Goal: Task Accomplishment & Management: Manage account settings

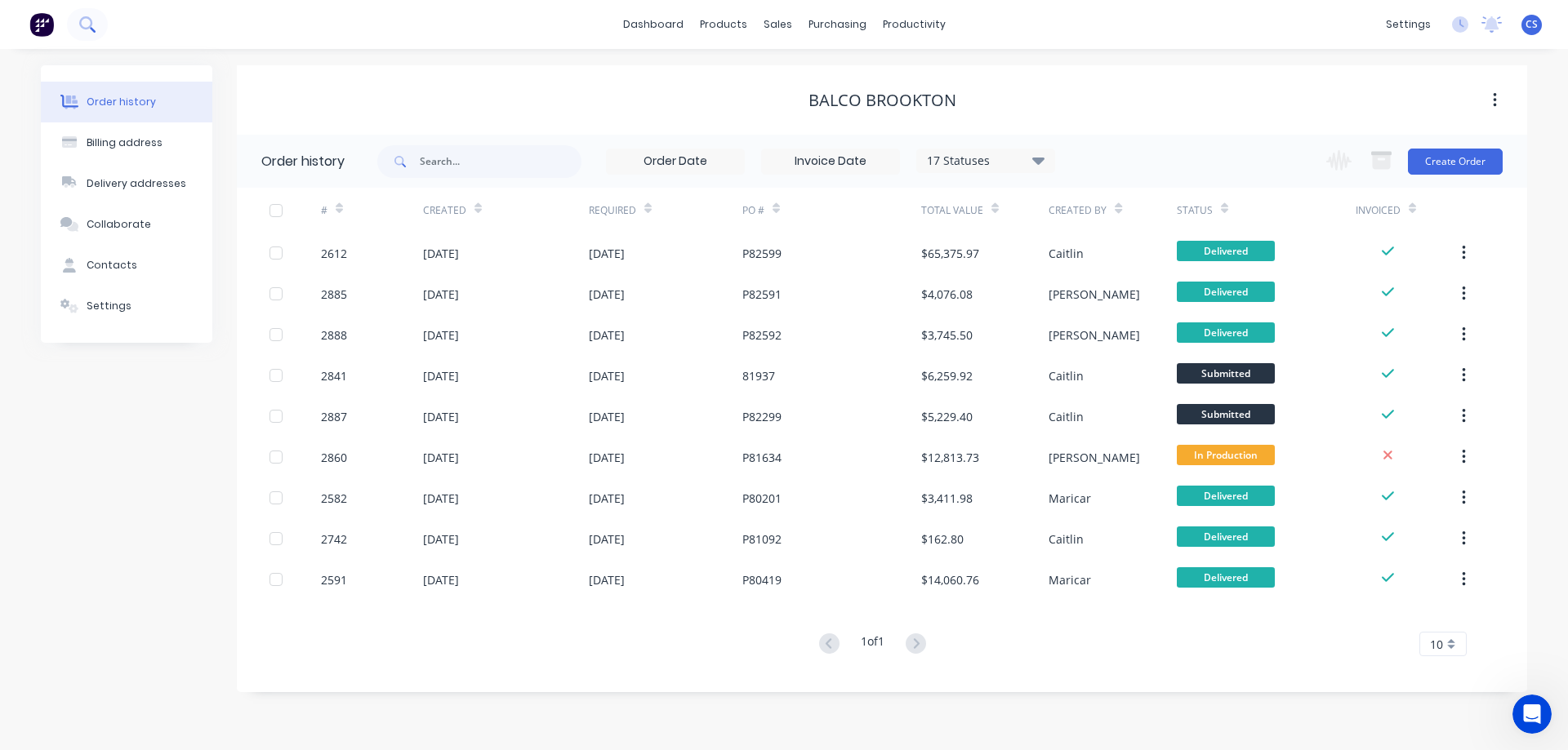
click at [81, 15] on button at bounding box center [87, 25] width 41 height 33
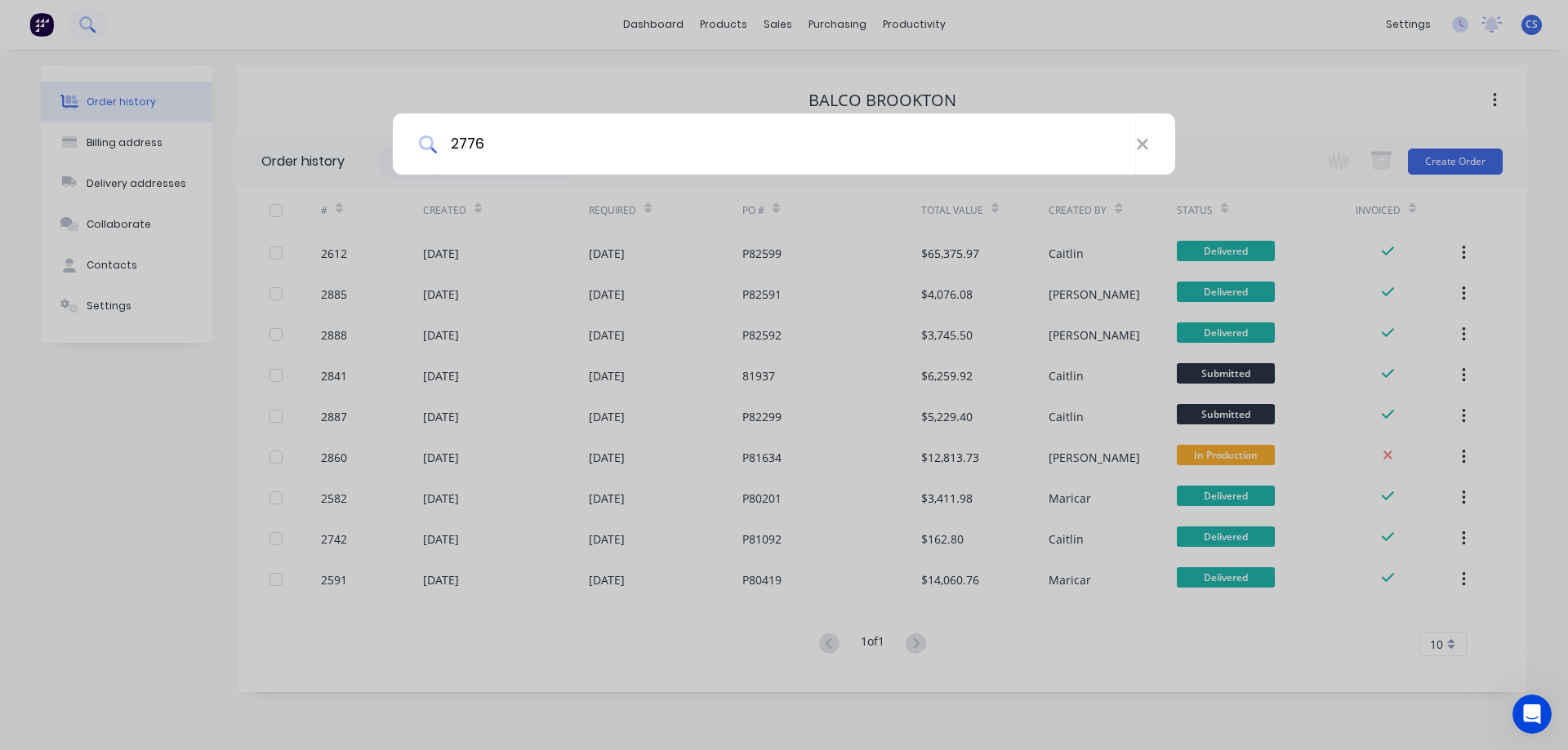
type input "2776"
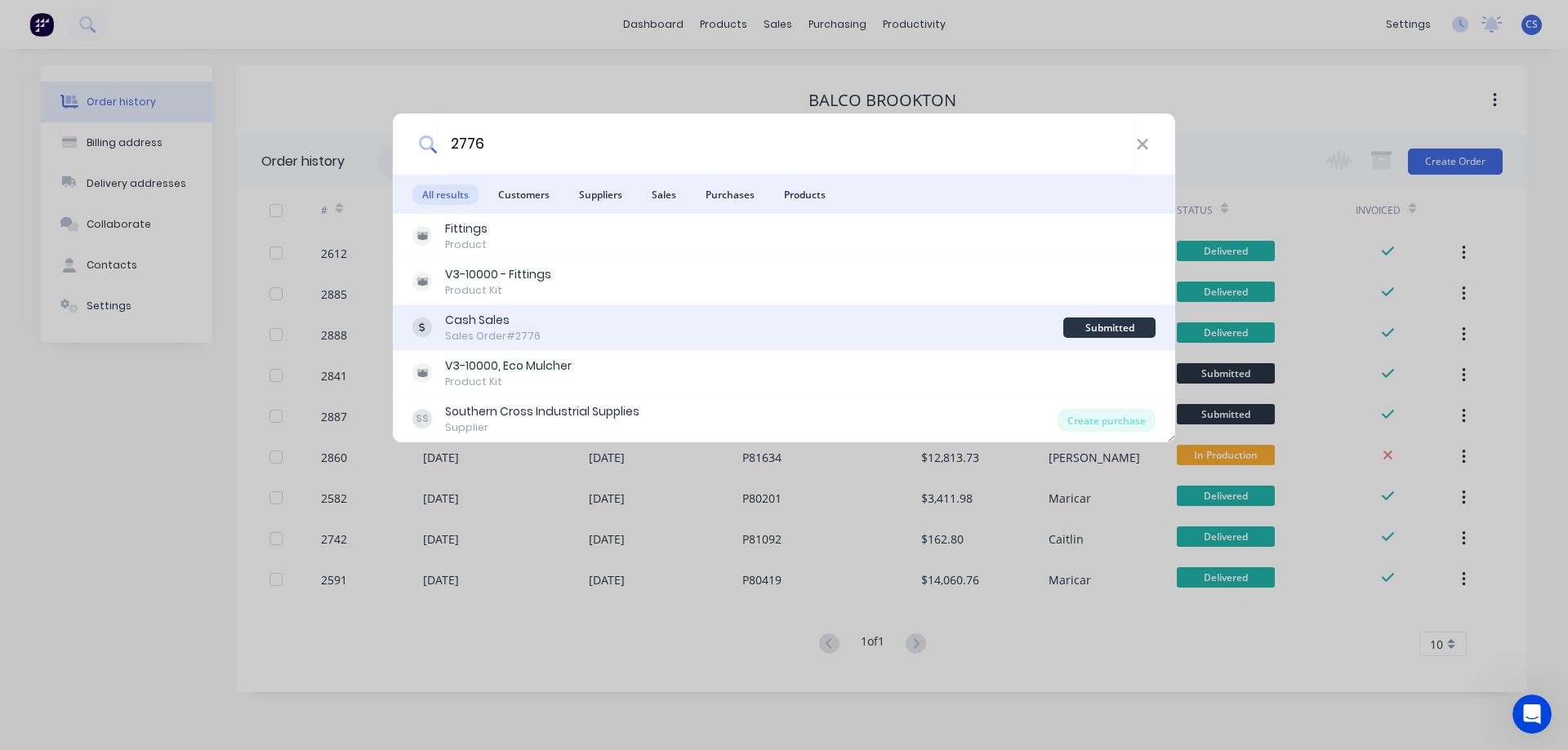
click at [675, 337] on div "Cash Sales Sales Order #2776" at bounding box center [737, 328] width 651 height 32
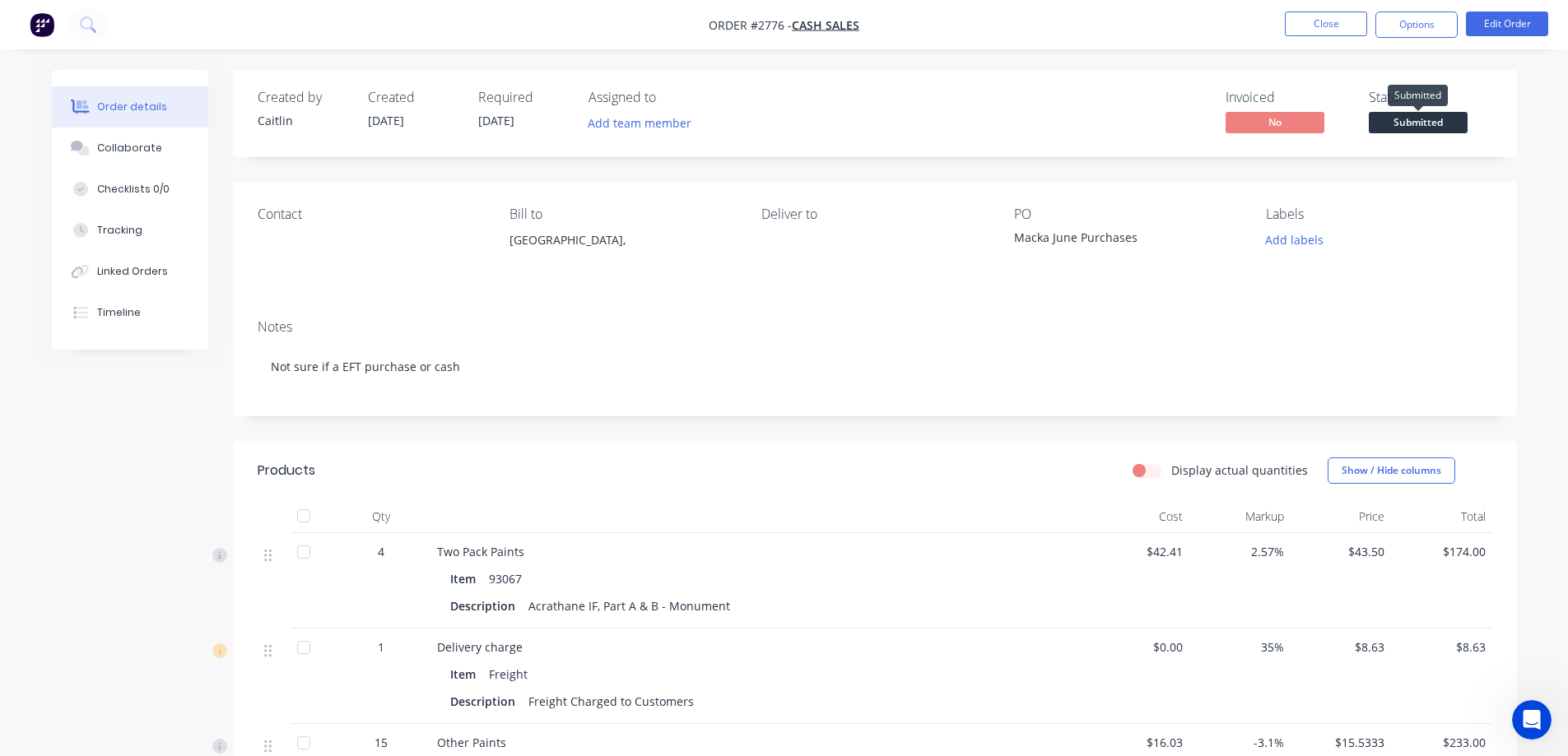
click at [1418, 130] on span "Submitted" at bounding box center [1418, 123] width 99 height 21
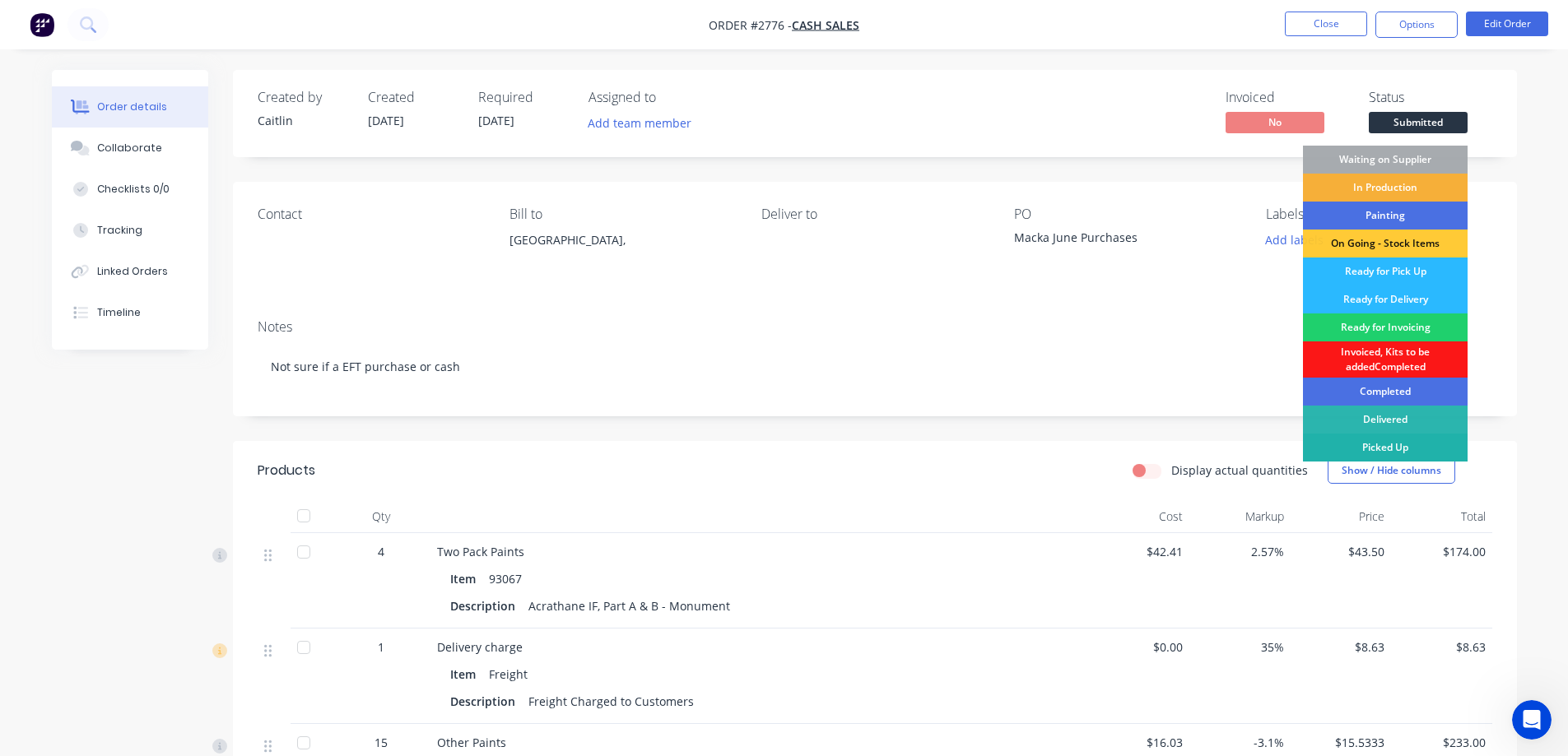
click at [1408, 448] on div "Picked Up" at bounding box center [1385, 447] width 165 height 28
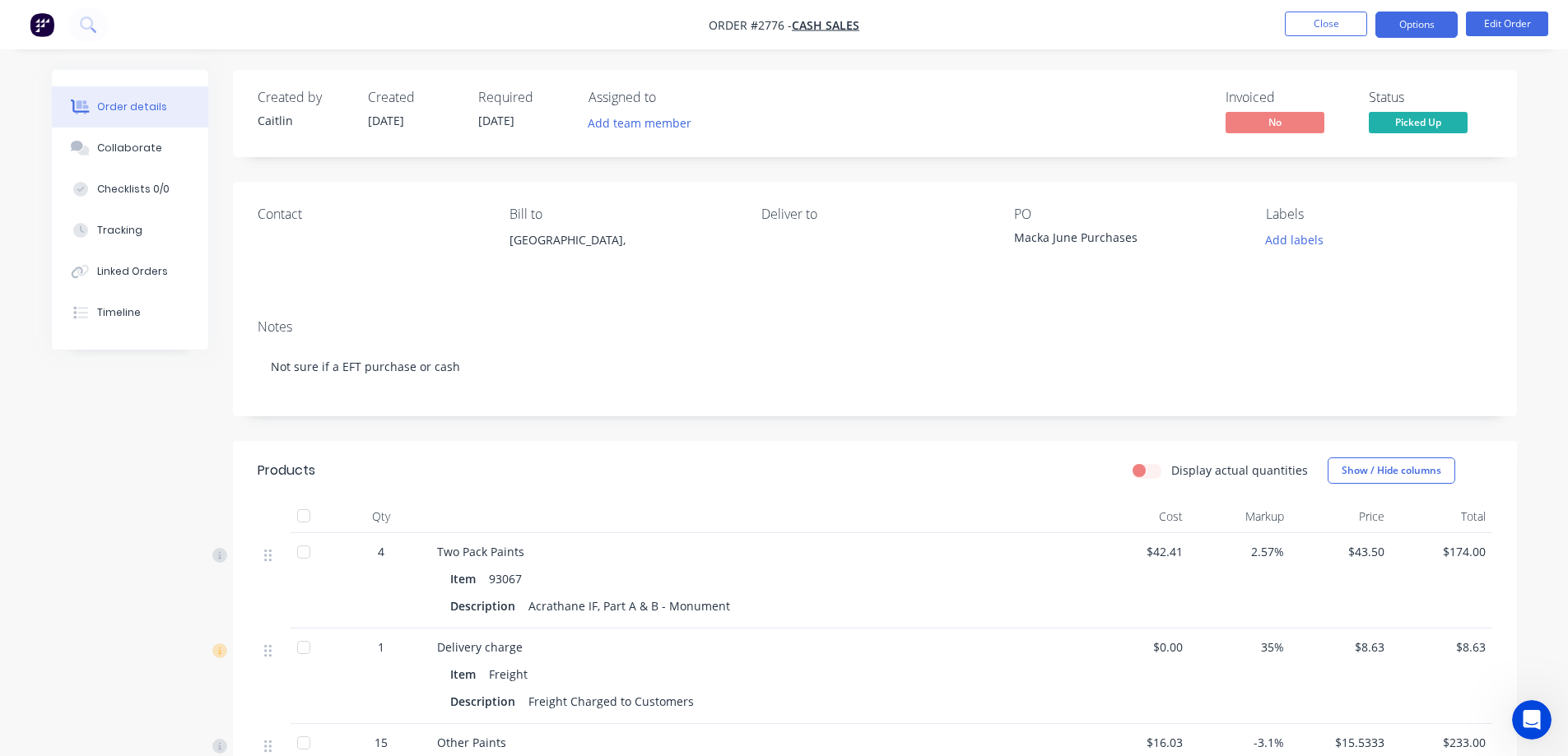
click at [1408, 21] on button "Options" at bounding box center [1417, 25] width 82 height 27
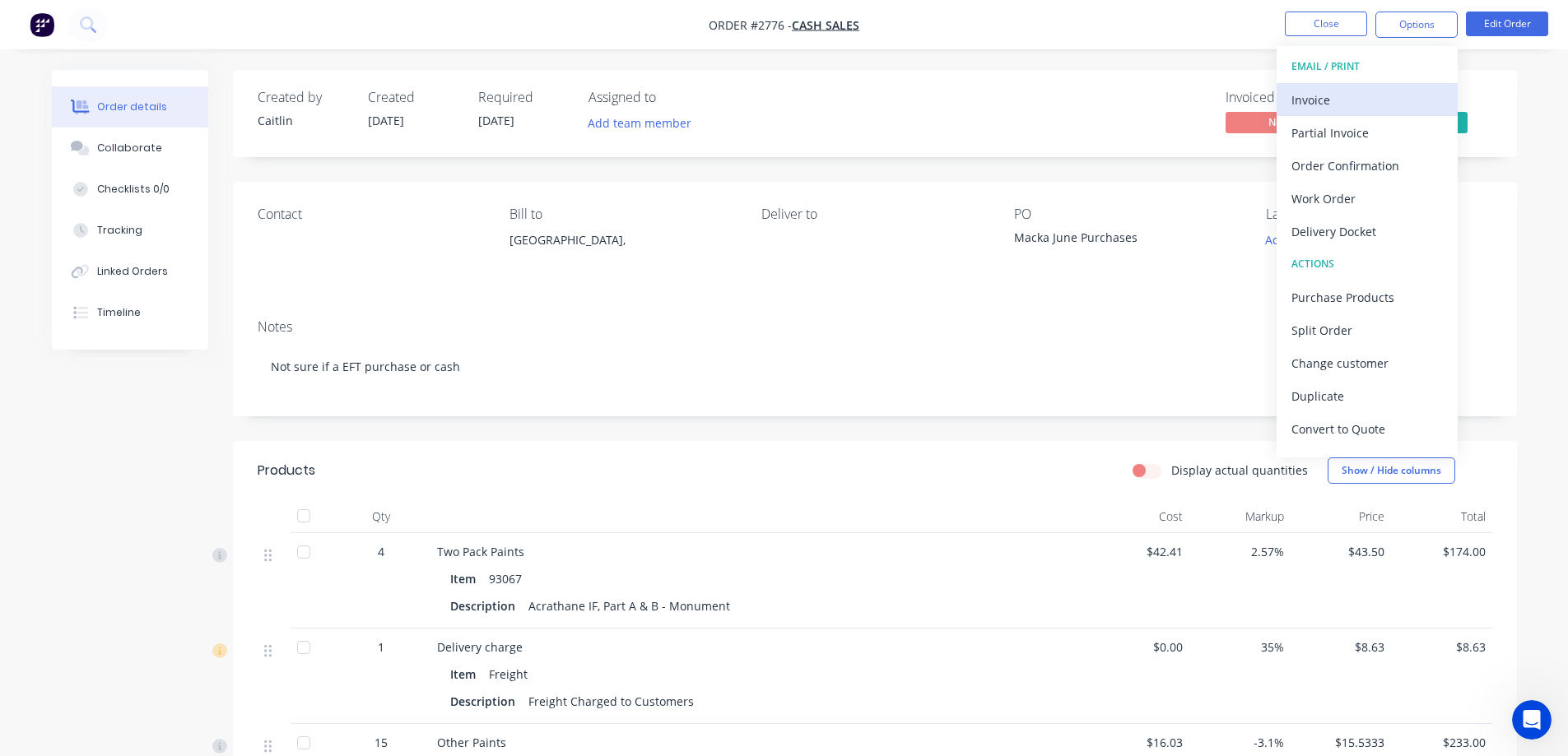
click at [1349, 97] on div "Invoice" at bounding box center [1367, 99] width 151 height 24
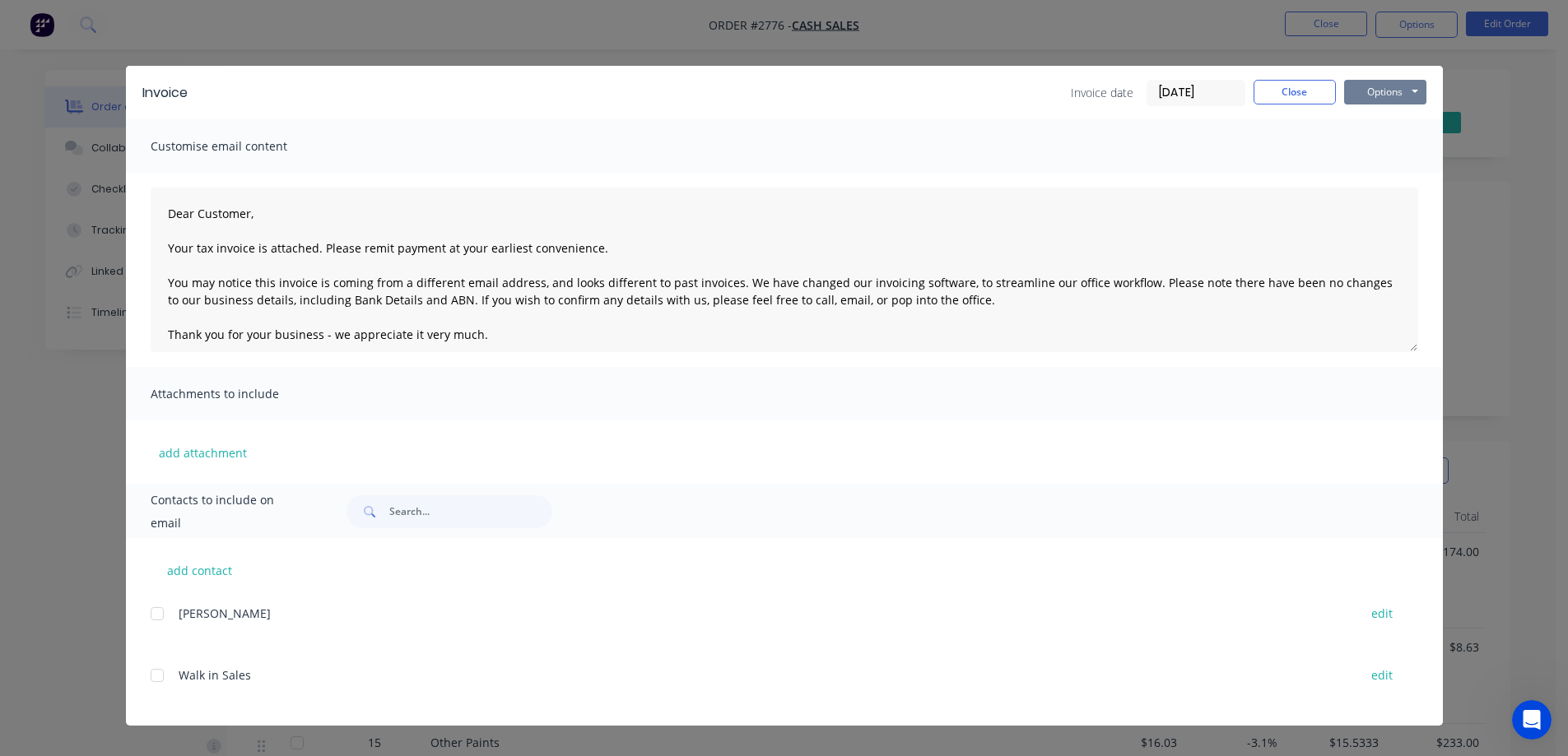
click at [1385, 93] on button "Options" at bounding box center [1385, 92] width 82 height 25
click at [1377, 150] on button "Print" at bounding box center [1397, 149] width 106 height 28
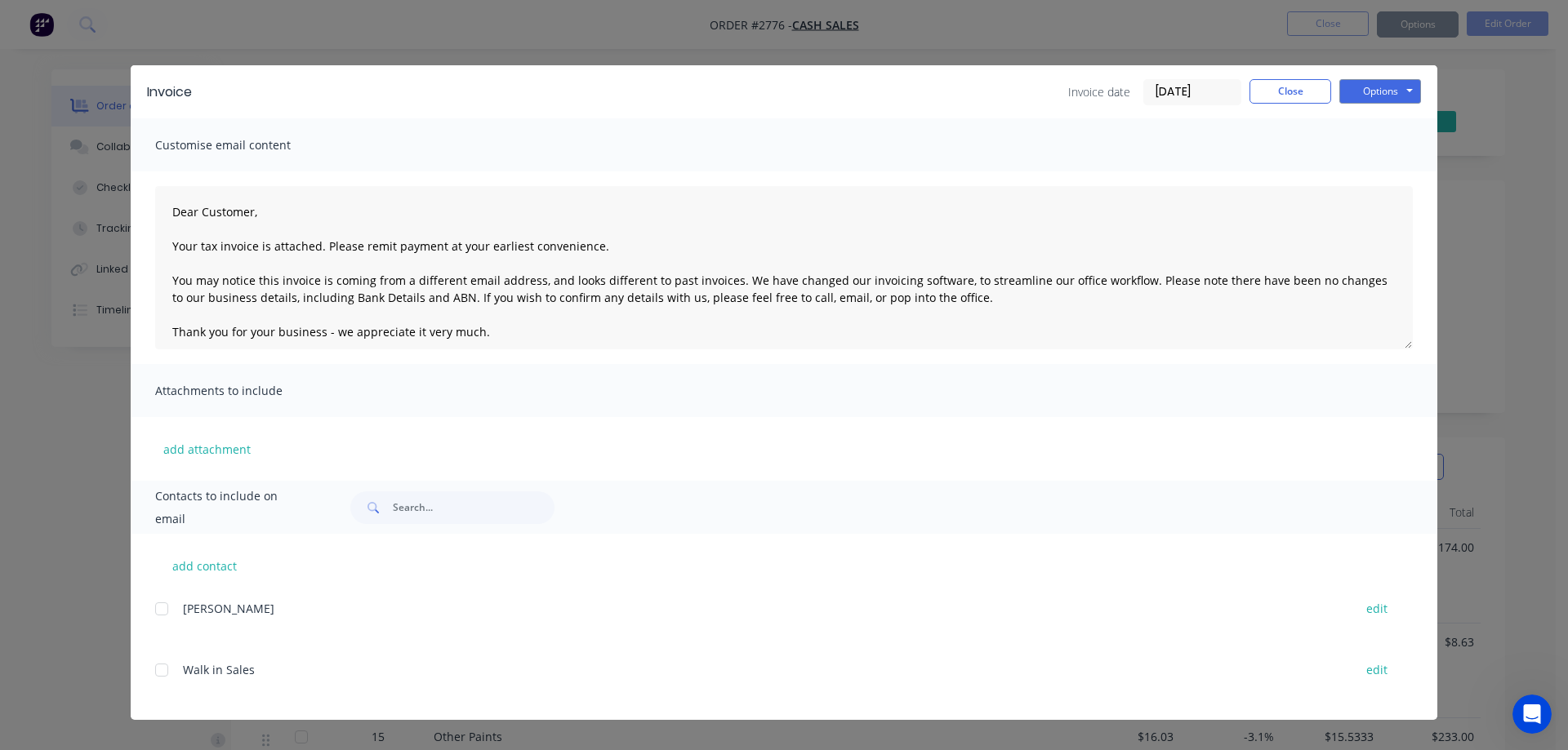
type textarea "Dear Customer, Your tax invoice is attached. Please remit payment at your earli…"
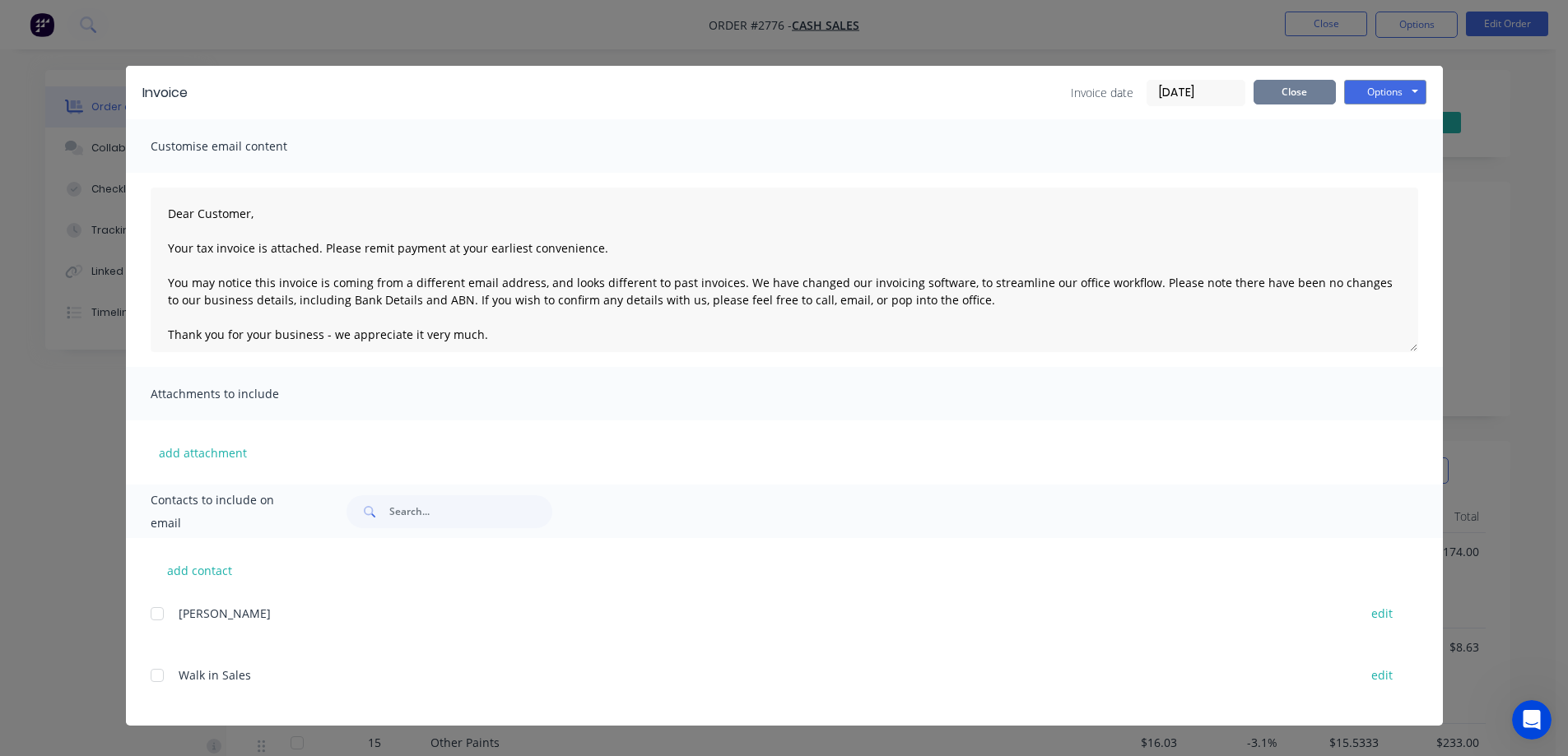
click at [1297, 94] on button "Close" at bounding box center [1295, 92] width 82 height 25
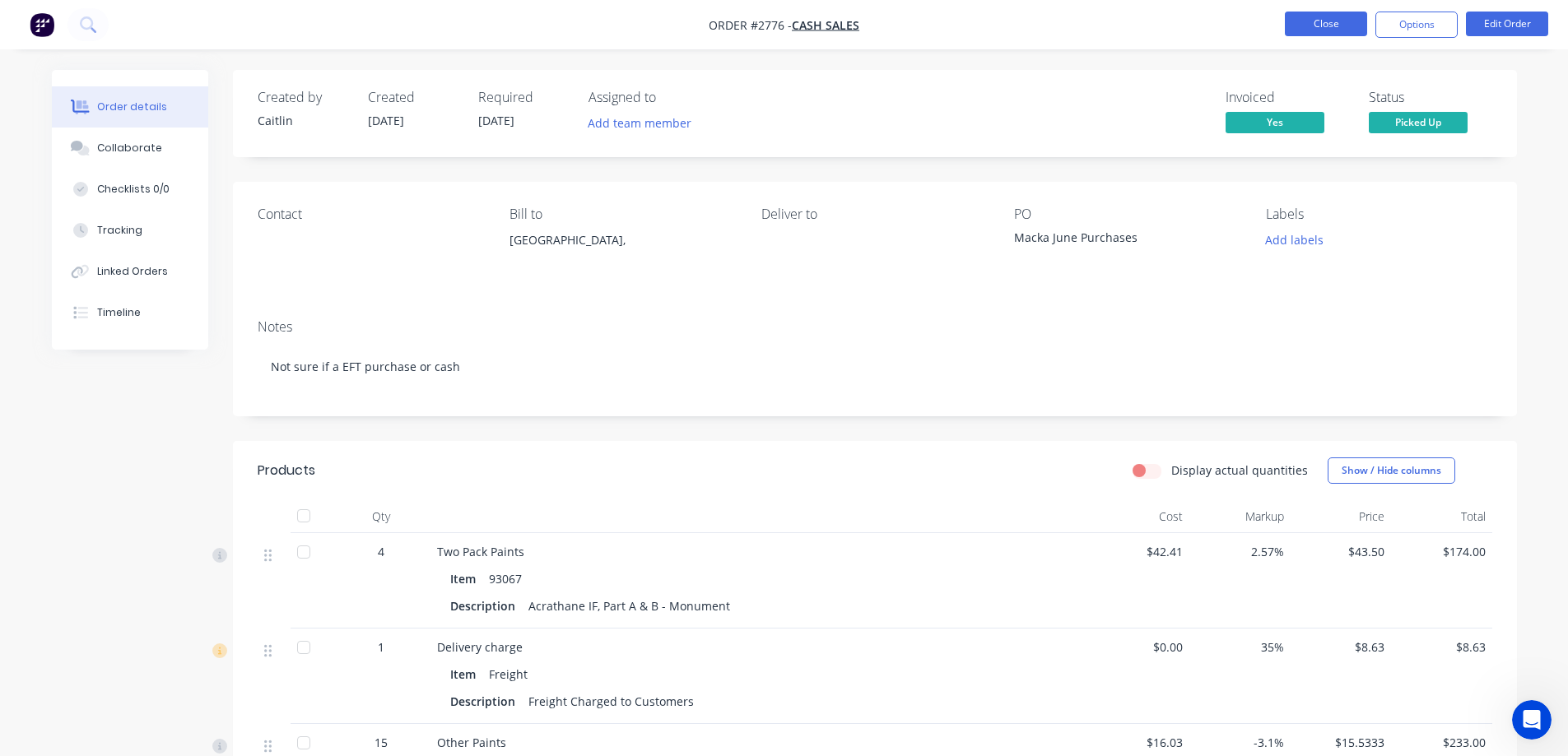
click at [1320, 29] on button "Close" at bounding box center [1326, 24] width 82 height 25
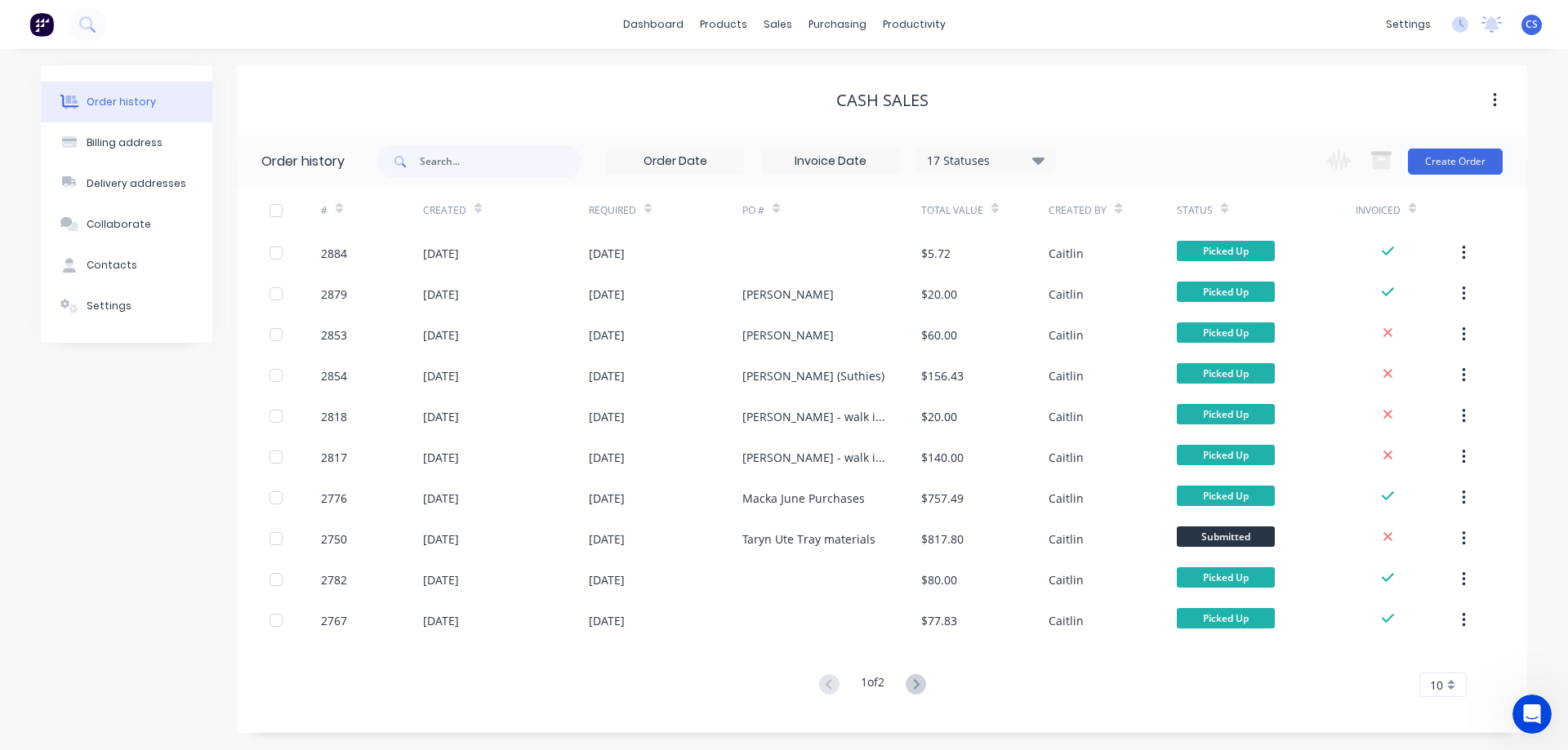
click at [48, 27] on img at bounding box center [42, 25] width 25 height 25
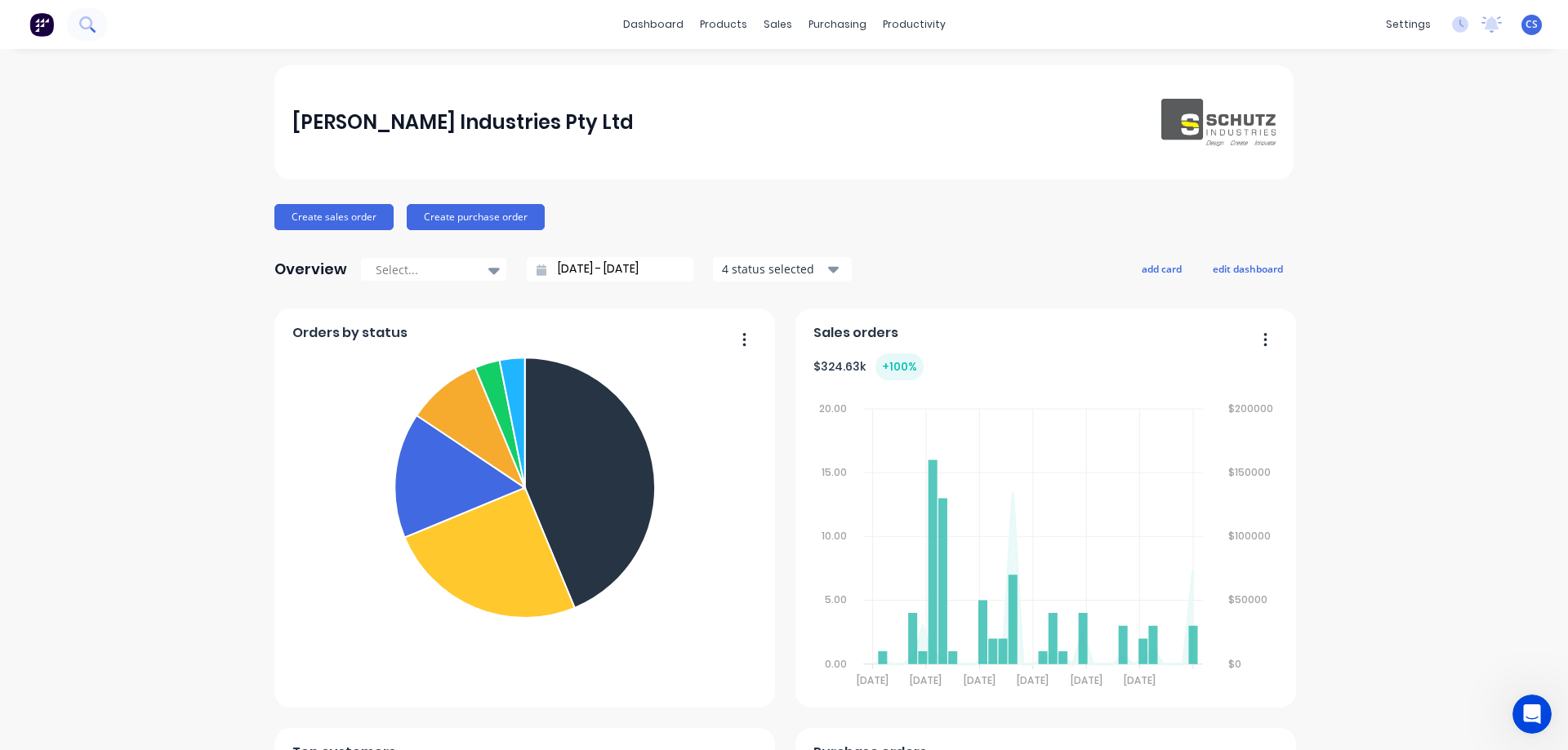
click at [99, 26] on button at bounding box center [87, 25] width 41 height 33
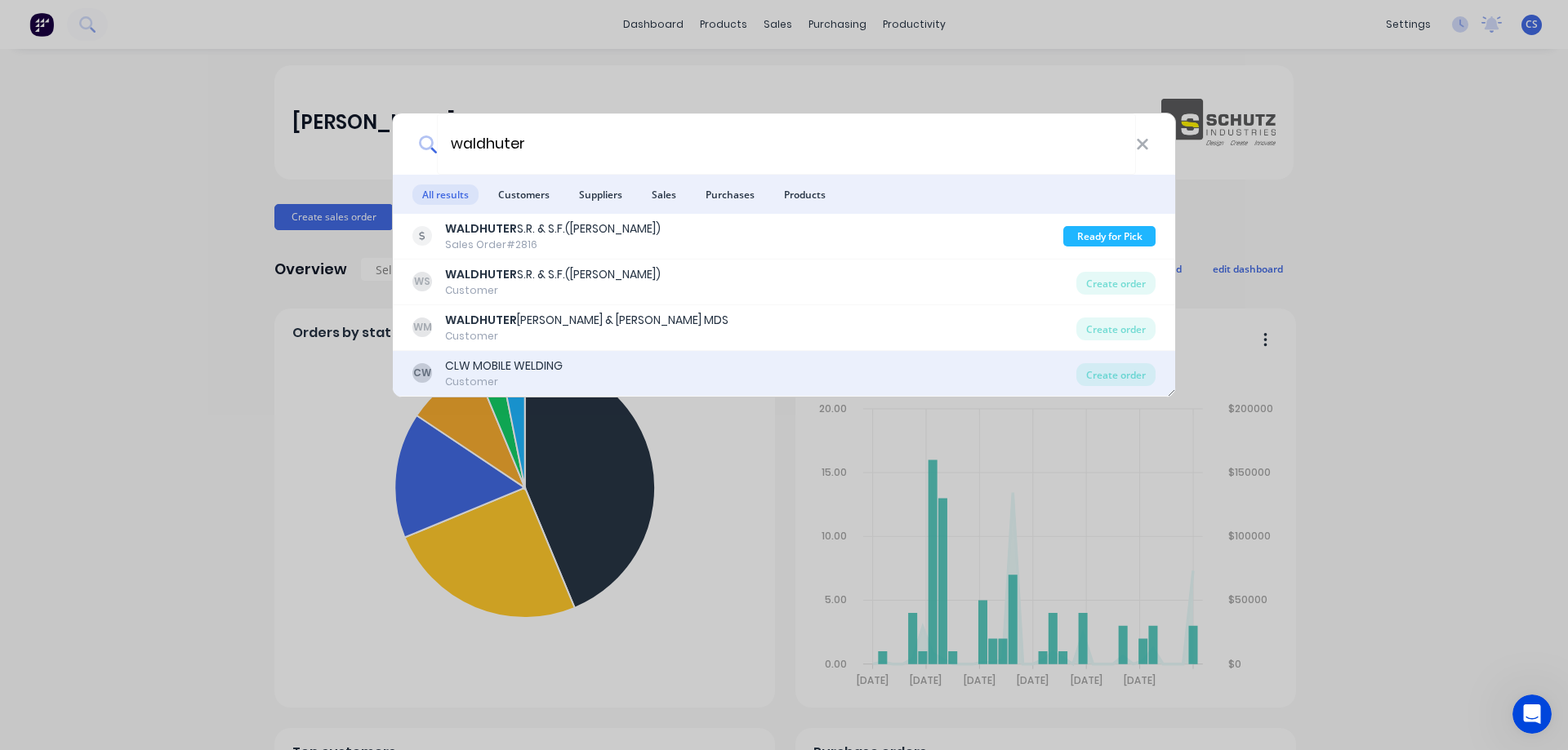
type input "waldhuter"
click at [625, 363] on div "CW CLW MOBILE WELDING Customer" at bounding box center [744, 373] width 663 height 32
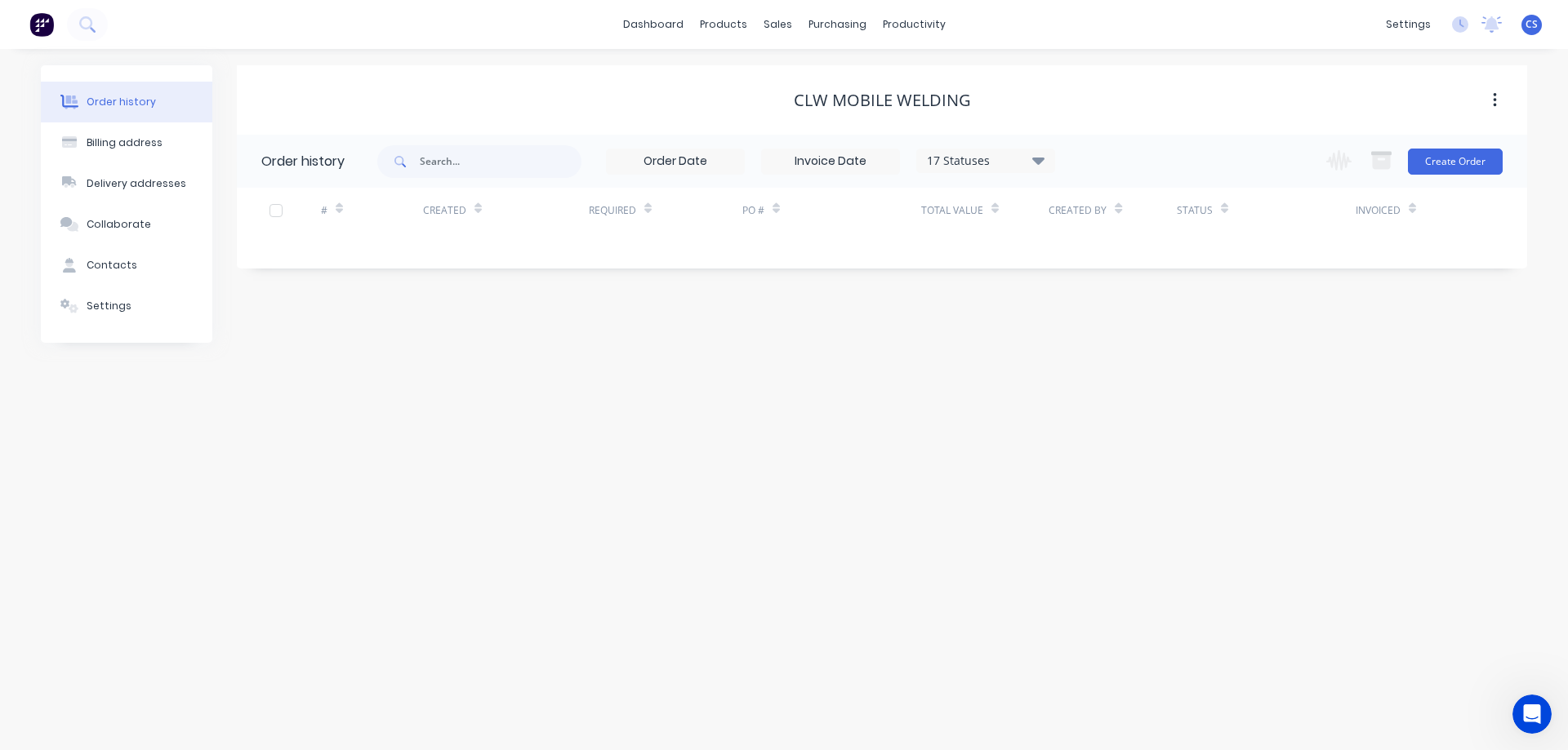
click at [26, 22] on button at bounding box center [42, 25] width 34 height 33
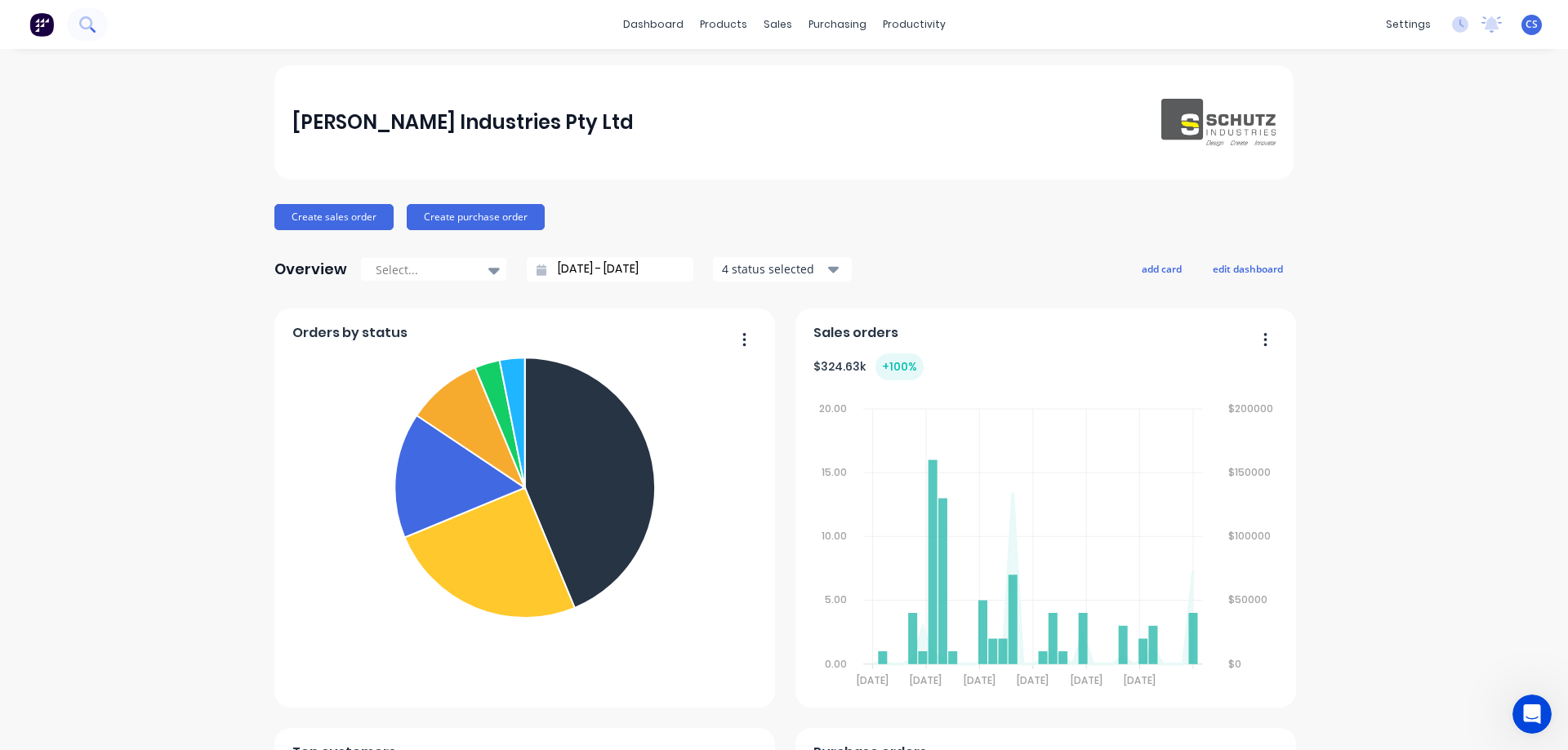
click at [99, 15] on button at bounding box center [87, 25] width 41 height 33
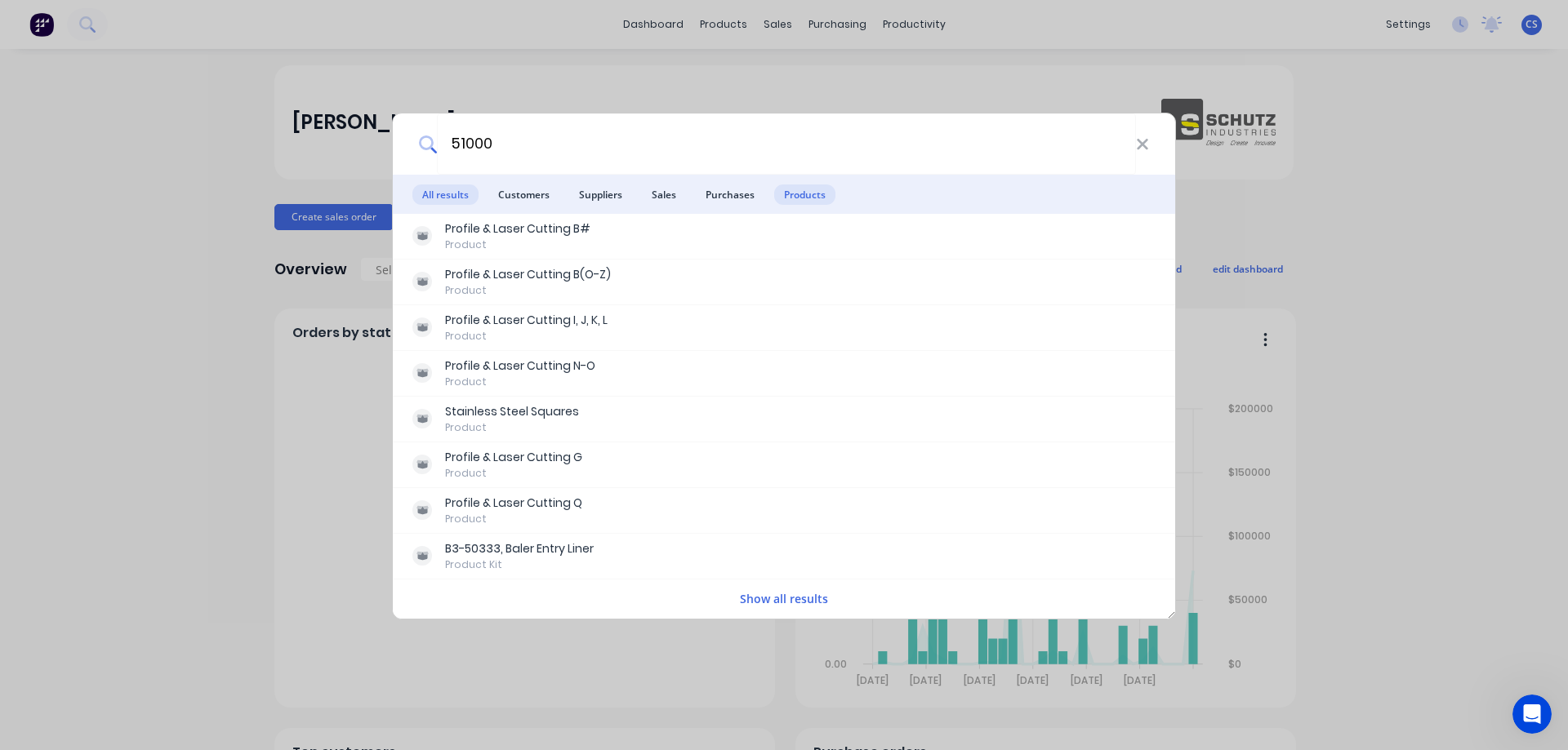
type input "51000"
click at [796, 194] on span "Products" at bounding box center [804, 195] width 61 height 21
click at [766, 588] on div "Show all results" at bounding box center [784, 599] width 783 height 33
click at [763, 597] on button "Show all results" at bounding box center [784, 599] width 98 height 19
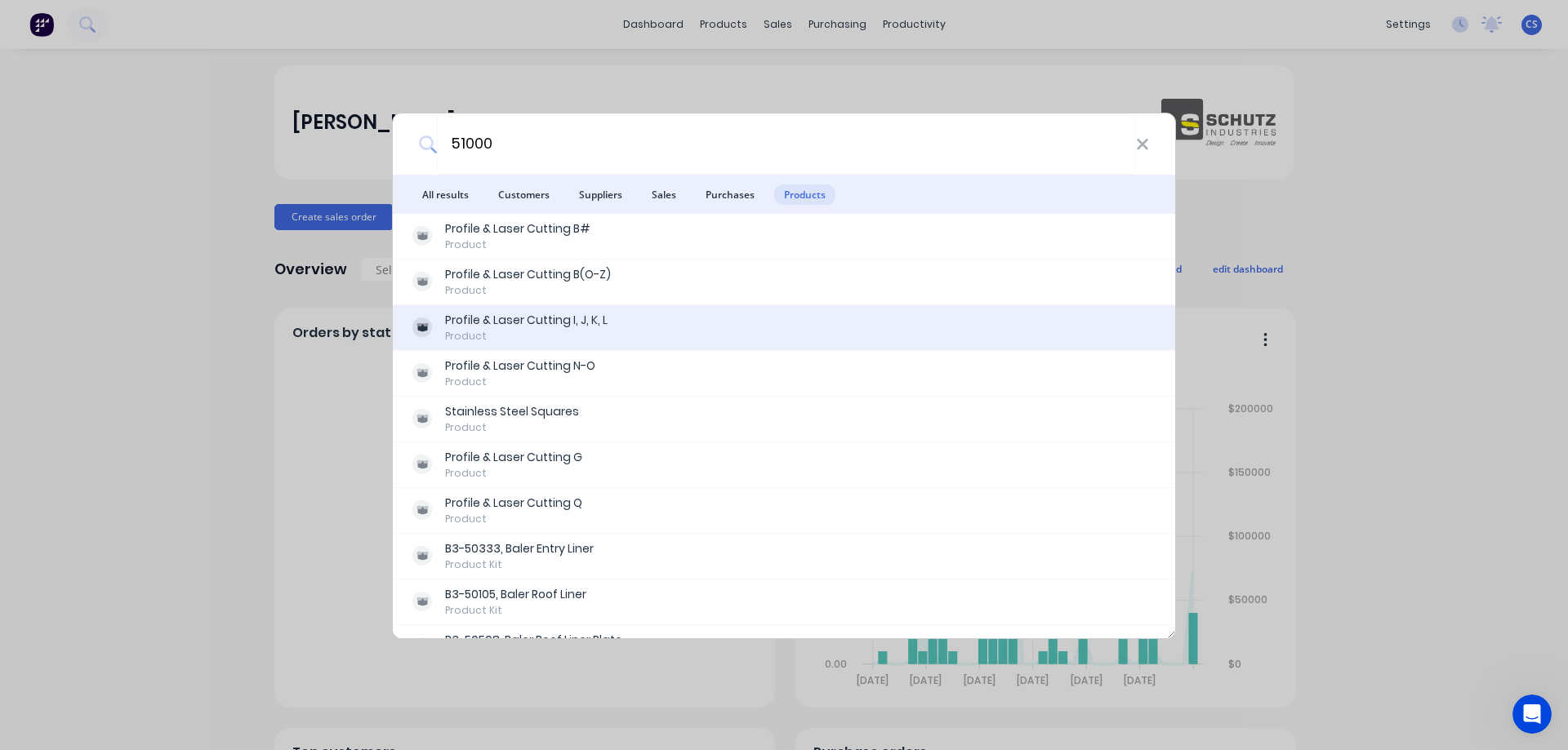
click at [633, 320] on div "Profile & Laser Cutting I, J, K, L Product" at bounding box center [784, 328] width 743 height 32
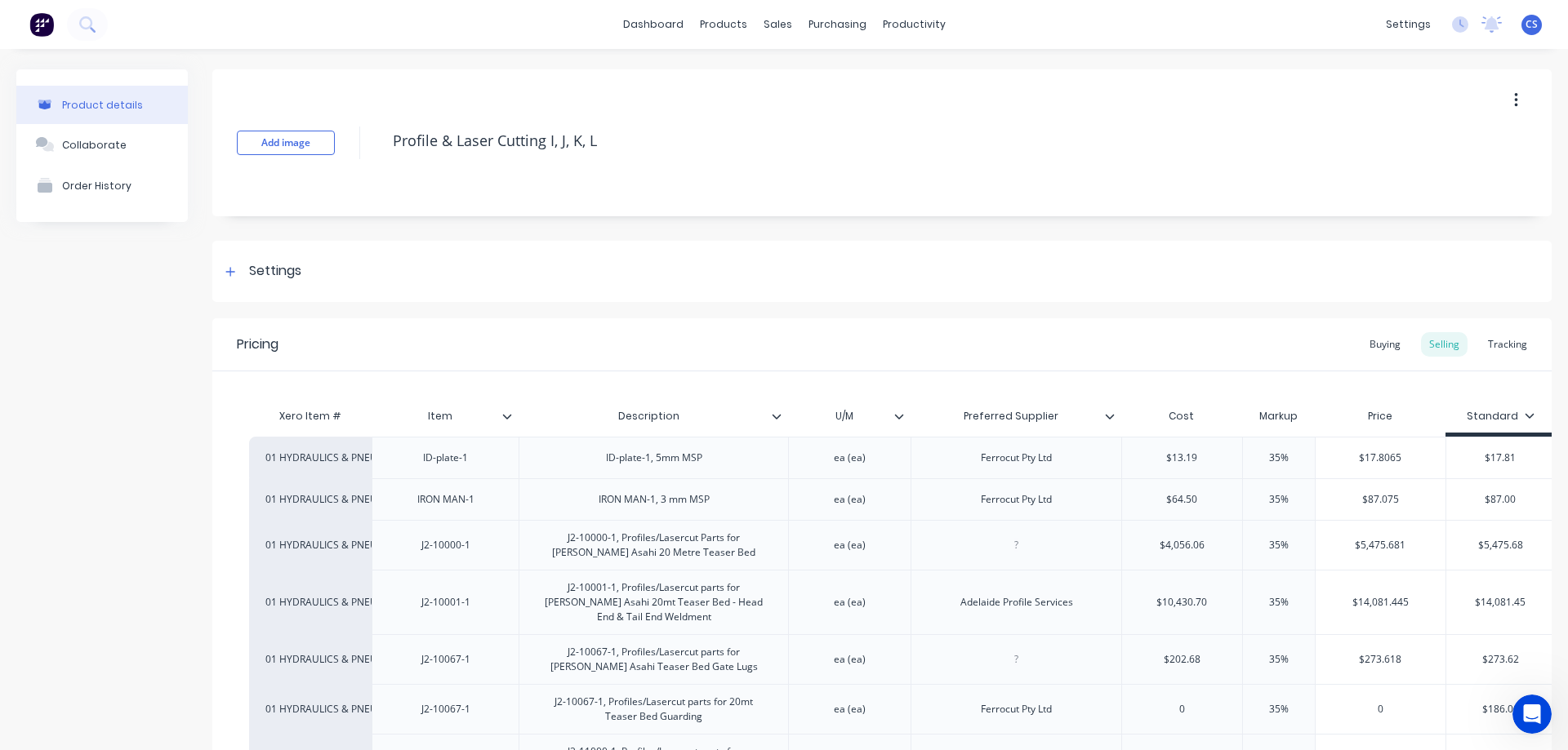
scroll to position [327, 0]
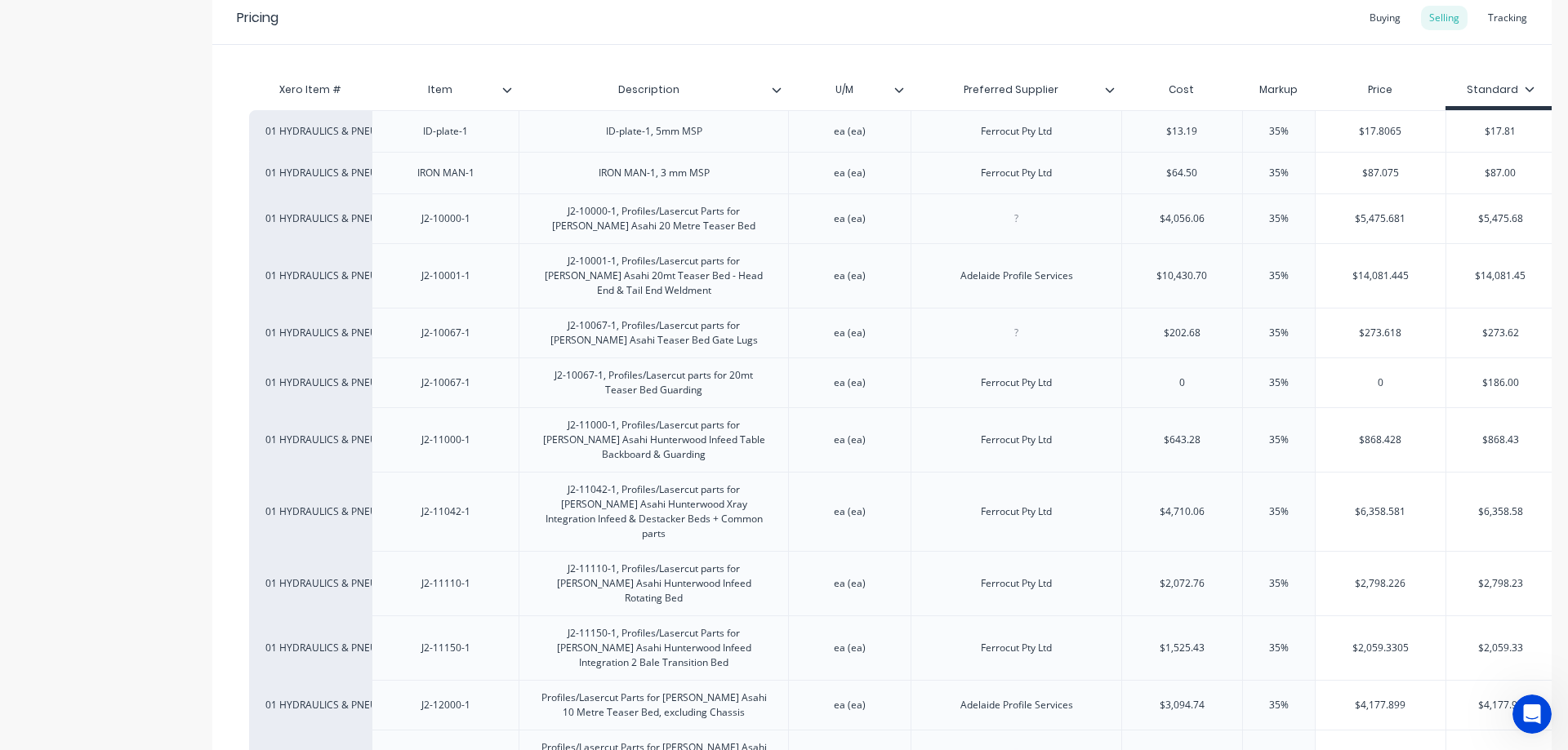
type textarea "x"
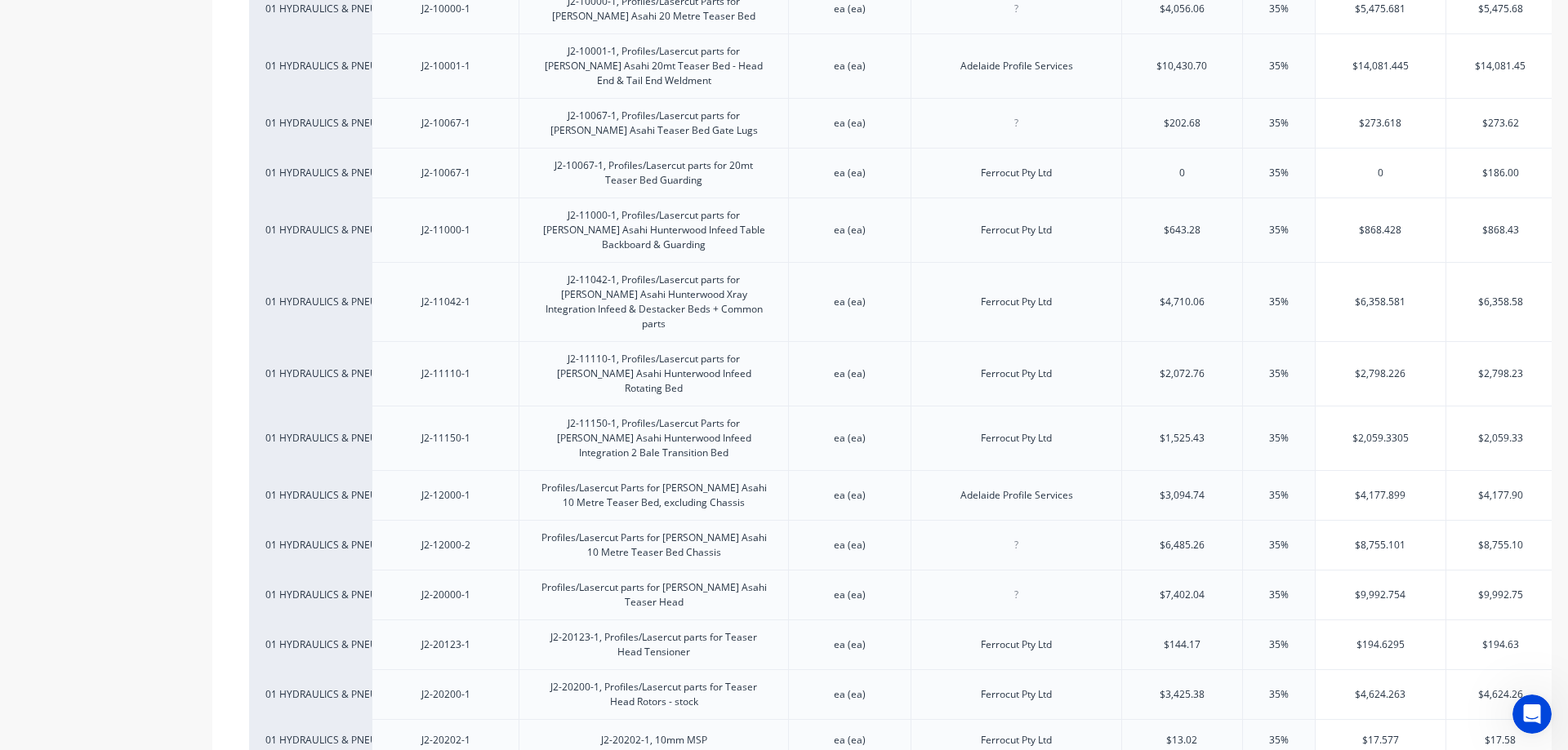
scroll to position [0, 0]
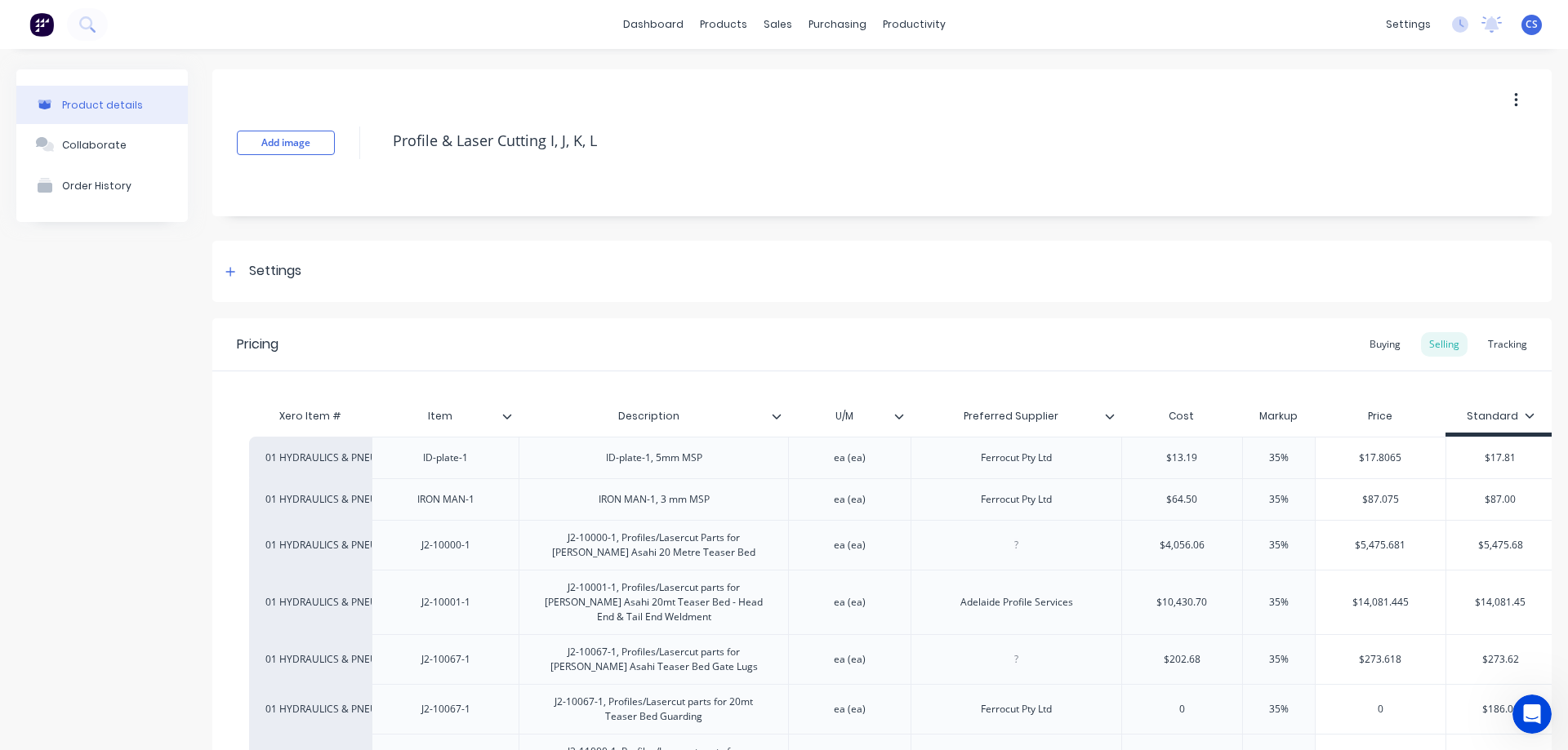
click at [46, 15] on img at bounding box center [42, 25] width 25 height 25
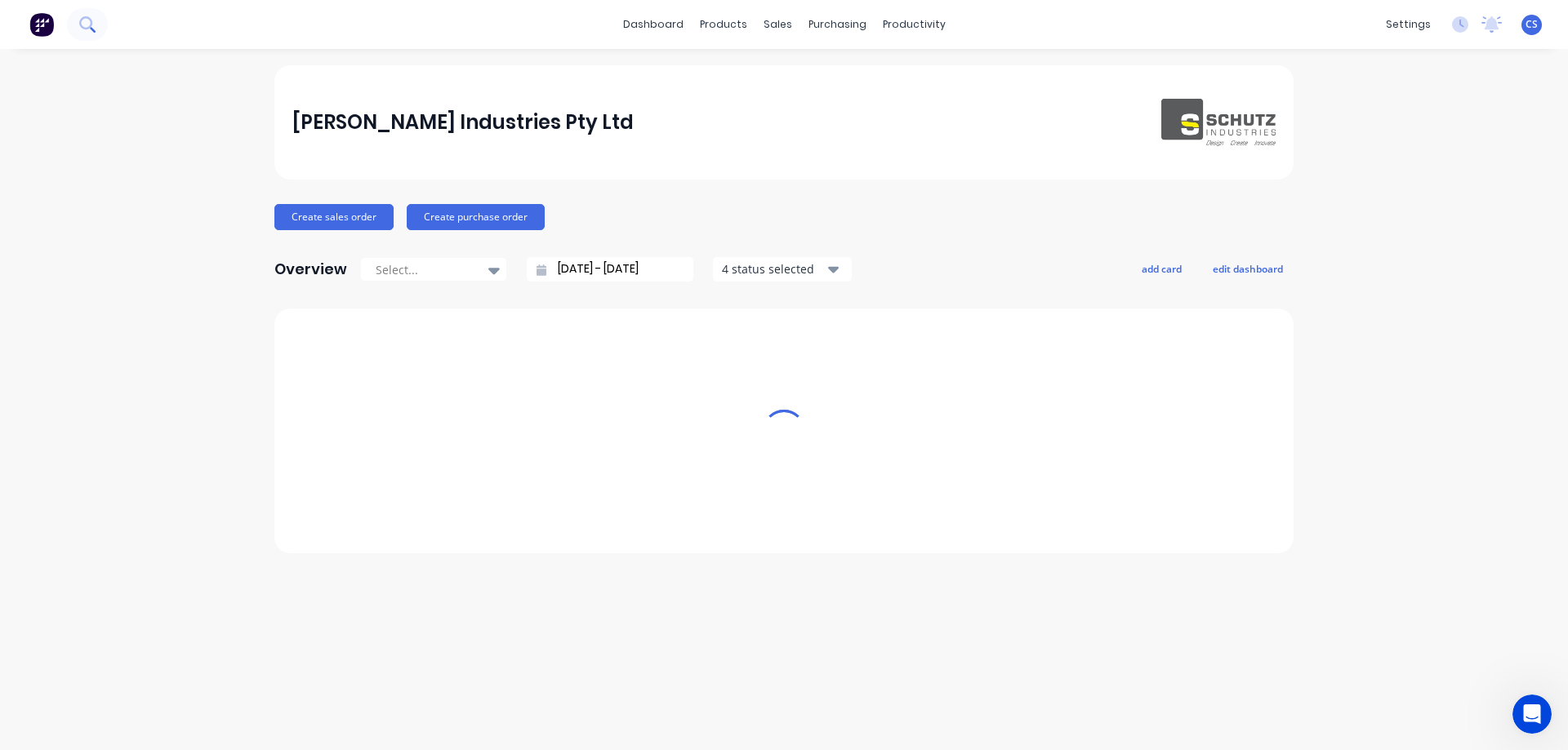
click at [100, 29] on button at bounding box center [87, 25] width 41 height 33
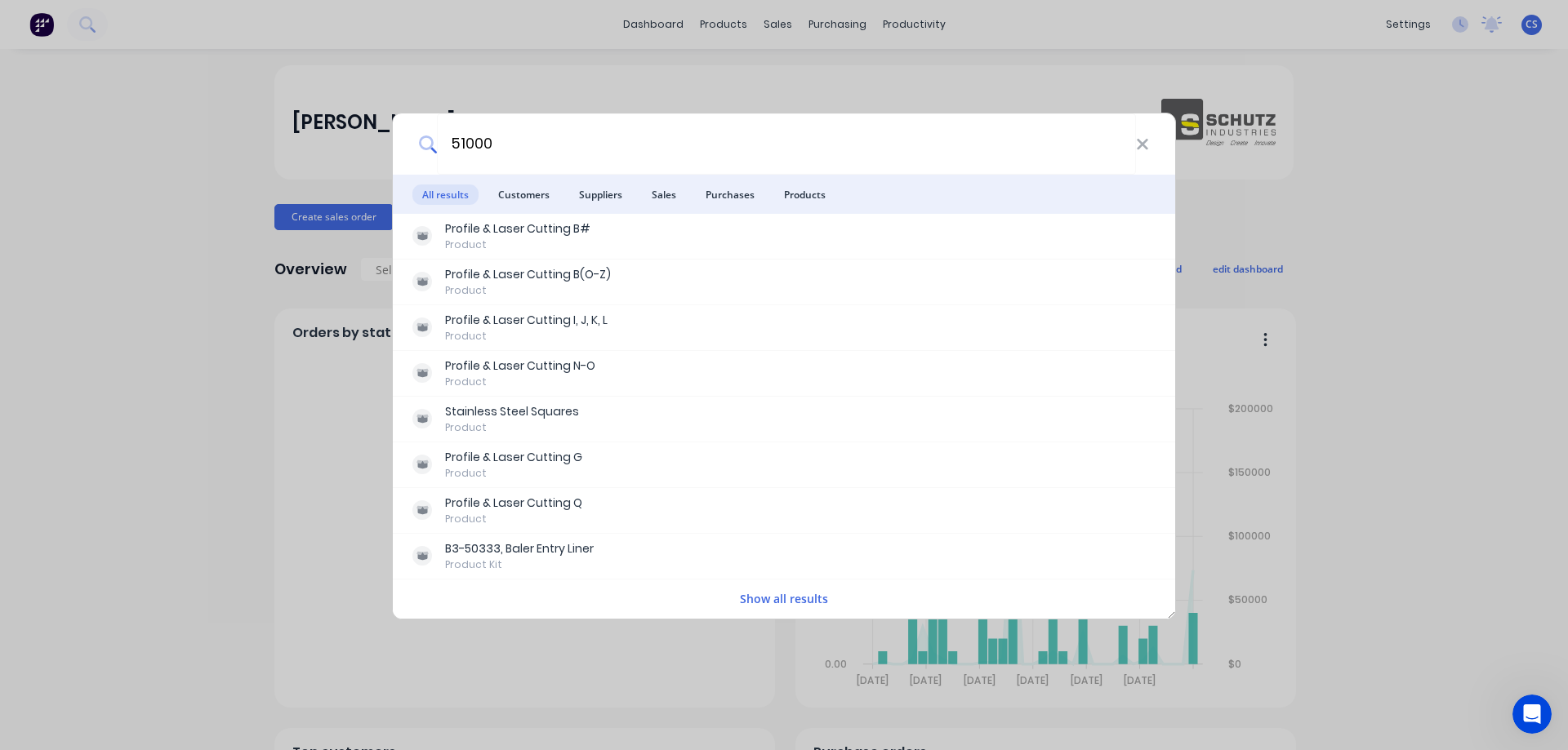
click at [825, 591] on button "Show all results" at bounding box center [784, 599] width 98 height 19
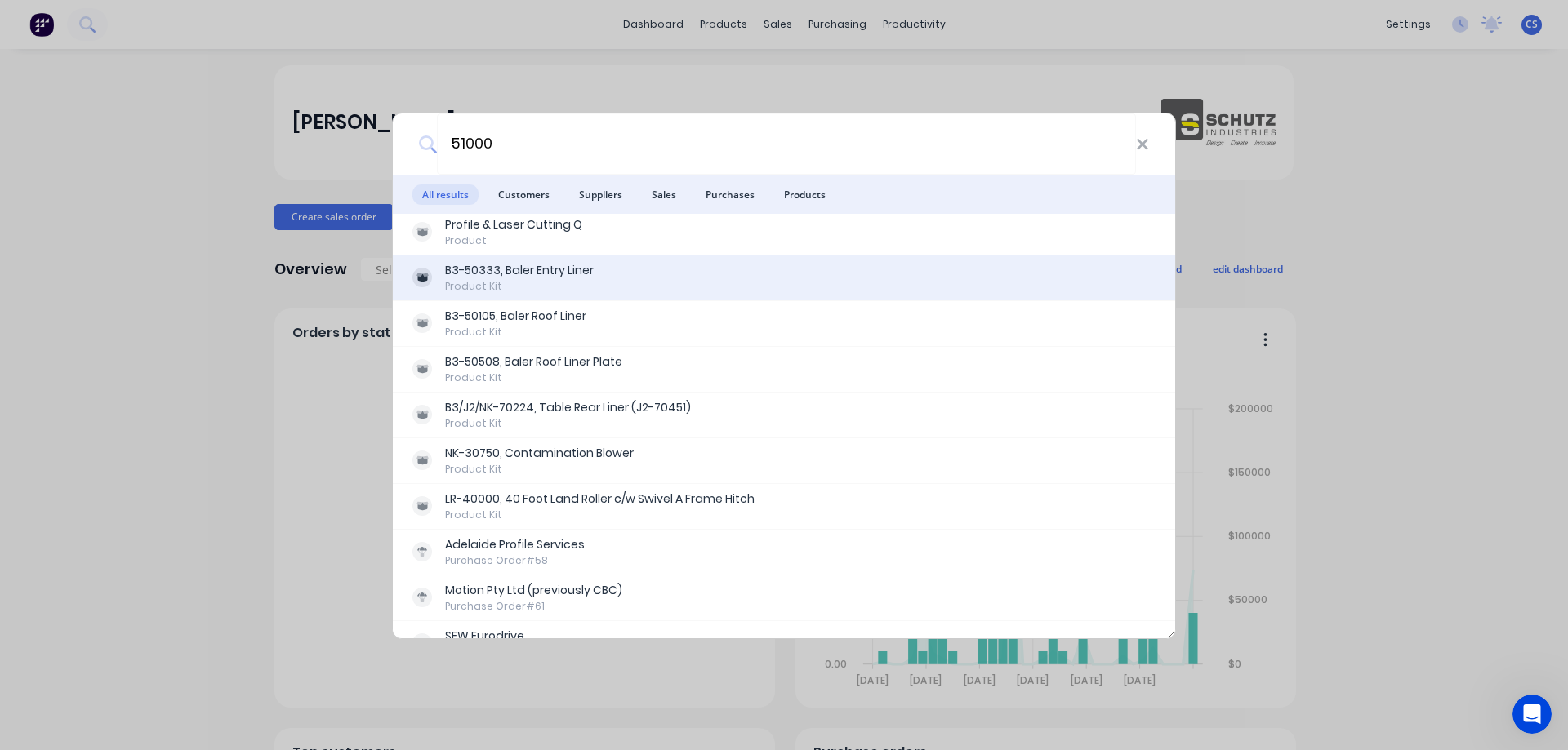
scroll to position [307, 0]
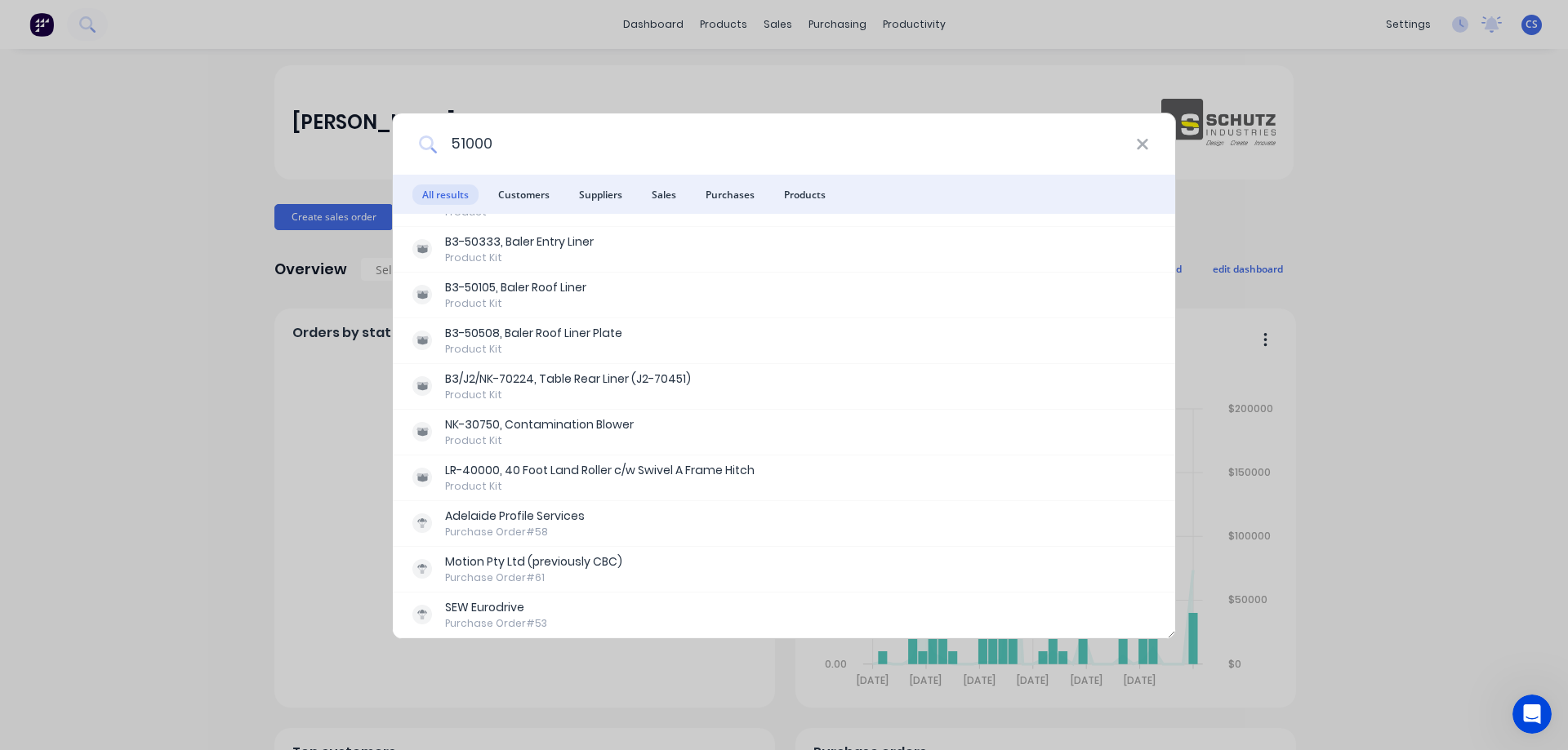
drag, startPoint x: 531, startPoint y: 152, endPoint x: 436, endPoint y: 142, distance: 95.5
click at [436, 142] on div "51000" at bounding box center [784, 144] width 783 height 61
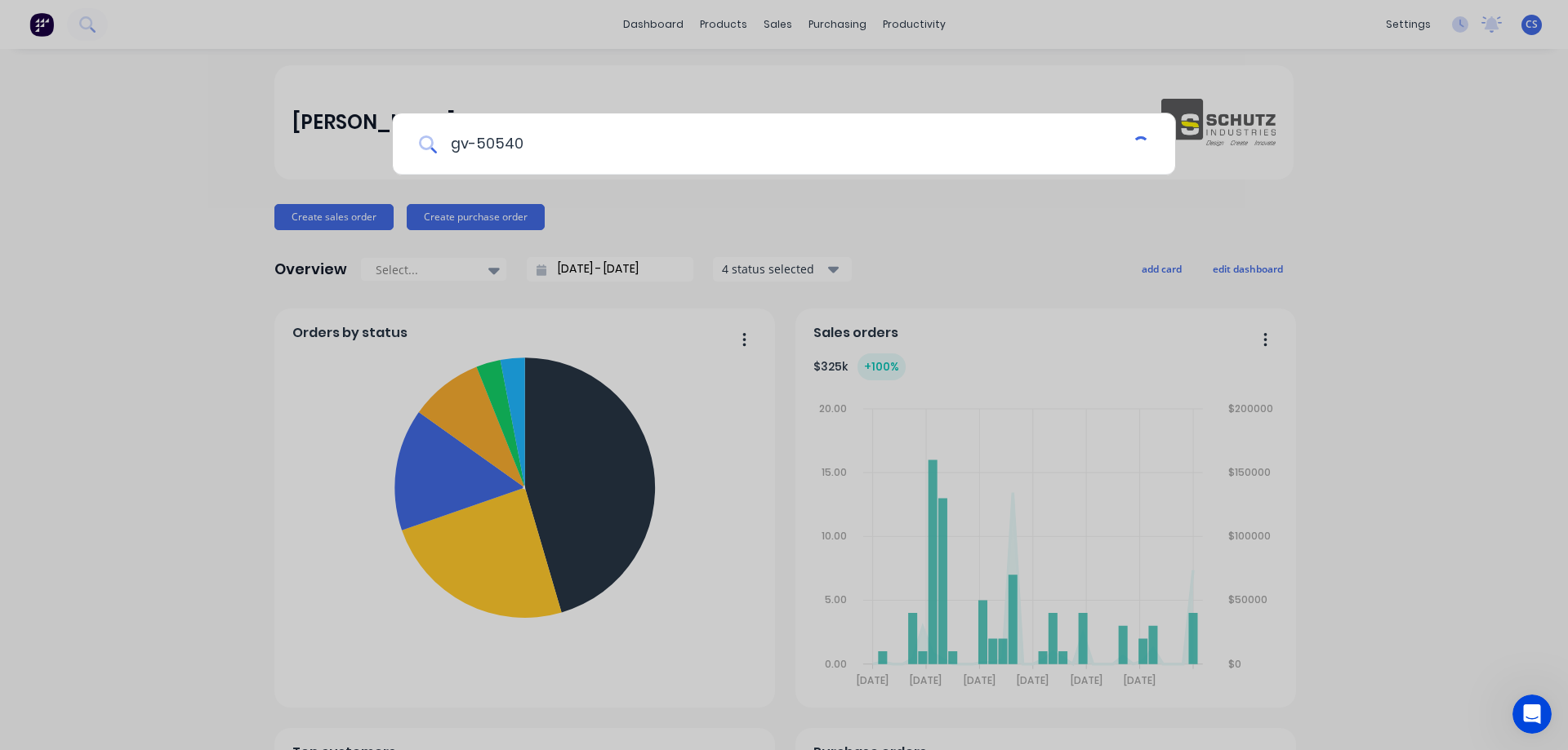
scroll to position [0, 0]
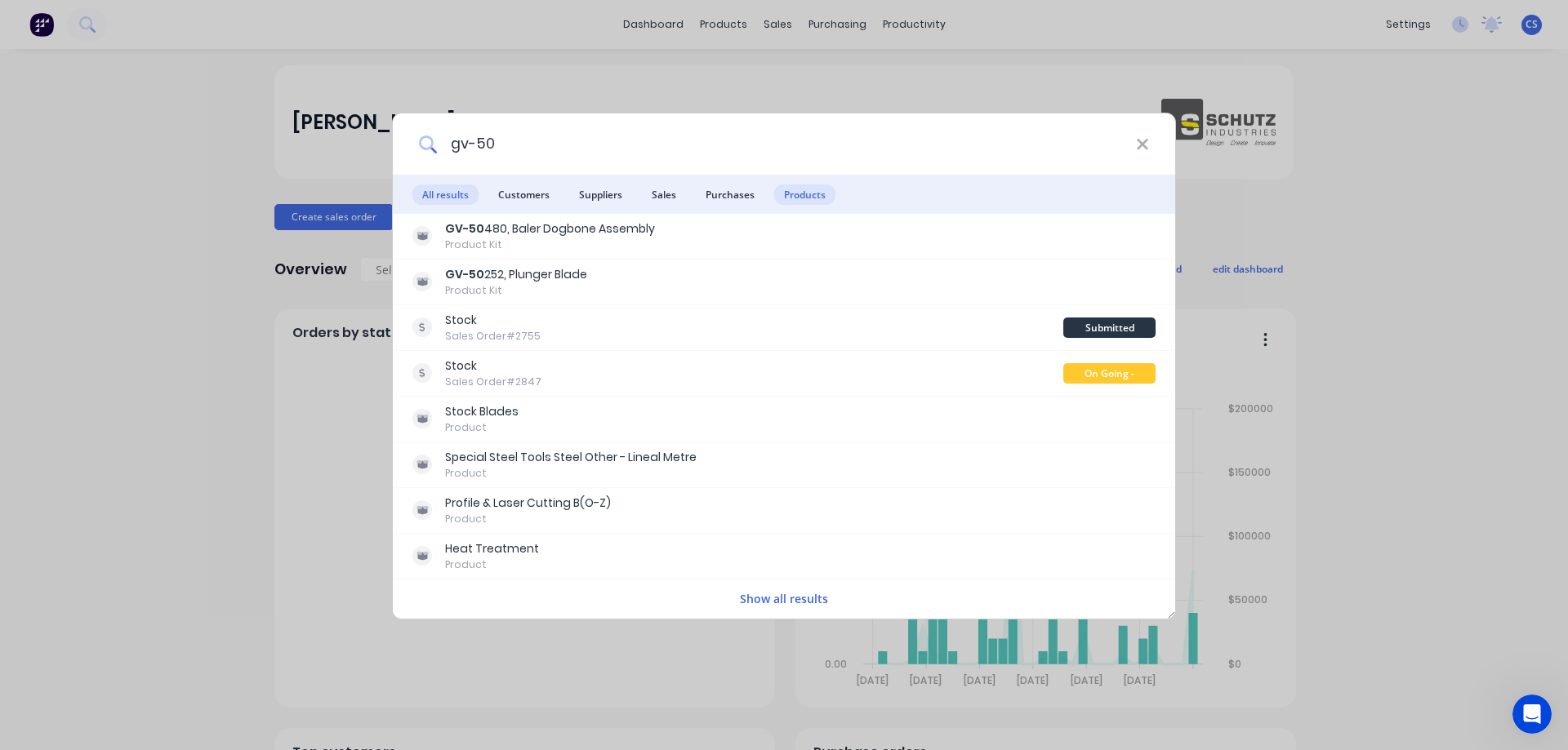
type input "gv-50"
click at [796, 202] on span "Products" at bounding box center [804, 195] width 61 height 21
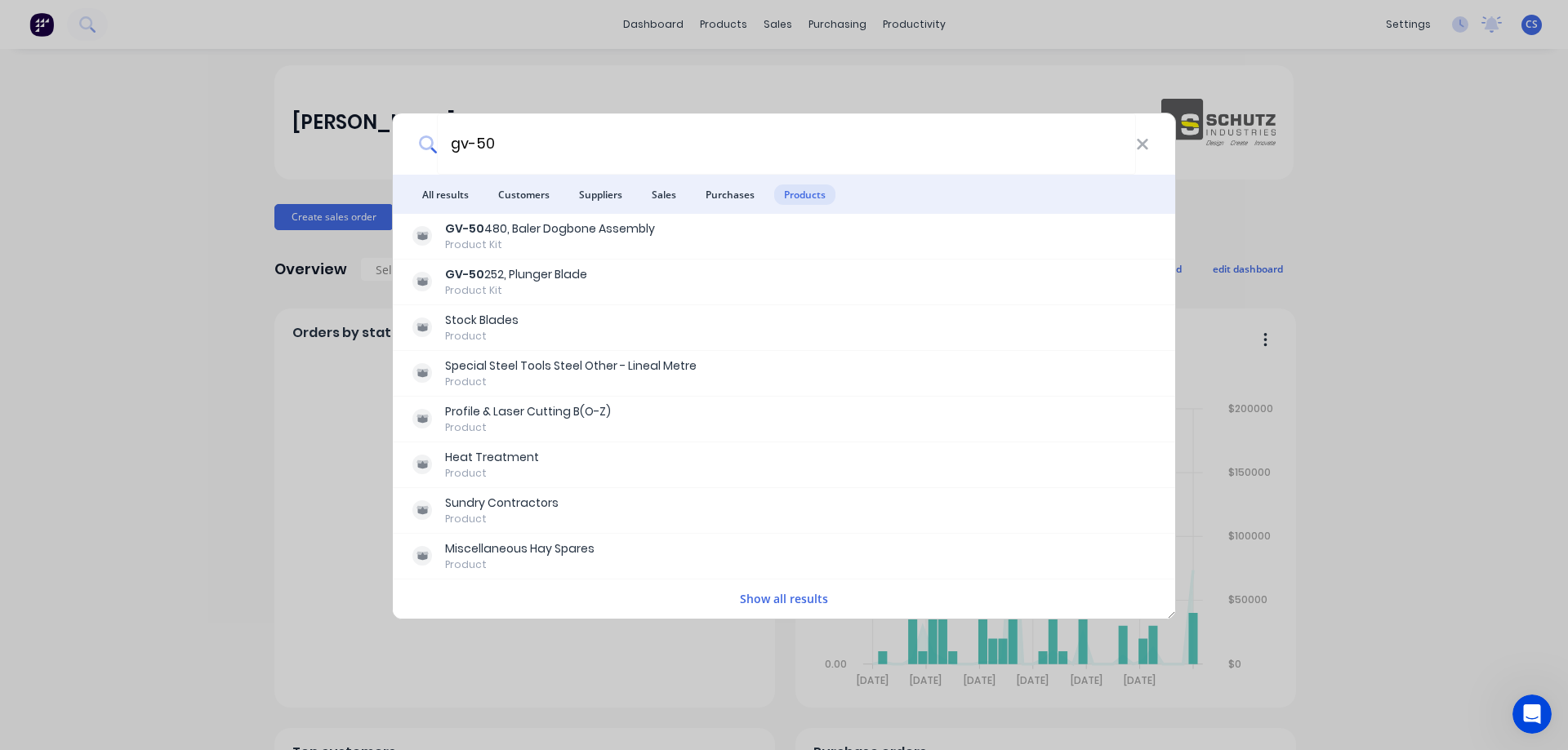
click at [768, 597] on button "Show all results" at bounding box center [784, 599] width 98 height 19
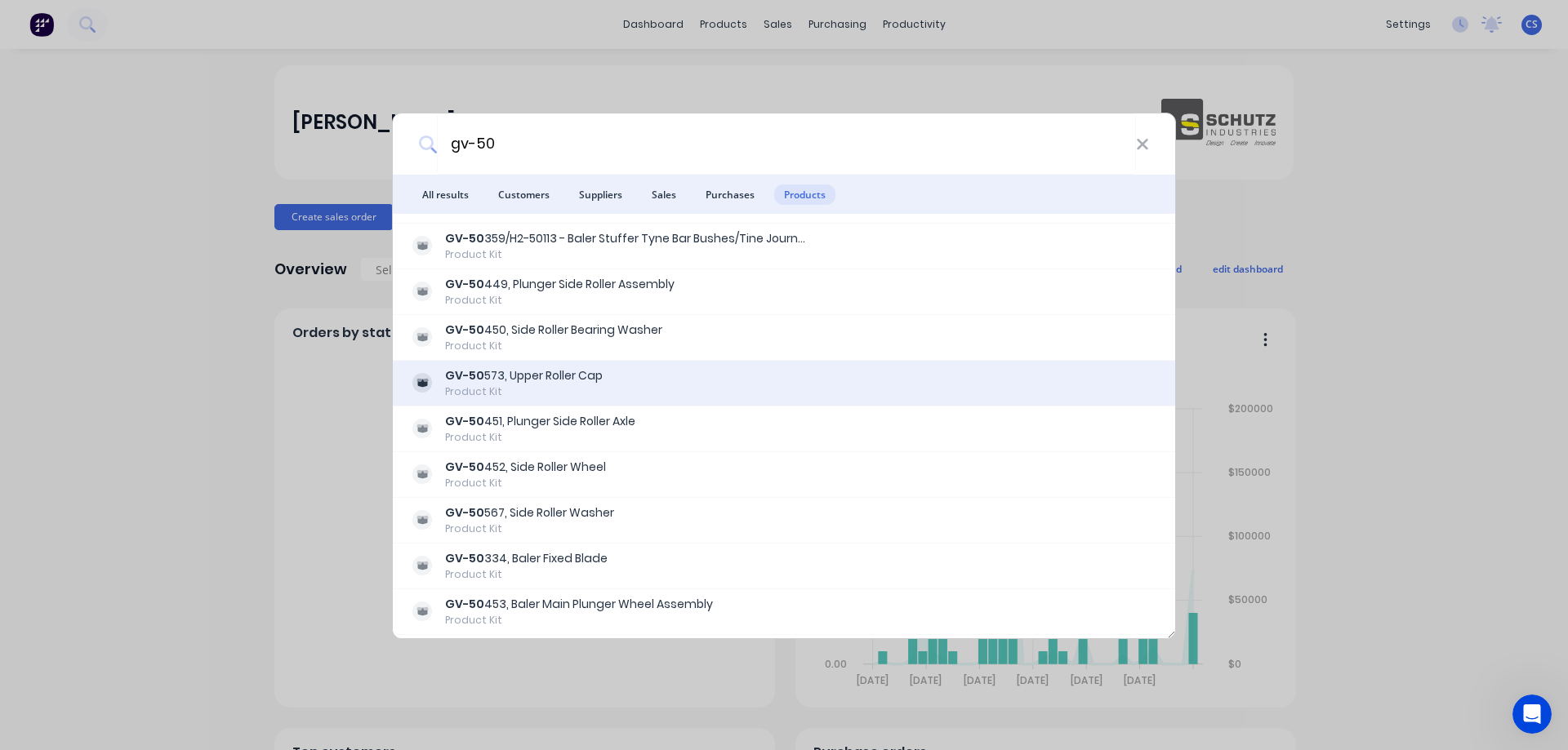
scroll to position [1305, 0]
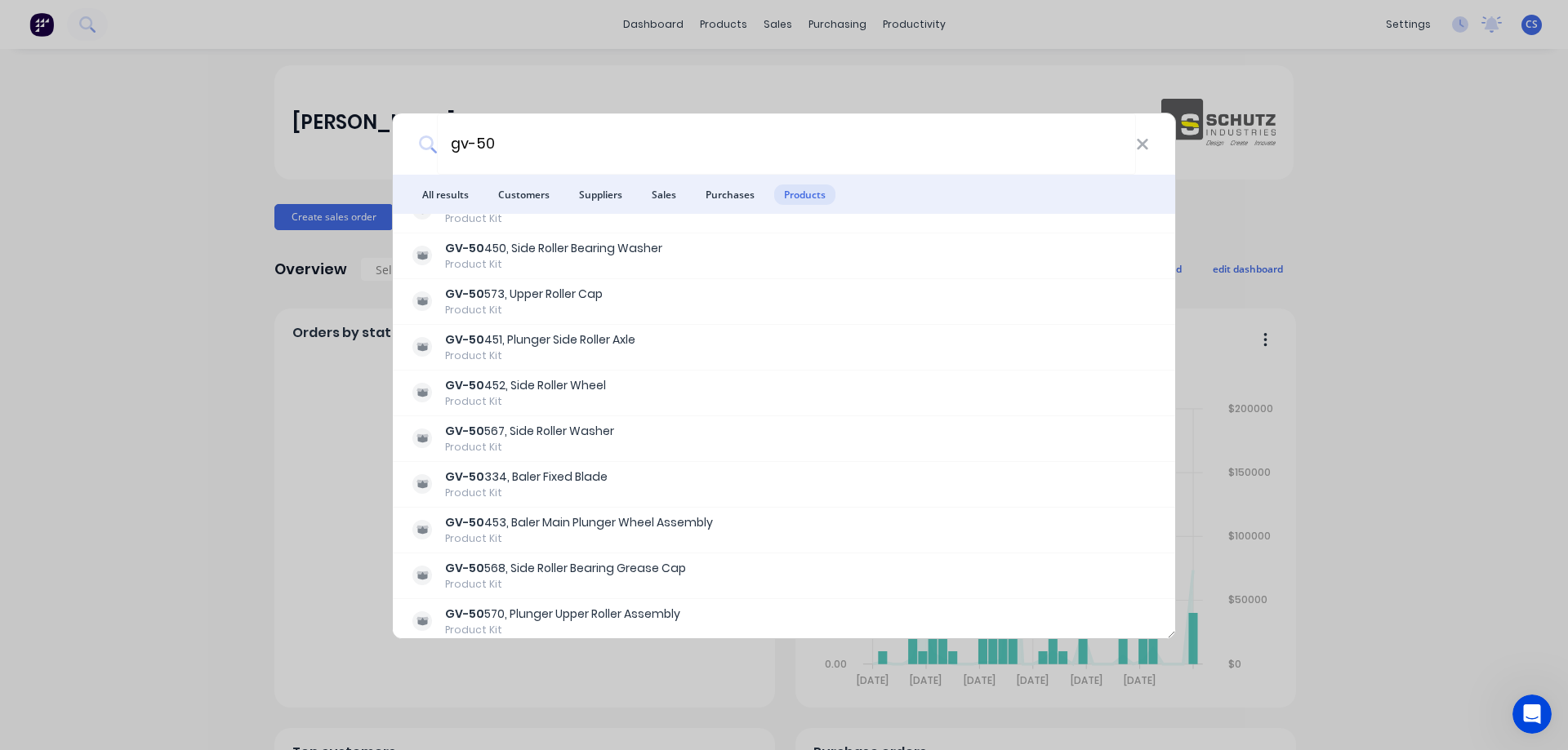
click at [1348, 375] on div "gv-50 All results Customers Suppliers Sales Purchases Products GV-50 480, Baler…" at bounding box center [784, 375] width 1568 height 750
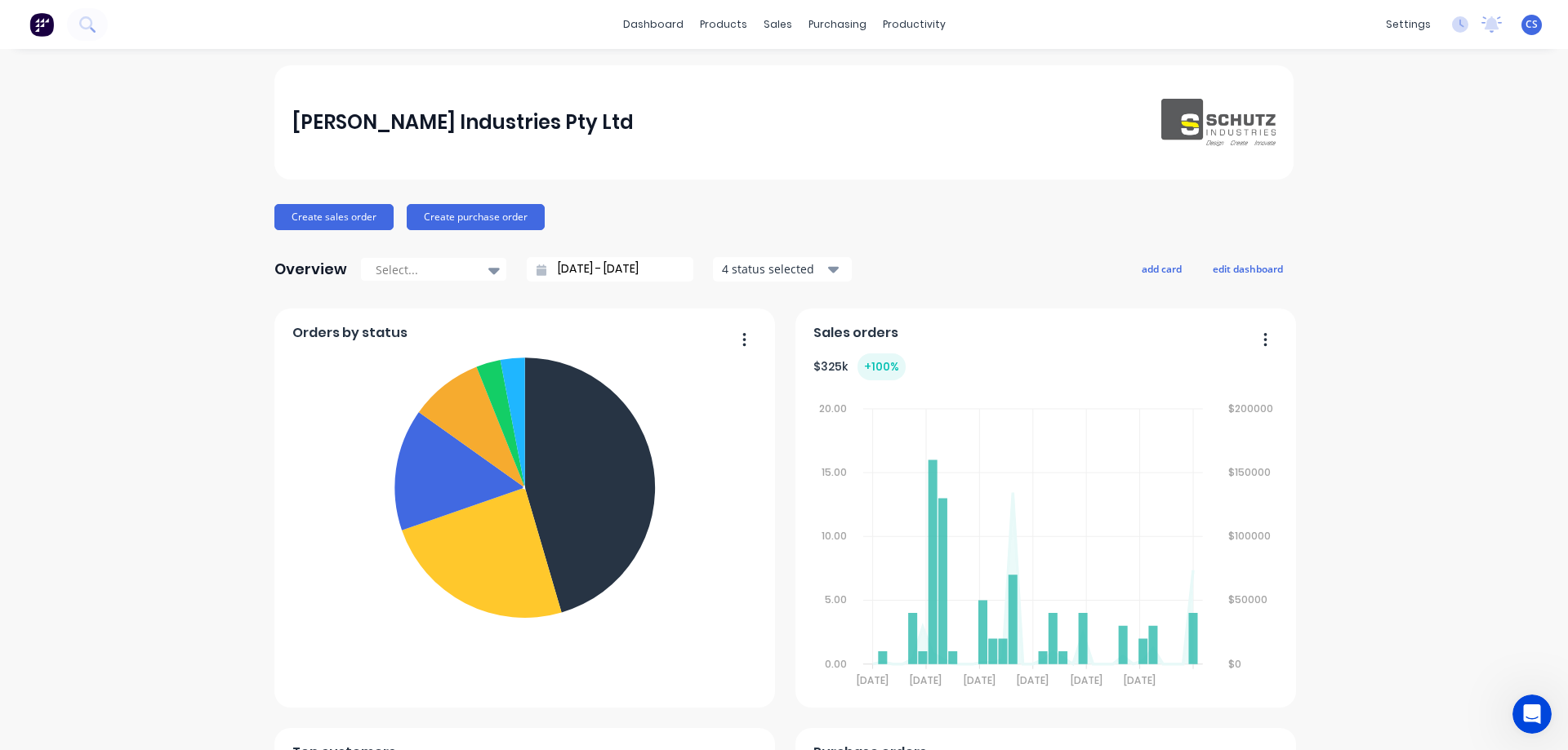
click at [1144, 143] on div "Schutz Industries Pty Ltd" at bounding box center [784, 123] width 984 height 48
click at [105, 32] on button at bounding box center [87, 25] width 41 height 33
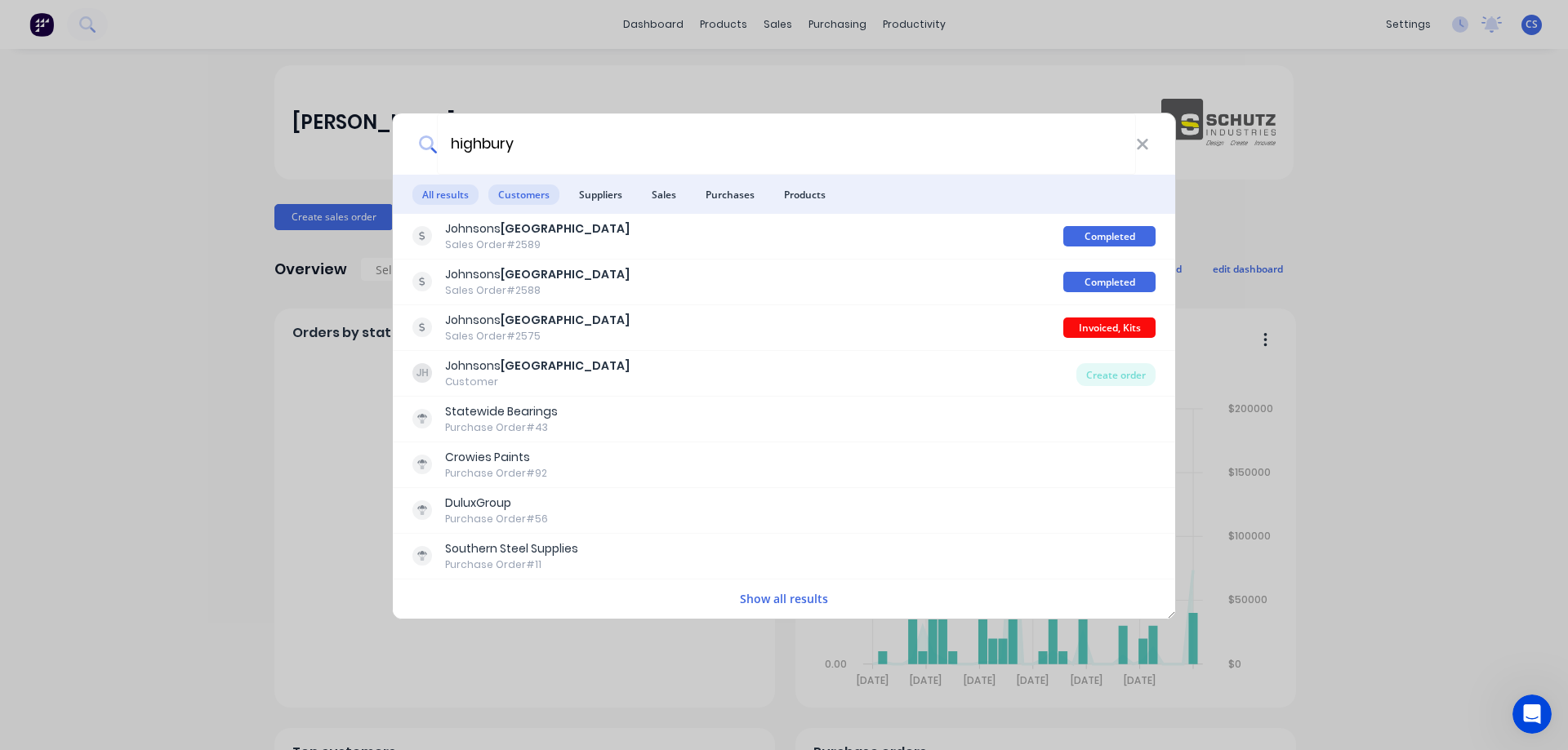
type input "highbury"
click at [538, 195] on span "Customers" at bounding box center [524, 195] width 71 height 21
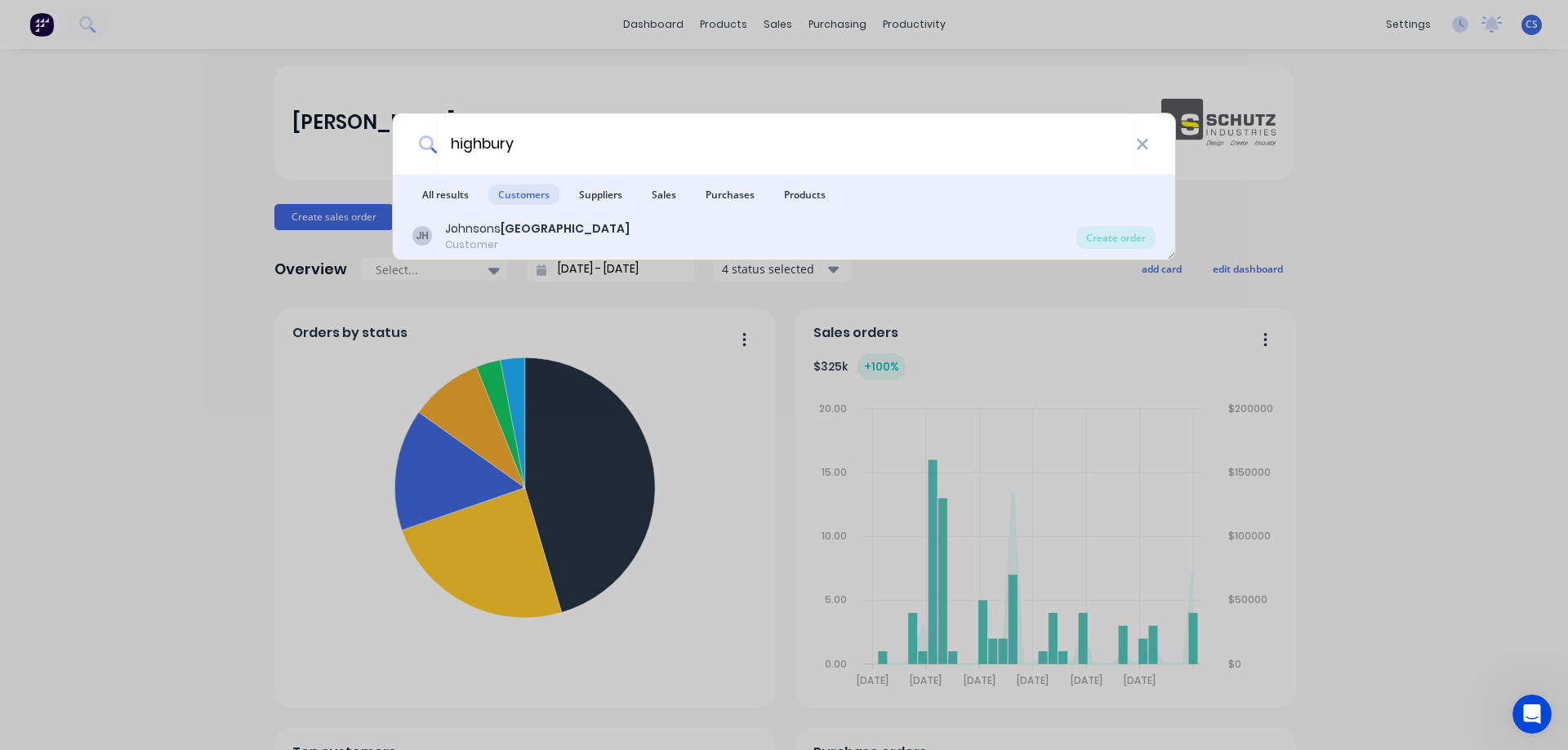
click at [561, 233] on div "JH Johnsons Highbury Customer" at bounding box center [744, 236] width 663 height 32
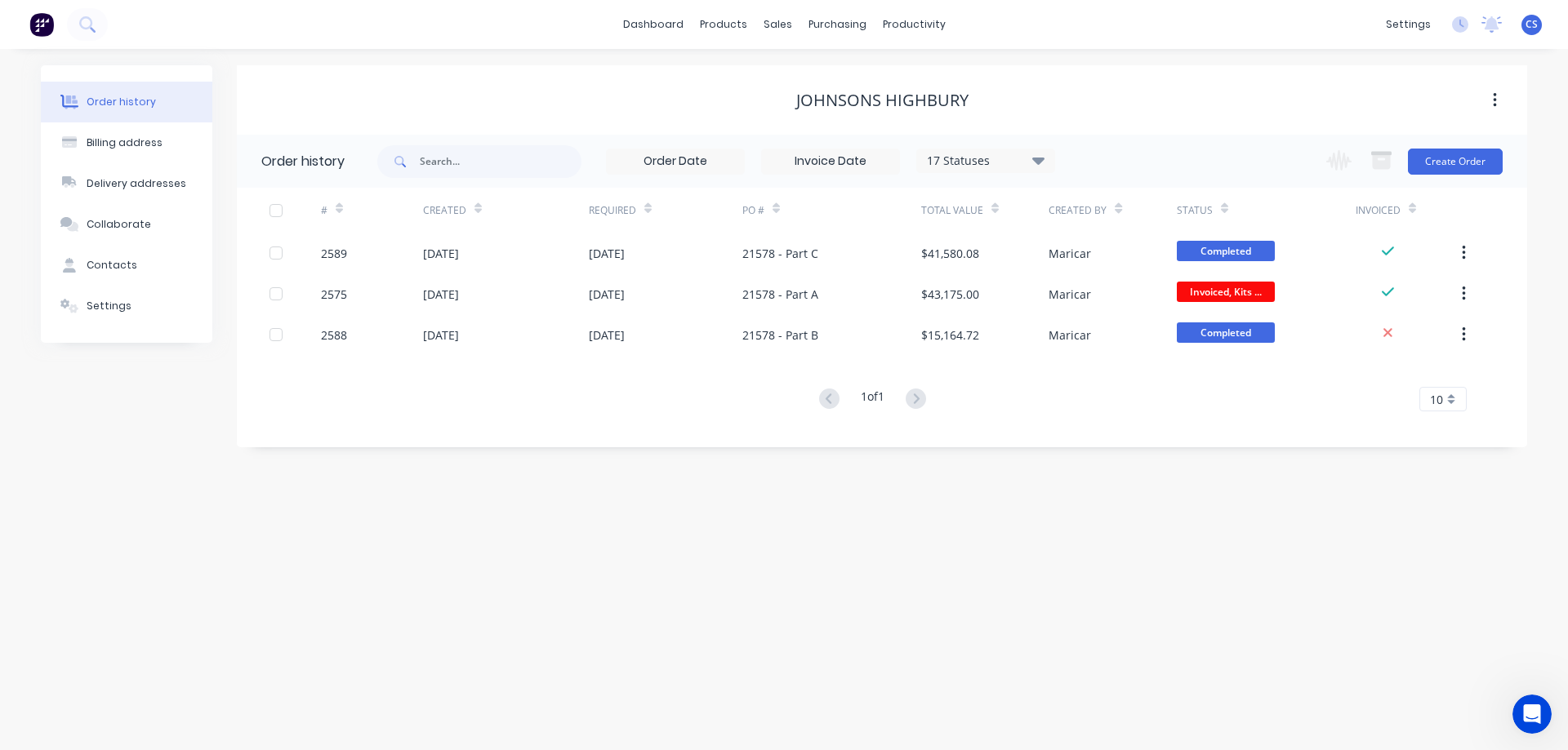
click at [1025, 165] on div "17 Statuses" at bounding box center [985, 161] width 137 height 18
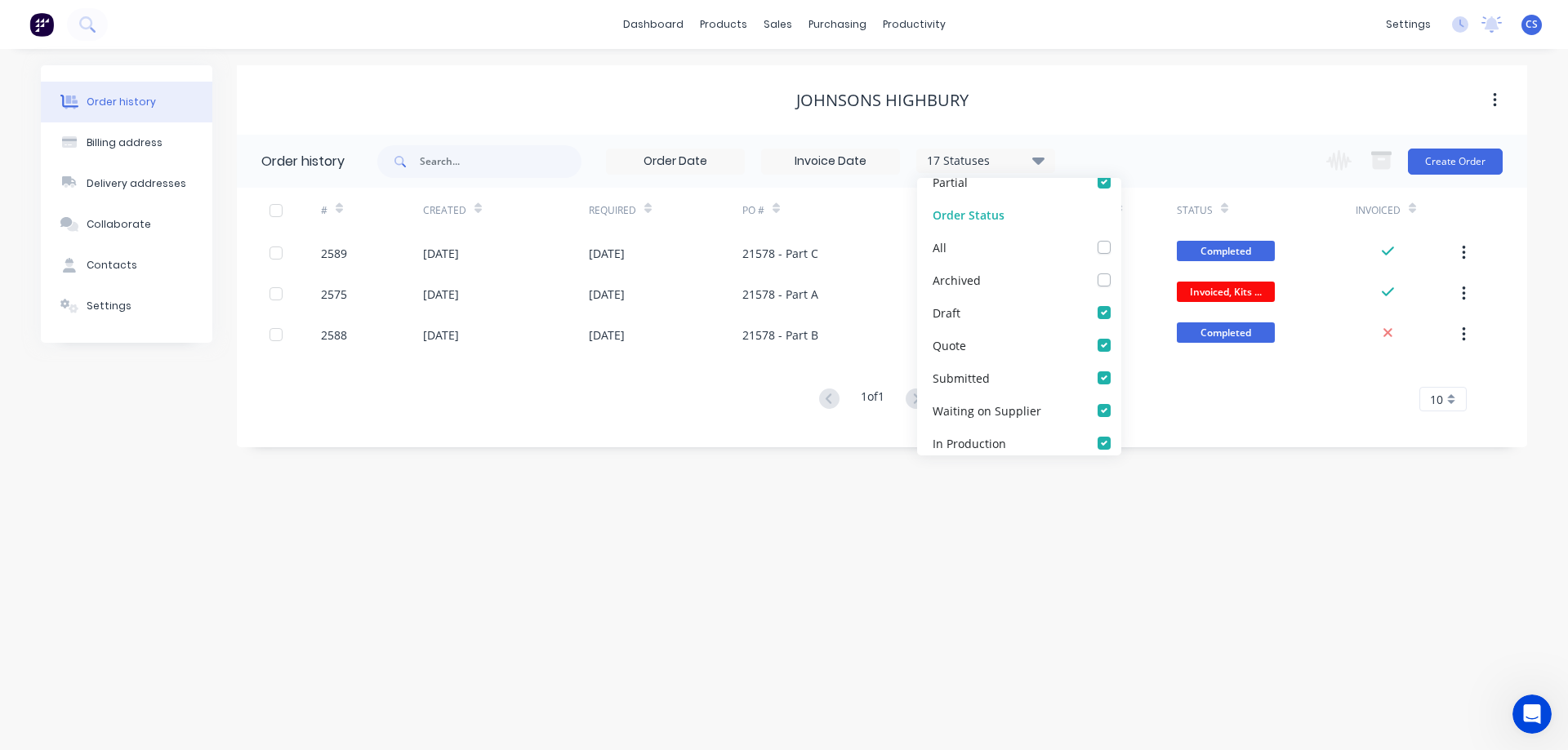
scroll to position [81, 0]
click at [1179, 112] on div "Johnsons Highbury" at bounding box center [882, 100] width 1290 height 29
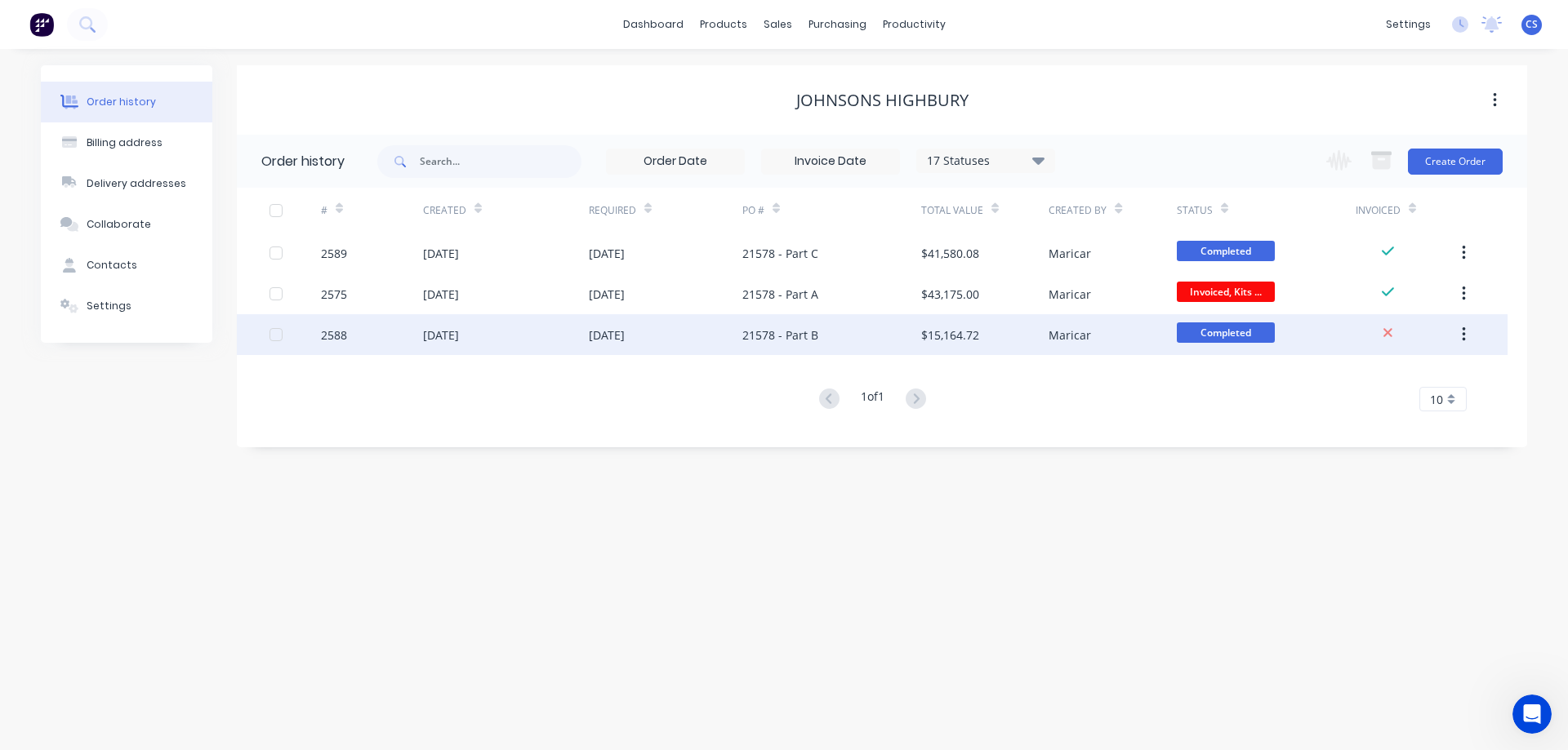
click at [1090, 334] on div "Maricar" at bounding box center [1069, 335] width 43 height 17
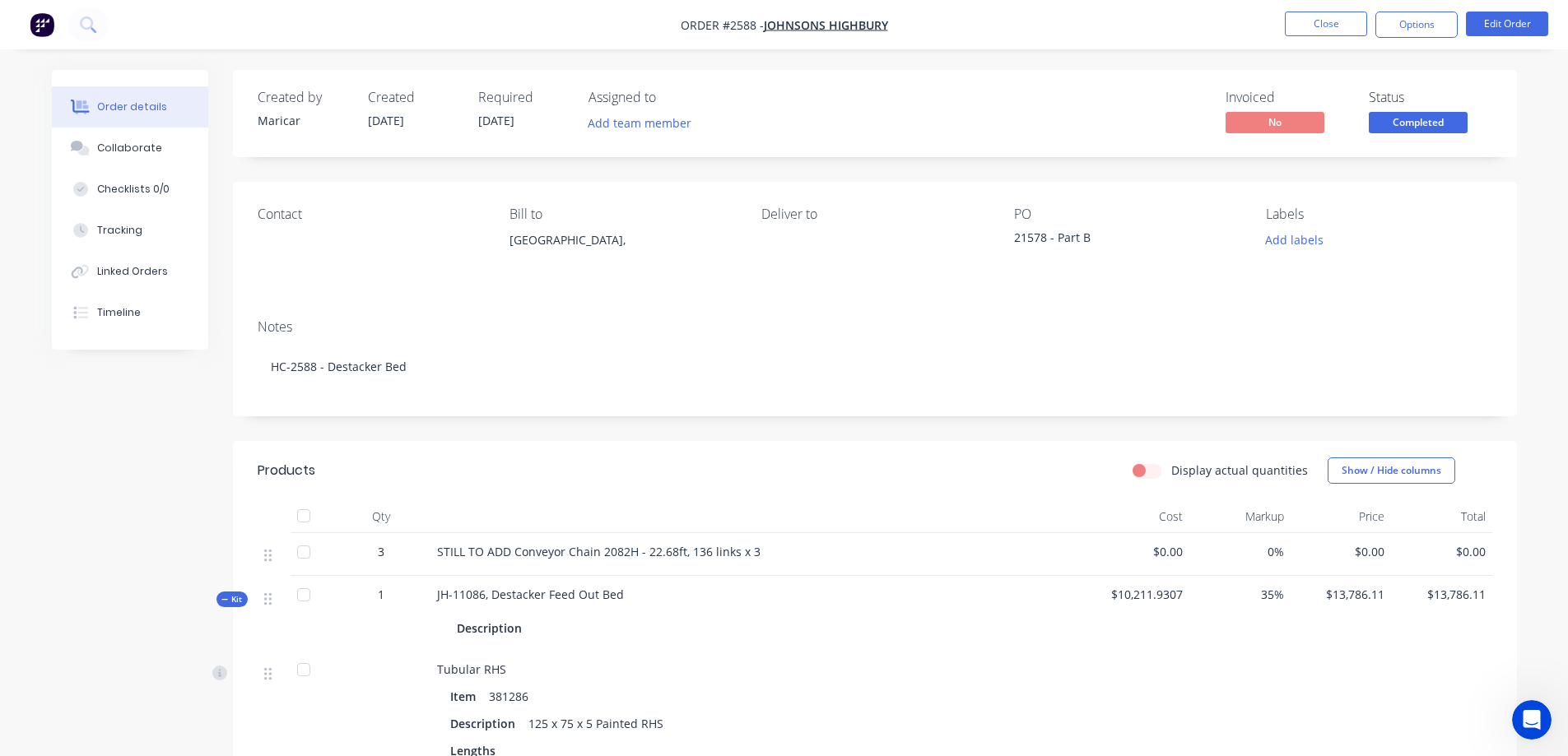
click at [1089, 238] on div "21578 - Part B" at bounding box center [1116, 240] width 206 height 23
click at [1520, 29] on button "Edit Order" at bounding box center [1507, 24] width 82 height 25
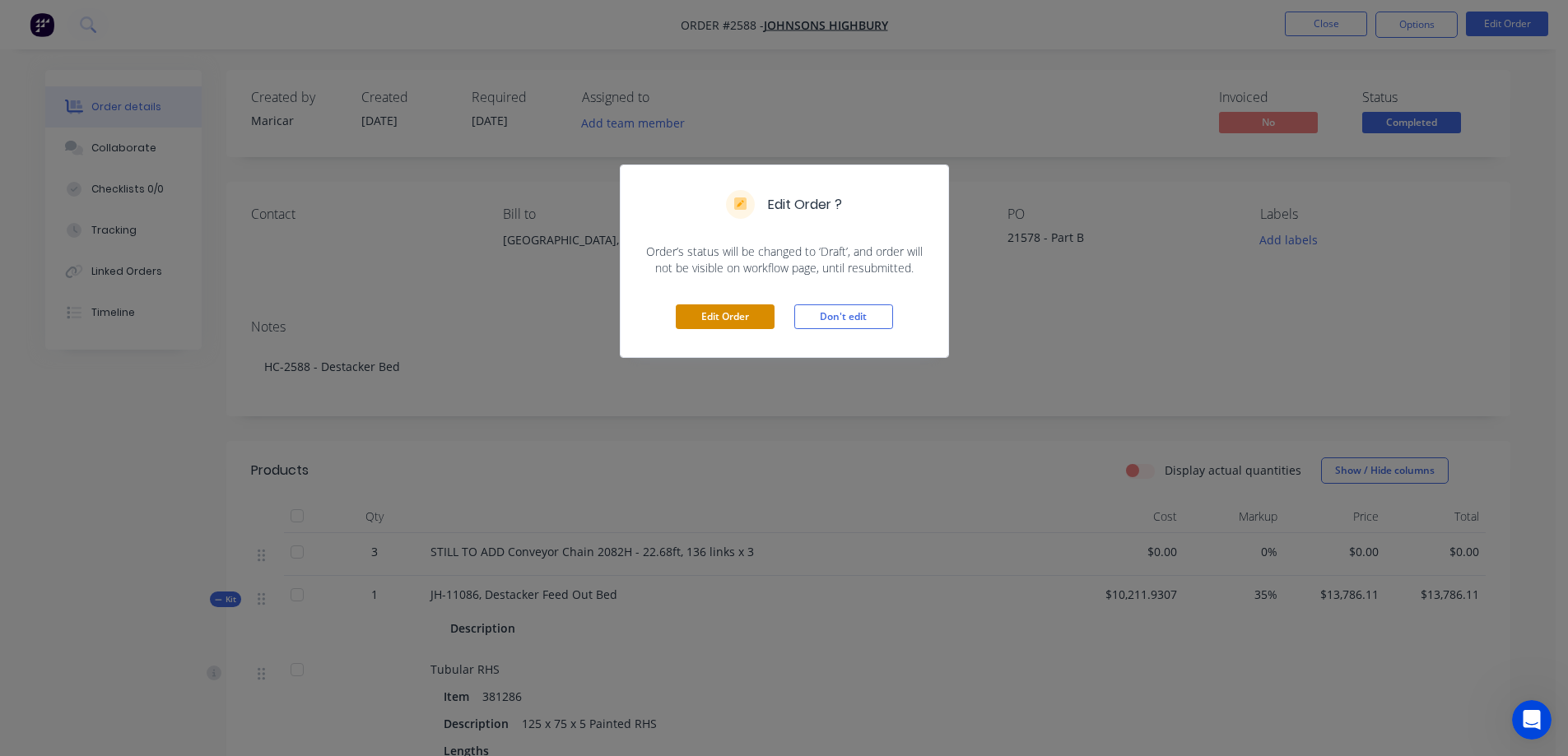
click at [754, 314] on button "Edit Order" at bounding box center [725, 317] width 99 height 25
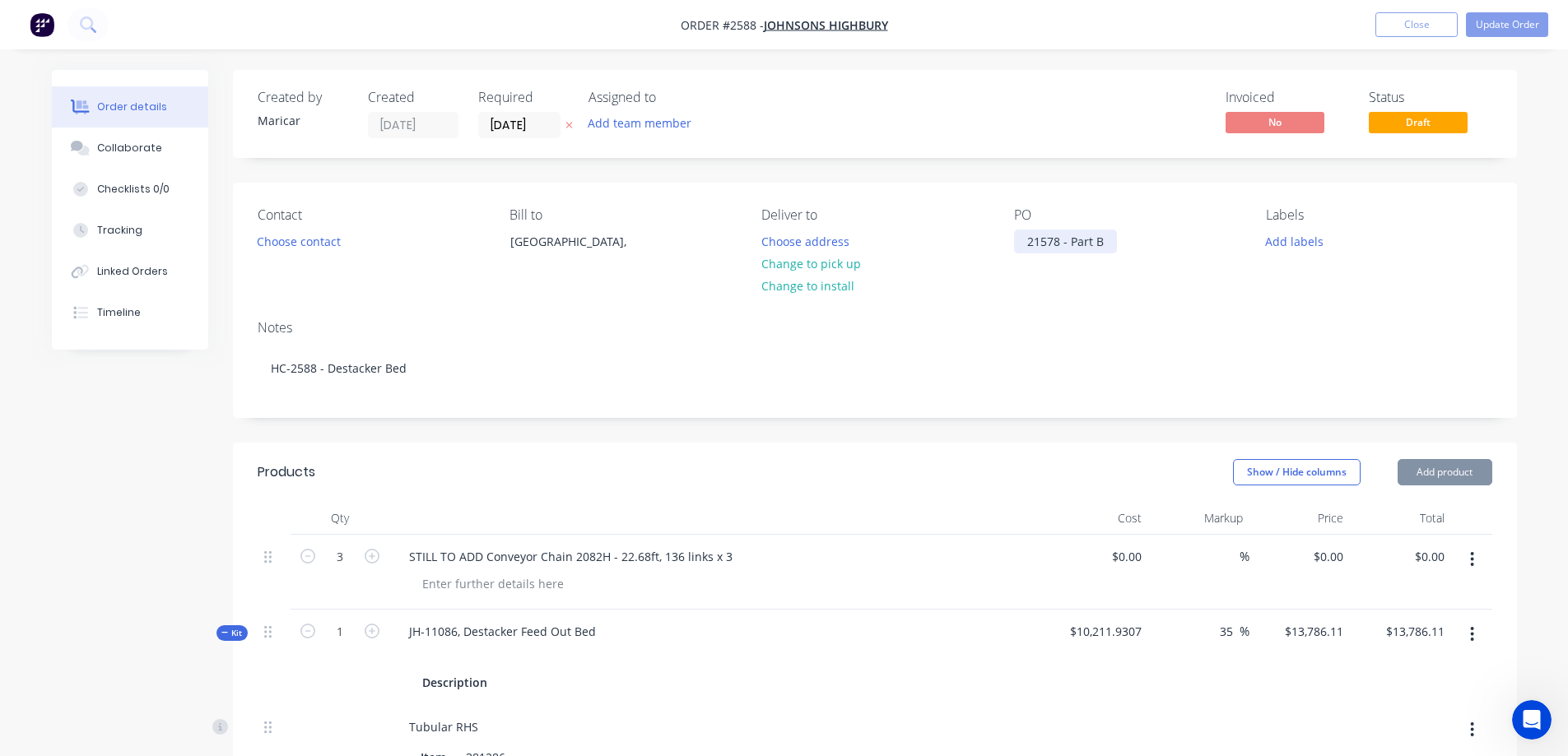
click at [1102, 249] on div "21578 - Part B" at bounding box center [1065, 241] width 103 height 24
click at [1417, 30] on button "Close" at bounding box center [1417, 25] width 82 height 25
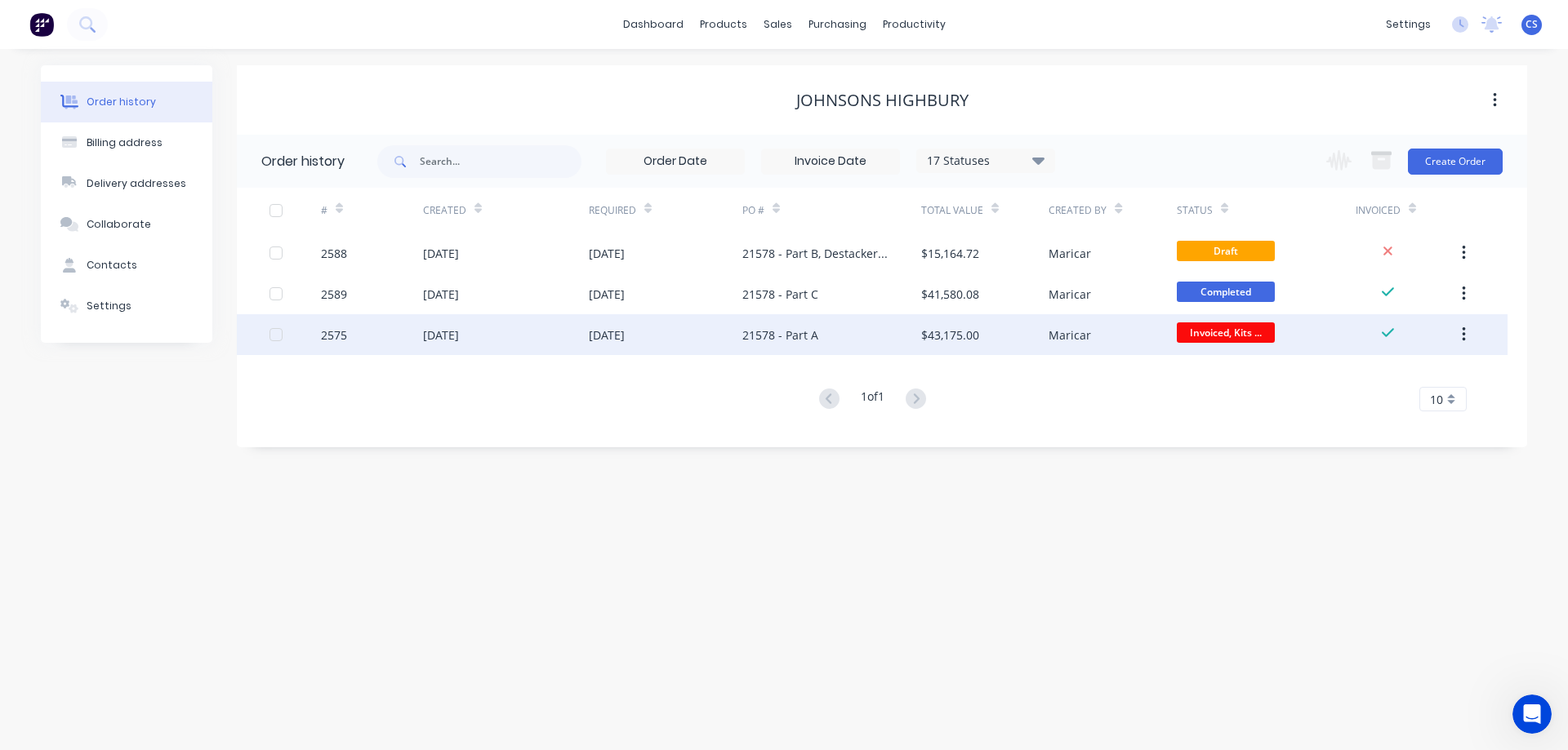
click at [978, 347] on div "$43,175.00" at bounding box center [985, 334] width 128 height 41
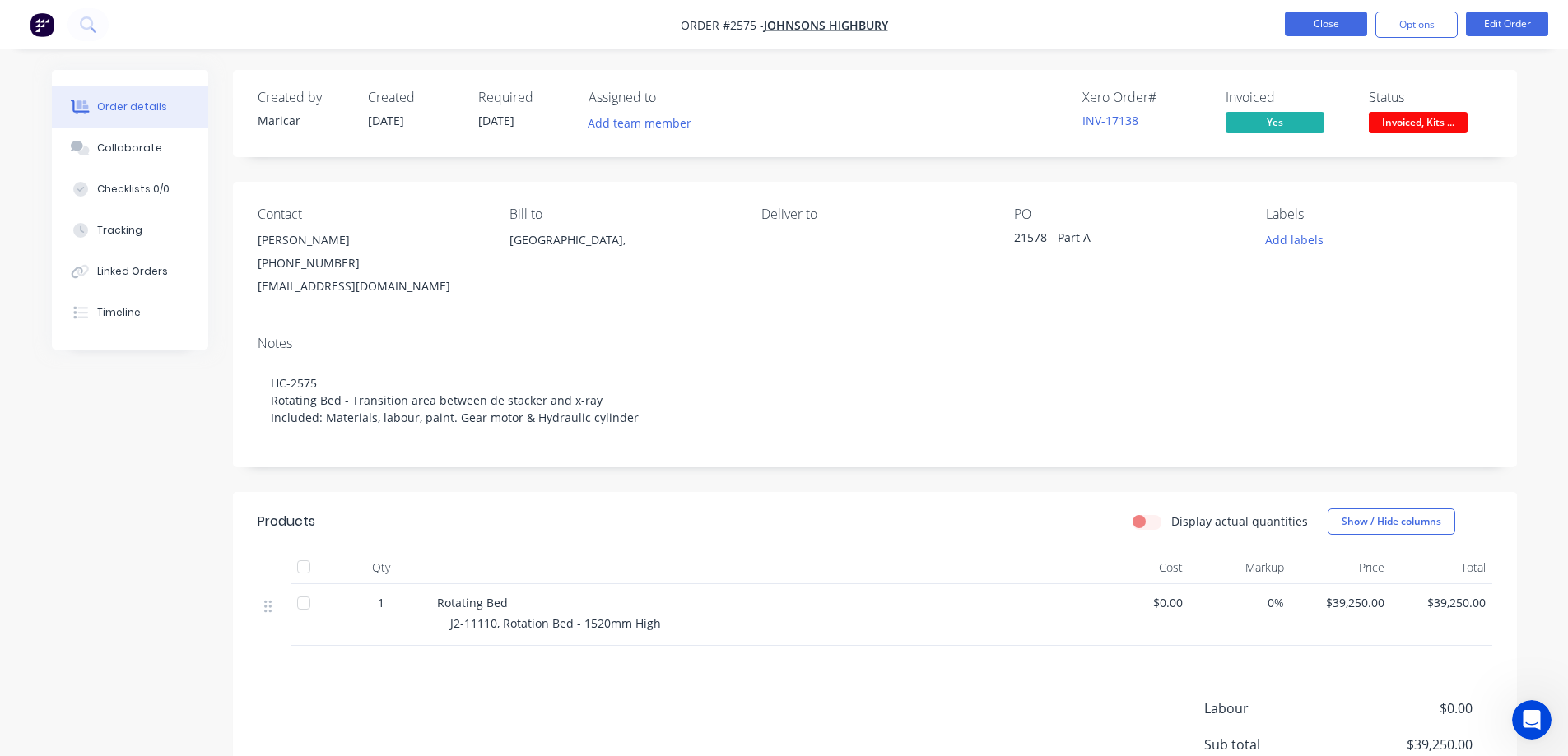
click at [1297, 20] on button "Close" at bounding box center [1326, 24] width 82 height 25
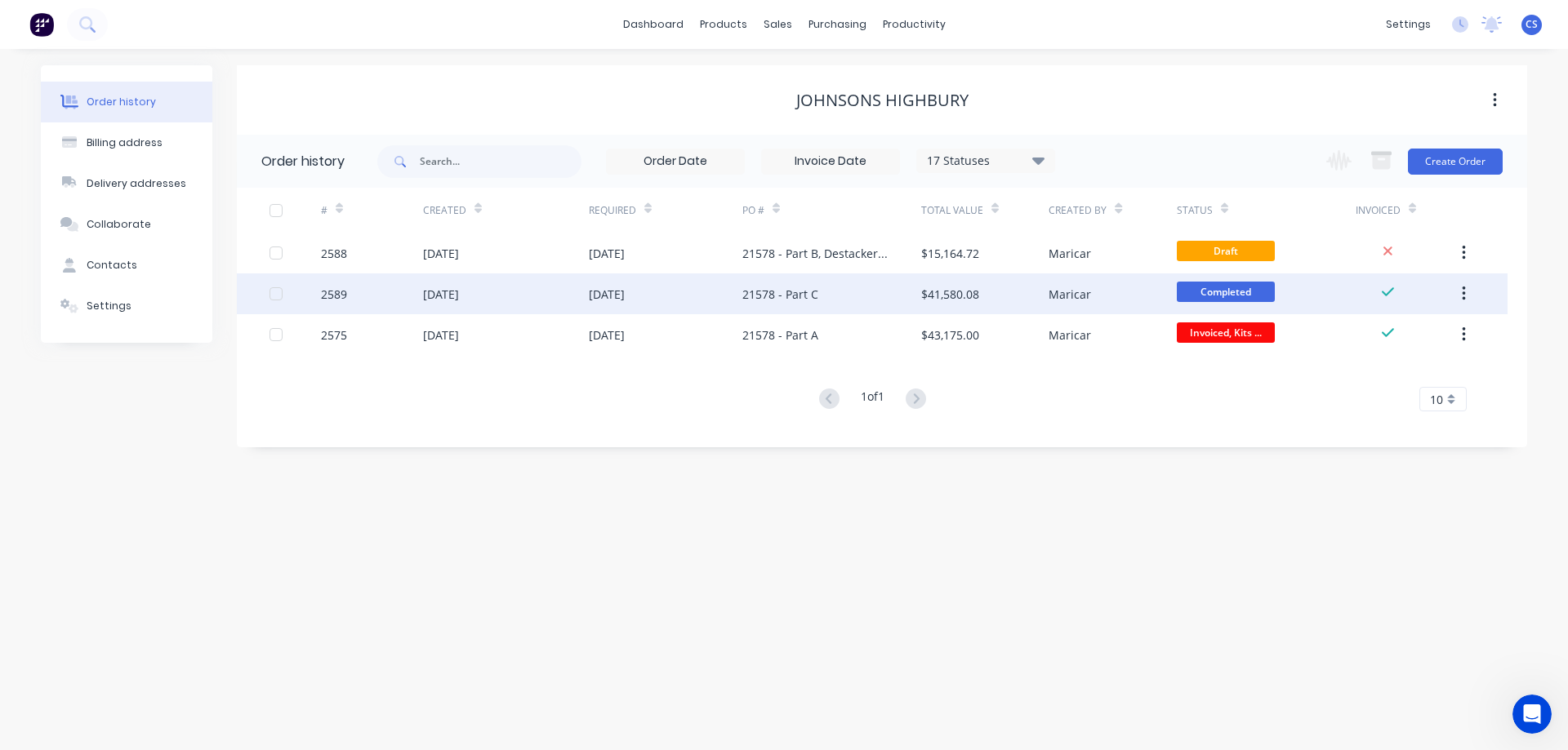
click at [828, 296] on div "21578 - Part C" at bounding box center [831, 293] width 179 height 41
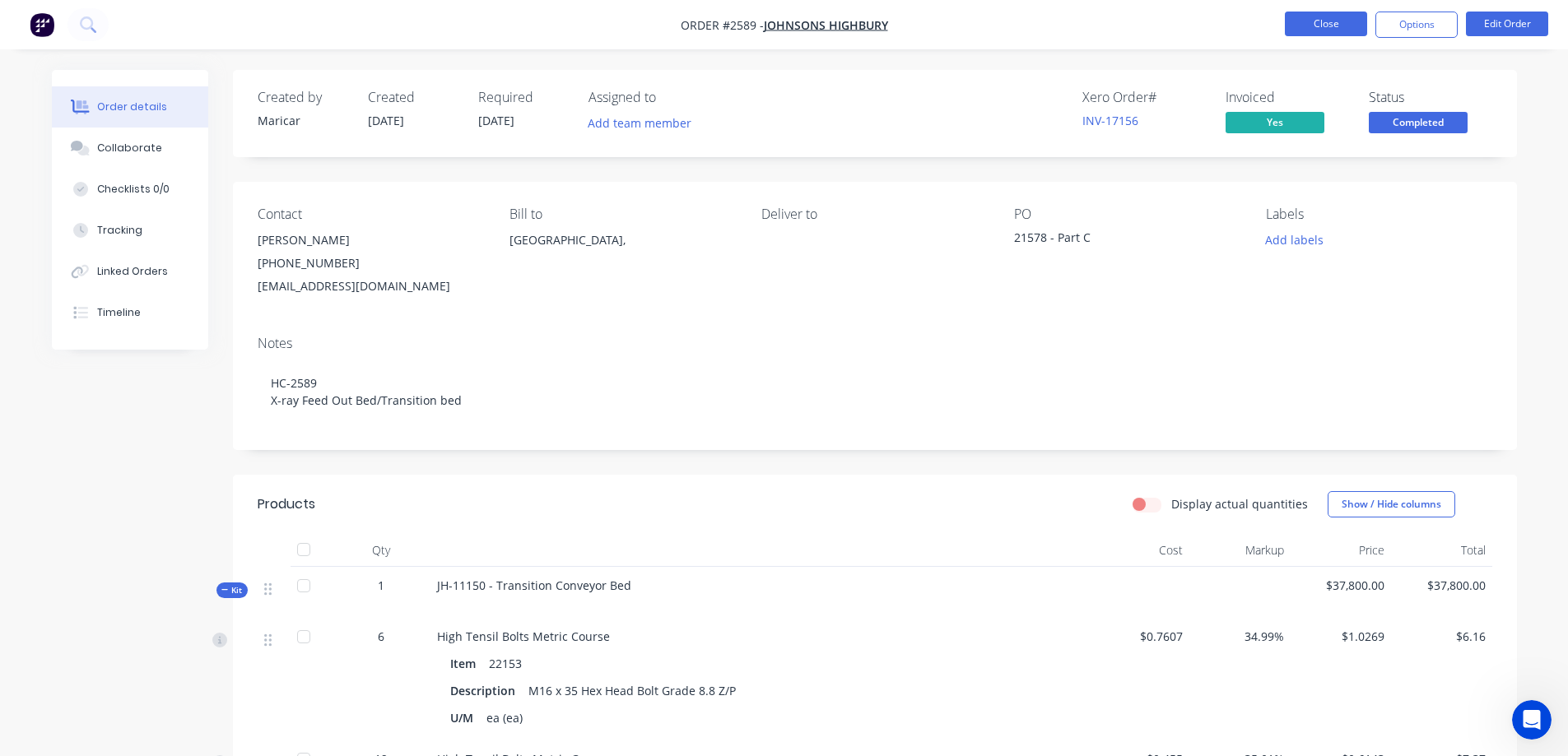
click at [1337, 28] on button "Close" at bounding box center [1326, 24] width 82 height 25
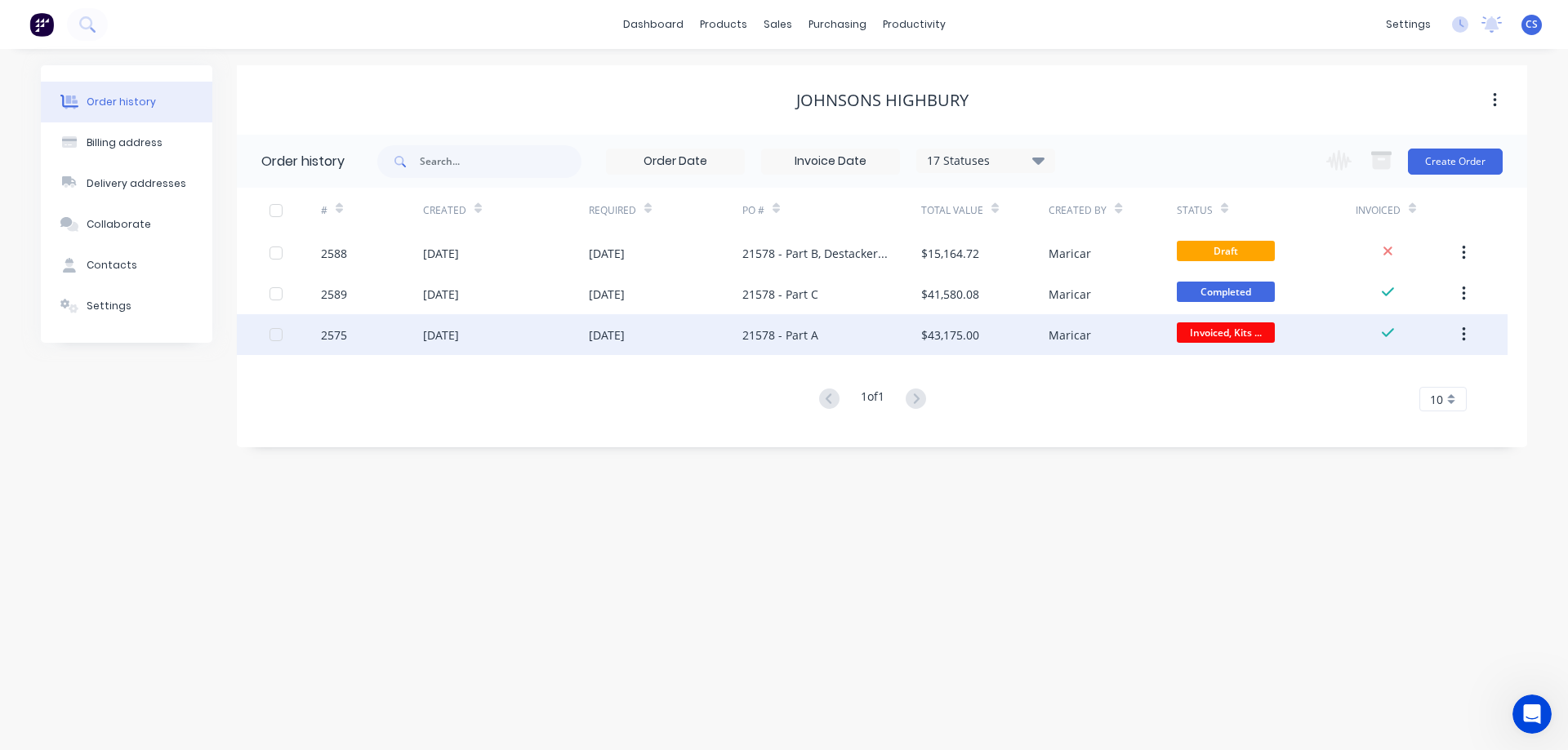
click at [939, 342] on div "$43,175.00" at bounding box center [950, 335] width 58 height 17
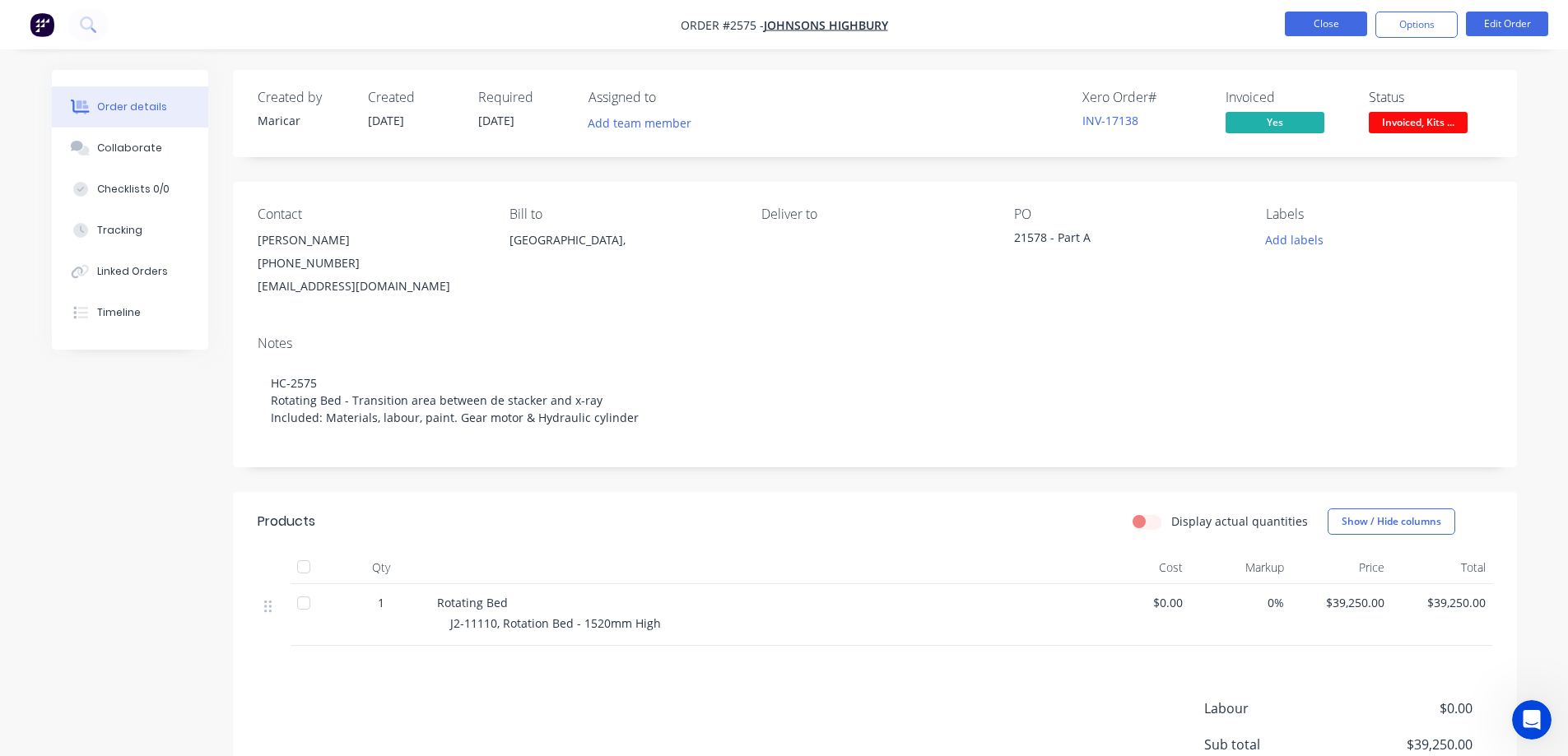
click at [1323, 28] on button "Close" at bounding box center [1326, 24] width 82 height 25
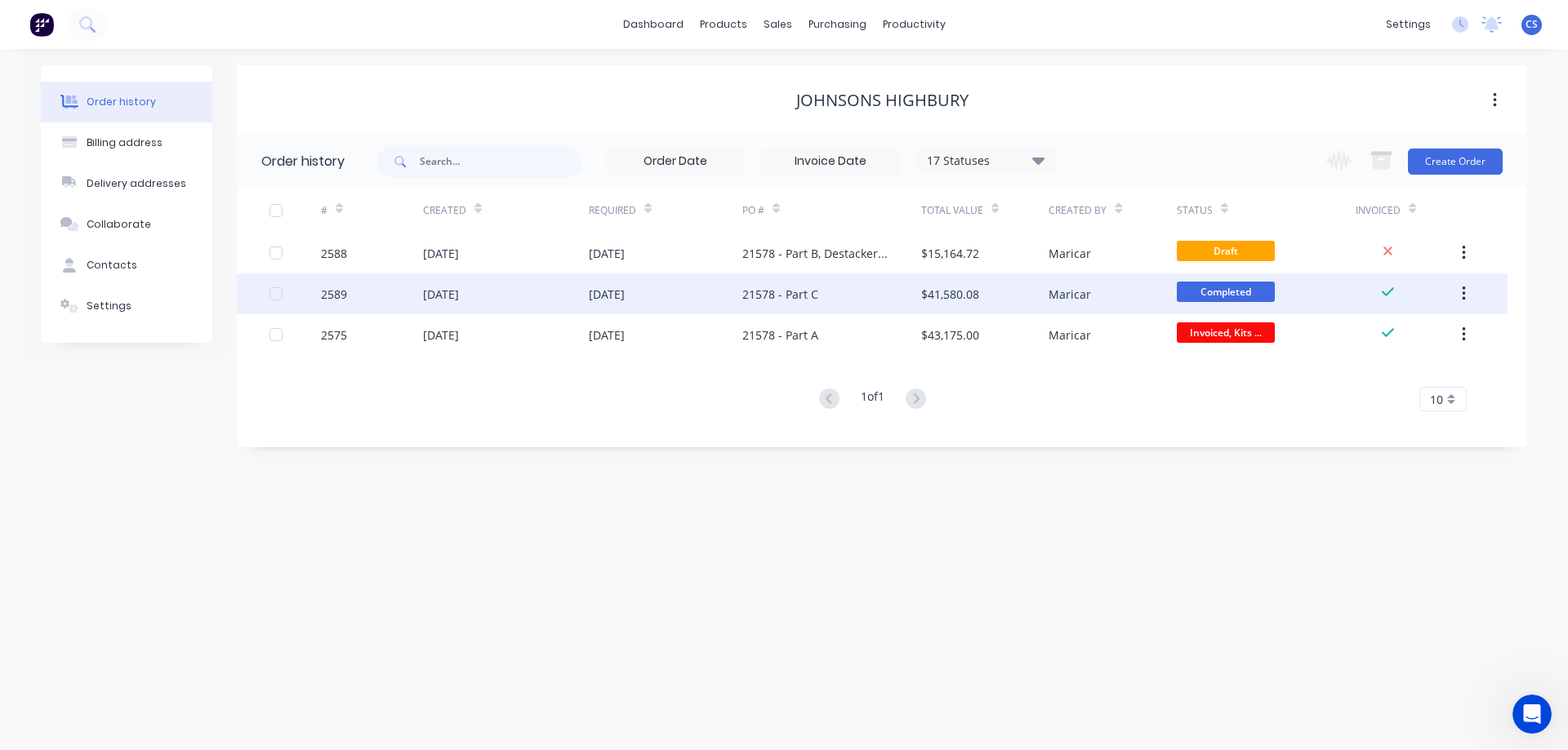
click at [846, 308] on div "21578 - Part C" at bounding box center [831, 293] width 179 height 41
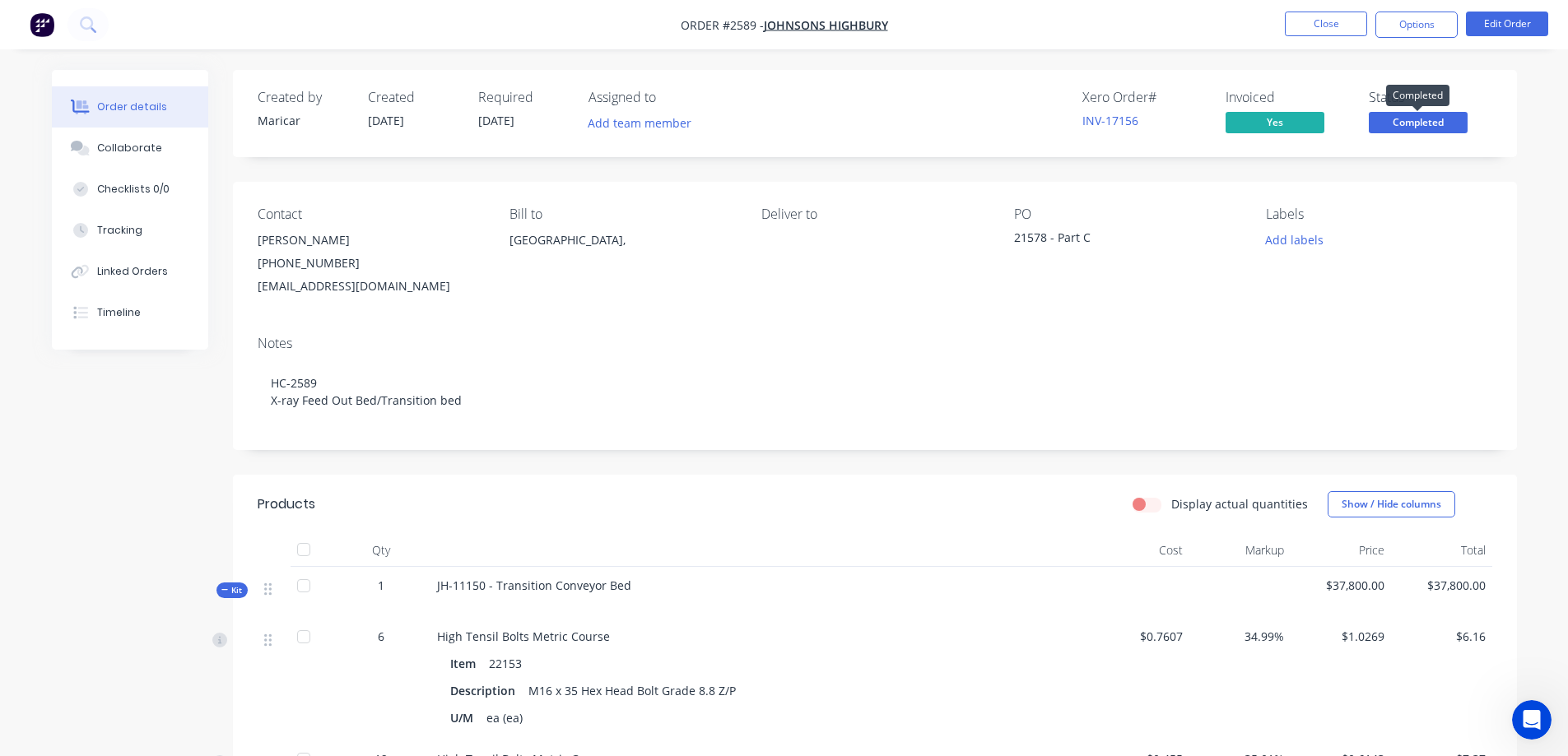
click at [1445, 128] on span "Completed" at bounding box center [1418, 123] width 99 height 21
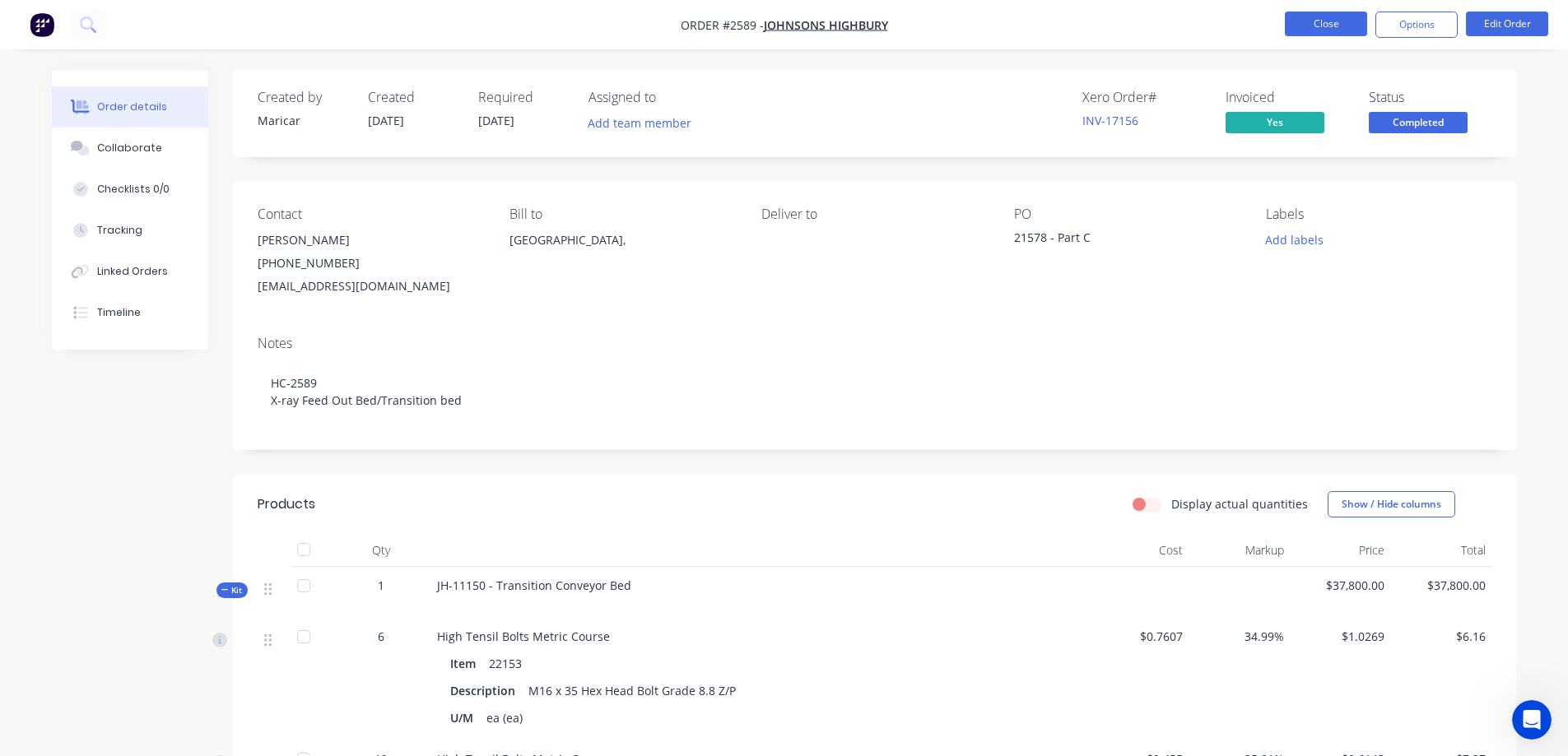
click at [1332, 20] on button "Close" at bounding box center [1326, 24] width 82 height 25
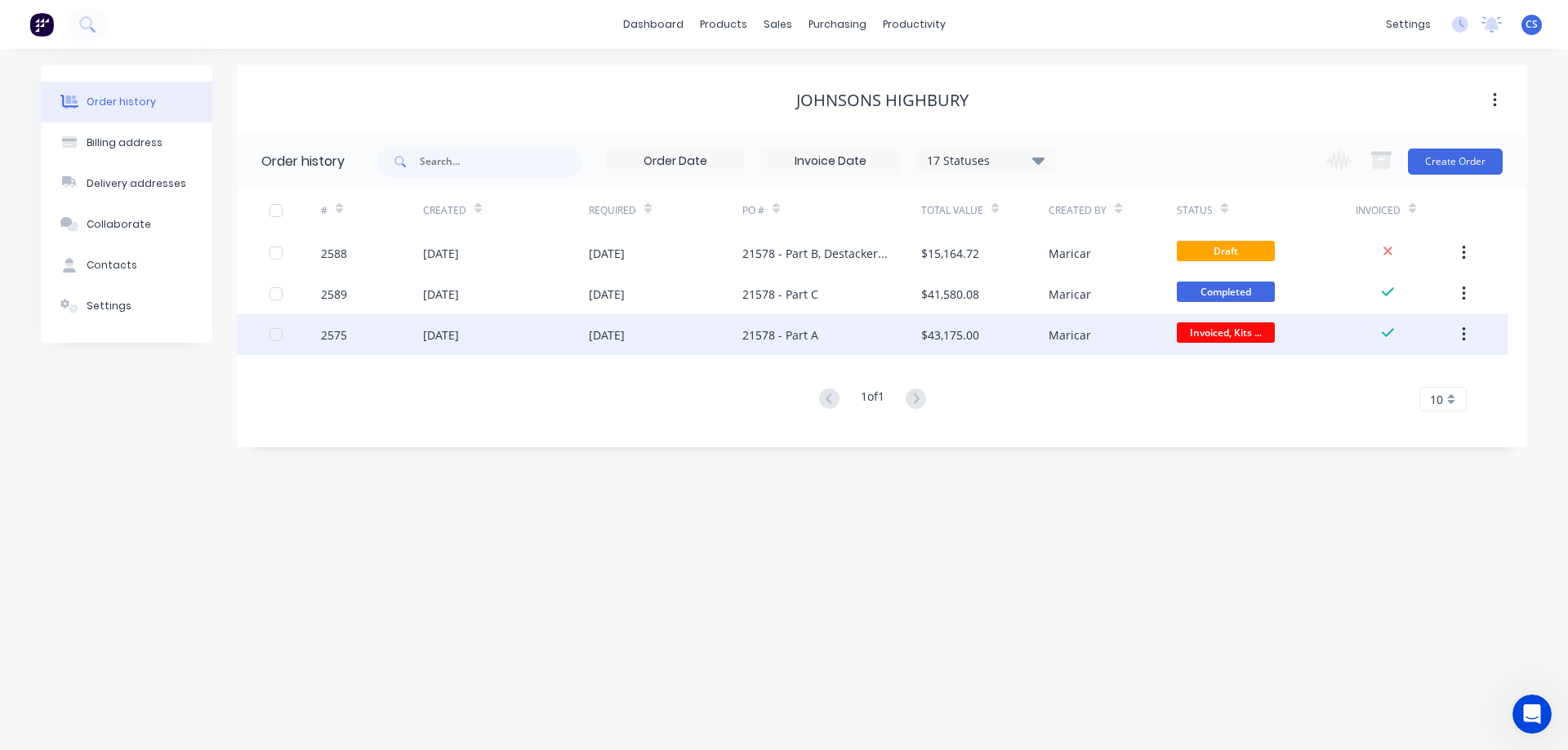
click at [1093, 328] on div "Maricar" at bounding box center [1111, 334] width 128 height 41
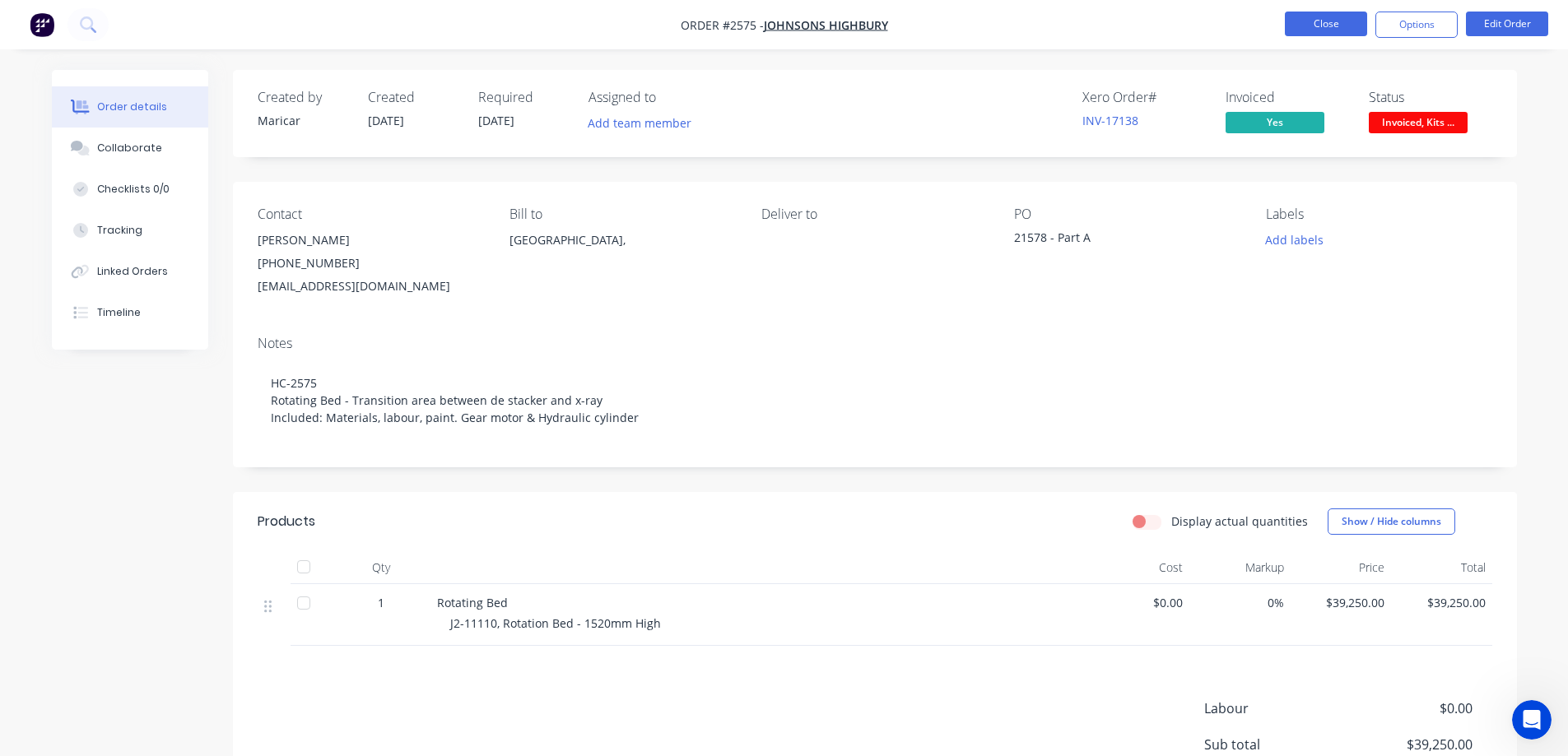
click at [1337, 15] on button "Close" at bounding box center [1326, 24] width 82 height 25
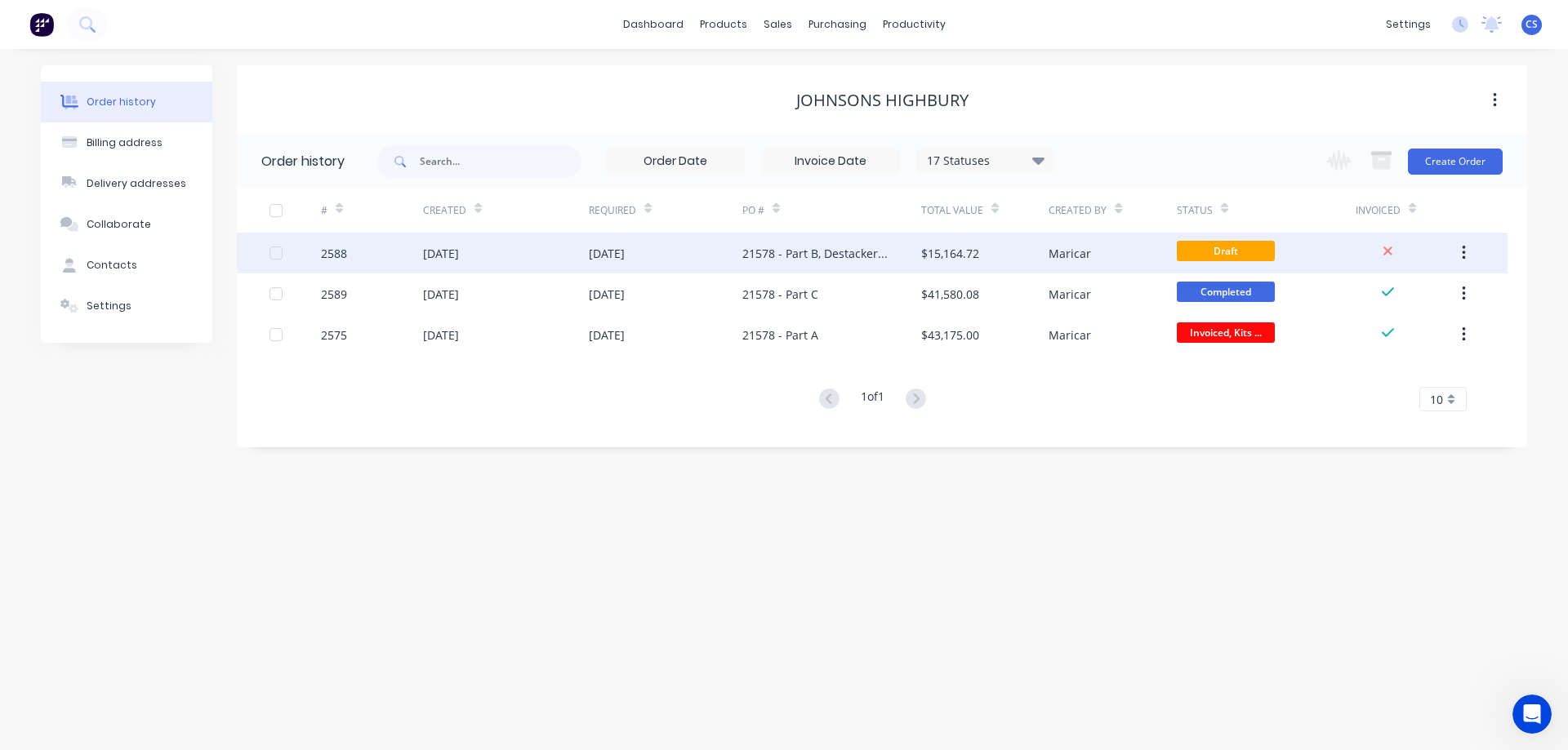
click at [931, 258] on div "$15,164.72" at bounding box center [950, 253] width 58 height 17
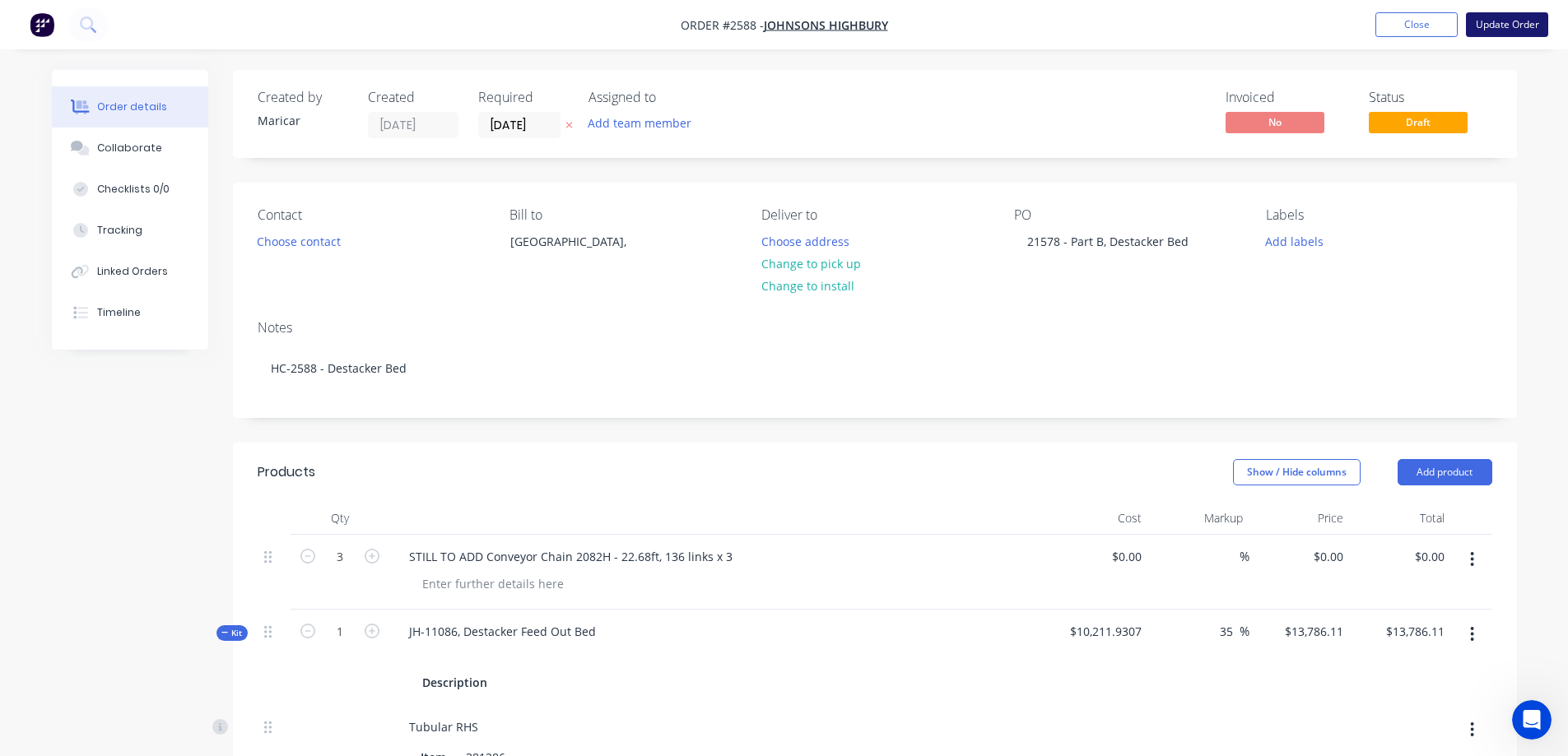
click at [1501, 30] on button "Update Order" at bounding box center [1507, 25] width 82 height 25
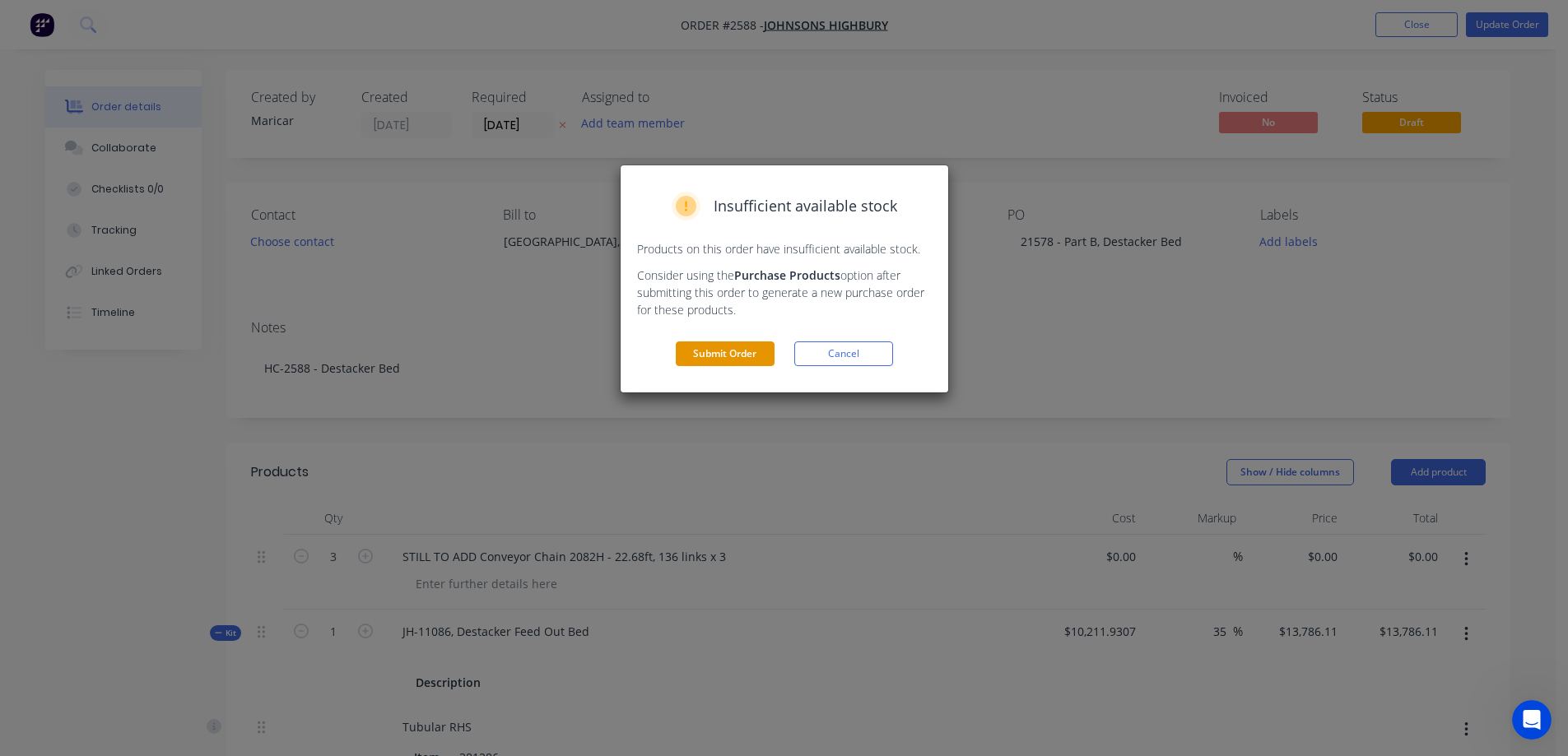
click at [748, 354] on button "Submit Order" at bounding box center [725, 354] width 99 height 25
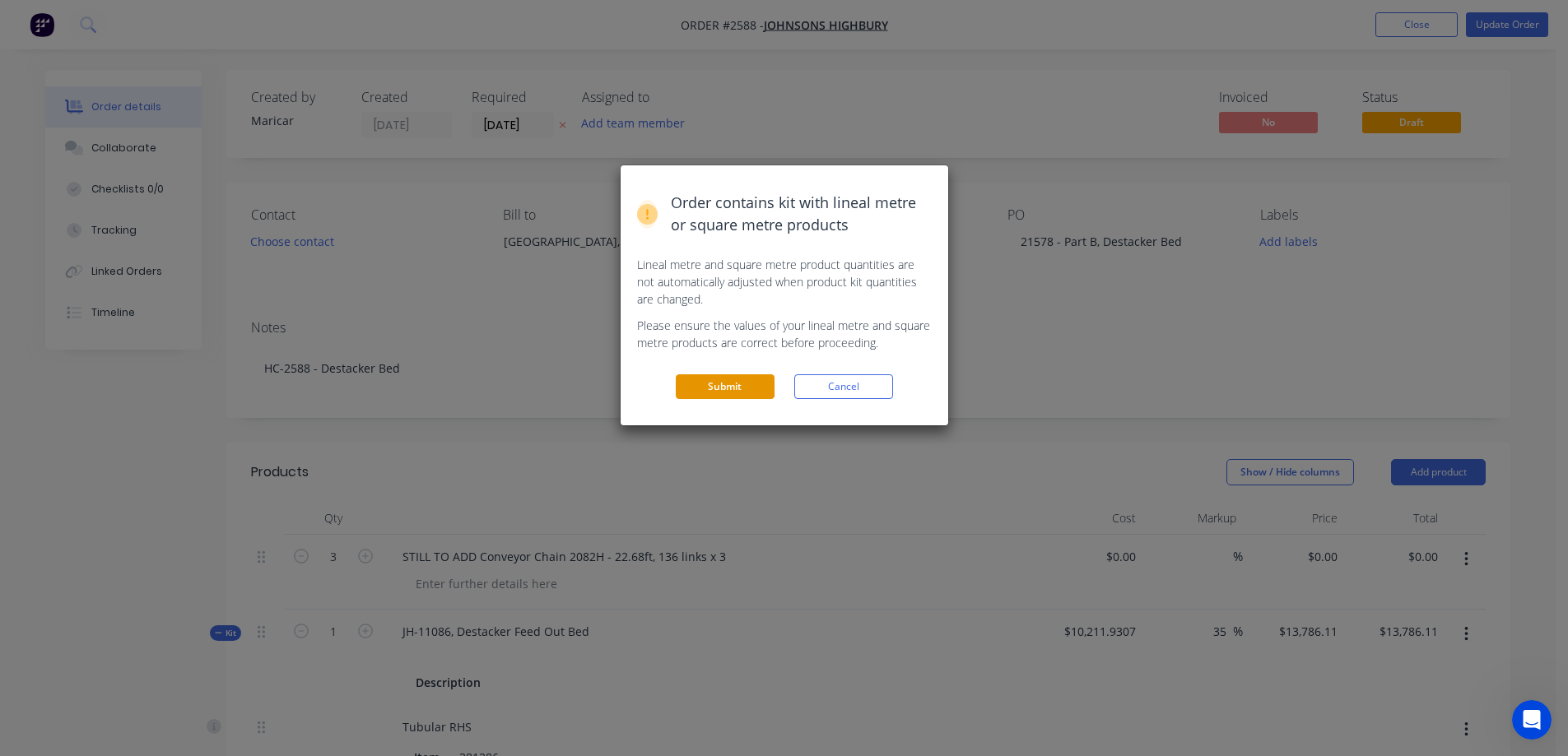
click at [743, 393] on button "Submit" at bounding box center [725, 387] width 99 height 25
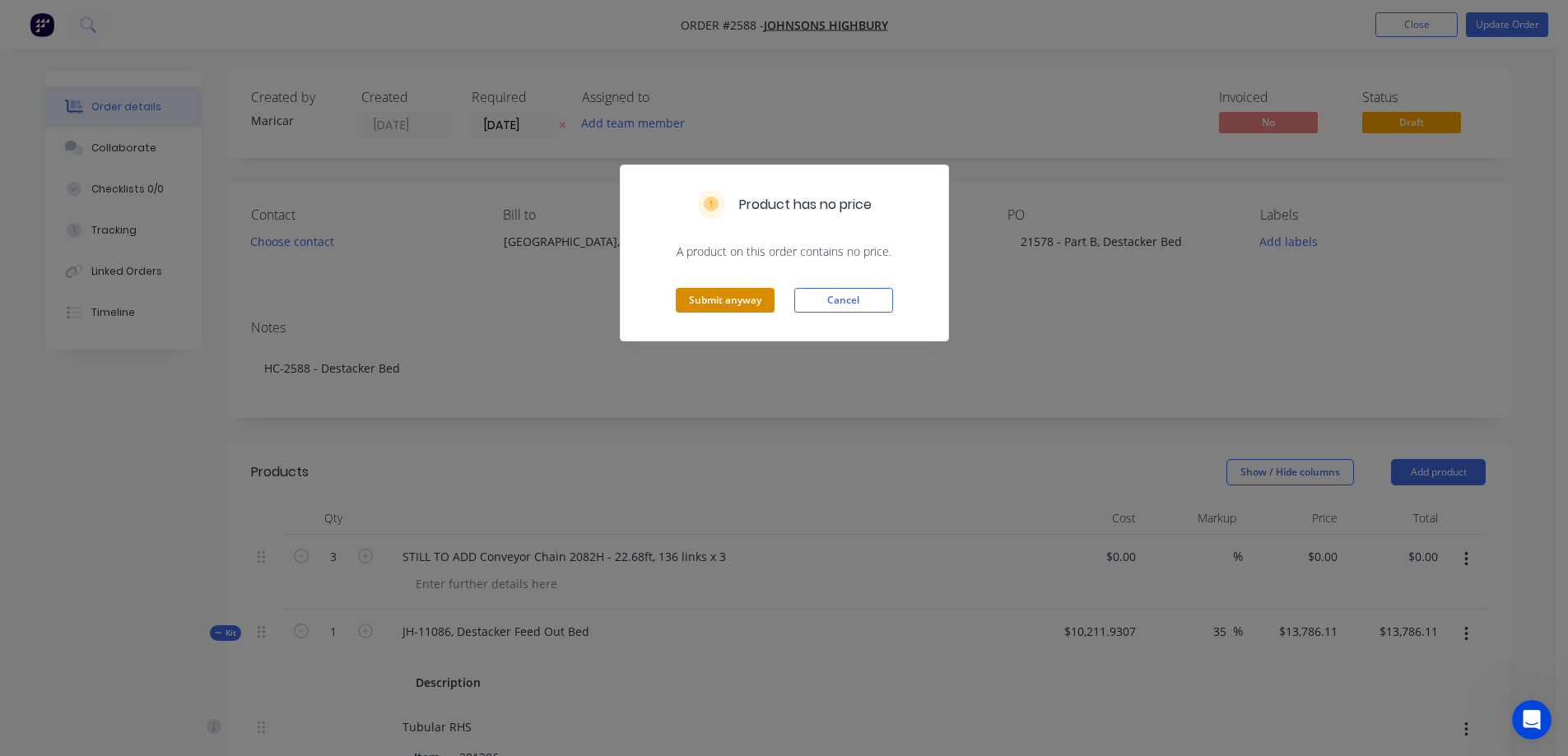
click at [754, 309] on button "Submit anyway" at bounding box center [725, 300] width 99 height 25
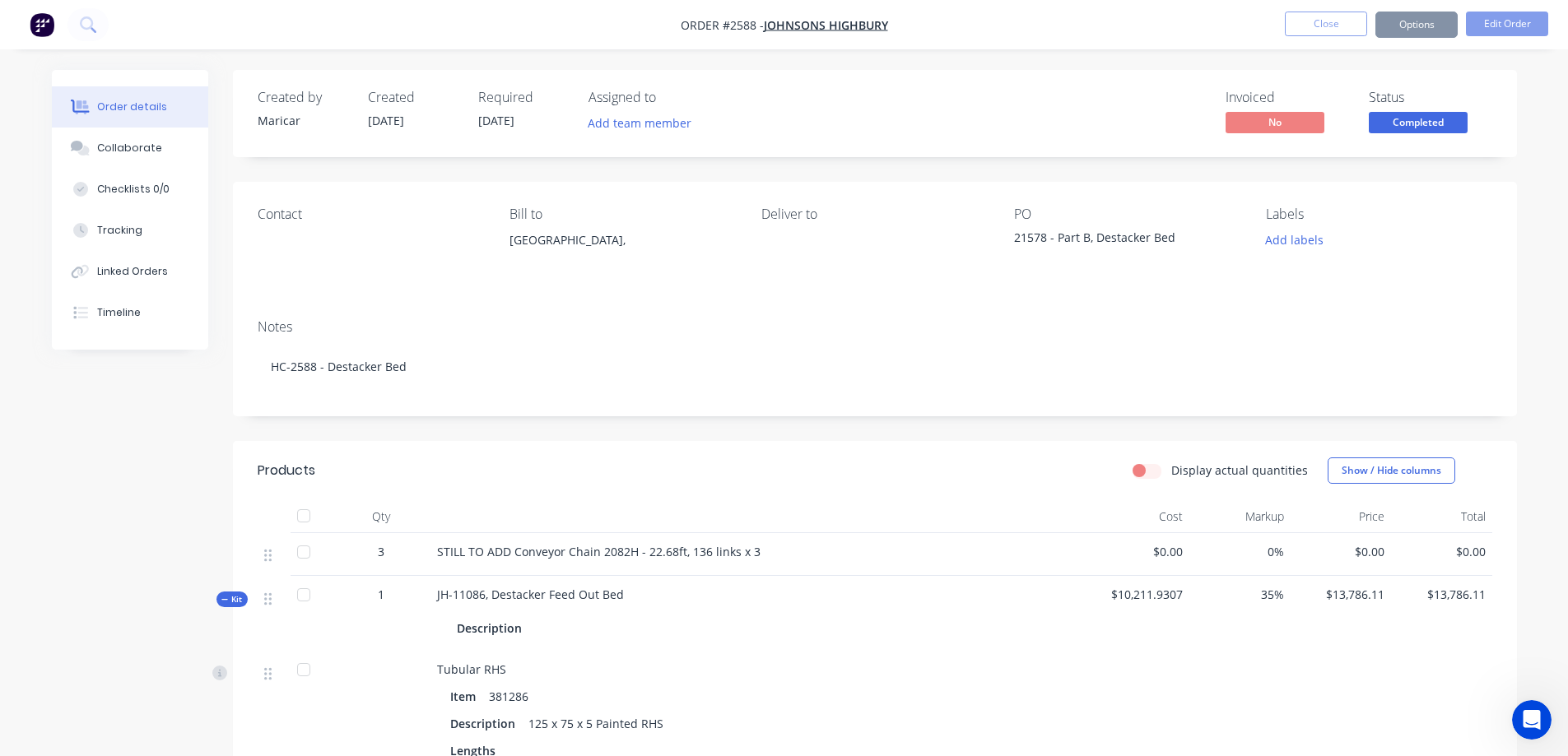
click at [1345, 21] on button "Close" at bounding box center [1326, 24] width 82 height 25
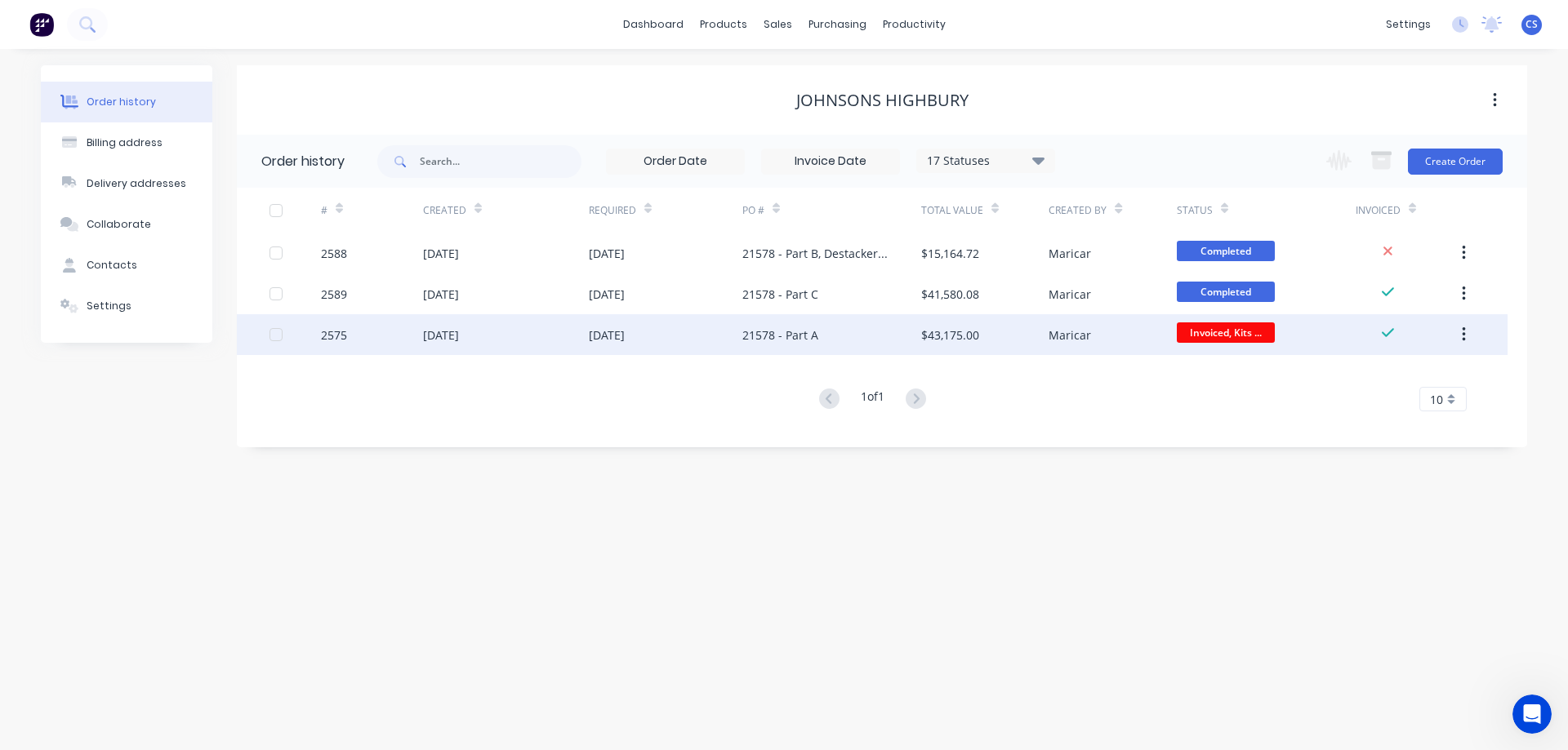
click at [625, 339] on div "21 Aug 2025" at bounding box center [607, 335] width 36 height 17
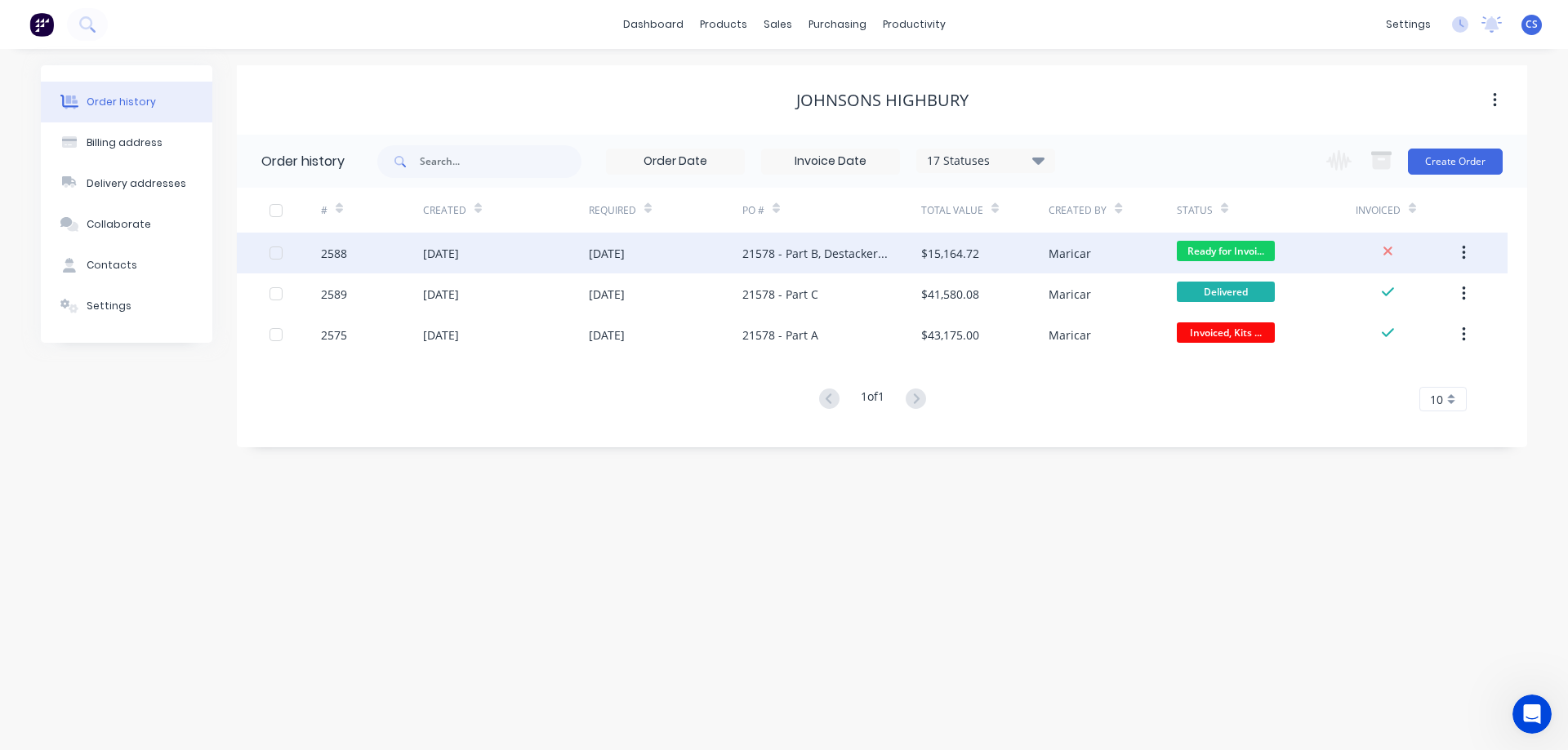
click at [873, 261] on div "21578 - Part B, Destacker Bed" at bounding box center [815, 253] width 146 height 17
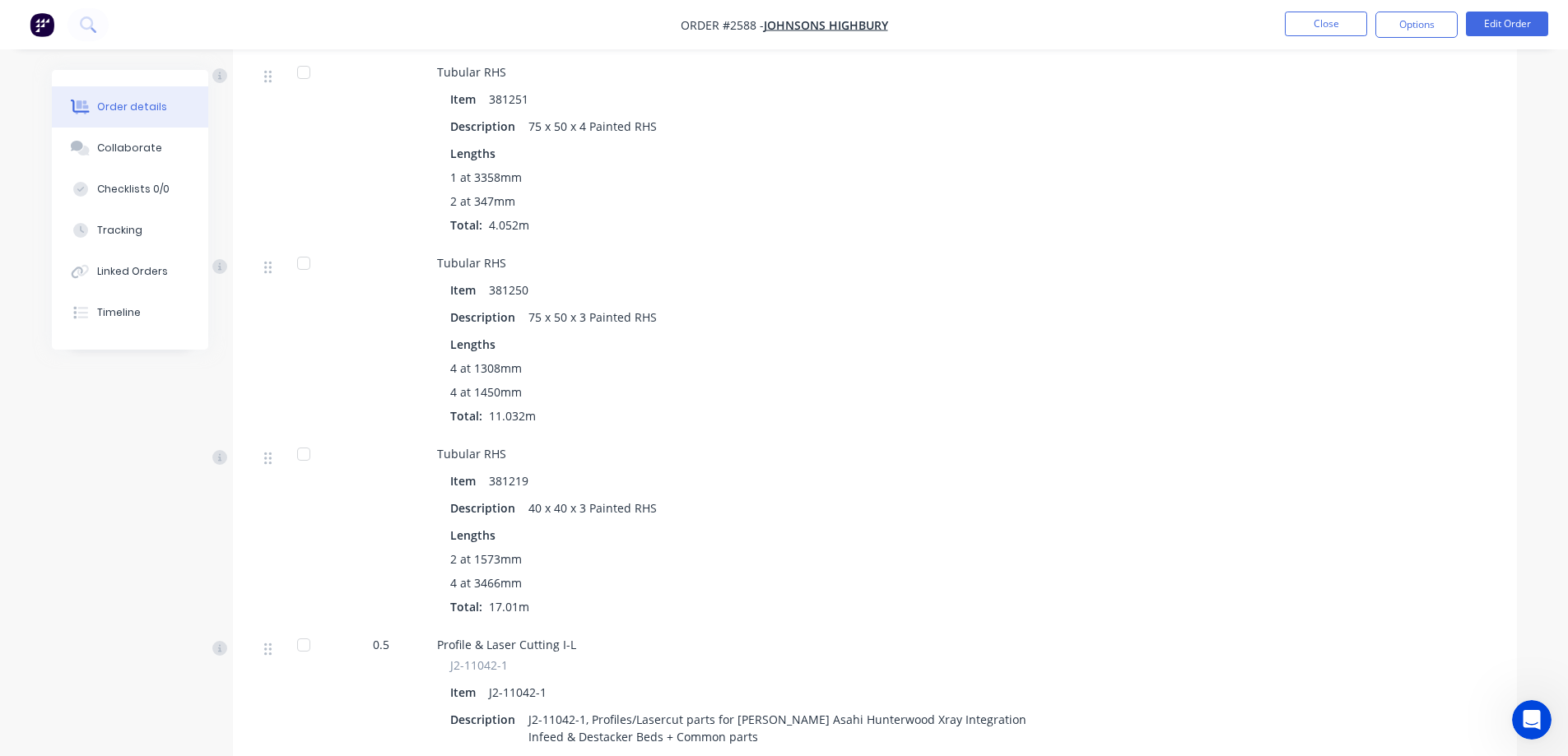
scroll to position [379, 0]
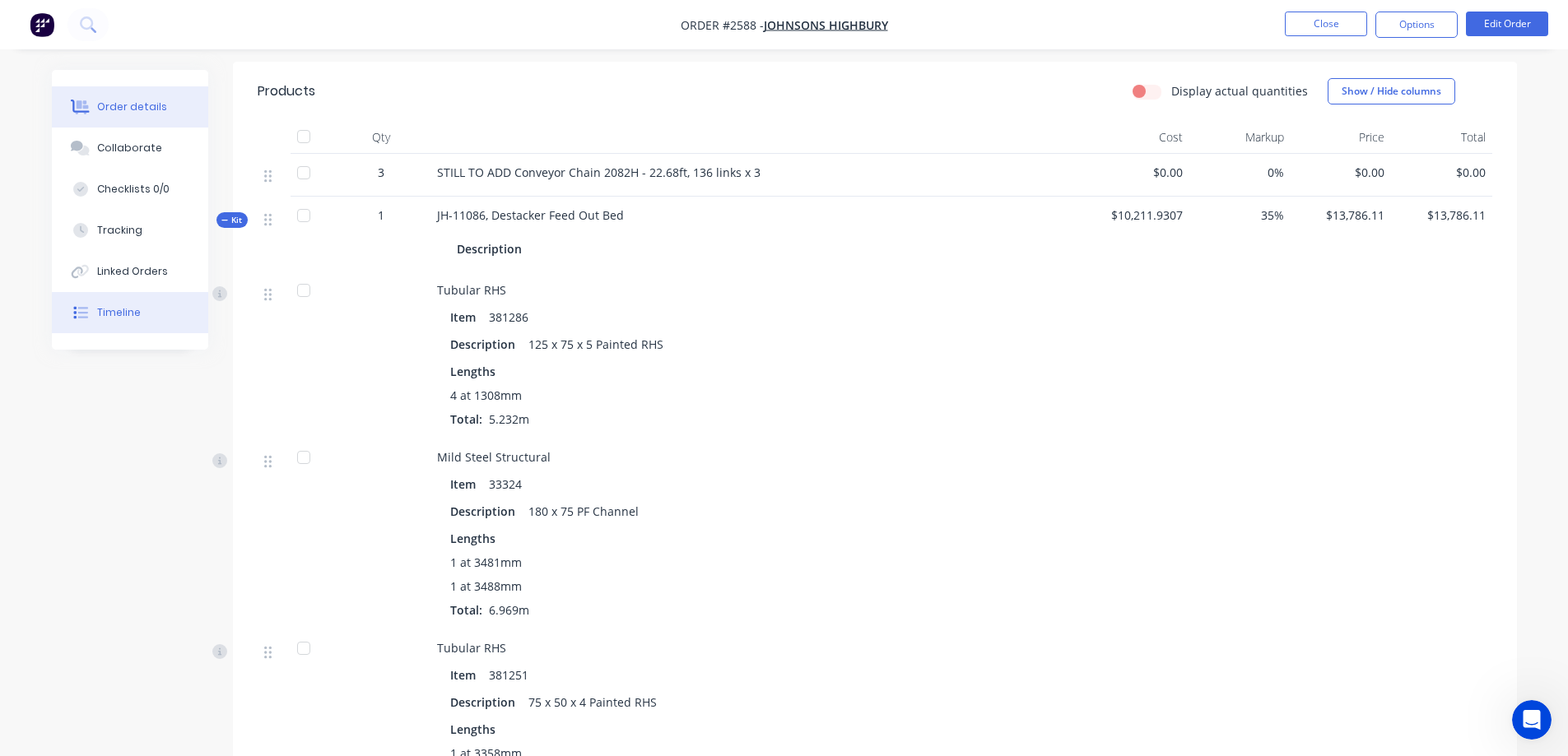
click at [100, 314] on div "Timeline" at bounding box center [119, 313] width 44 height 15
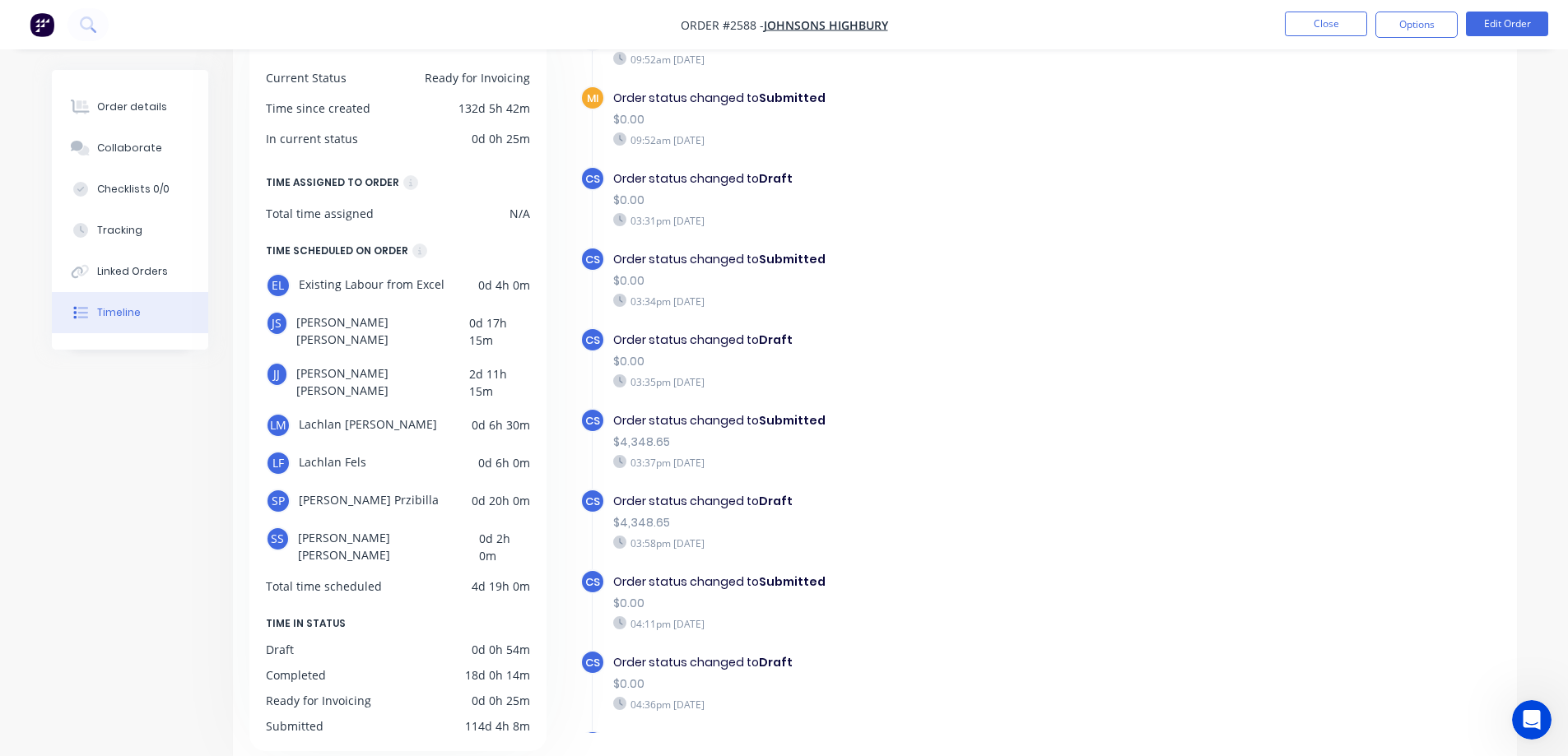
scroll to position [138, 0]
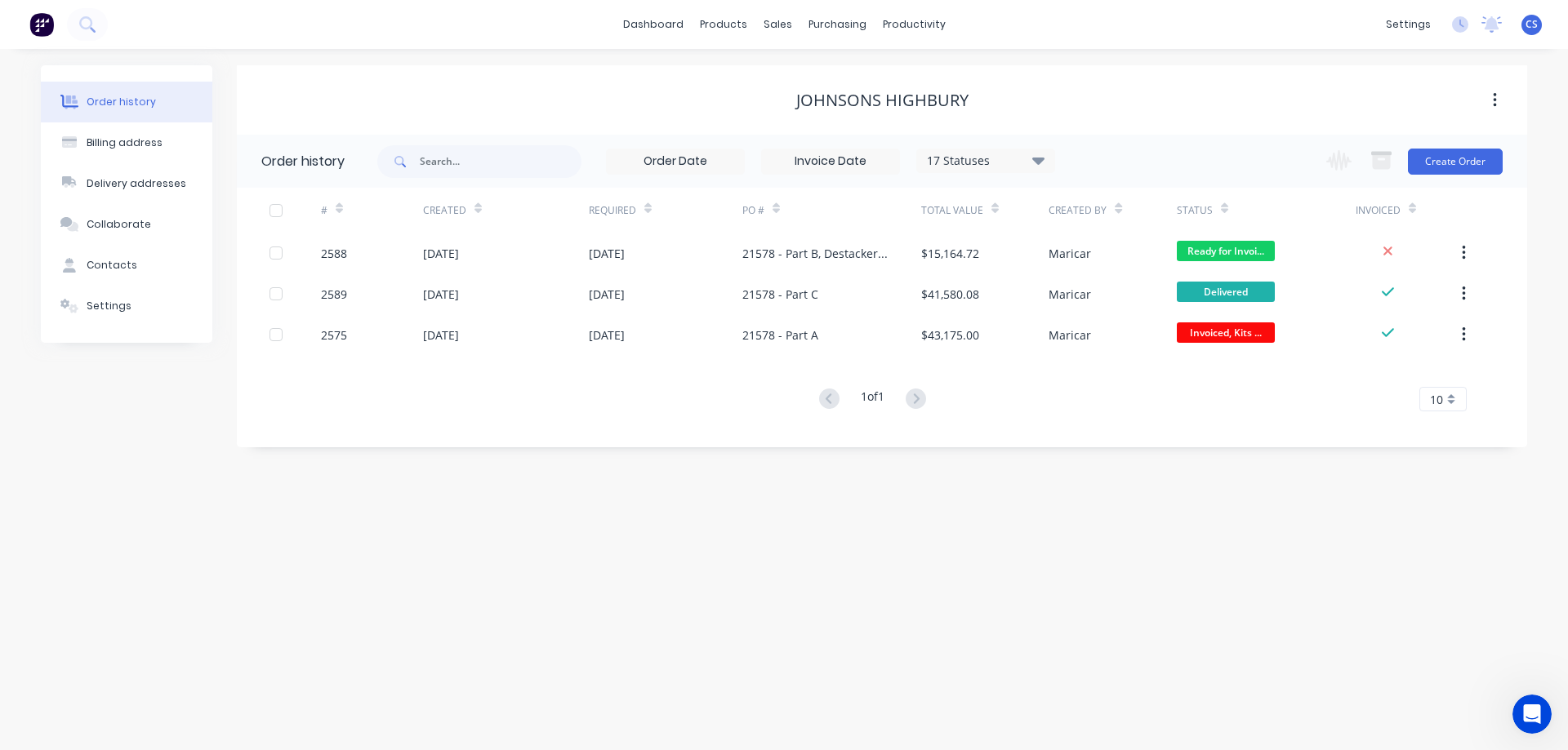
click at [910, 612] on div "Order history Billing address Delivery addresses Collaborate Contacts Settings …" at bounding box center [784, 400] width 1568 height 701
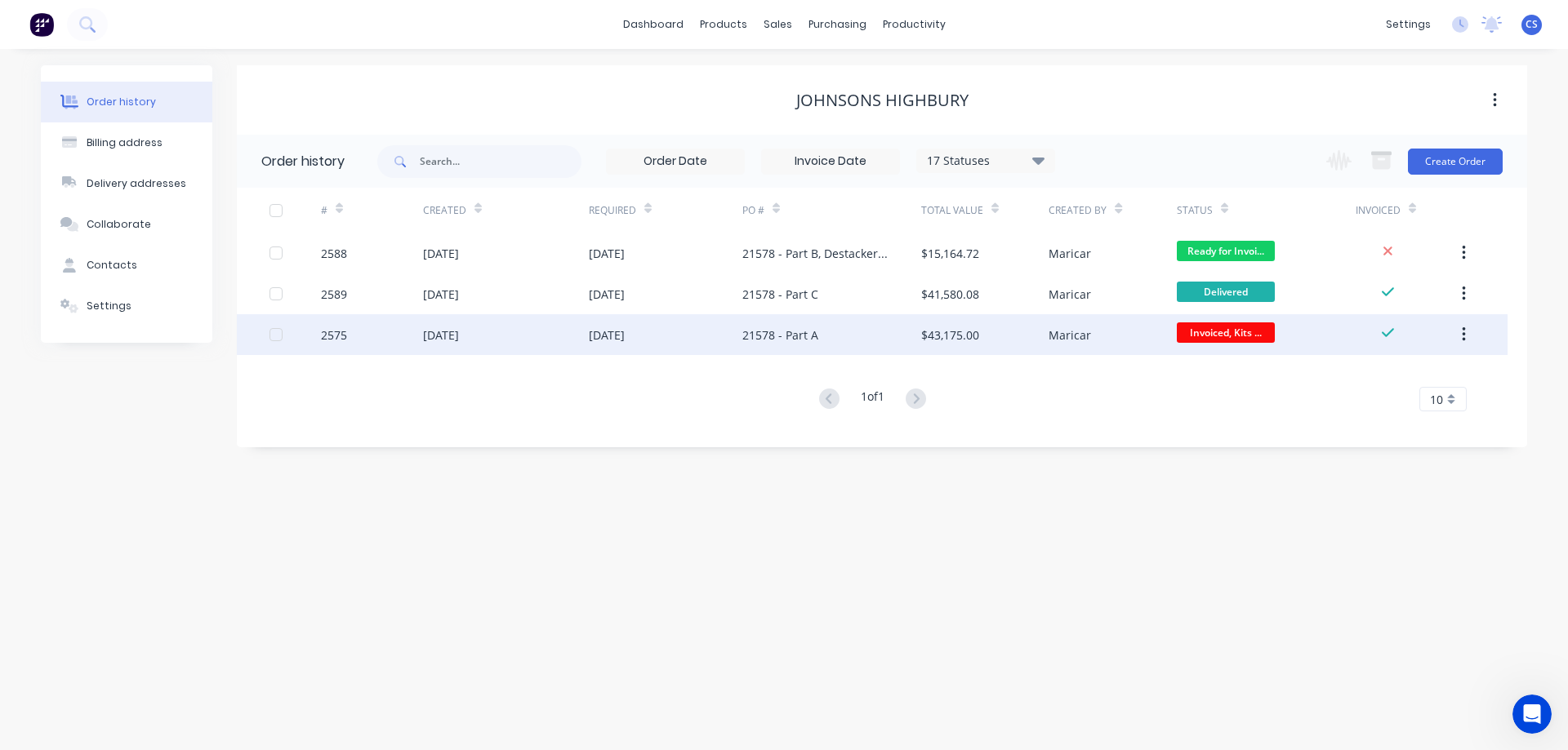
click at [702, 331] on div "21 Aug 2025" at bounding box center [665, 334] width 153 height 41
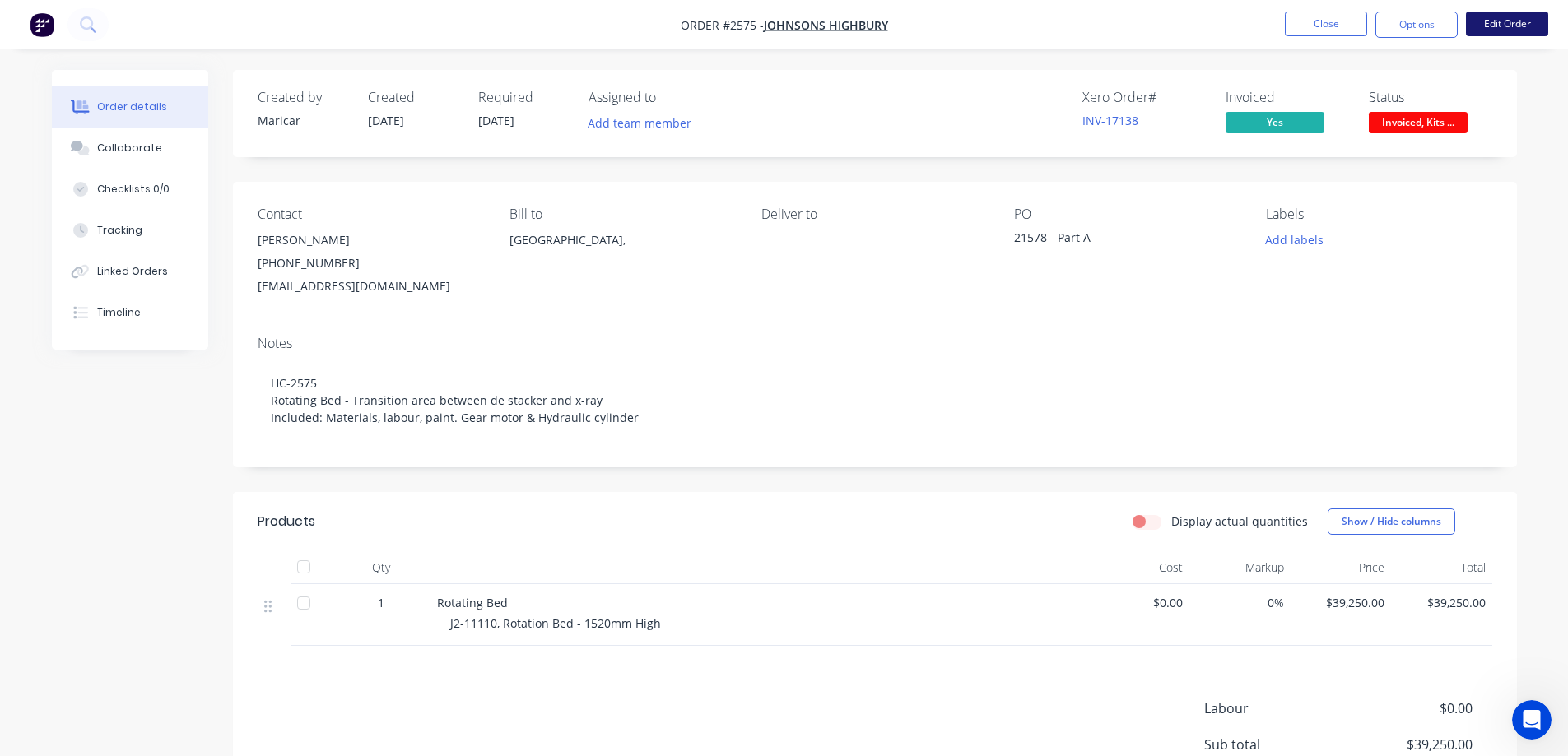
click at [1509, 21] on button "Edit Order" at bounding box center [1507, 24] width 82 height 25
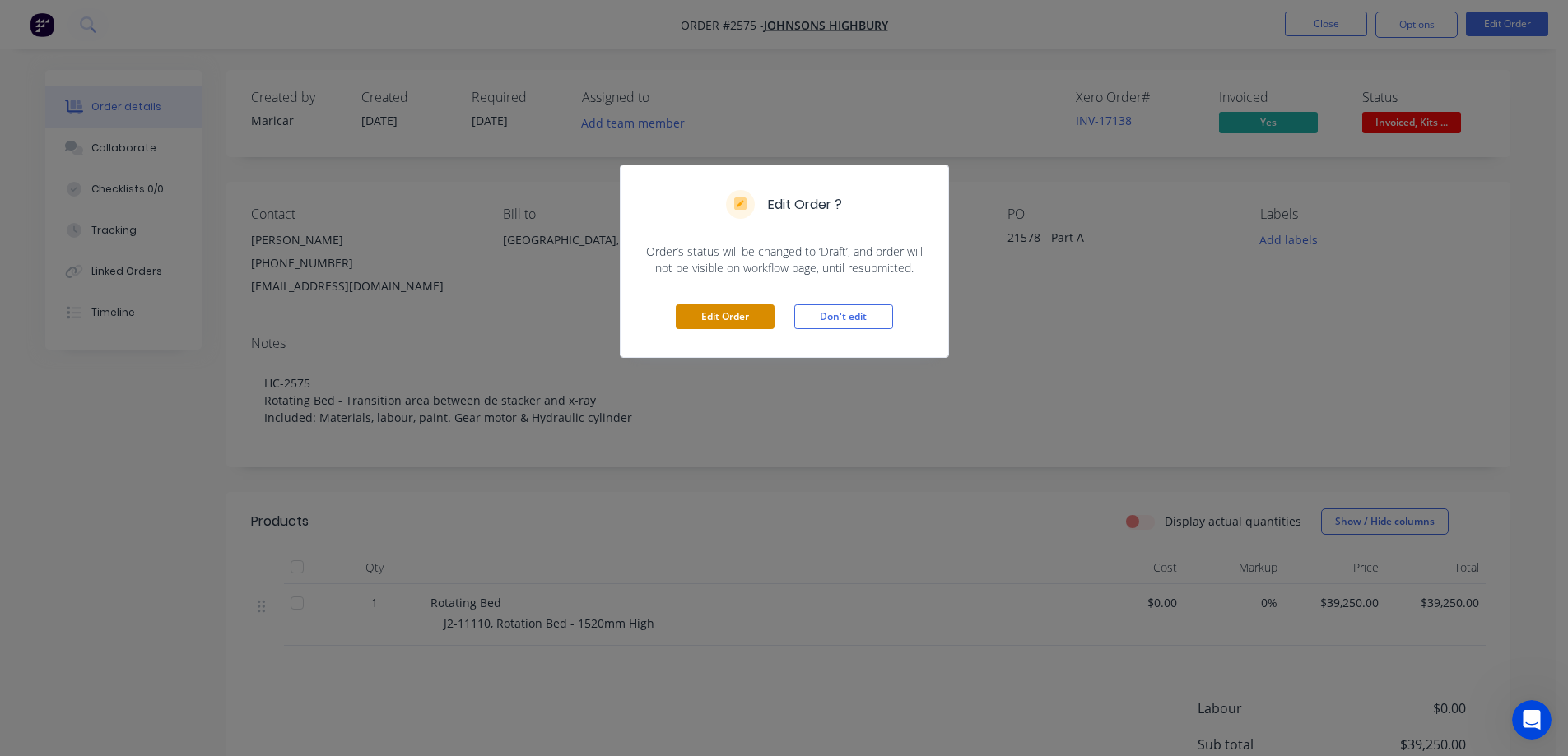
click at [724, 328] on button "Edit Order" at bounding box center [725, 317] width 99 height 25
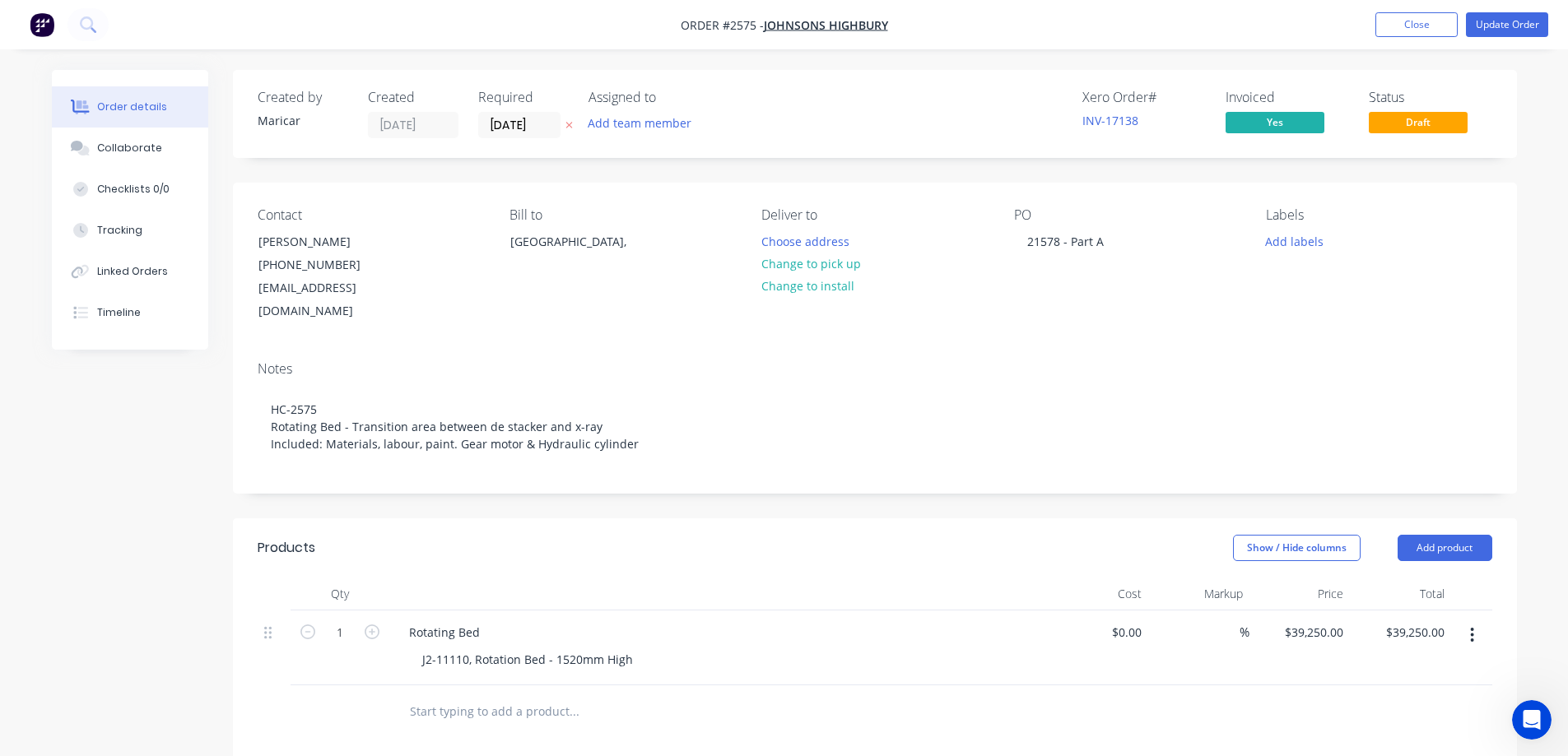
click at [1116, 242] on div "PO 21578 - Part A" at bounding box center [1126, 266] width 226 height 116
click at [1105, 245] on div "21578 - Part A" at bounding box center [1065, 241] width 103 height 24
click at [1530, 309] on div "Order details Collaborate Checklists 0/0 Tracking Linked Orders Timeline Order …" at bounding box center [784, 613] width 1498 height 1088
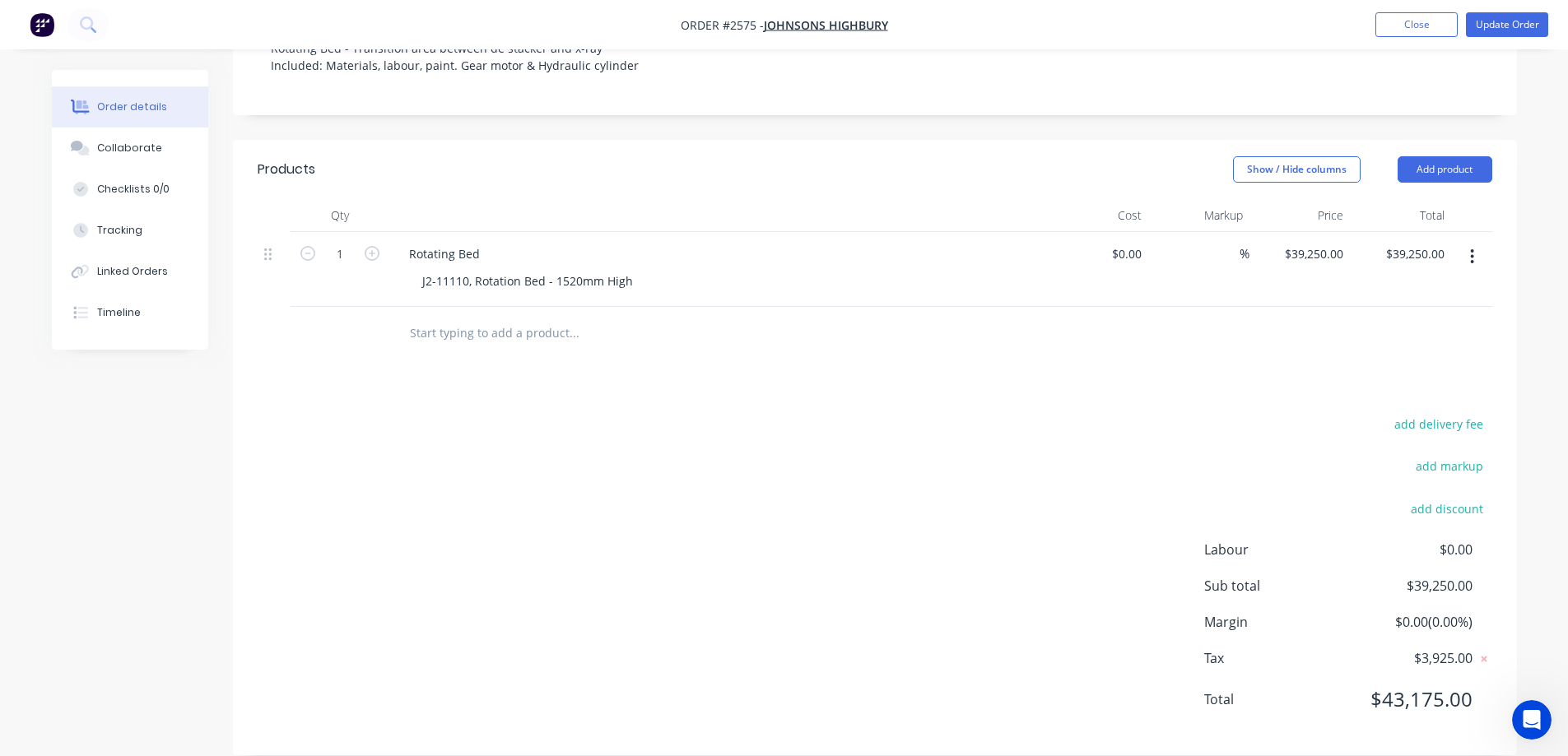
scroll to position [379, 0]
click at [1461, 155] on button "Add product" at bounding box center [1444, 169] width 94 height 27
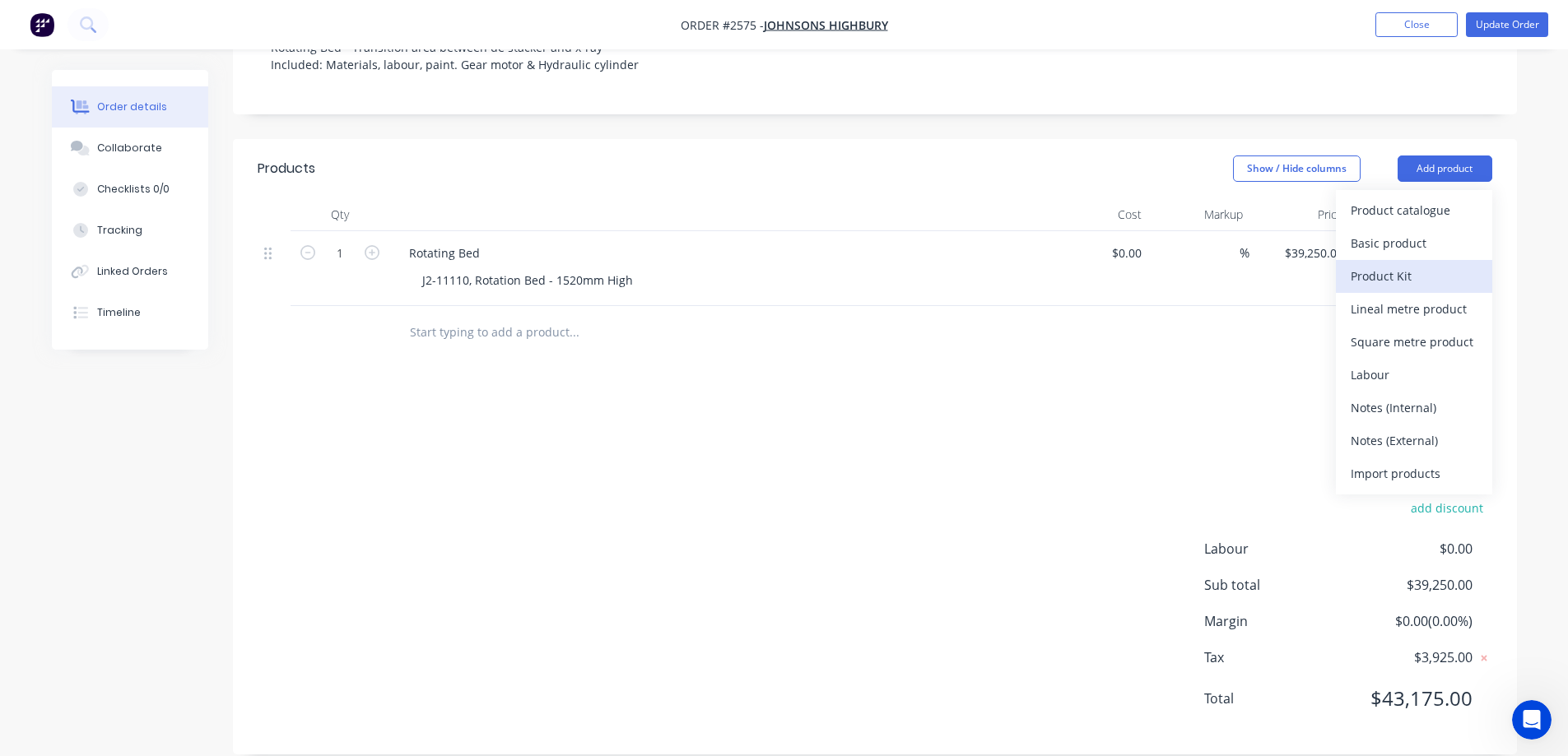
click at [1431, 264] on div "Product Kit" at bounding box center [1414, 275] width 127 height 24
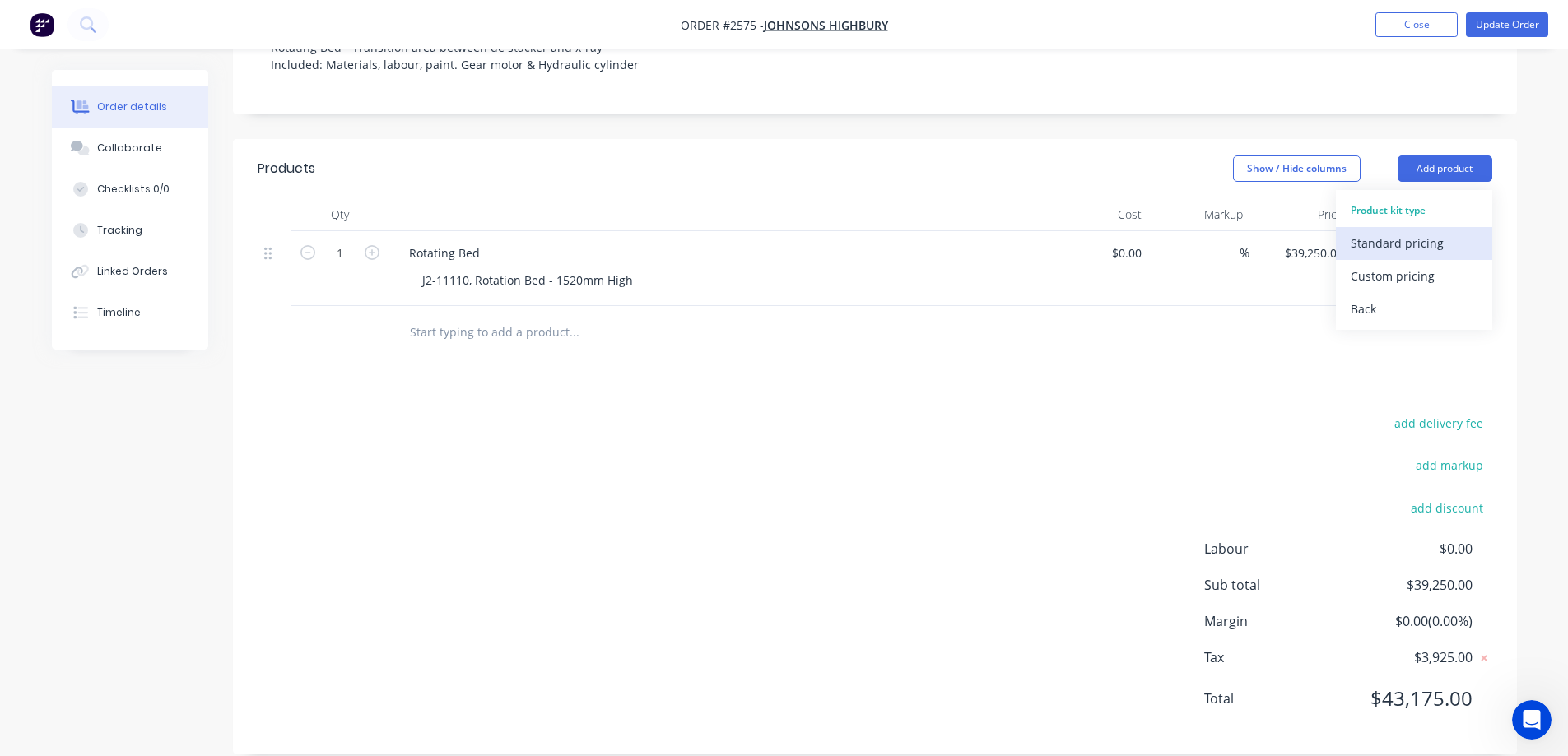
click at [1448, 231] on div "Standard pricing" at bounding box center [1414, 243] width 127 height 24
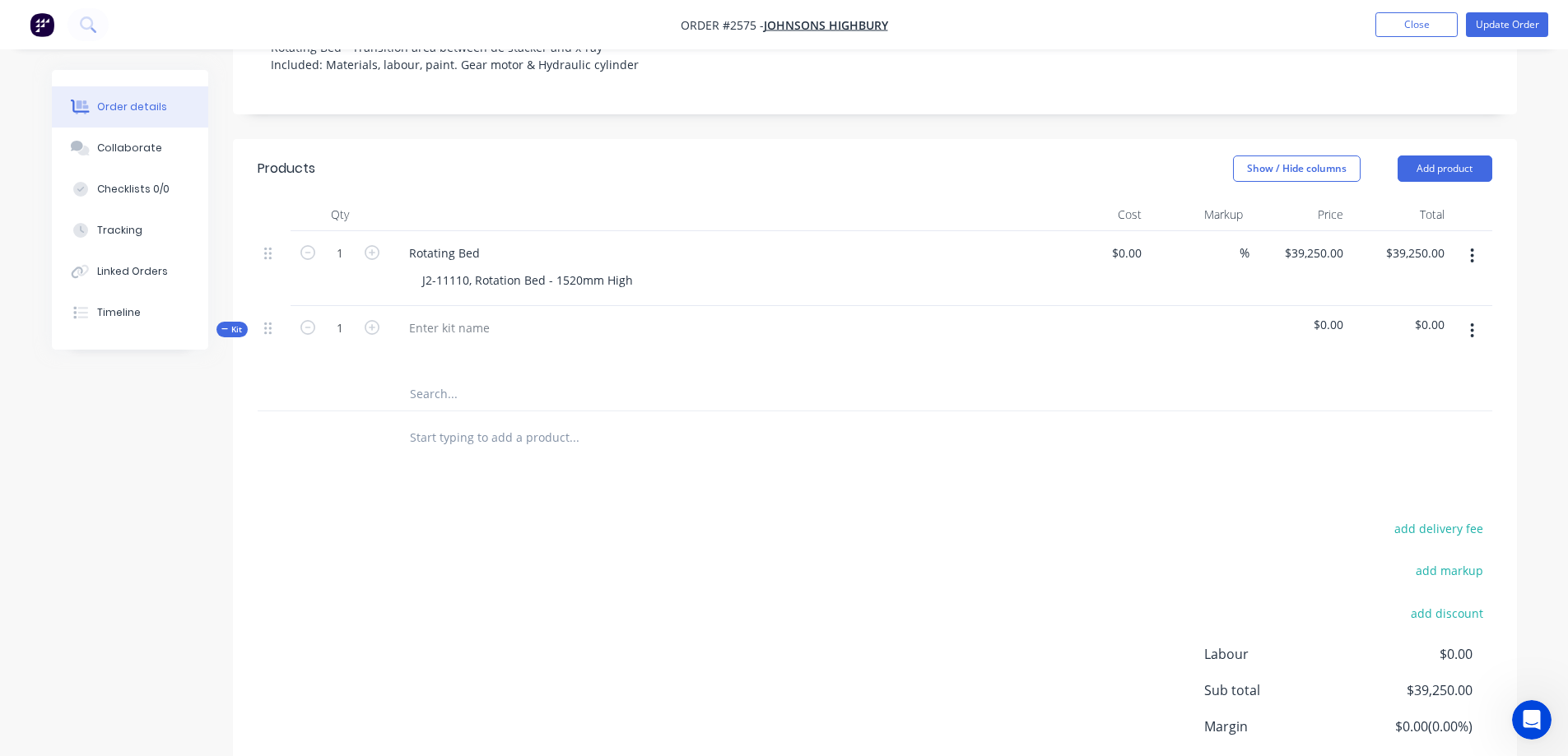
click at [1441, 316] on span "$0.00" at bounding box center [1400, 325] width 88 height 17
click at [1431, 316] on span "$0.00" at bounding box center [1400, 325] width 88 height 17
click at [1426, 316] on span "$0.00" at bounding box center [1400, 325] width 88 height 17
click at [413, 316] on div at bounding box center [450, 328] width 107 height 24
drag, startPoint x: 628, startPoint y: 253, endPoint x: 421, endPoint y: 256, distance: 207.0
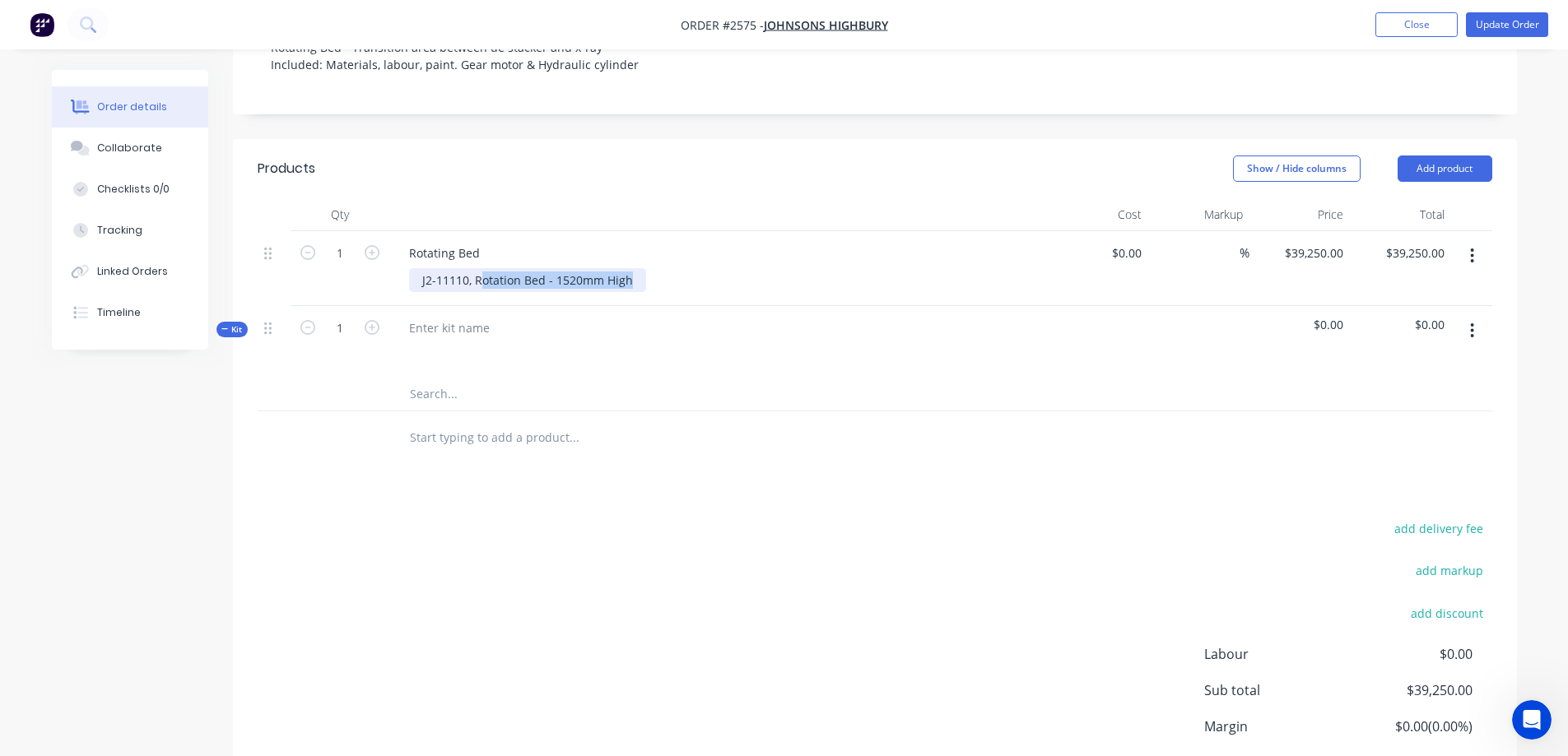
click at [421, 269] on div "J2-11110, Rotation Bed - 1520mm High" at bounding box center [527, 280] width 237 height 24
click at [564, 269] on div "J2-11110, Rotation Bed - 1520mm High" at bounding box center [527, 280] width 237 height 24
click at [635, 269] on div "J2-11110, Rotation Bed - 1520mm High" at bounding box center [527, 280] width 237 height 24
drag, startPoint x: 635, startPoint y: 255, endPoint x: 408, endPoint y: 259, distance: 227.0
click at [408, 259] on div "Rotating Bed J2-11110, Rotation Bed - 1520mm High" at bounding box center [718, 269] width 658 height 75
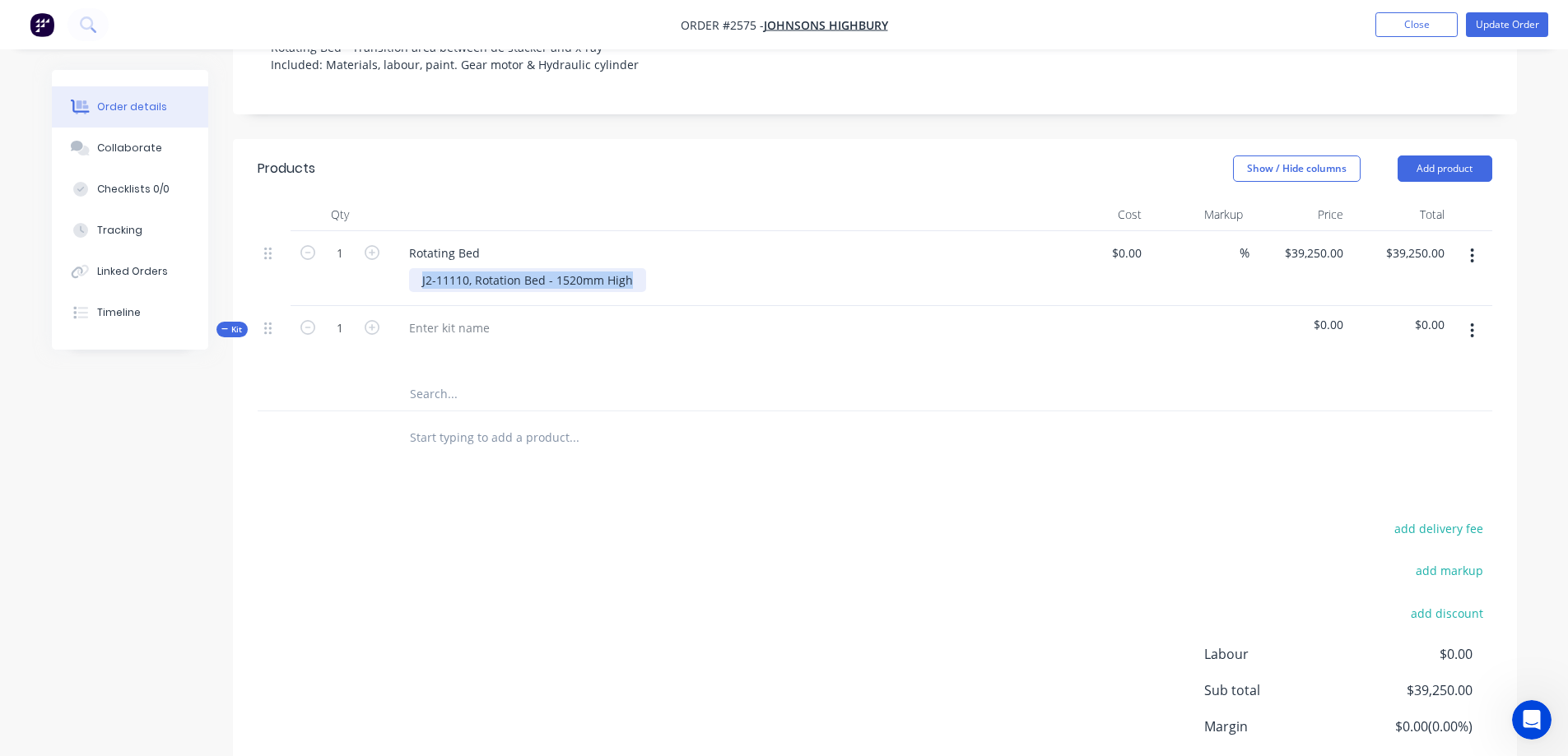
copy div "J2-11110, Rotation Bed - 1520mm High"
click at [474, 316] on div at bounding box center [450, 328] width 107 height 24
paste div
click at [1432, 316] on span "$0.00" at bounding box center [1400, 325] width 88 height 17
click at [1421, 316] on span "$0.00" at bounding box center [1400, 325] width 88 height 17
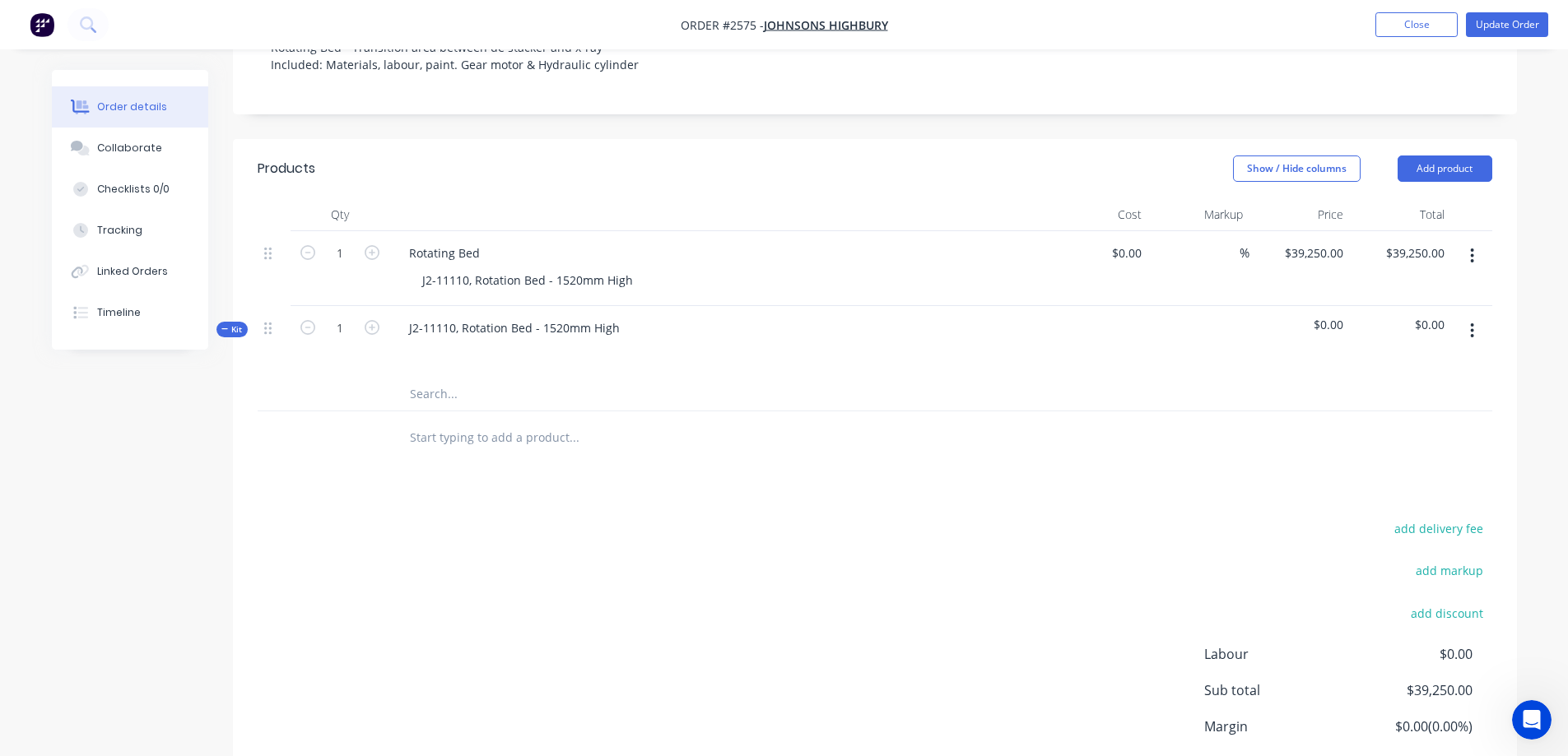
click at [1473, 324] on icon "button" at bounding box center [1472, 331] width 3 height 15
click at [1405, 493] on div "Delete" at bounding box center [1414, 505] width 127 height 24
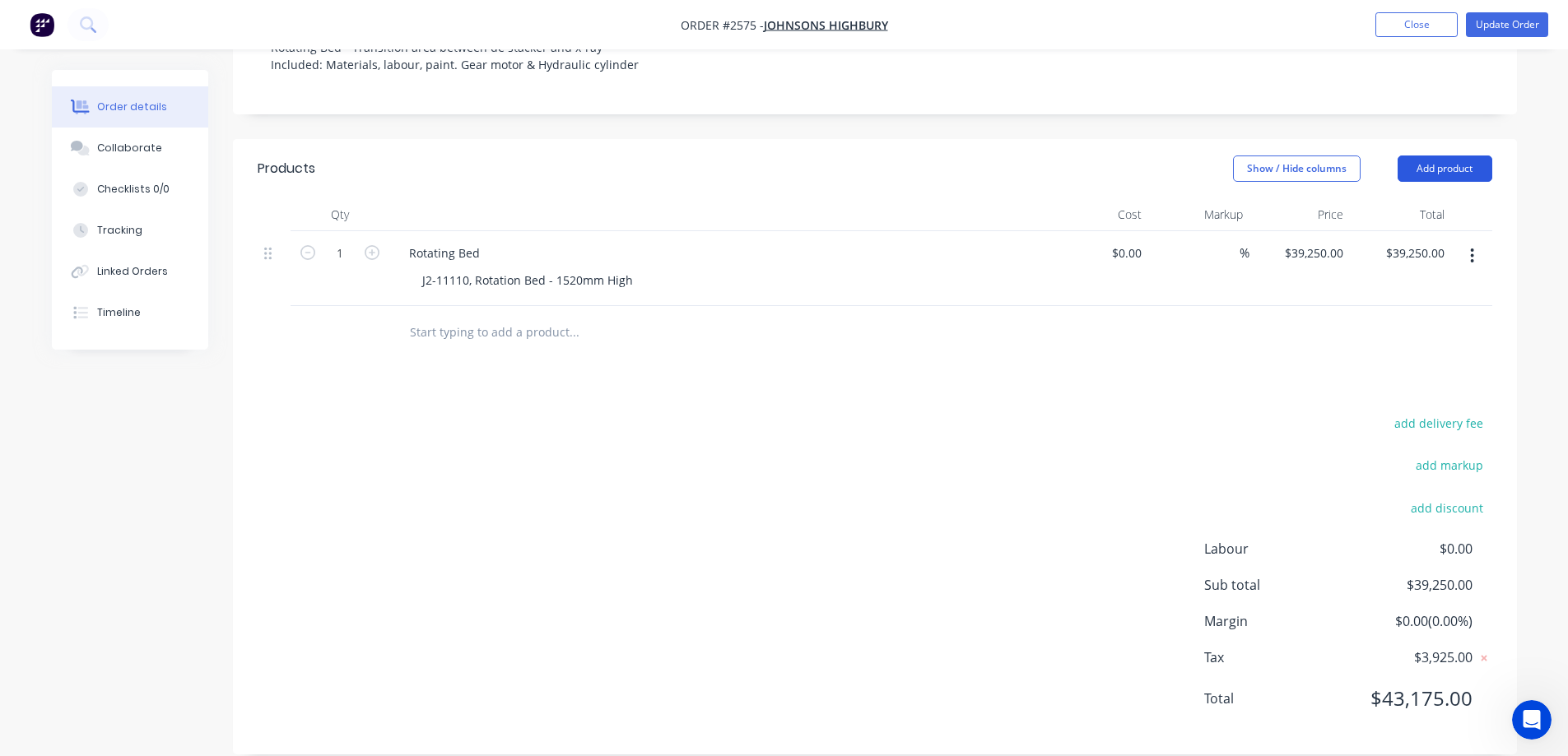
click at [1450, 155] on button "Add product" at bounding box center [1444, 169] width 94 height 27
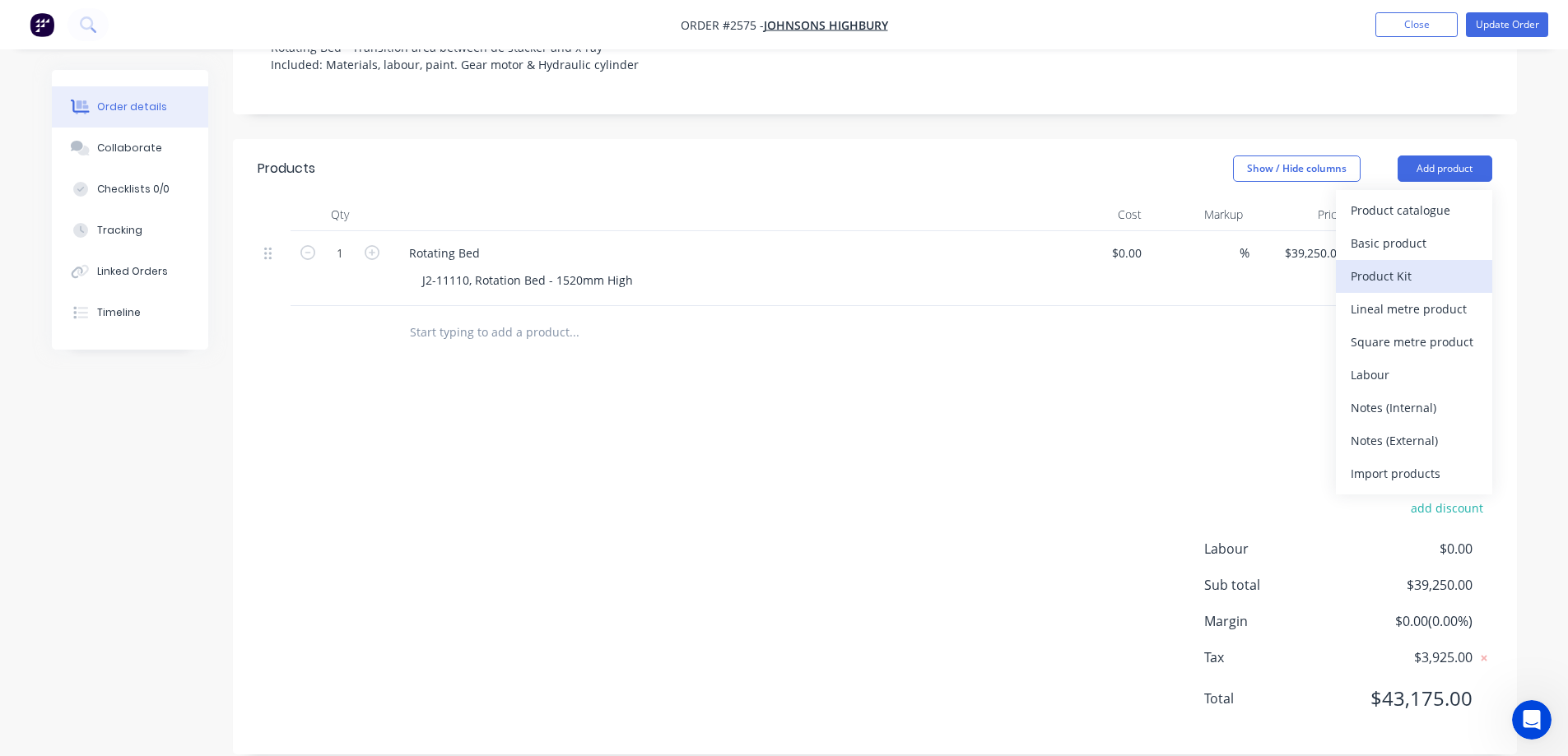
click at [1439, 264] on div "Product Kit" at bounding box center [1414, 275] width 127 height 24
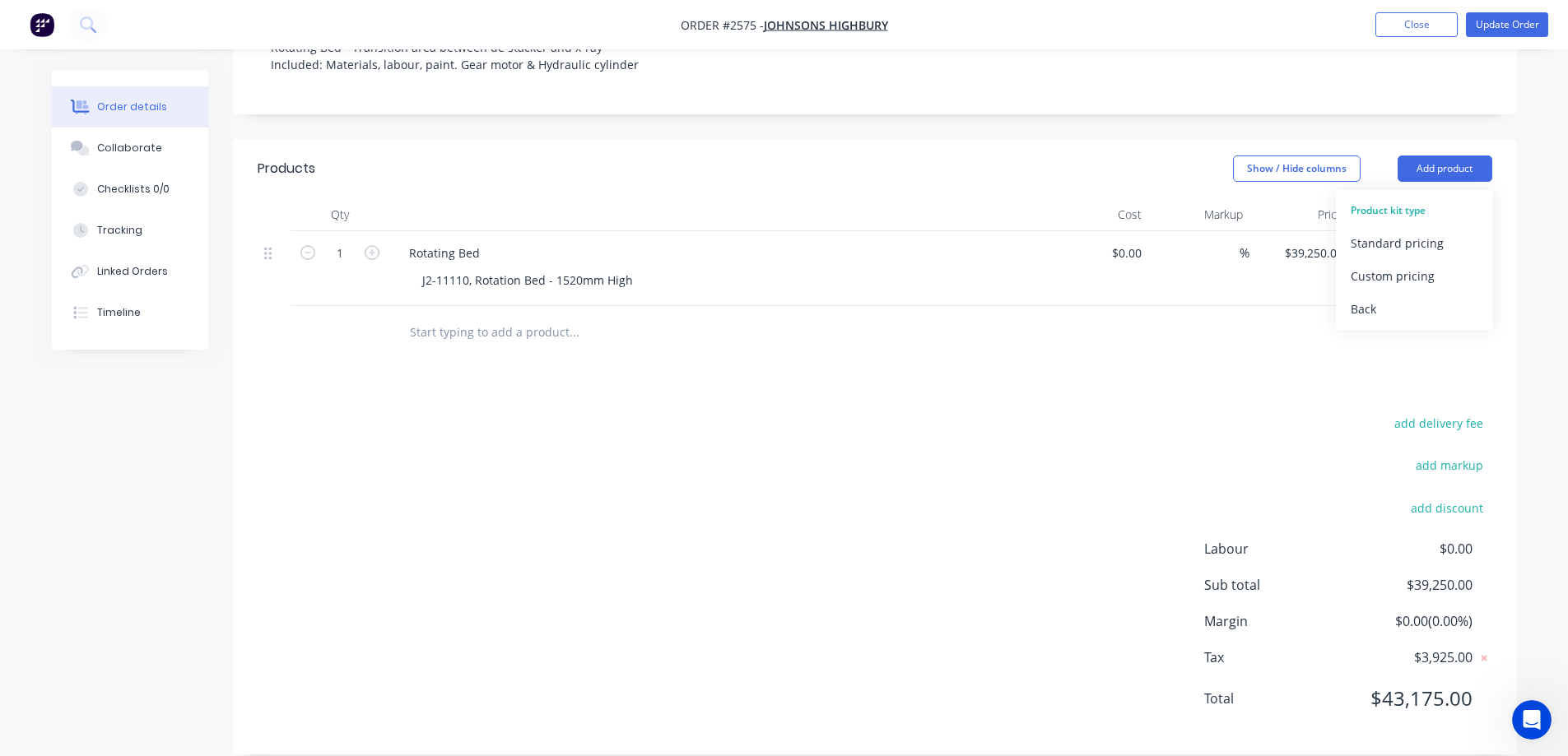
click at [1439, 264] on div "Custom pricing" at bounding box center [1414, 275] width 127 height 24
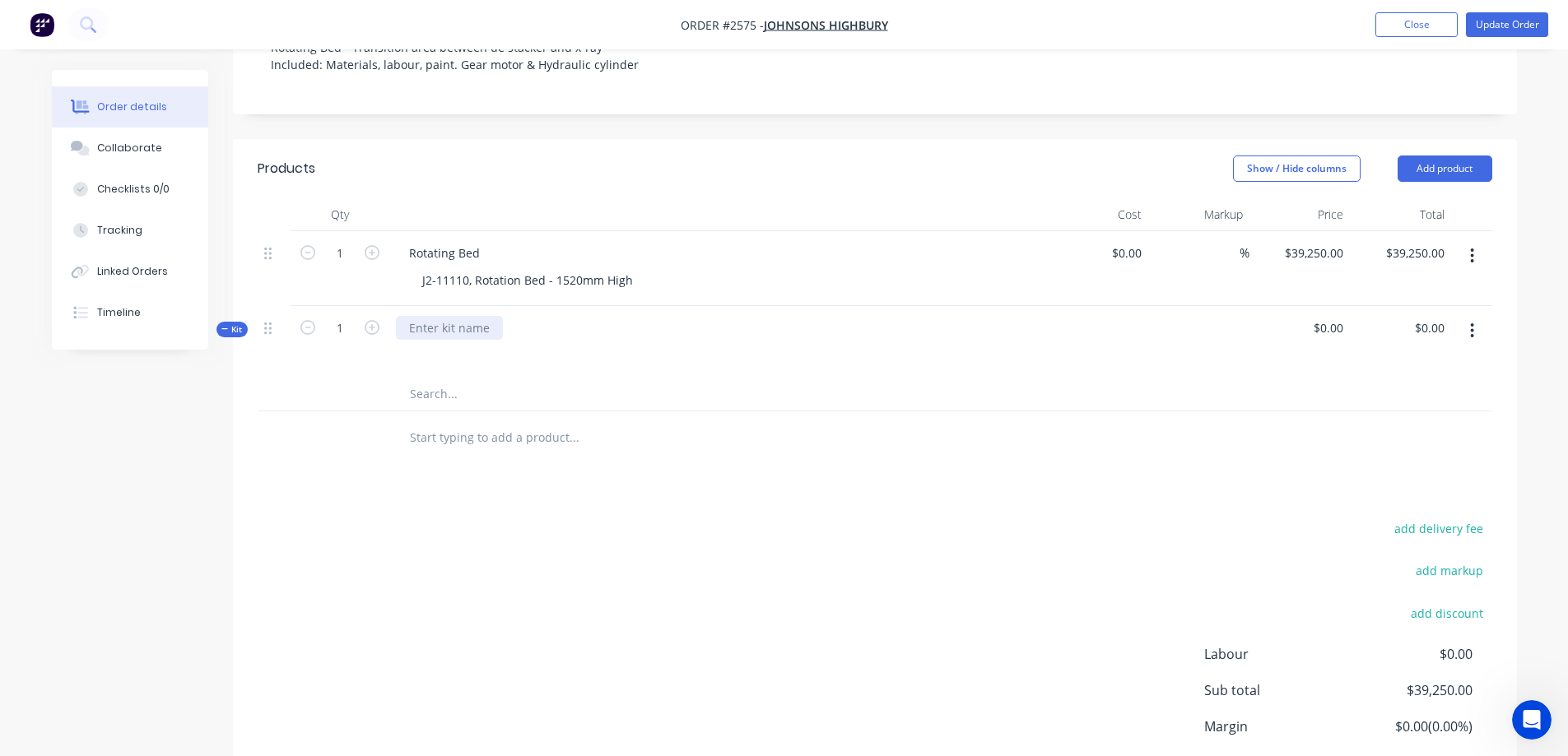
click at [454, 316] on div at bounding box center [450, 328] width 107 height 24
paste div
click at [1420, 316] on input "0.00" at bounding box center [1435, 328] width 31 height 24
type input "39250"
type input "$39,250.00"
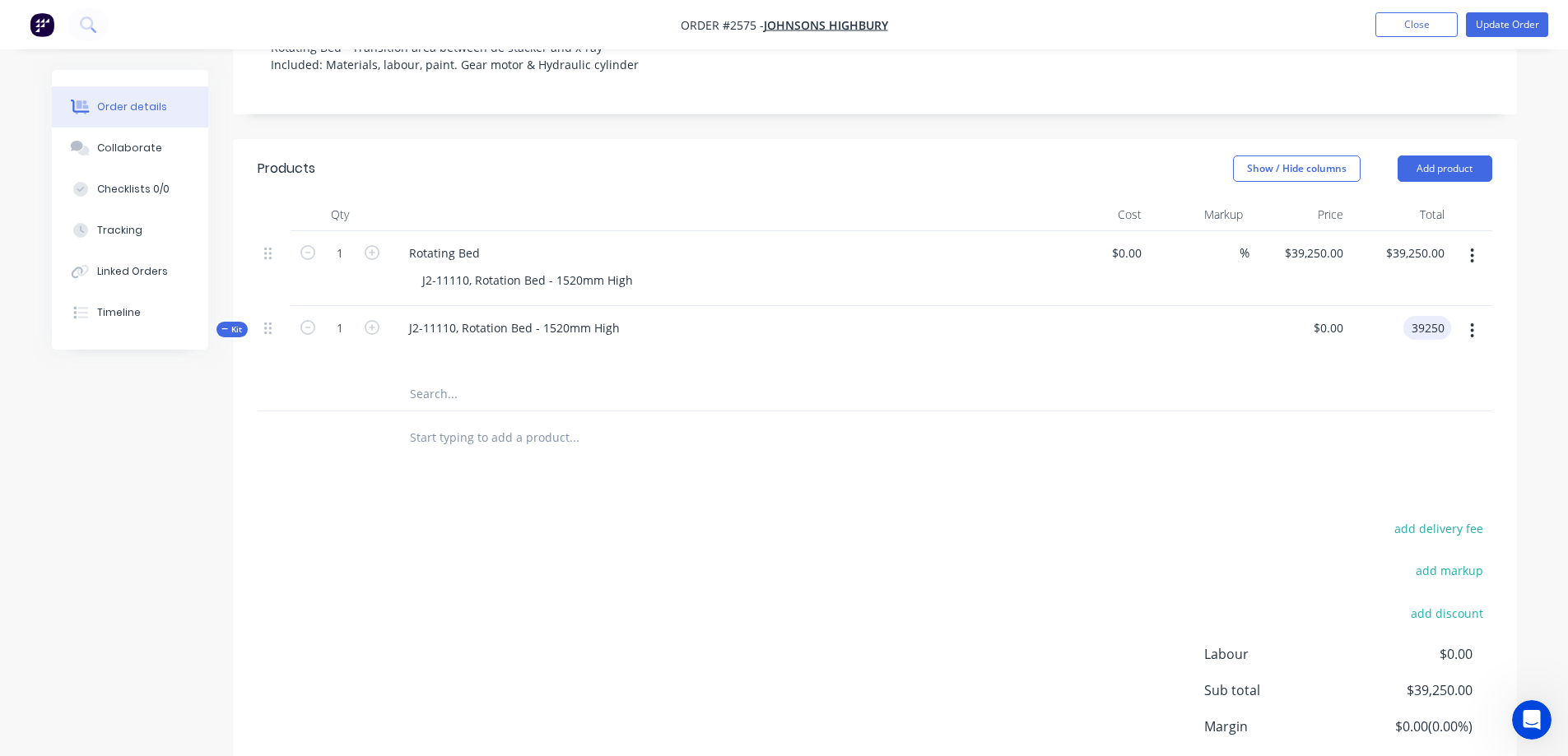
type input "$39,250.00"
click at [1546, 356] on div "Order details Collaborate Checklists 0/0 Tracking Linked Orders Timeline Order …" at bounding box center [784, 252] width 1568 height 1263
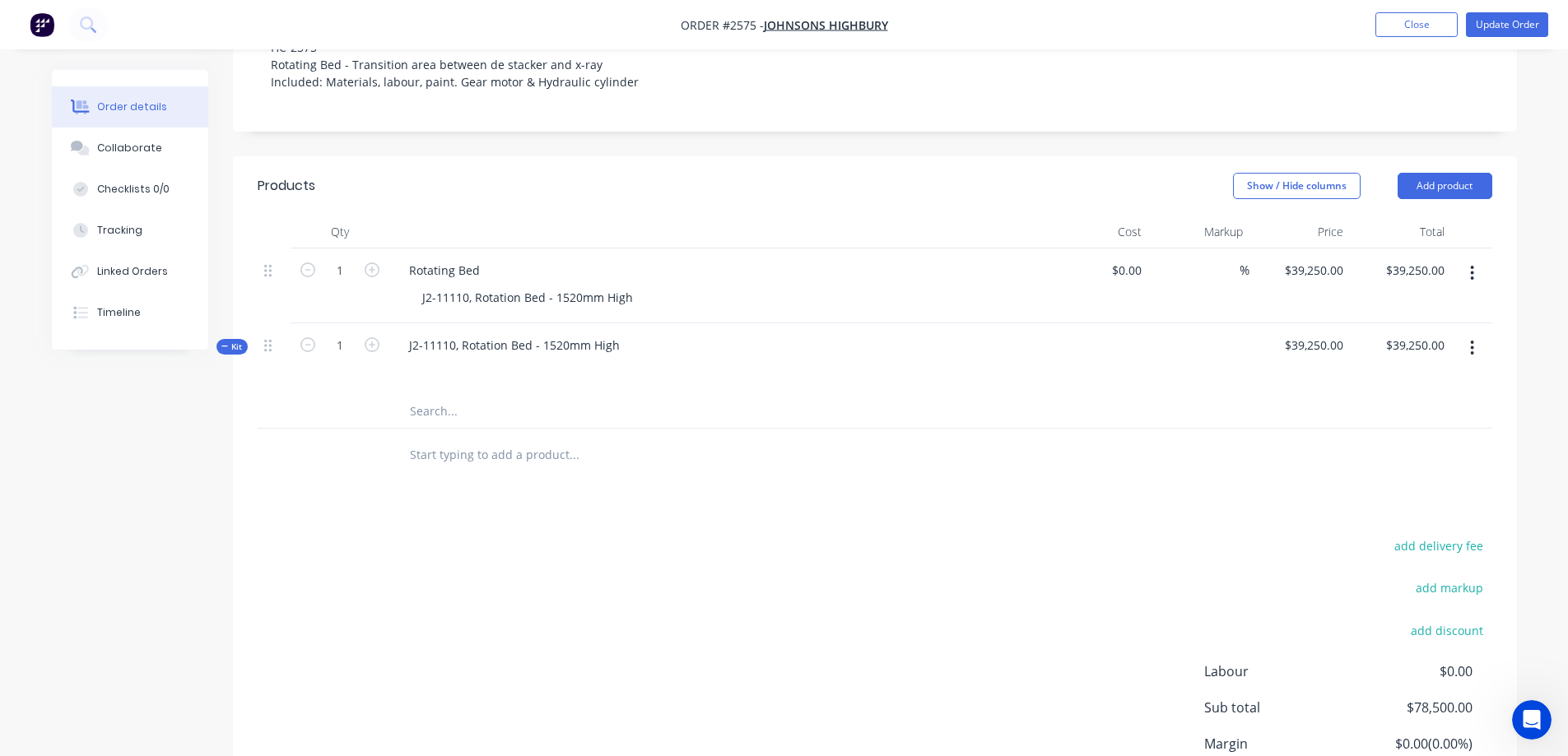
scroll to position [320, 0]
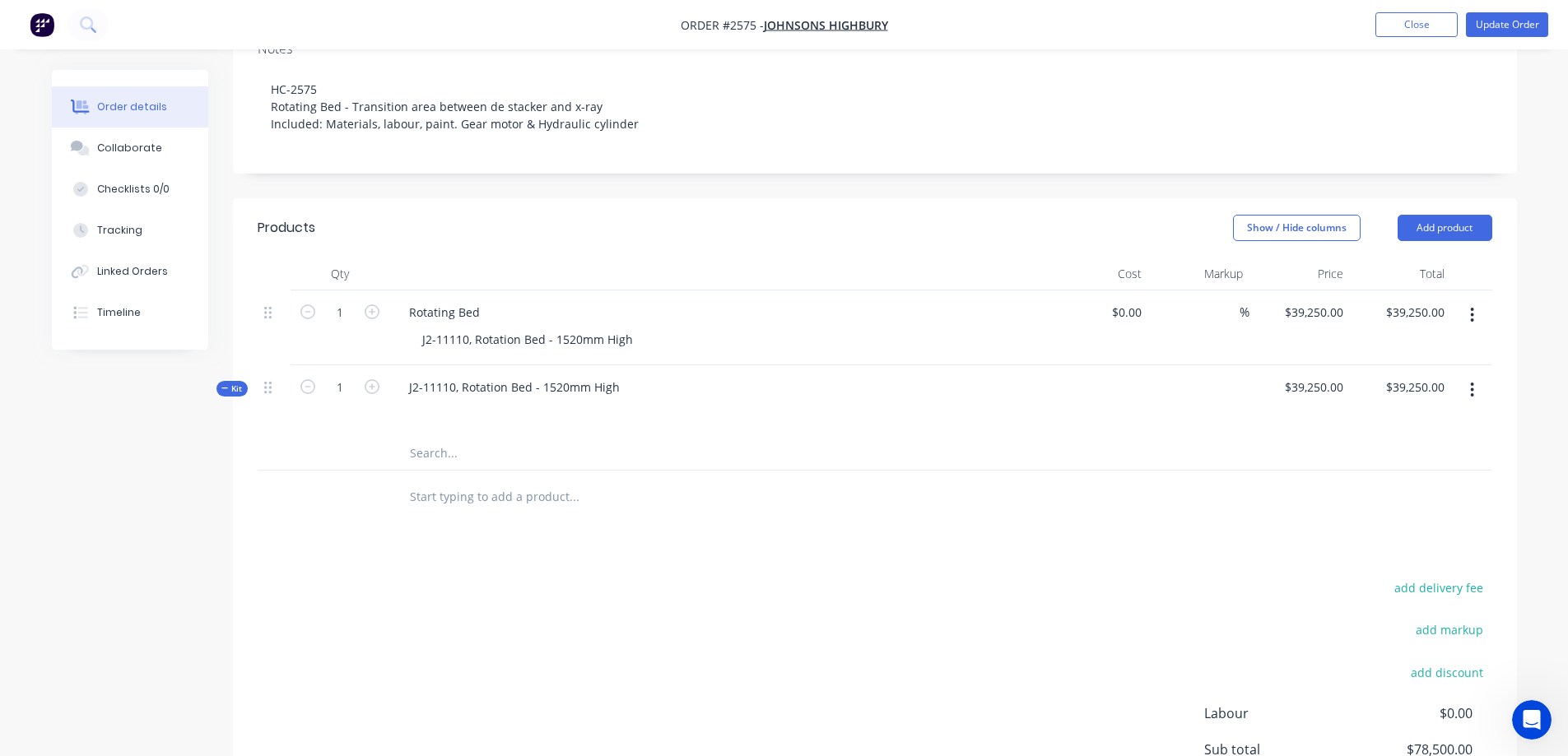
click at [1472, 308] on icon "button" at bounding box center [1472, 315] width 3 height 15
click at [1417, 445] on div "Delete" at bounding box center [1414, 456] width 127 height 24
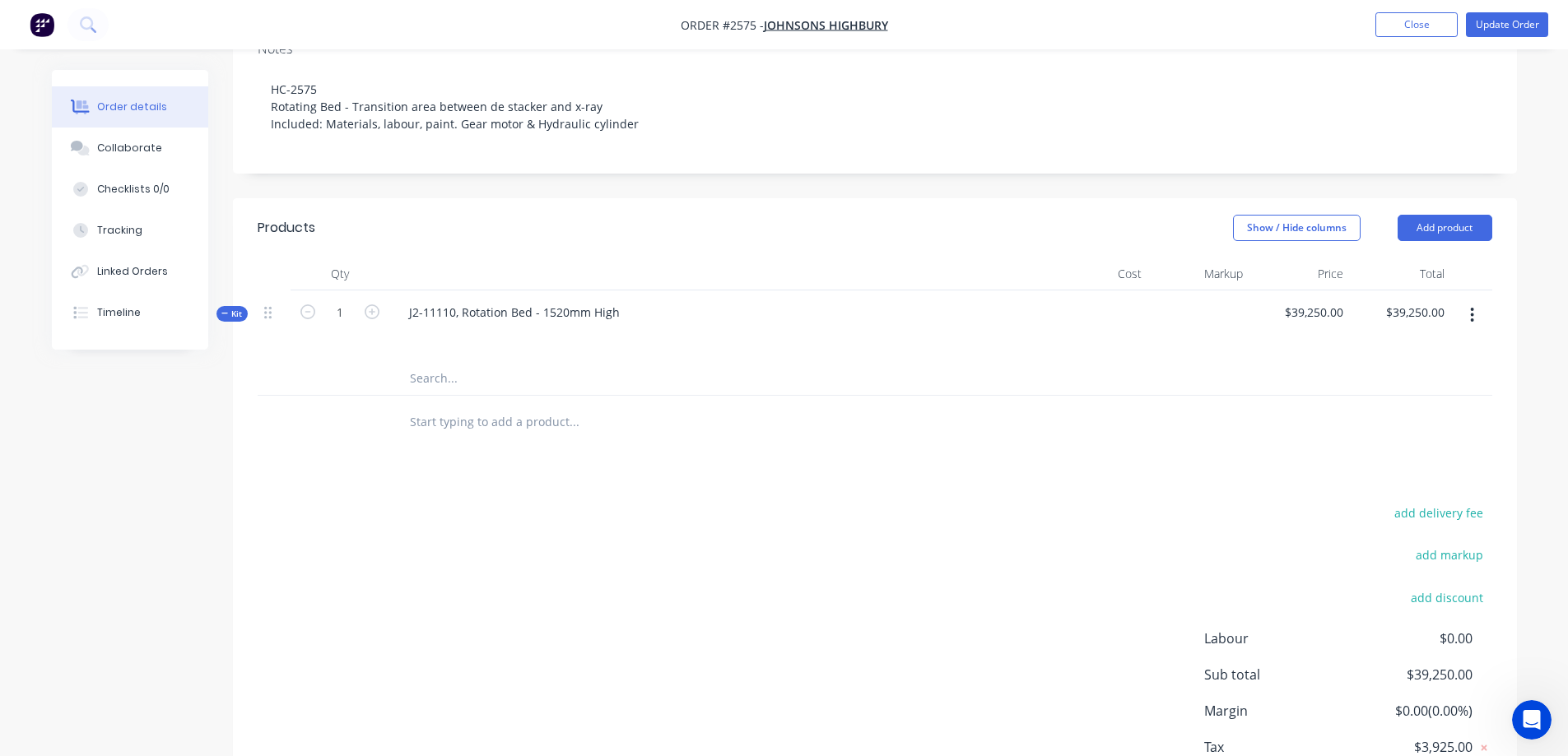
click at [436, 362] on input "text" at bounding box center [573, 378] width 330 height 33
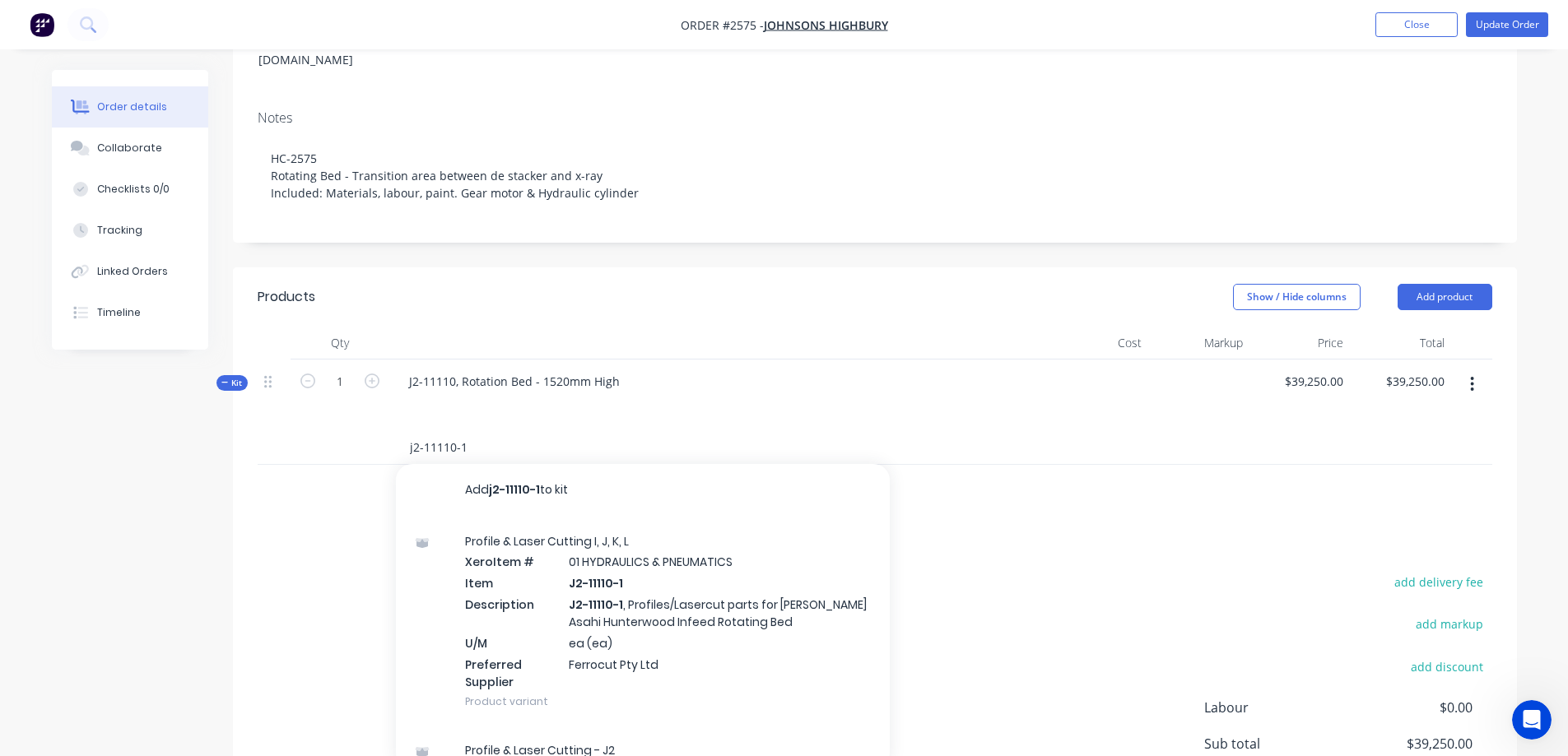
scroll to position [403, 0]
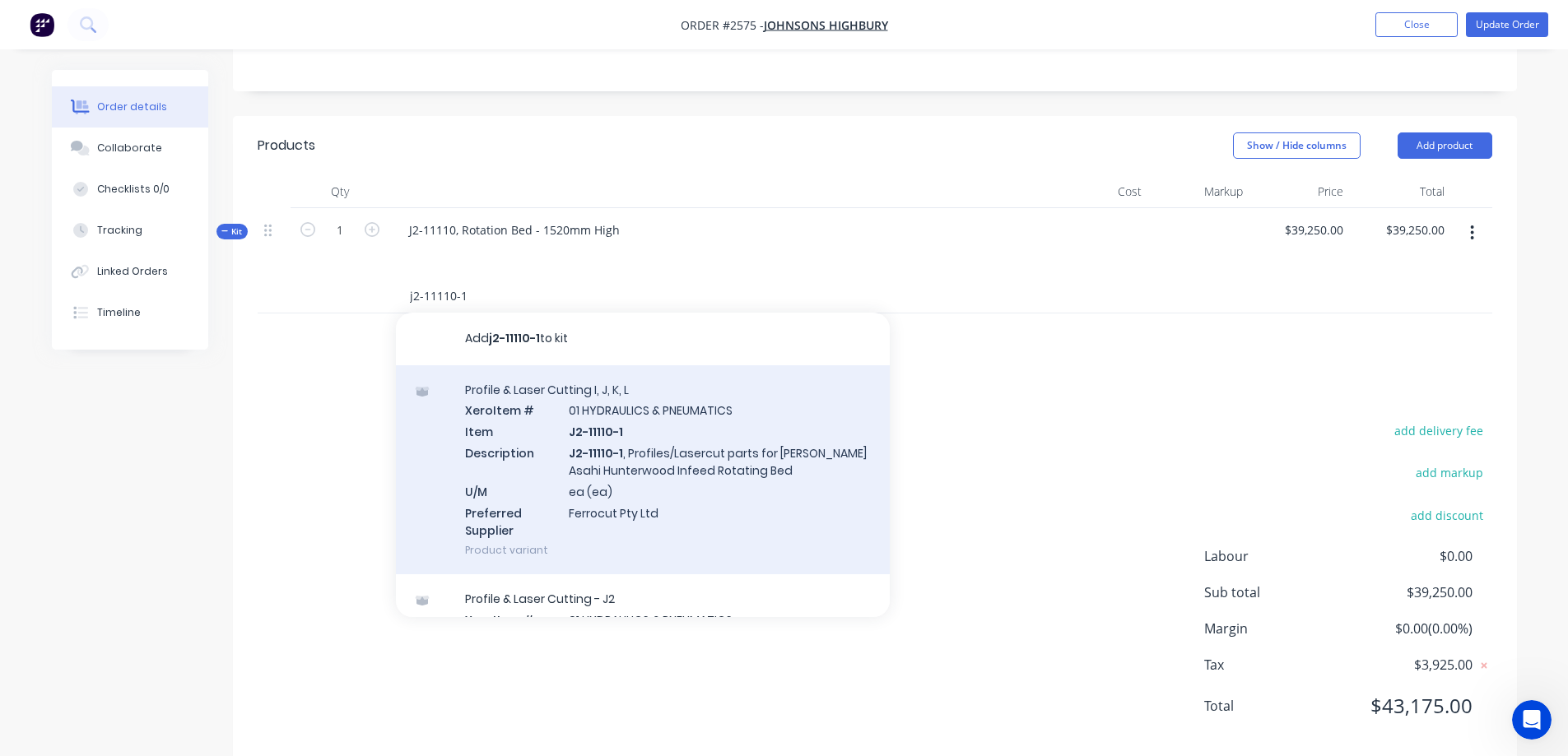
type input "j2-11110-1"
click at [814, 463] on div "Profile & Laser Cutting I, J, K, L Xero Item # 01 HYDRAULICS & PNEUMATICS Item …" at bounding box center [643, 470] width 493 height 209
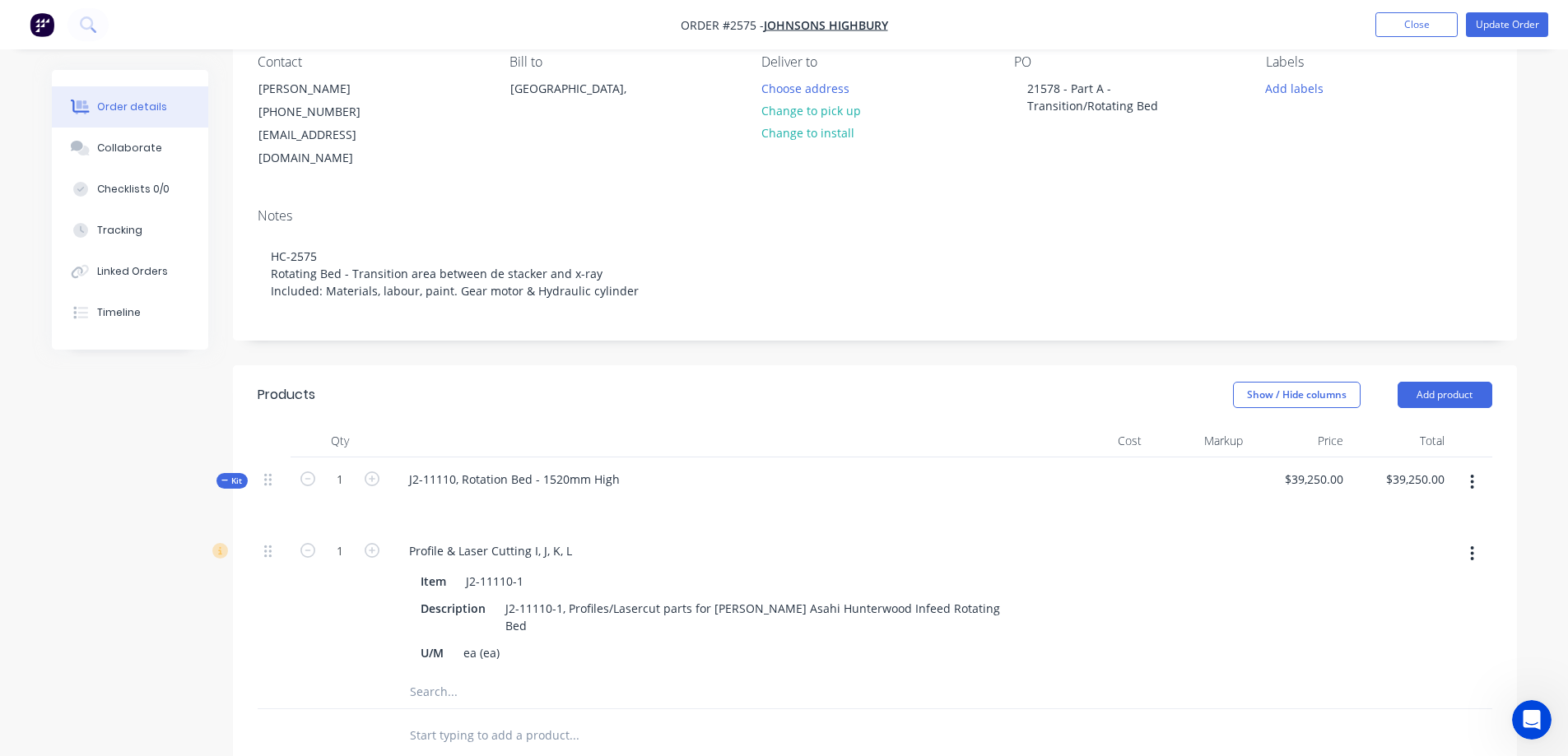
scroll to position [0, 0]
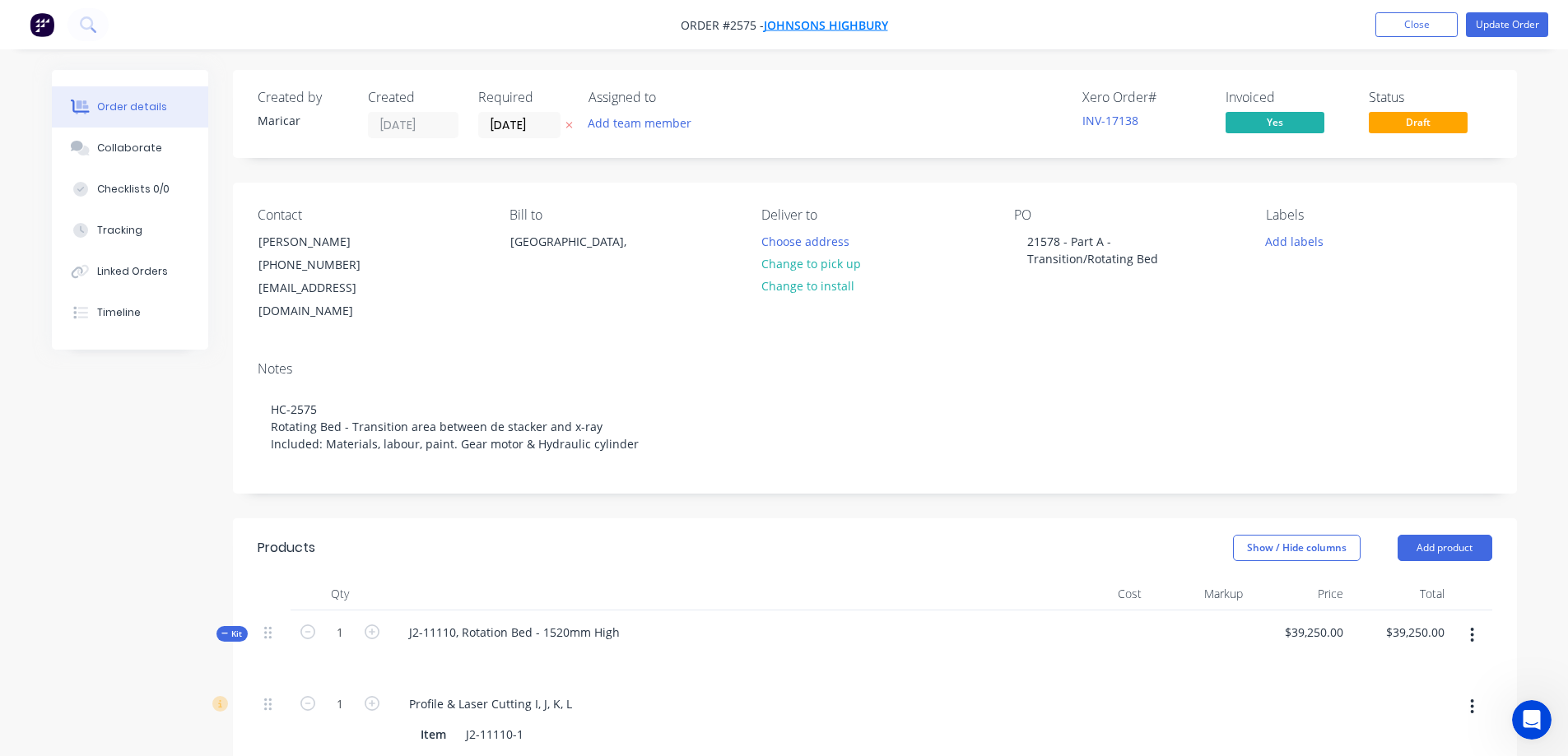
click at [804, 26] on span "Johnsons Highbury" at bounding box center [826, 25] width 124 height 15
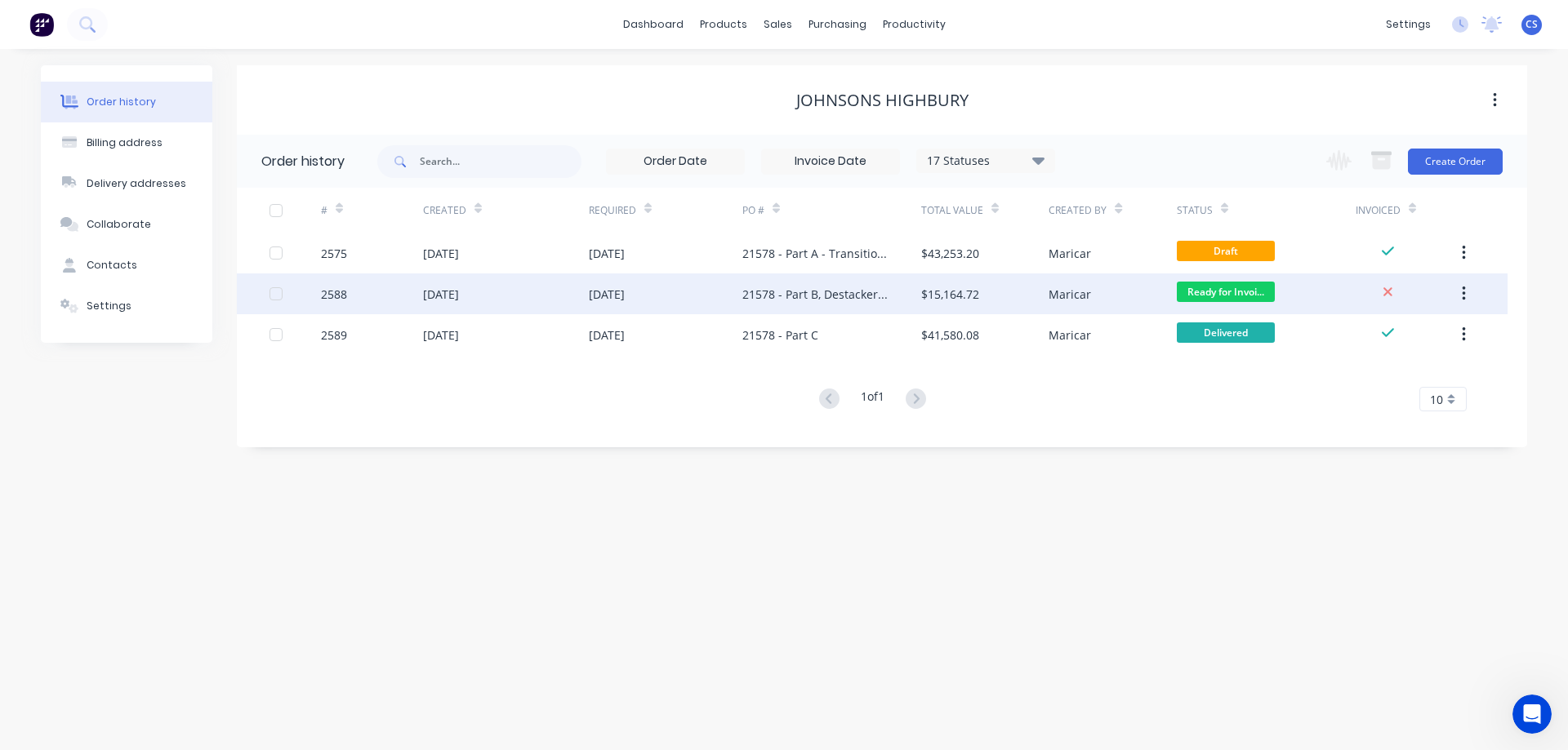
click at [909, 310] on div "21578 - Part B, Destacker Bed" at bounding box center [831, 293] width 179 height 41
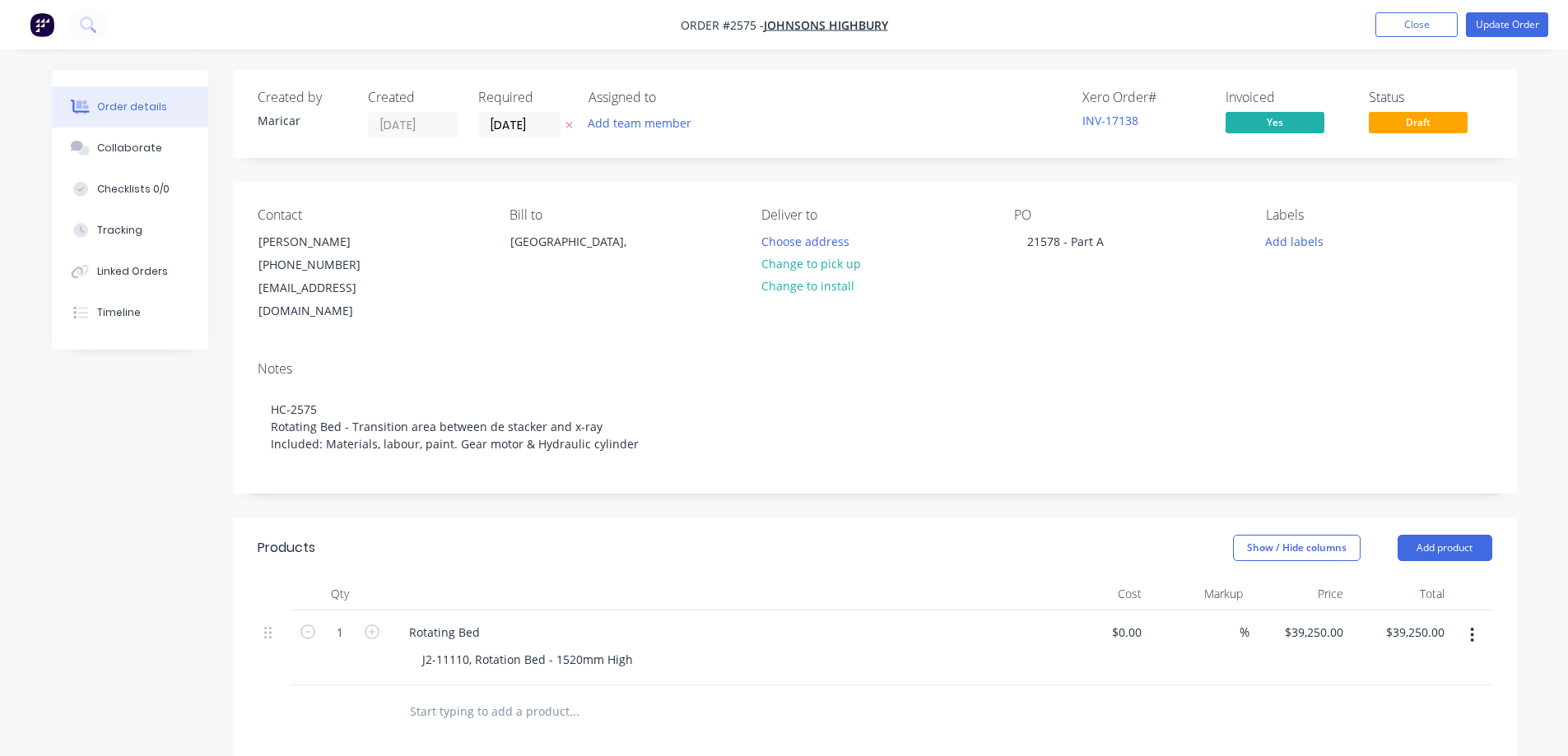
scroll to position [379, 0]
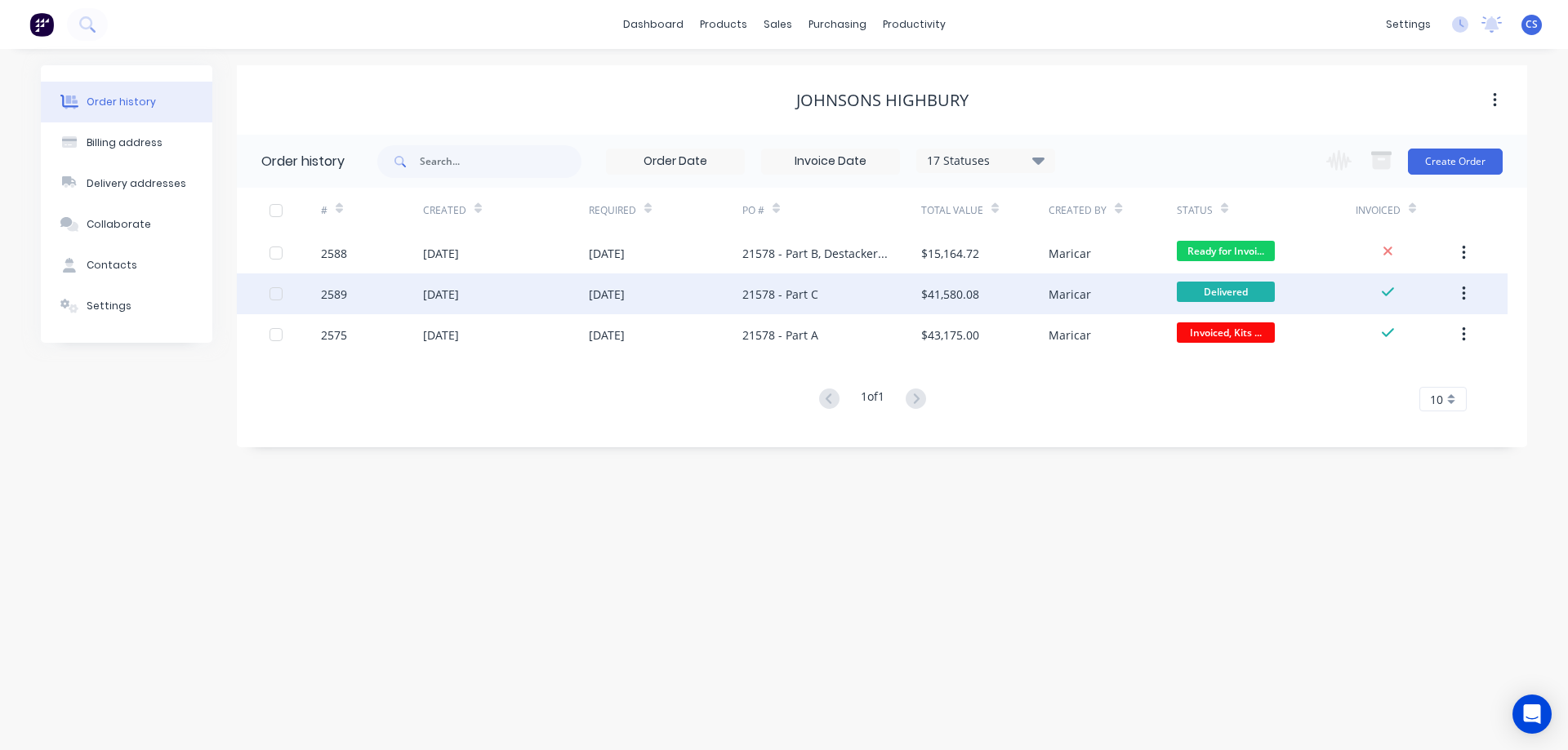
click at [567, 293] on div "[DATE]" at bounding box center [506, 293] width 165 height 41
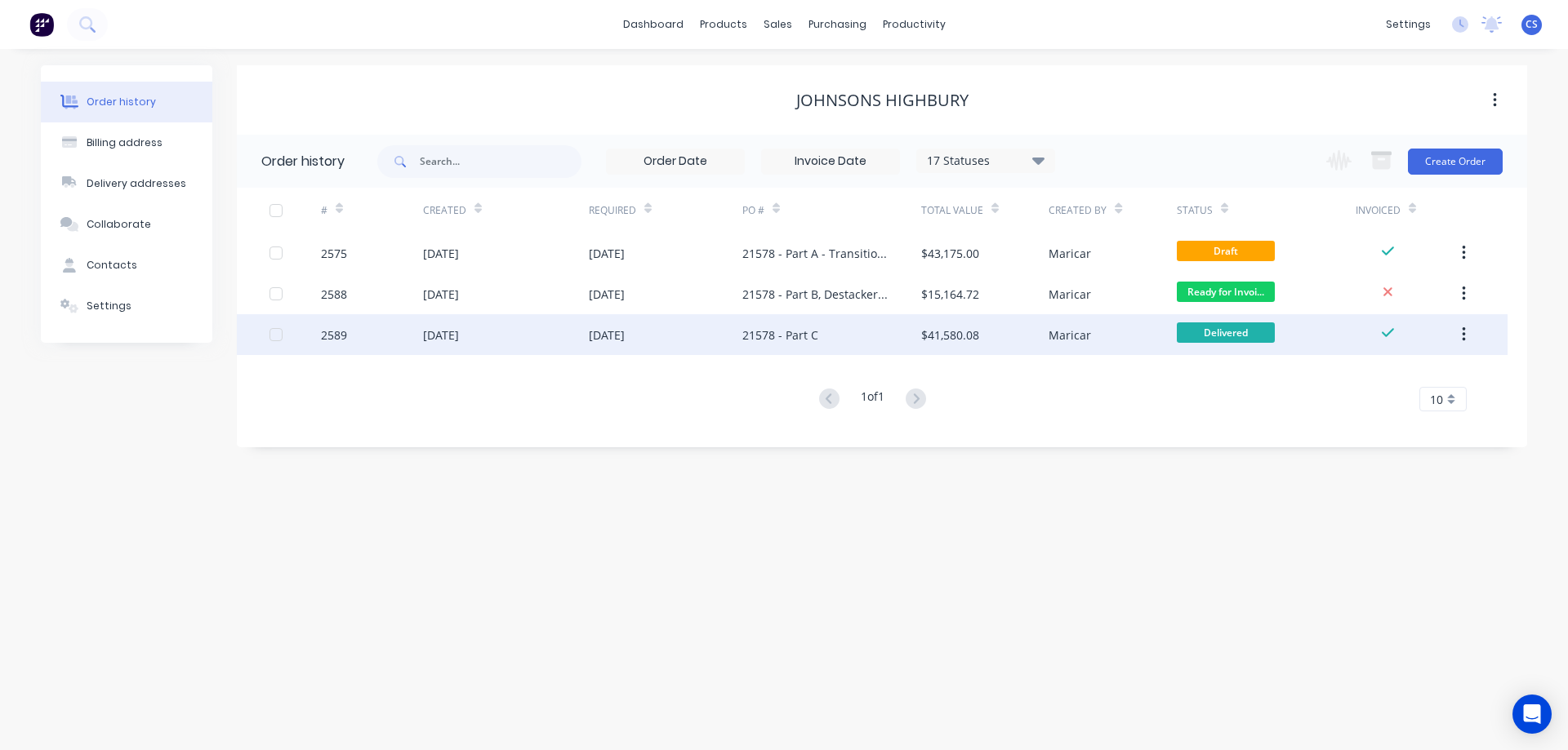
click at [922, 338] on div "$41,580.08" at bounding box center [950, 335] width 58 height 17
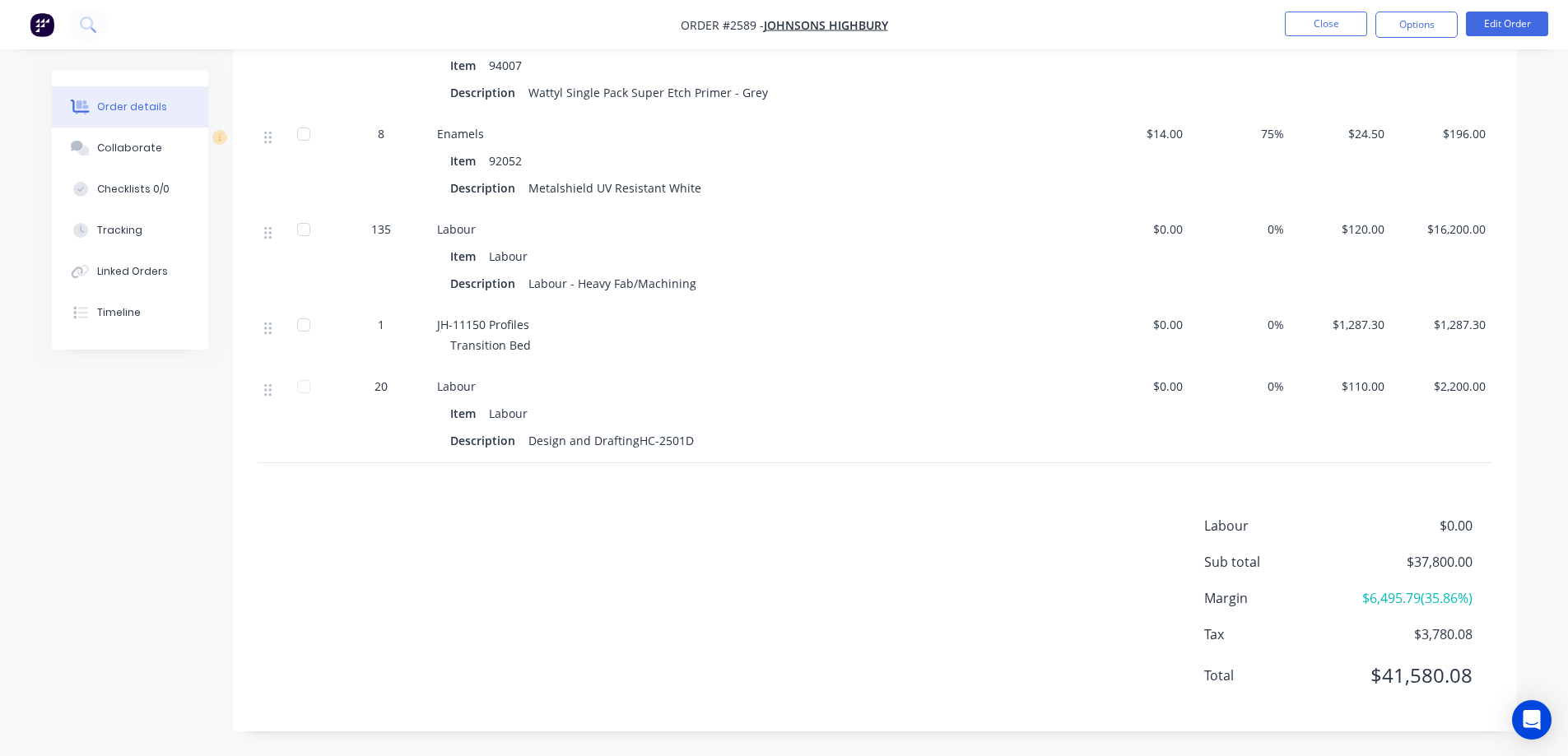
scroll to position [14939, 0]
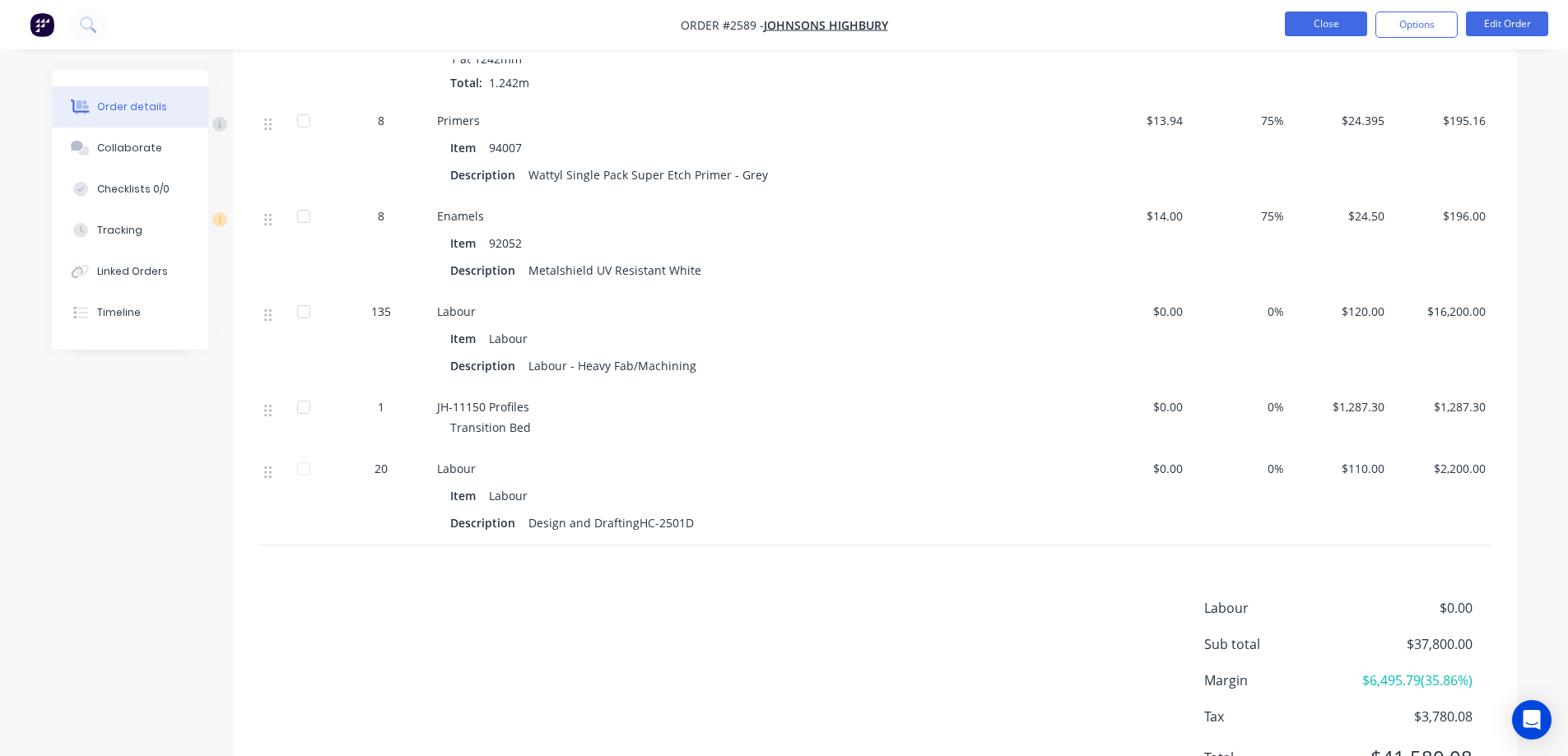
click at [1295, 25] on button "Close" at bounding box center [1326, 24] width 82 height 25
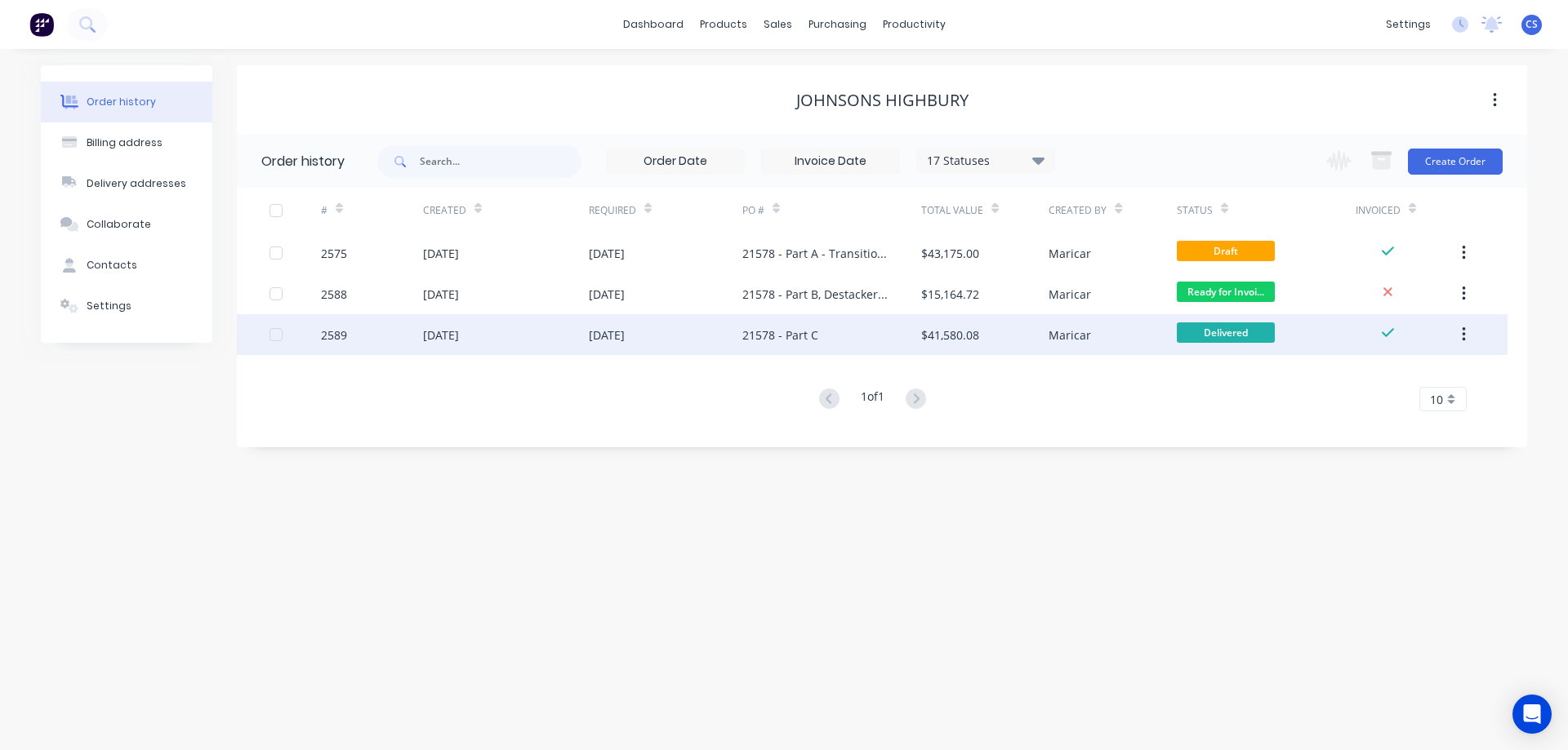
click at [1012, 335] on div "$41,580.08" at bounding box center [985, 334] width 128 height 41
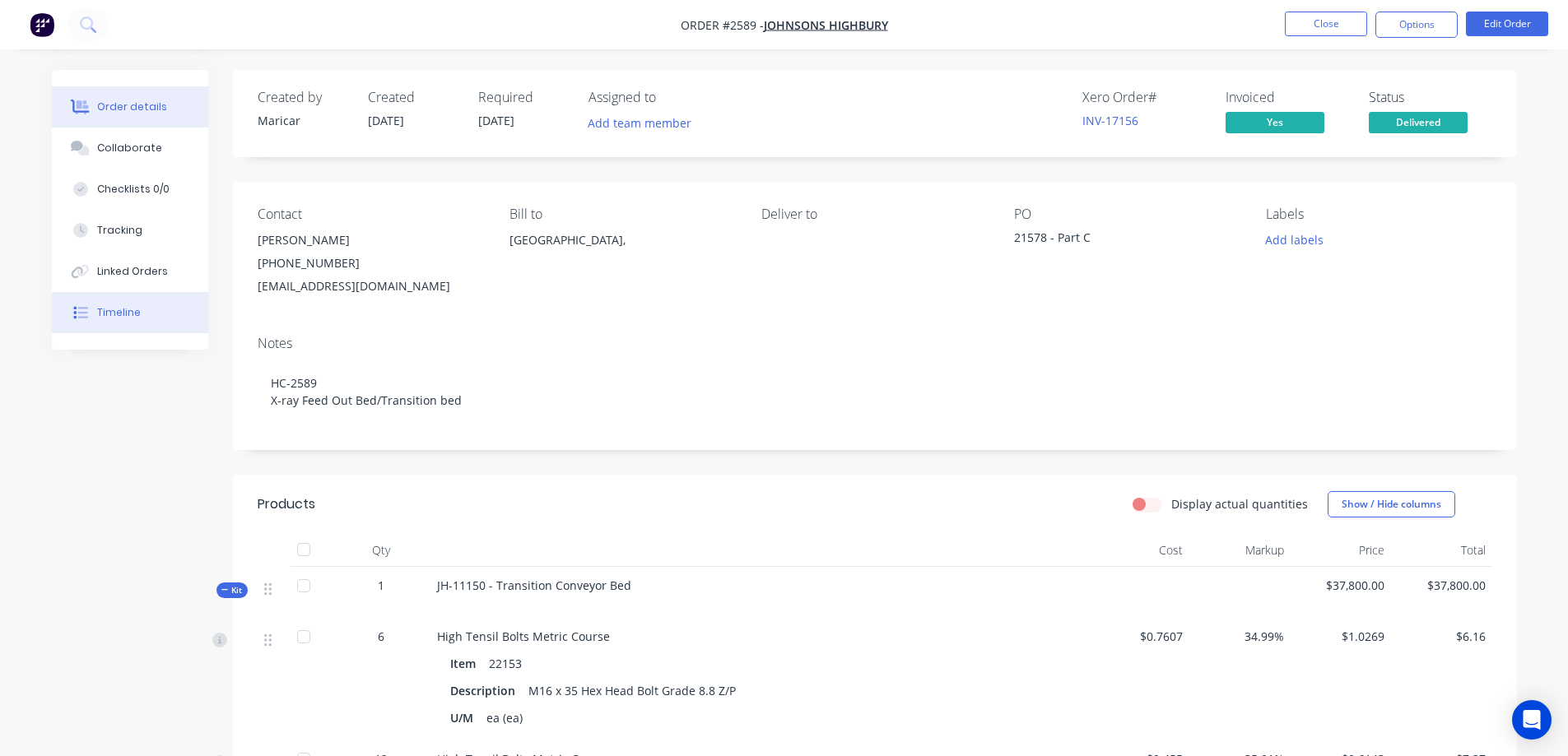
click at [124, 318] on div "Timeline" at bounding box center [119, 313] width 44 height 15
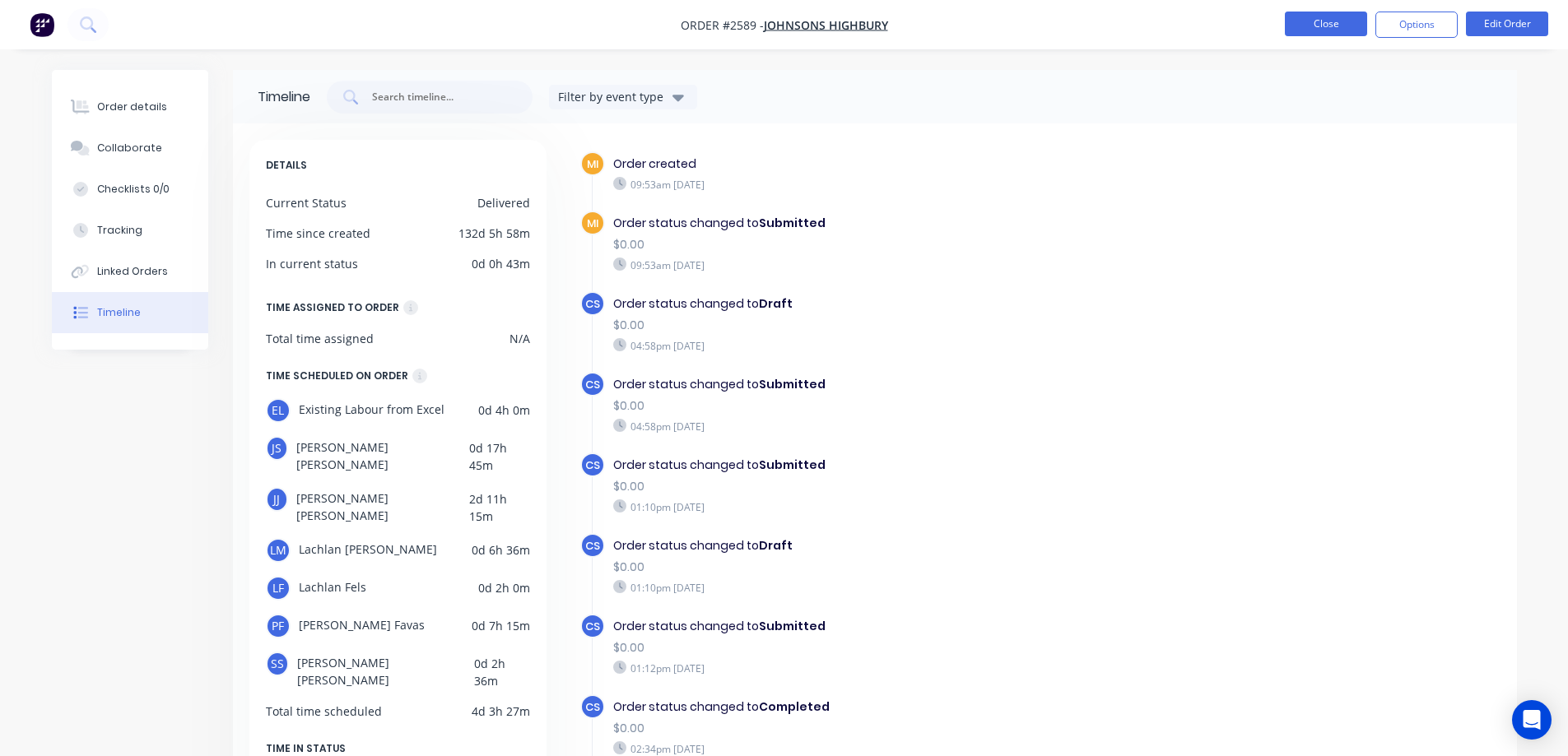
click at [1340, 20] on button "Close" at bounding box center [1326, 24] width 82 height 25
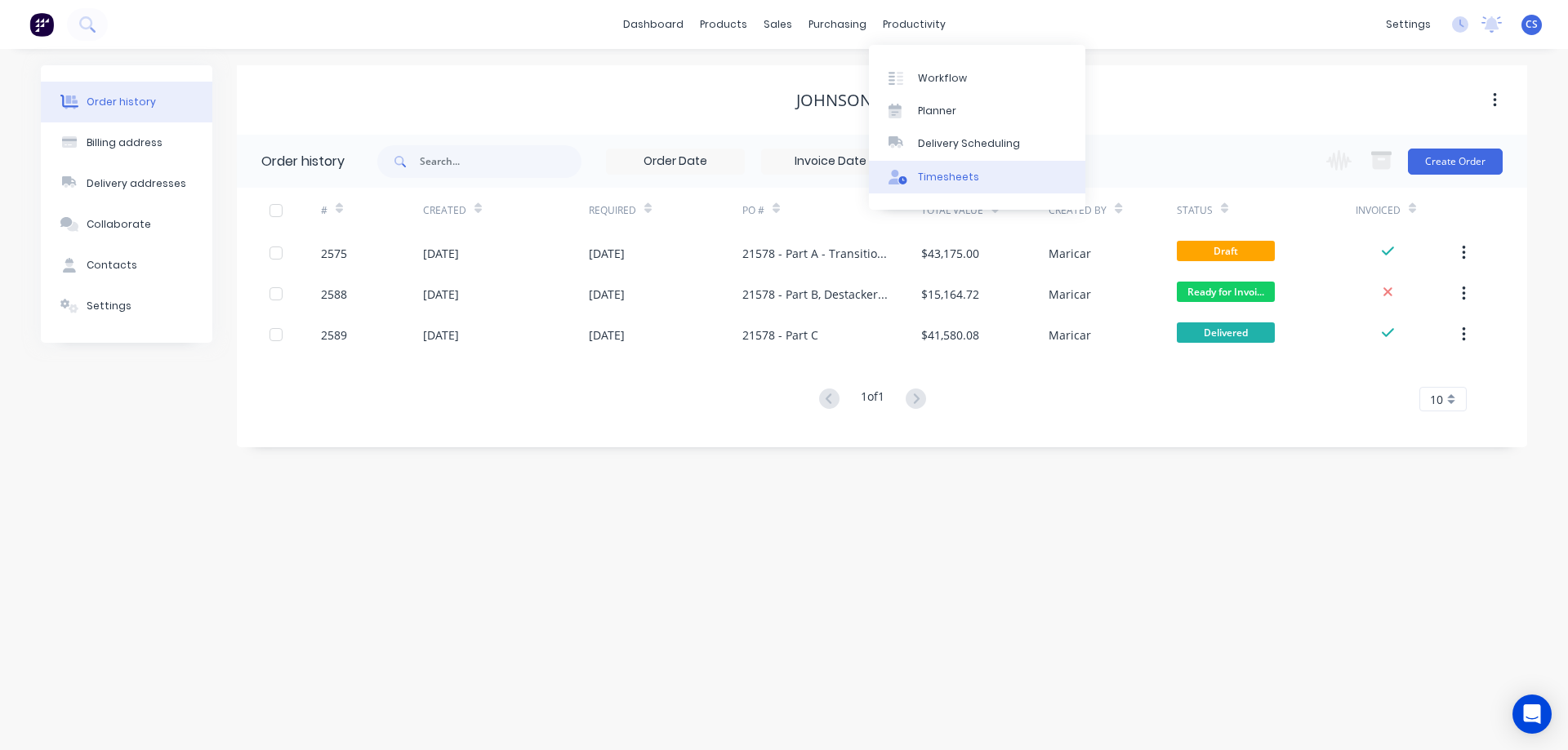
click at [952, 183] on div "Timesheets" at bounding box center [948, 178] width 61 height 15
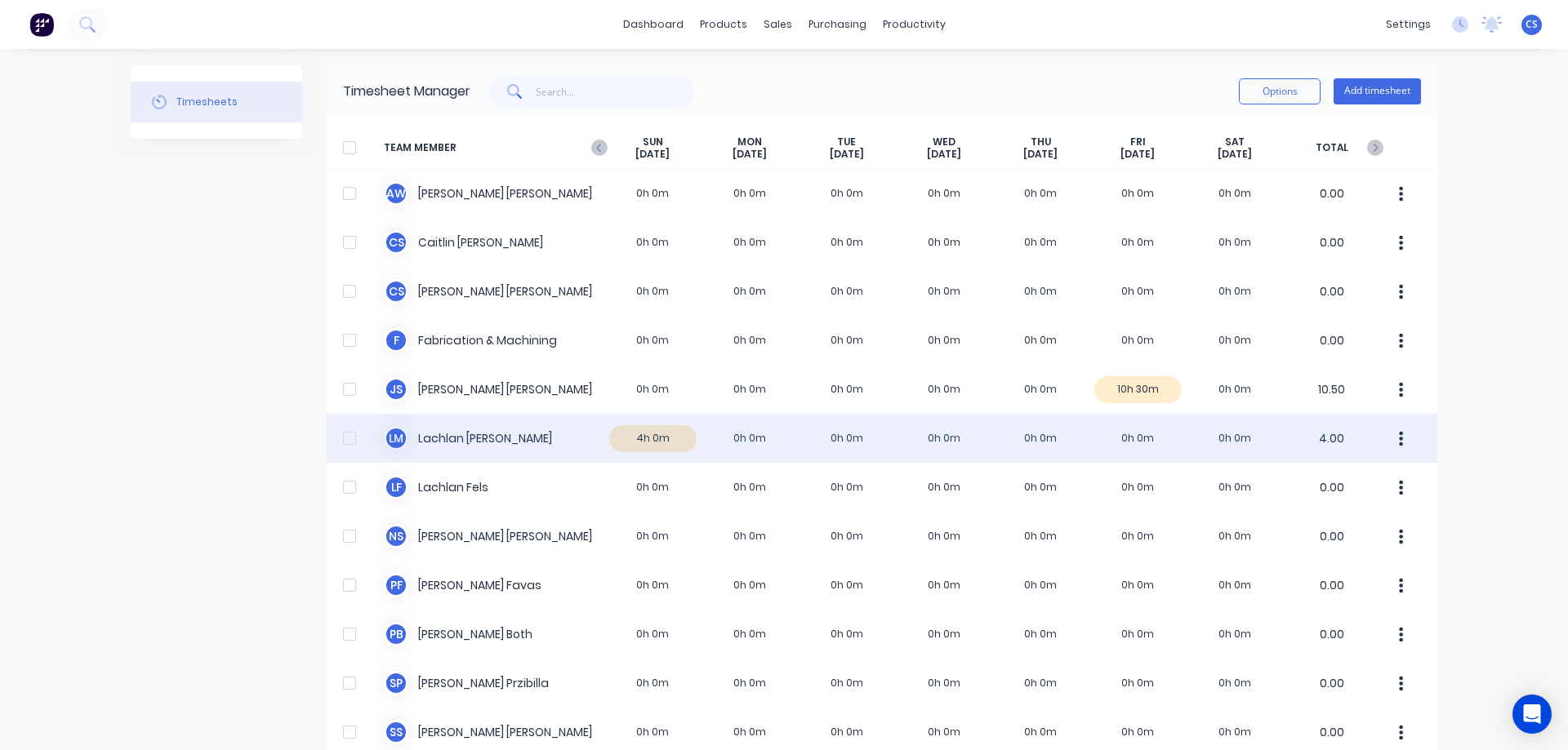
click at [658, 448] on div "L M Lachlan McKay 4h 0m 0h 0m 0h 0m 0h 0m 0h 0m 0h 0m 0h 0m 4.00" at bounding box center [882, 438] width 1111 height 49
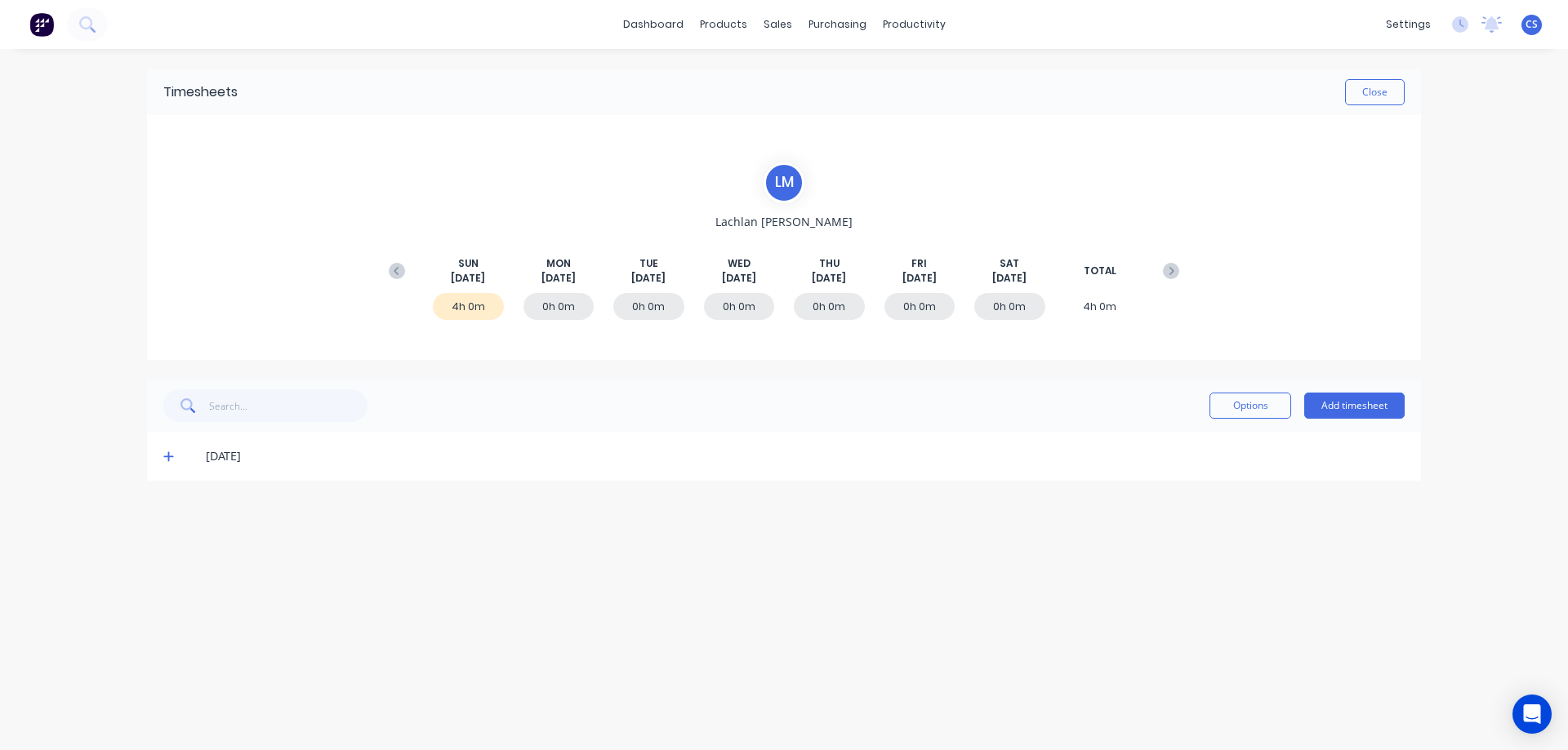
click at [164, 459] on icon at bounding box center [168, 456] width 10 height 11
click at [395, 266] on icon at bounding box center [396, 270] width 16 height 16
click at [1165, 269] on icon at bounding box center [1170, 270] width 16 height 16
click at [401, 270] on icon at bounding box center [396, 270] width 16 height 16
click at [165, 559] on icon at bounding box center [168, 554] width 10 height 11
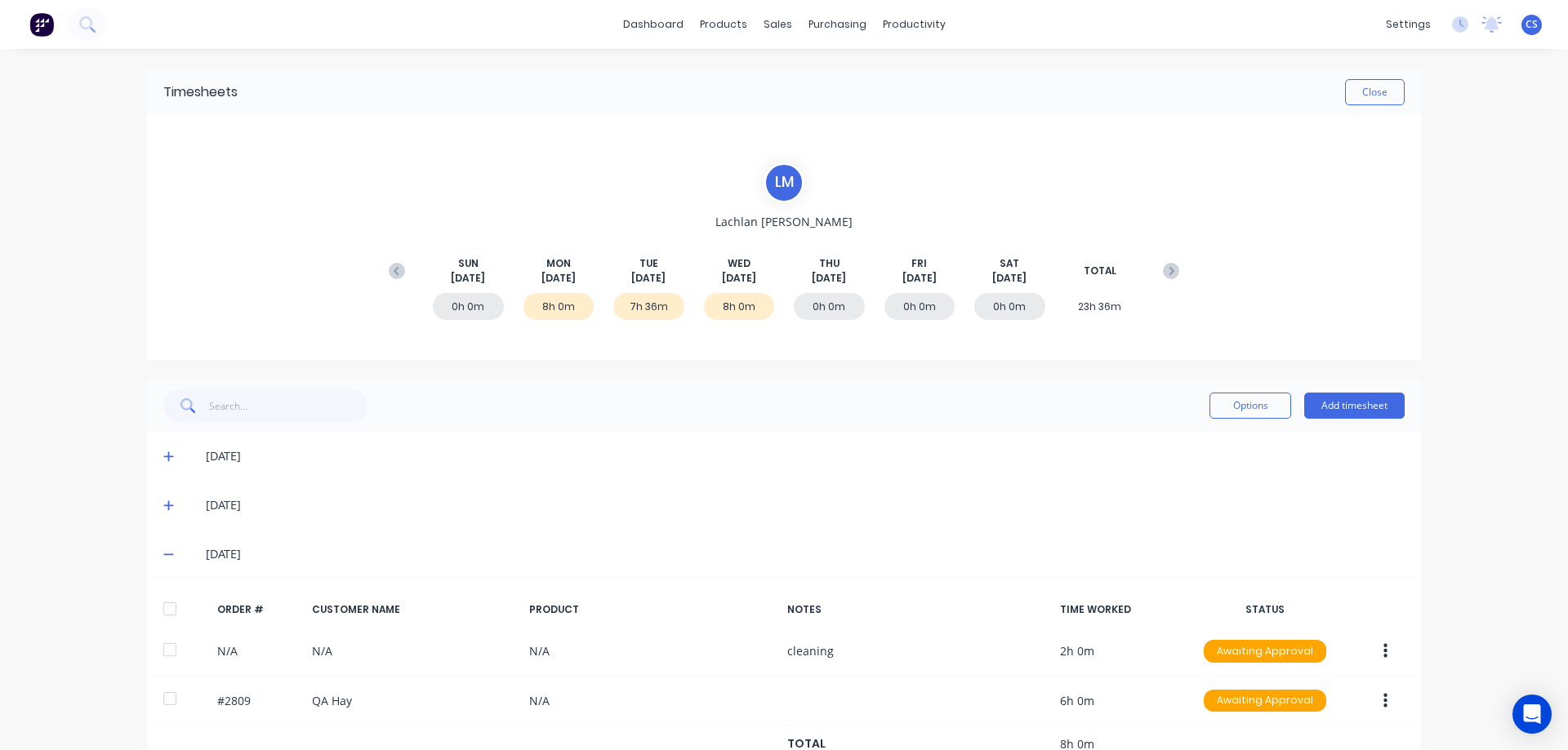
click at [165, 501] on icon at bounding box center [168, 505] width 10 height 11
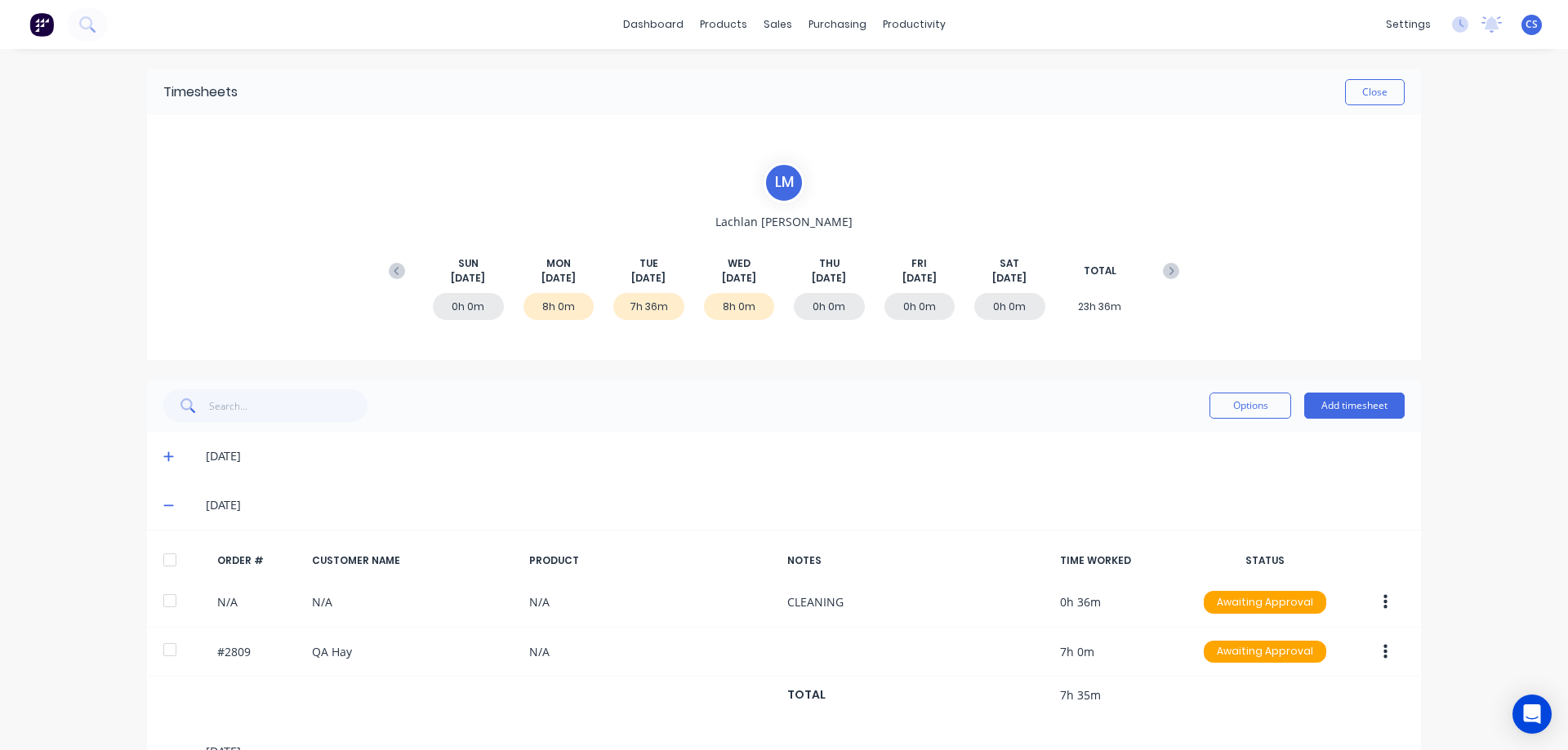
click at [164, 456] on icon at bounding box center [168, 457] width 9 height 9
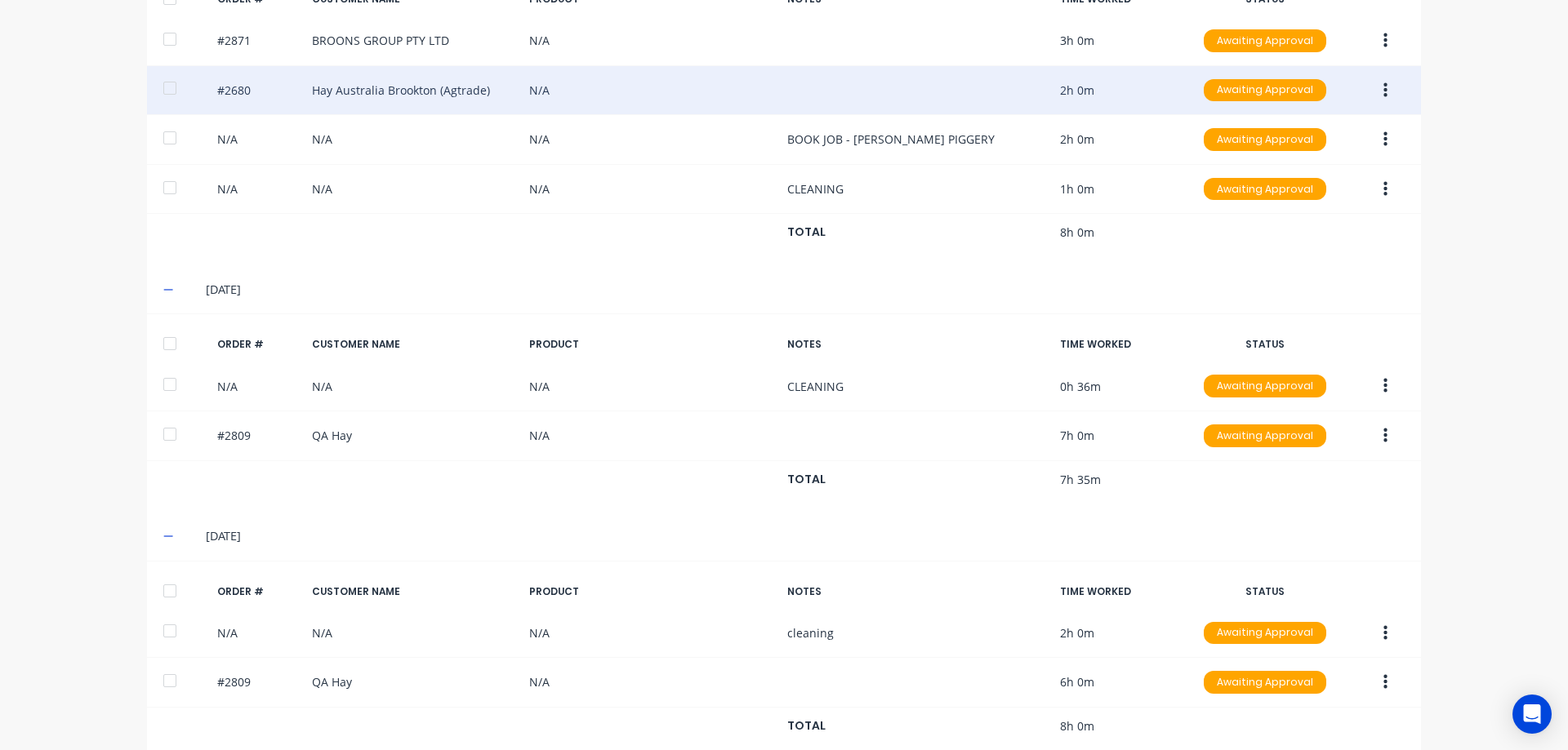
scroll to position [541, 0]
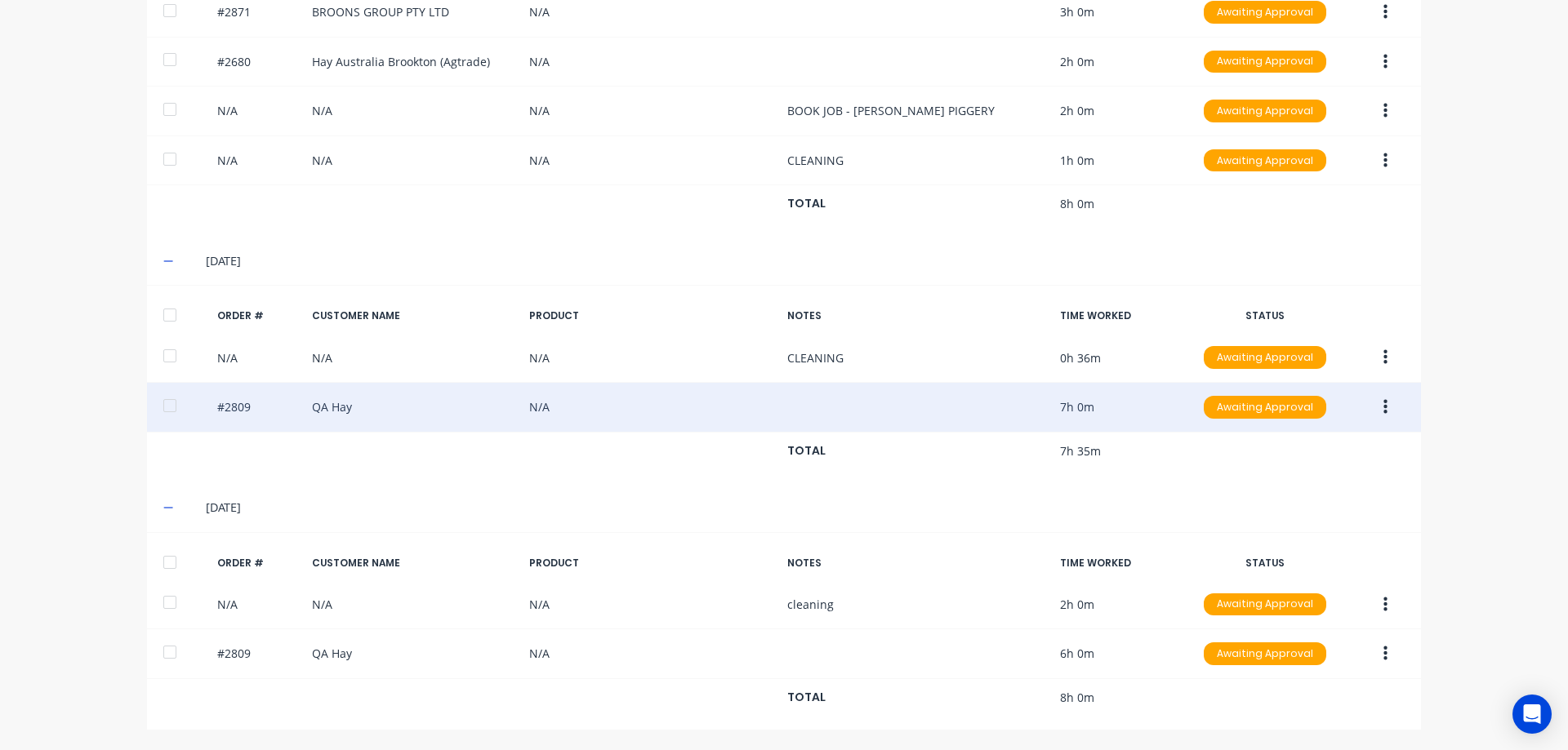
click at [397, 395] on div "#2809 QA Hay N/A 7h 0m Awaiting Approval" at bounding box center [784, 407] width 1274 height 50
click at [225, 416] on div "#2809 QA Hay N/A 7h 0m Awaiting Approval" at bounding box center [784, 407] width 1274 height 50
click at [1374, 405] on button "button" at bounding box center [1385, 407] width 39 height 29
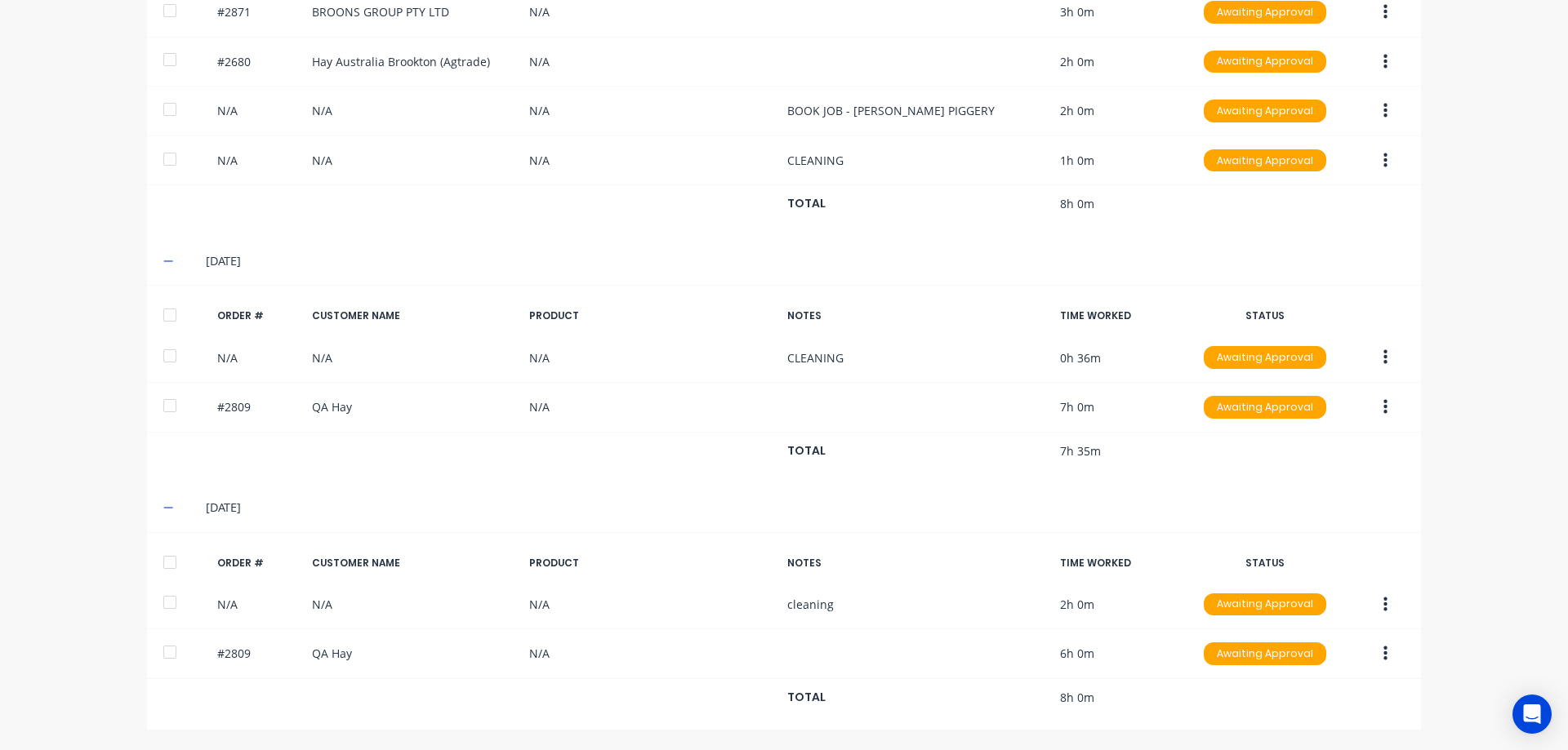
click at [1462, 393] on div "dashboard products sales purchasing productivity dashboard products Product Cat…" at bounding box center [784, 375] width 1568 height 750
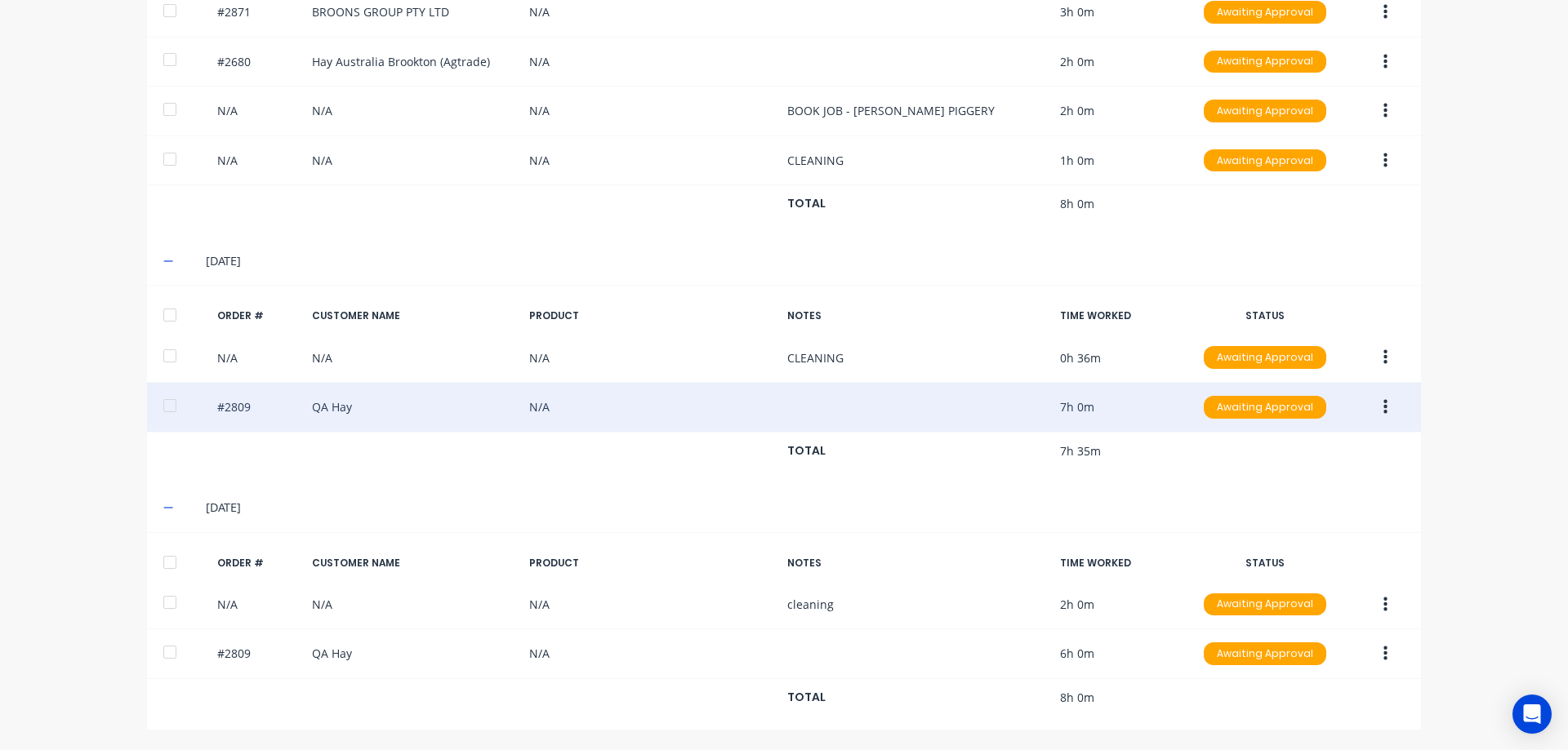
click at [314, 404] on div "#2809 QA Hay N/A 7h 0m Awaiting Approval" at bounding box center [784, 407] width 1274 height 50
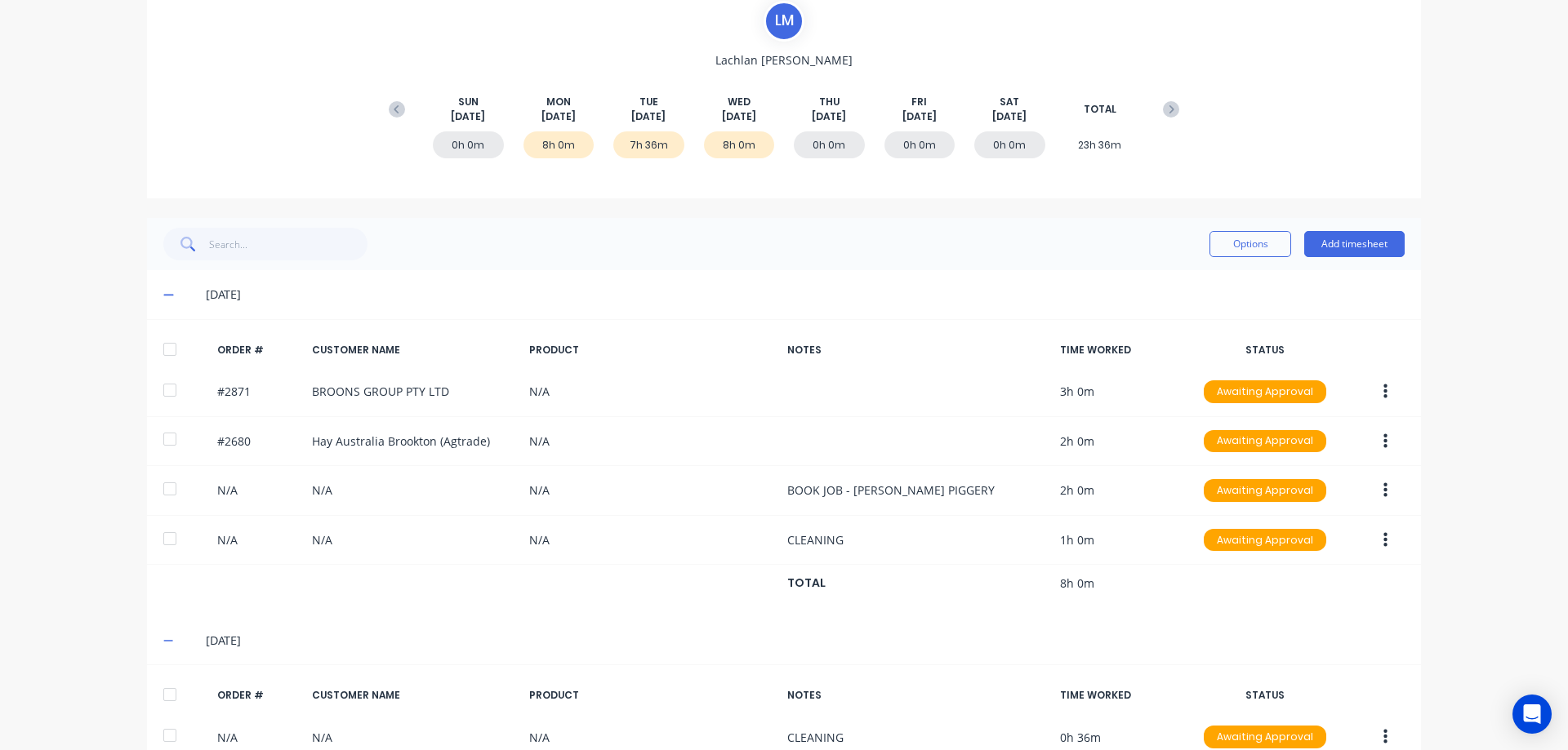
scroll to position [133, 0]
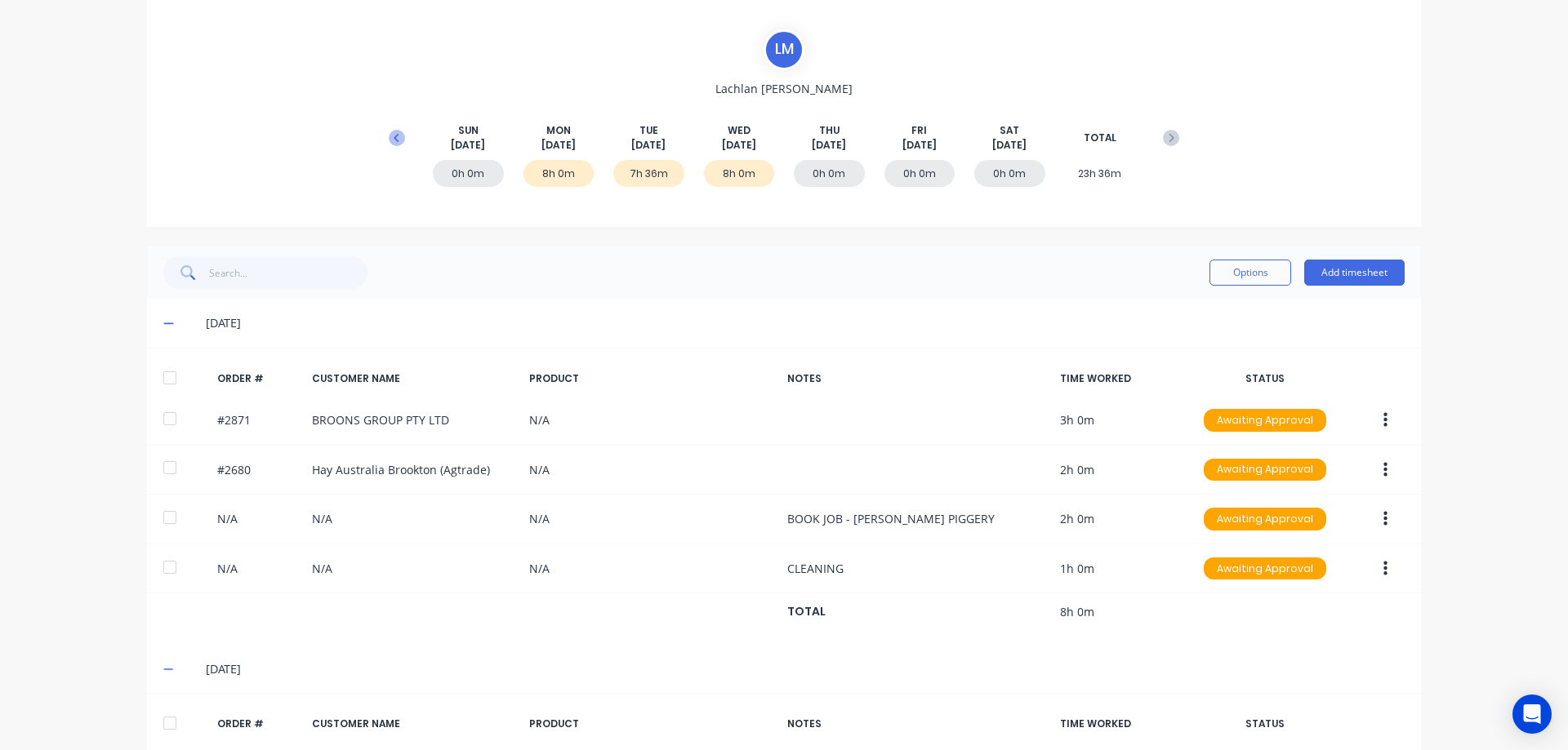
click at [393, 135] on icon at bounding box center [395, 137] width 5 height 9
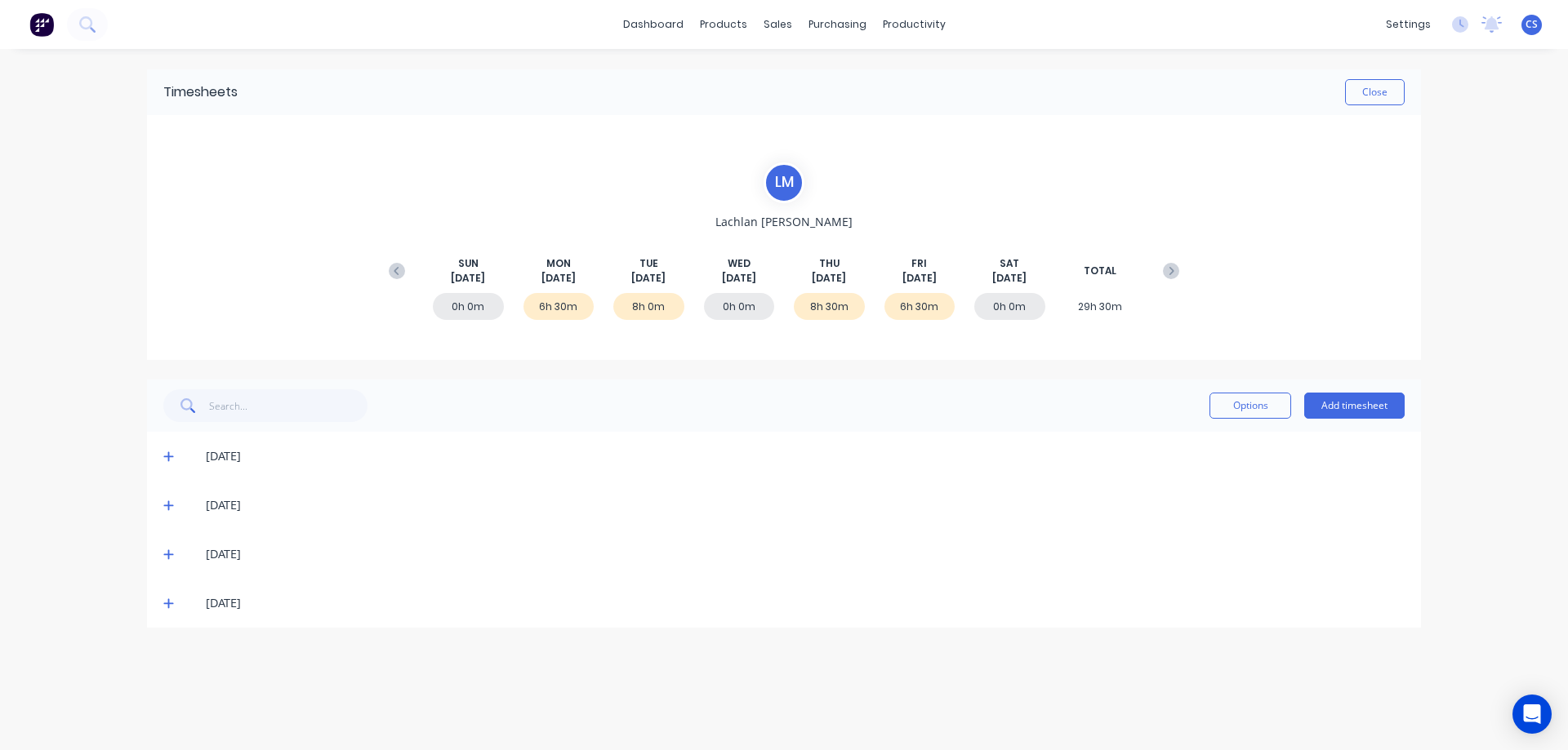
scroll to position [0, 0]
click at [165, 608] on icon at bounding box center [168, 603] width 10 height 11
click at [164, 555] on icon at bounding box center [168, 554] width 10 height 11
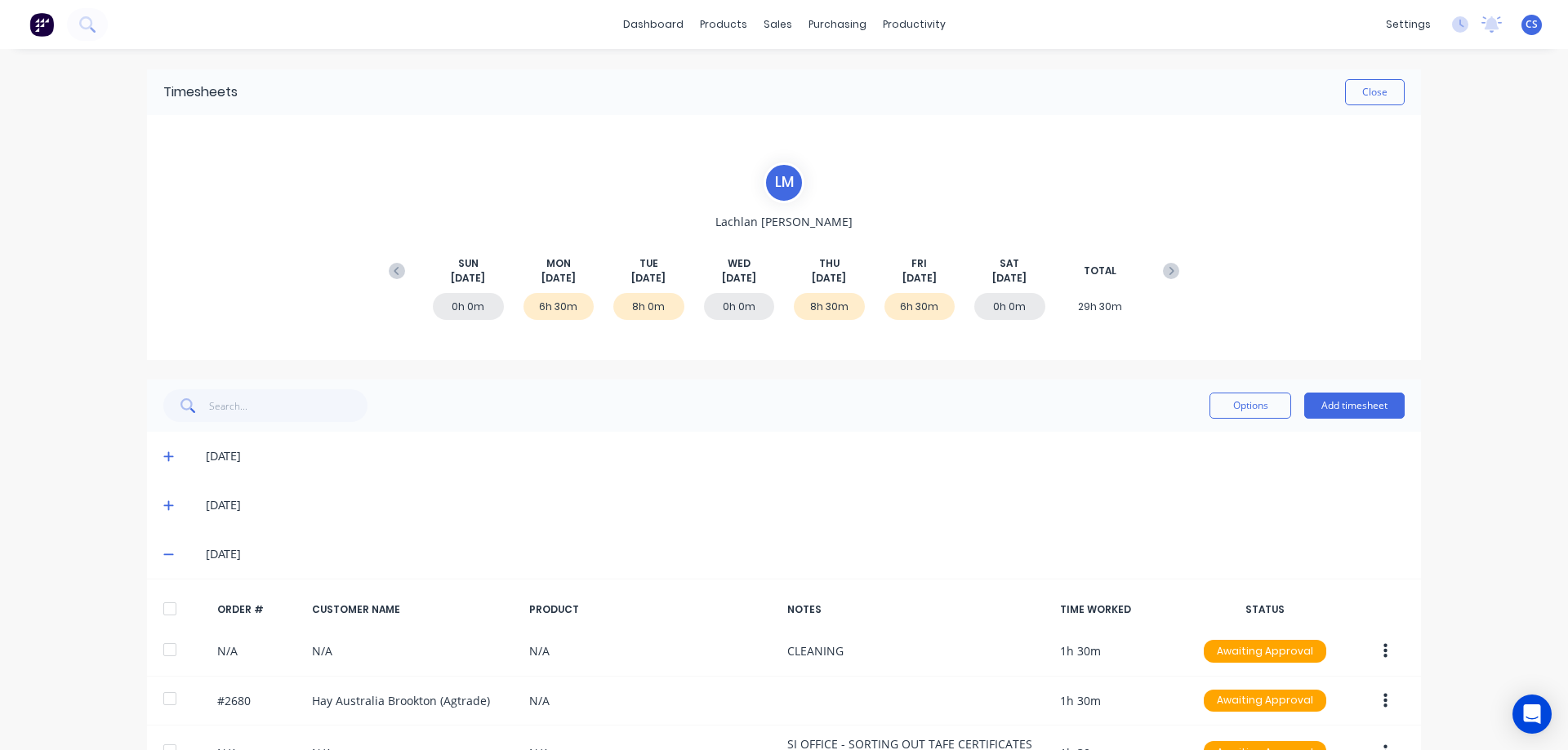
click at [164, 503] on icon at bounding box center [168, 505] width 10 height 11
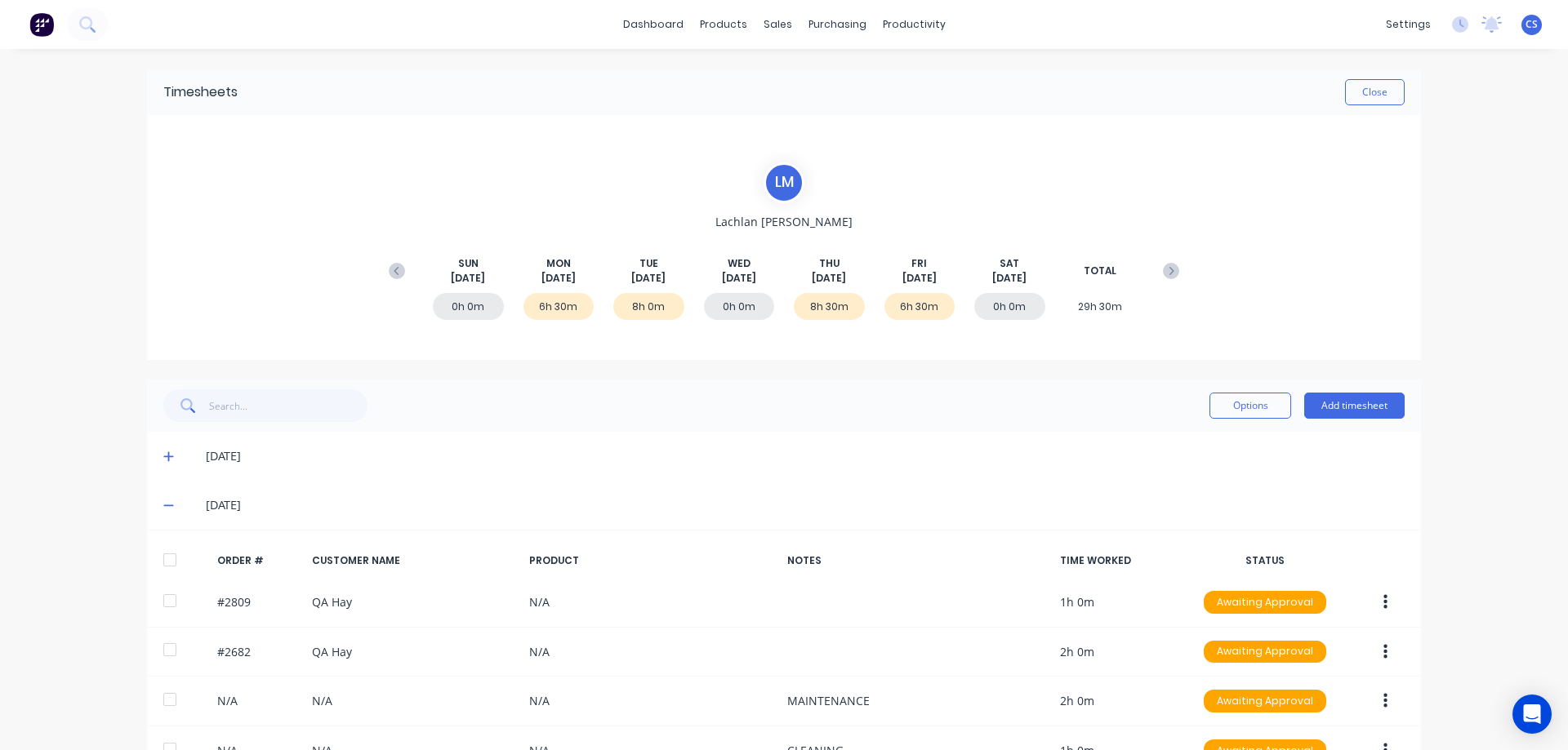
click at [171, 453] on span at bounding box center [171, 455] width 16 height 16
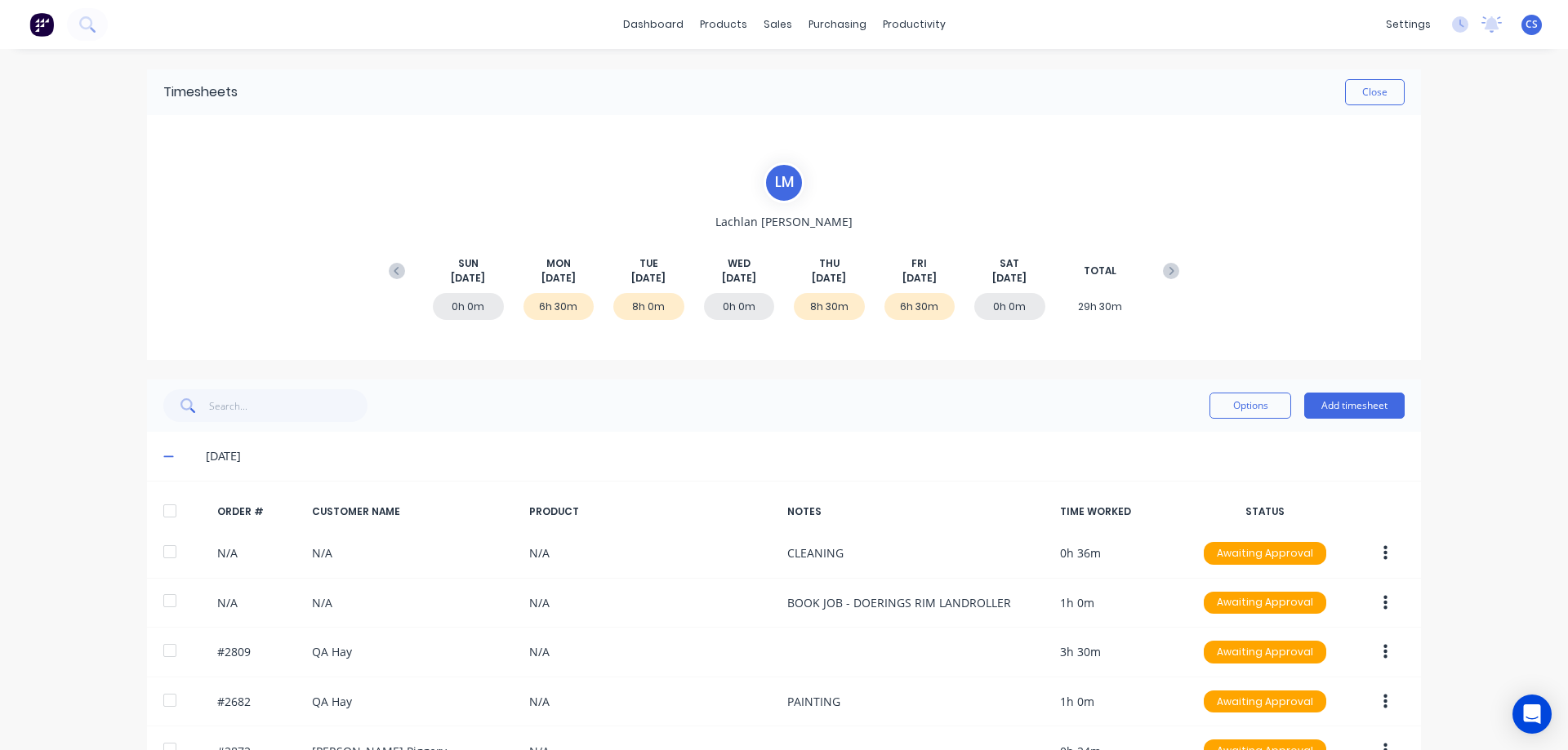
click at [164, 454] on icon at bounding box center [168, 456] width 10 height 11
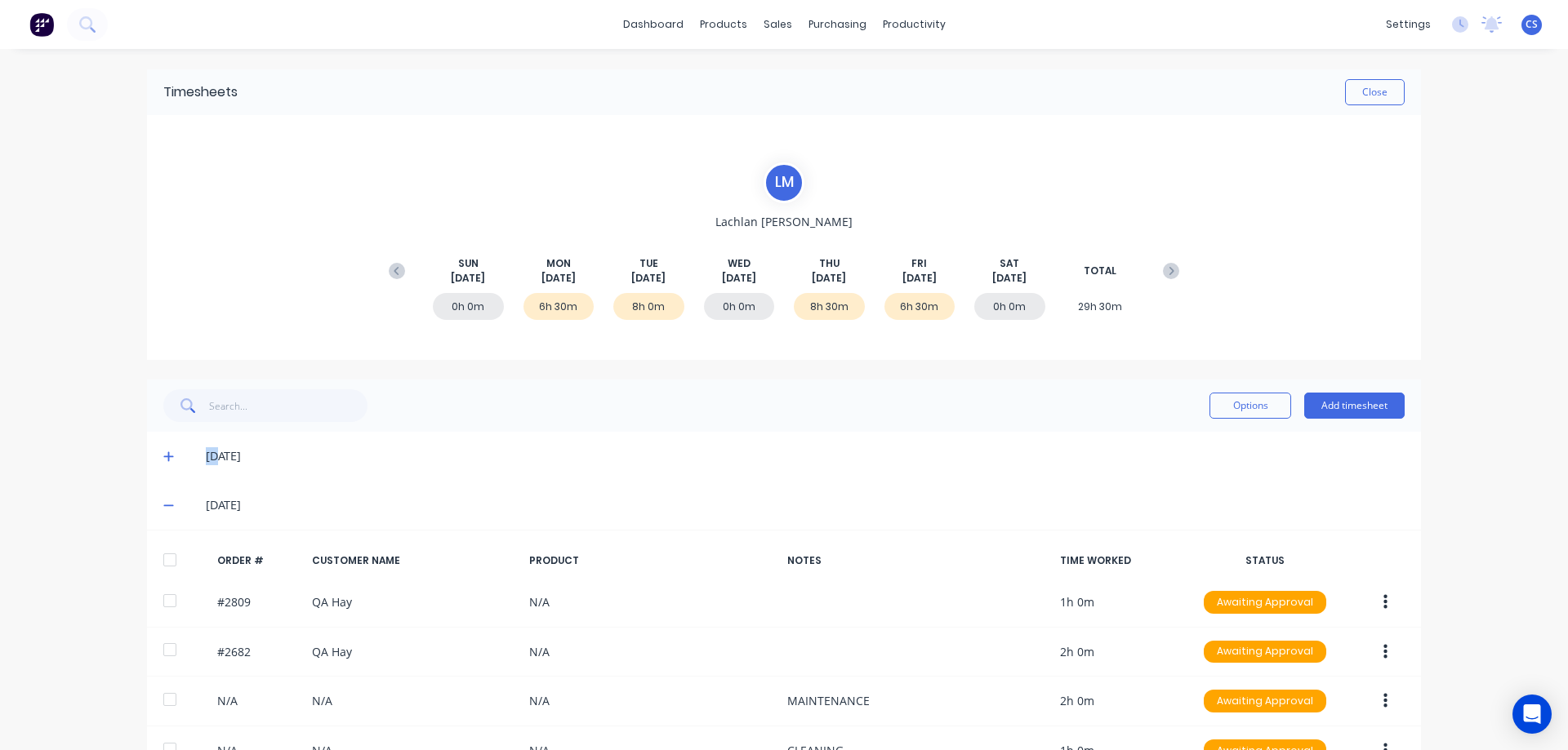
click at [164, 454] on icon at bounding box center [168, 456] width 10 height 11
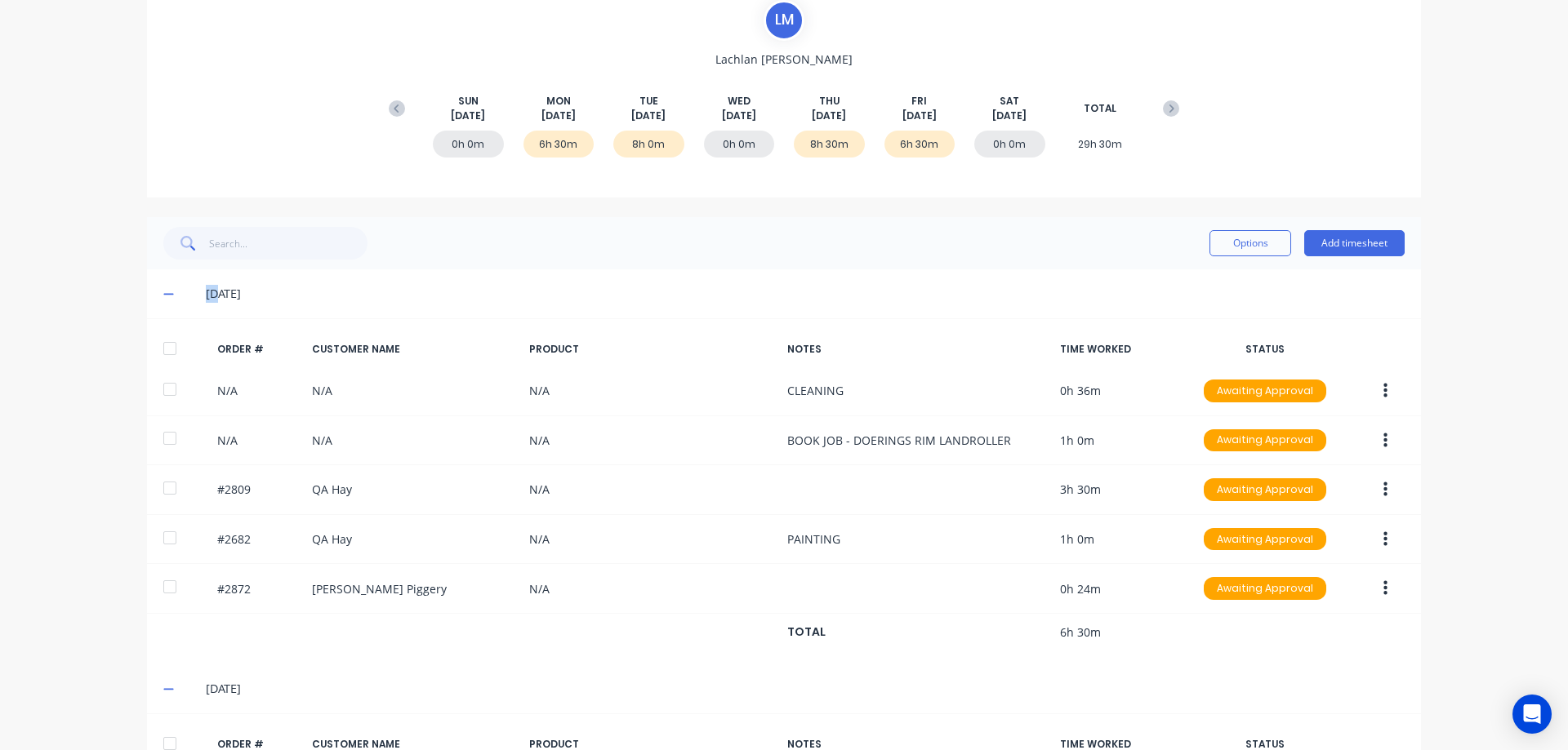
scroll to position [163, 0]
click at [22, 324] on div "dashboard products sales purchasing productivity dashboard products Product Cat…" at bounding box center [784, 375] width 1568 height 750
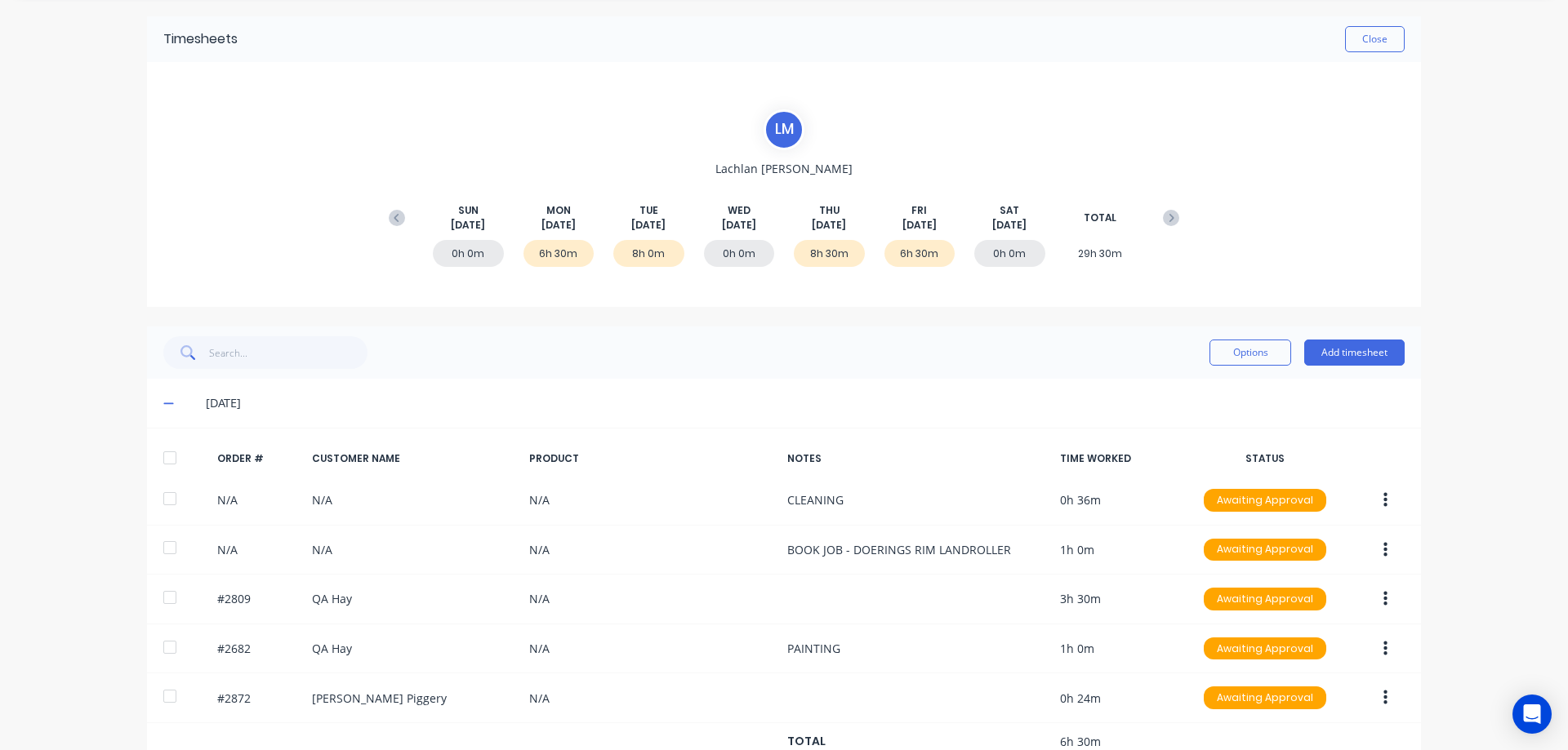
scroll to position [0, 0]
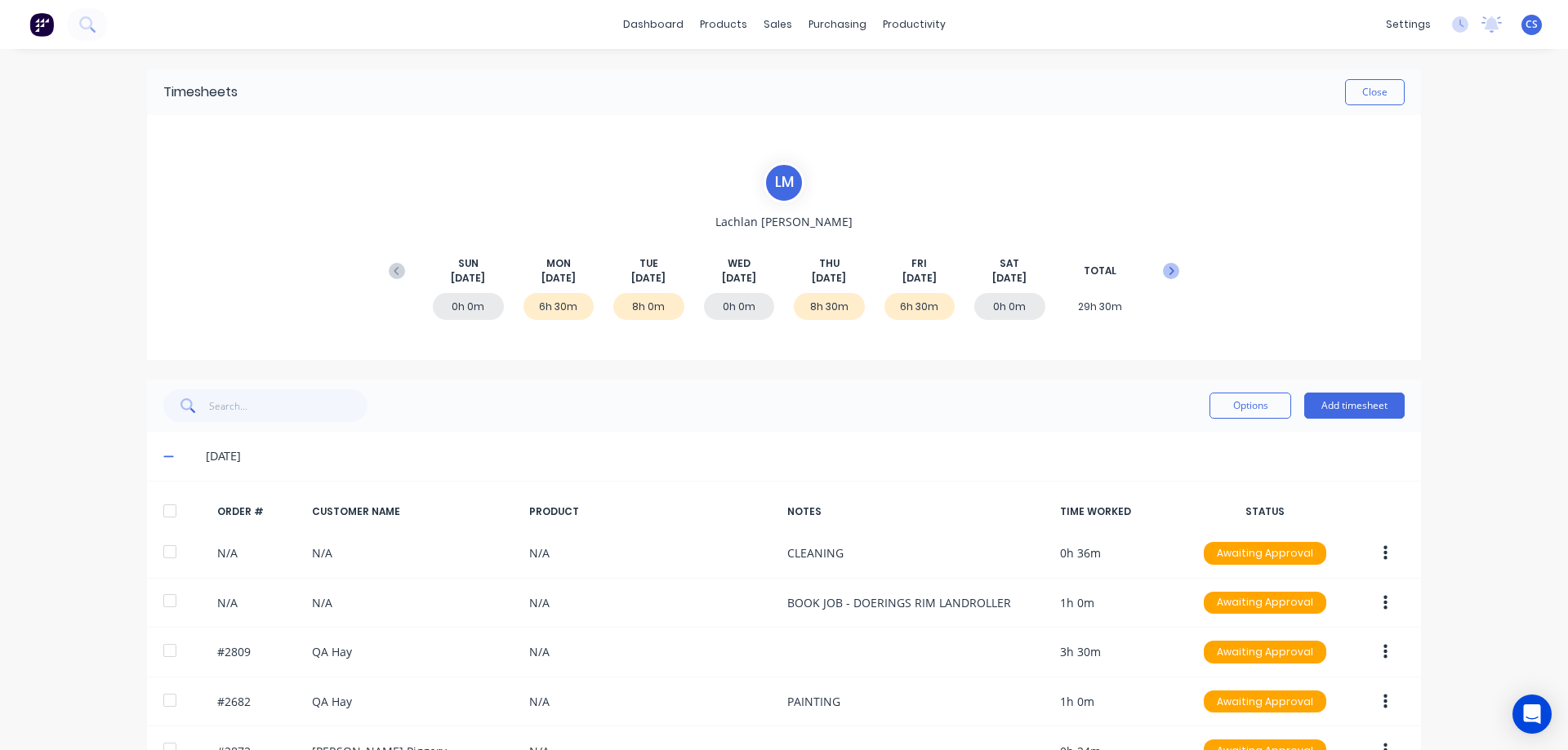
click at [1169, 273] on icon at bounding box center [1171, 271] width 5 height 9
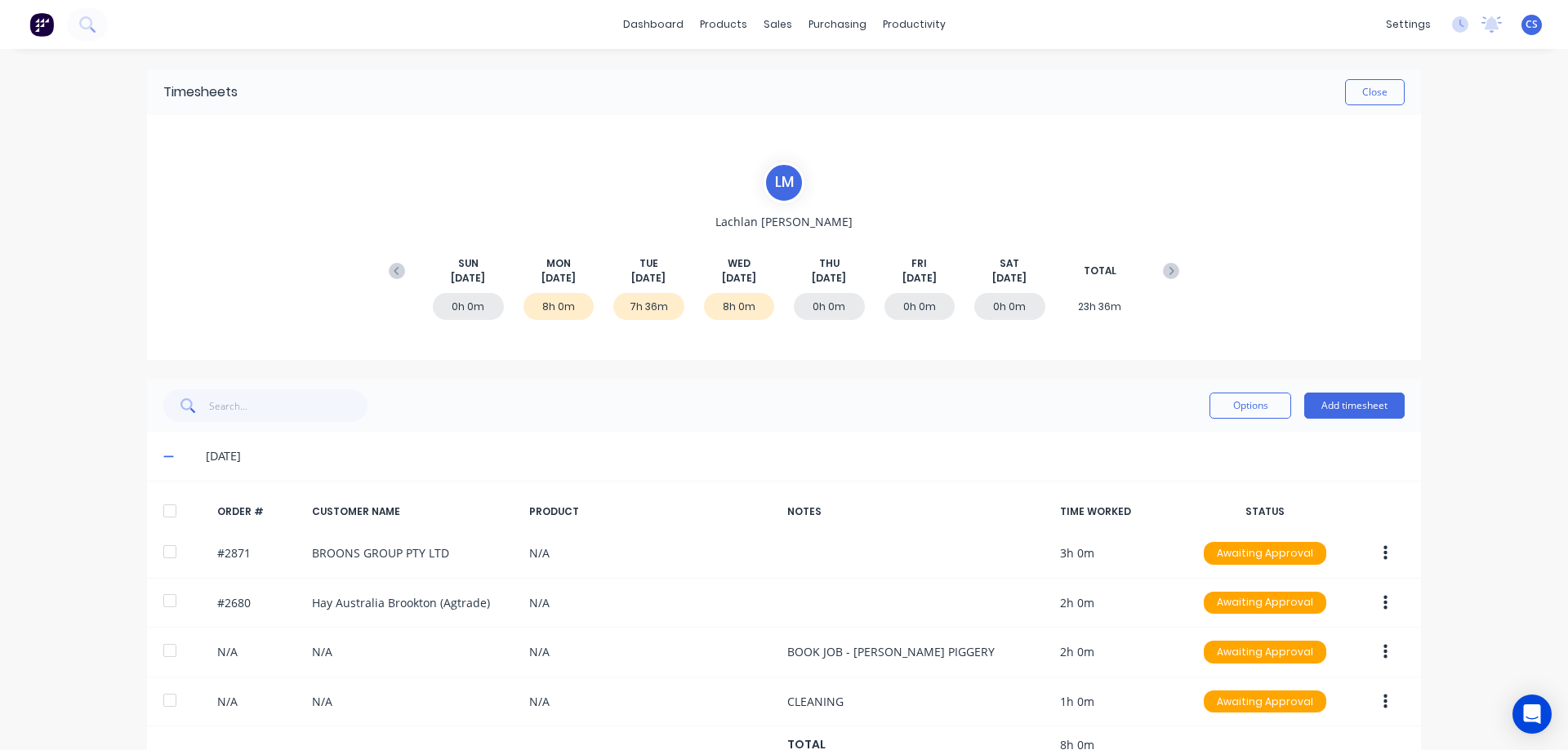
click at [1169, 273] on icon at bounding box center [1171, 271] width 5 height 9
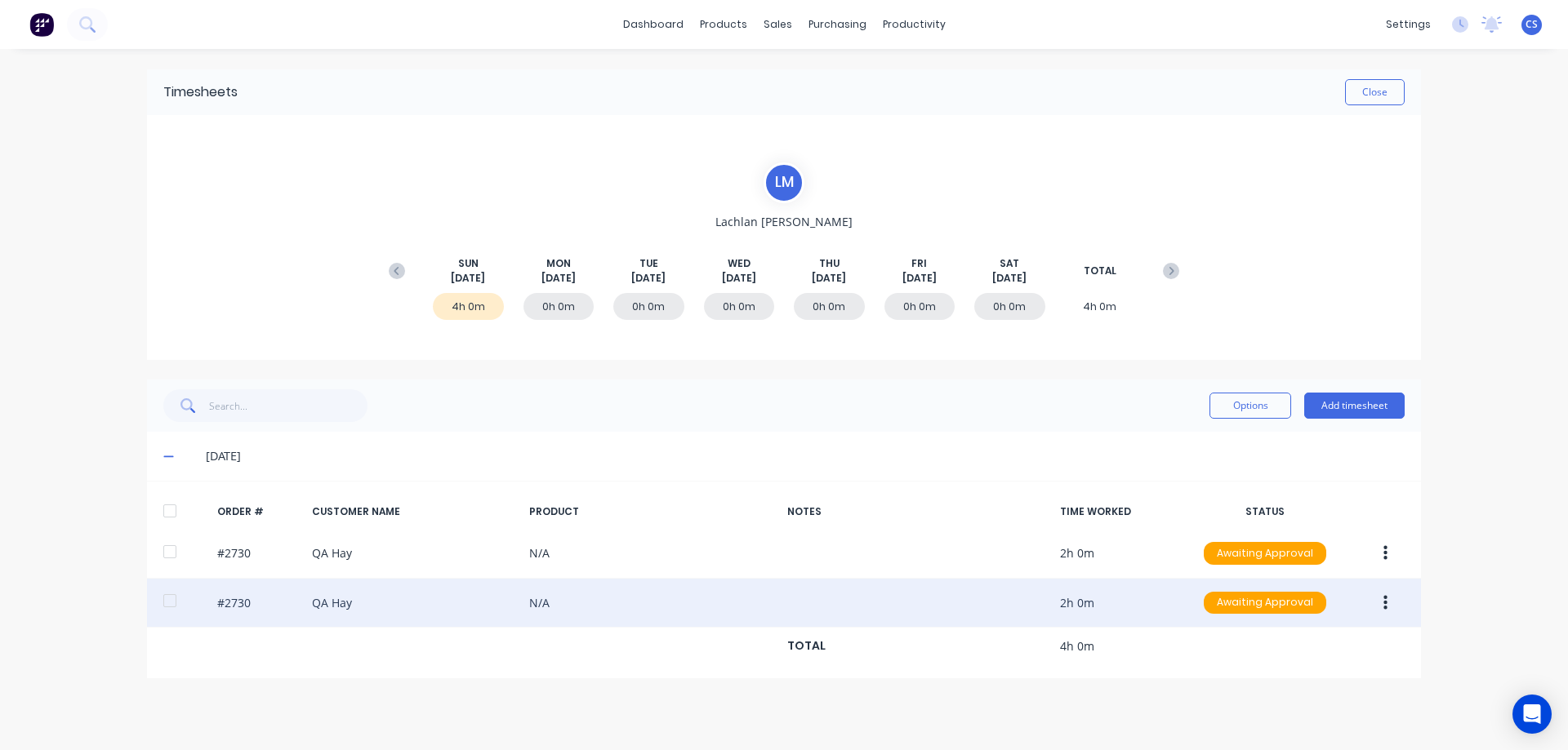
click at [176, 604] on div at bounding box center [169, 601] width 33 height 33
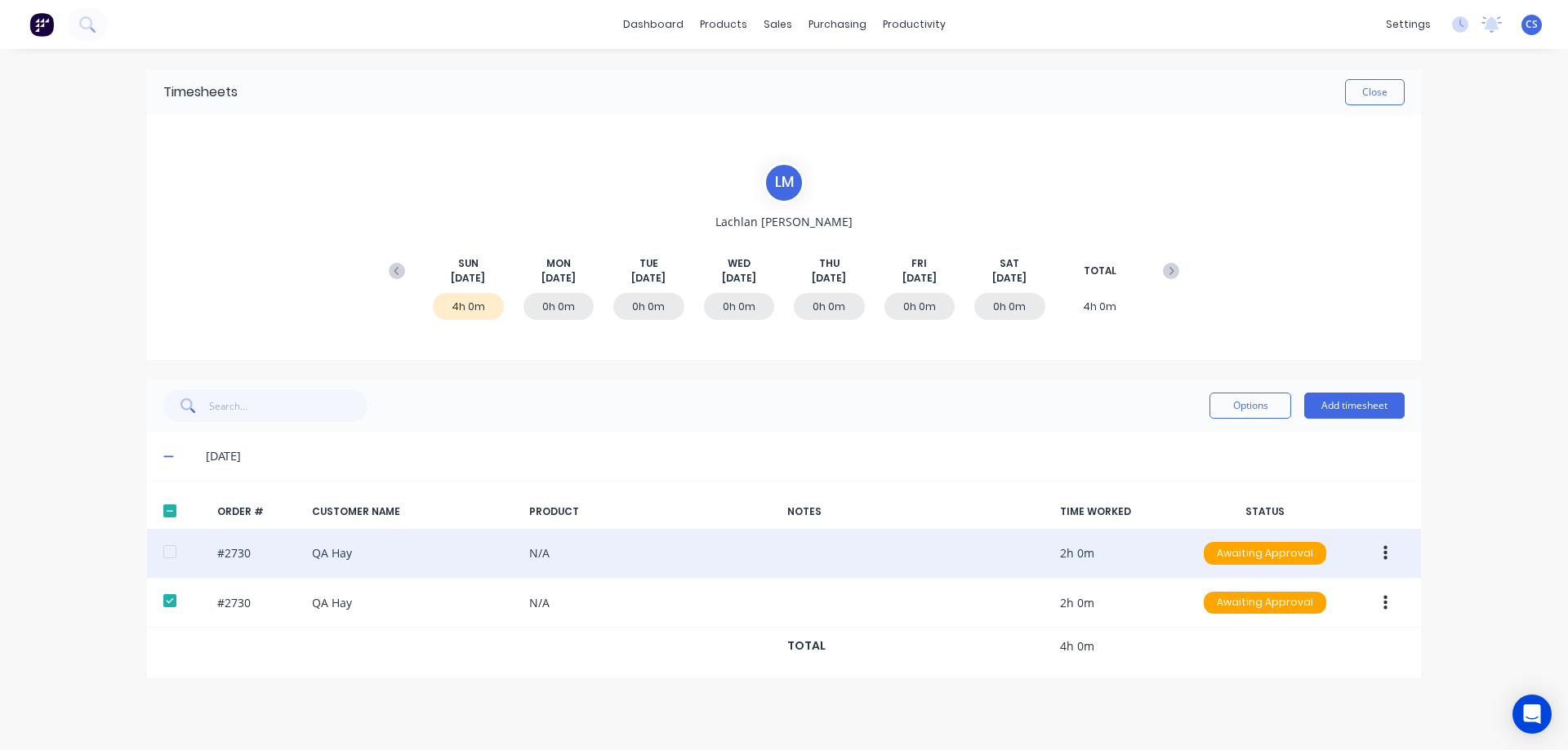
click at [171, 554] on div at bounding box center [169, 552] width 33 height 33
click at [1385, 554] on icon "button" at bounding box center [1386, 554] width 4 height 15
click at [1325, 723] on div "Delete" at bounding box center [1326, 726] width 126 height 24
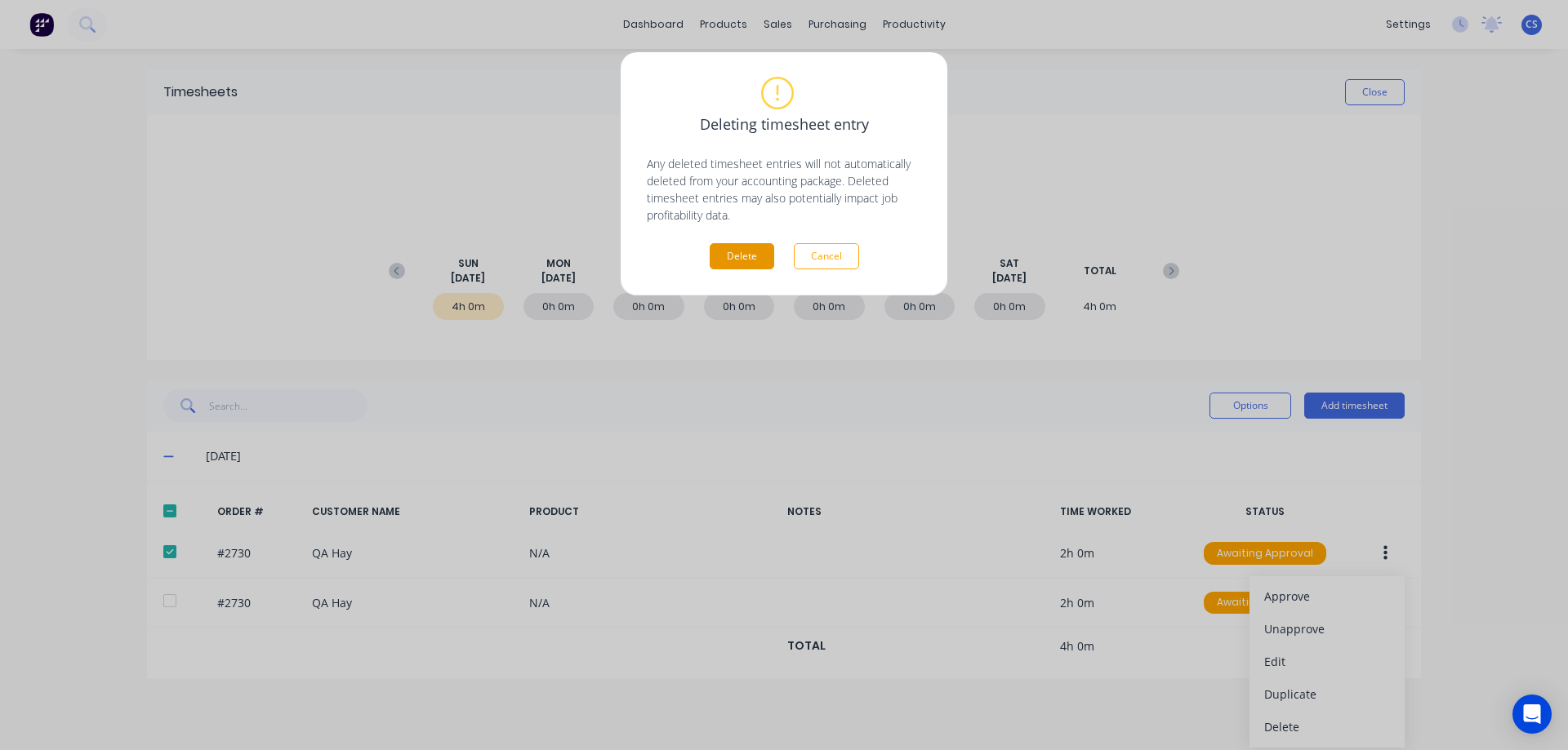
click at [736, 256] on button "Delete" at bounding box center [742, 256] width 64 height 26
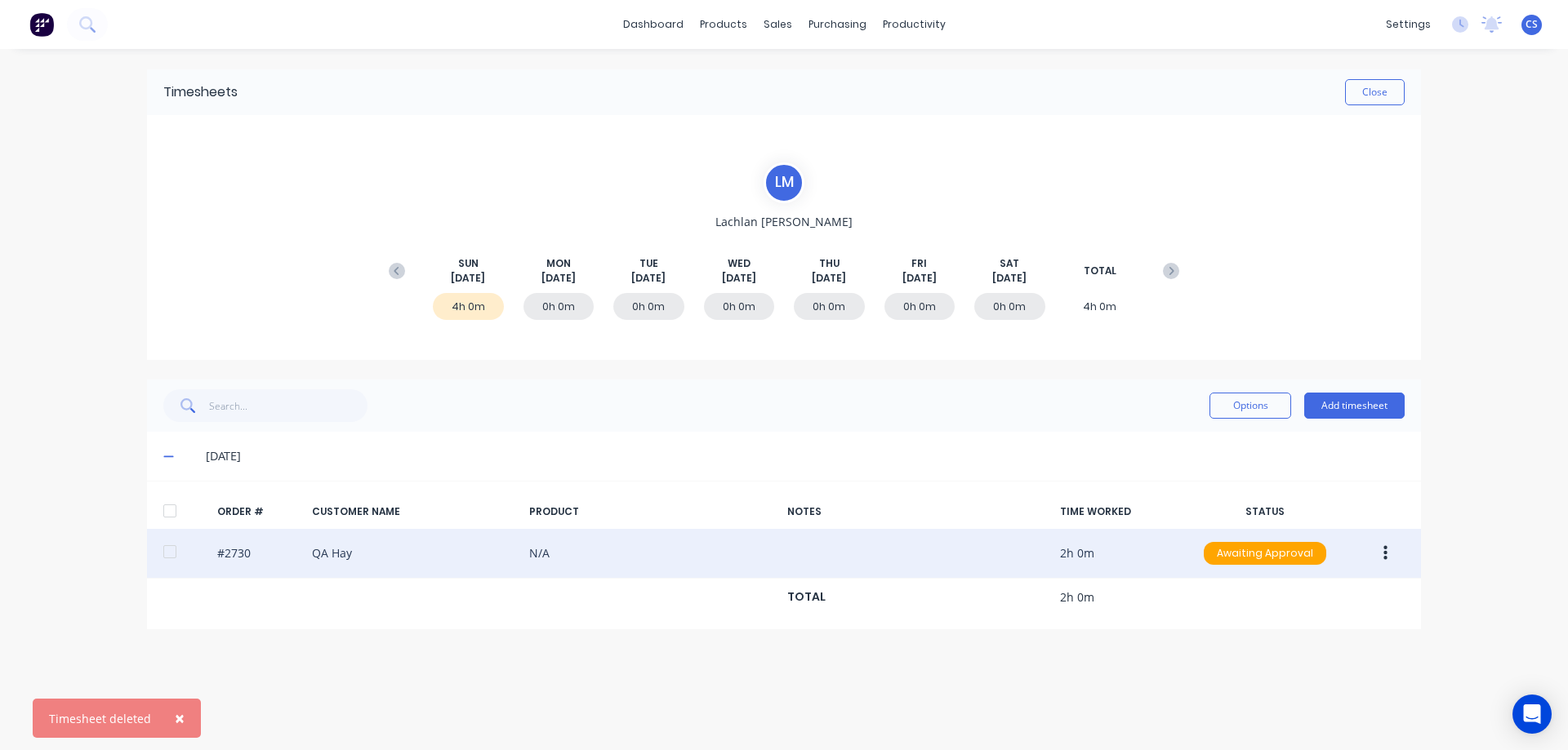
click at [1387, 554] on button "button" at bounding box center [1385, 553] width 39 height 29
click at [1333, 721] on div "Delete" at bounding box center [1326, 726] width 126 height 24
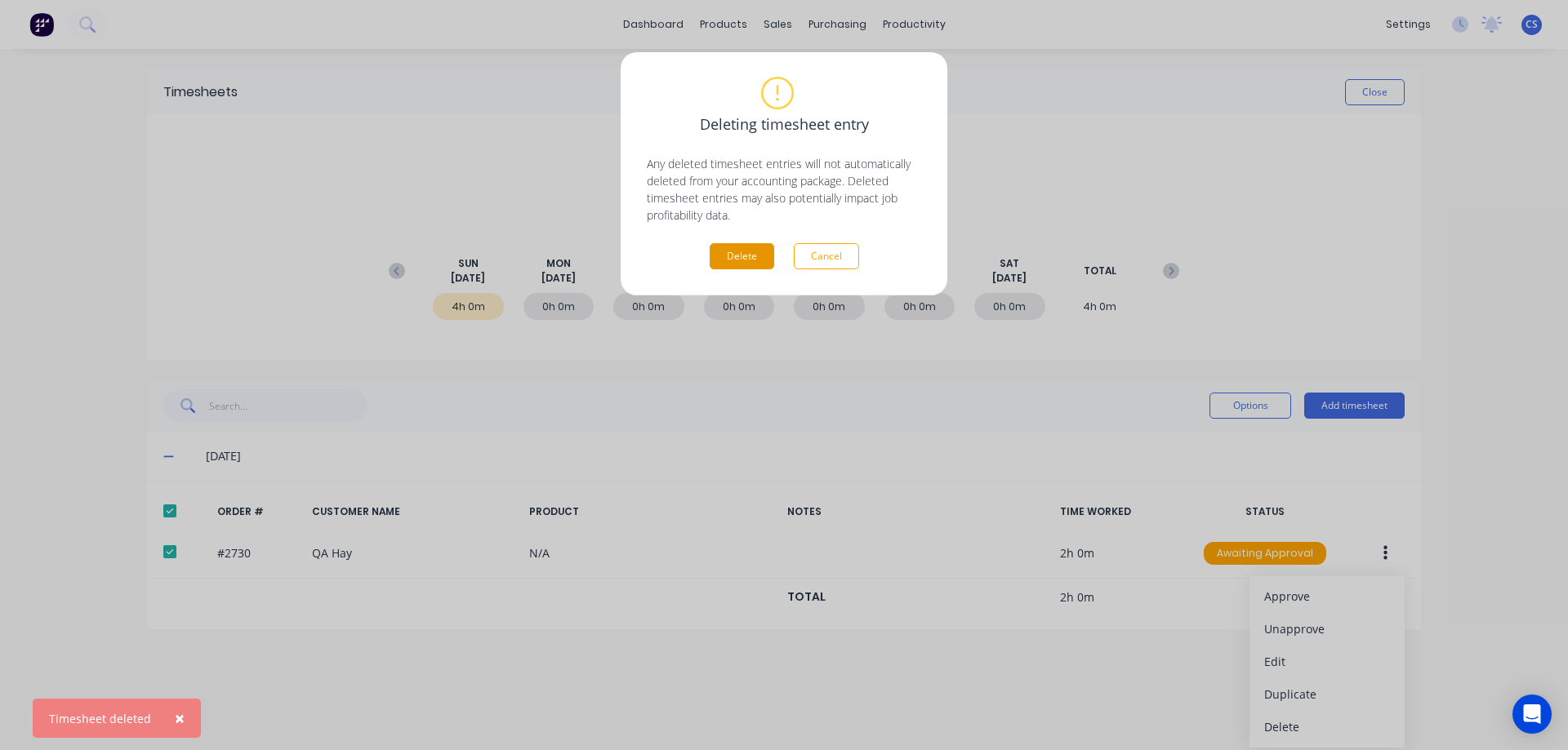
click at [727, 255] on button "Delete" at bounding box center [742, 256] width 64 height 26
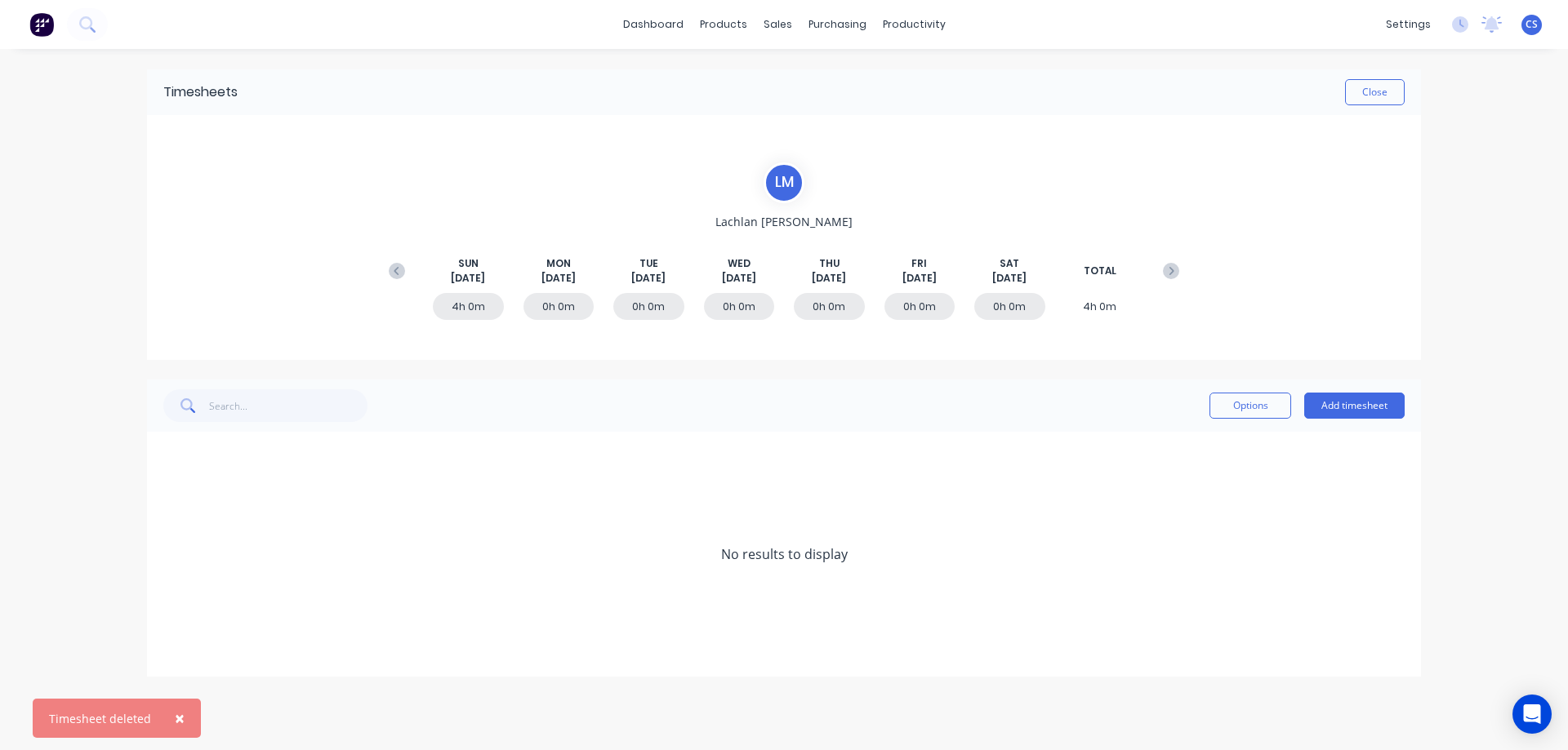
click at [182, 711] on button "×" at bounding box center [180, 718] width 43 height 39
click at [393, 274] on icon at bounding box center [396, 270] width 16 height 16
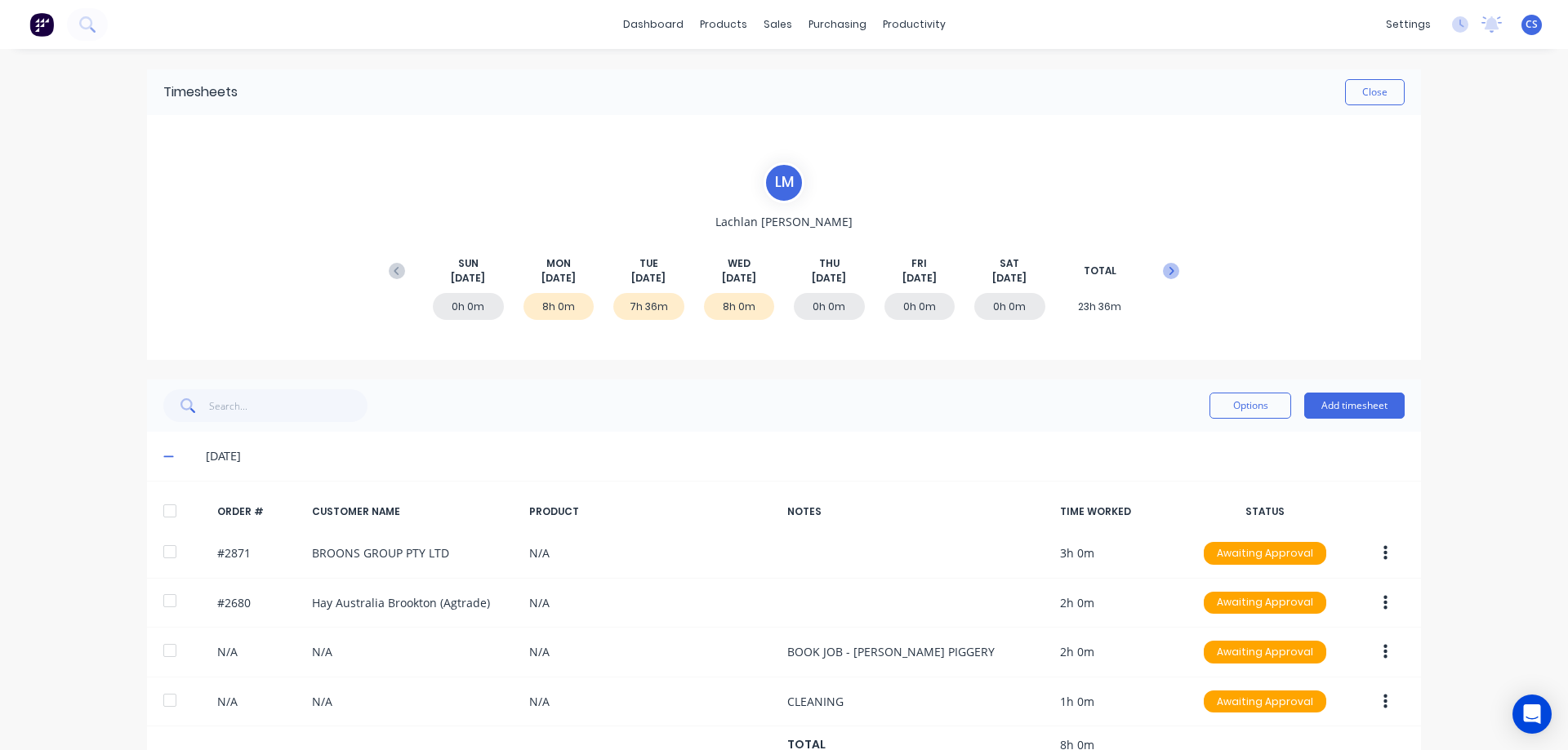
click at [1177, 270] on button at bounding box center [1171, 270] width 33 height 29
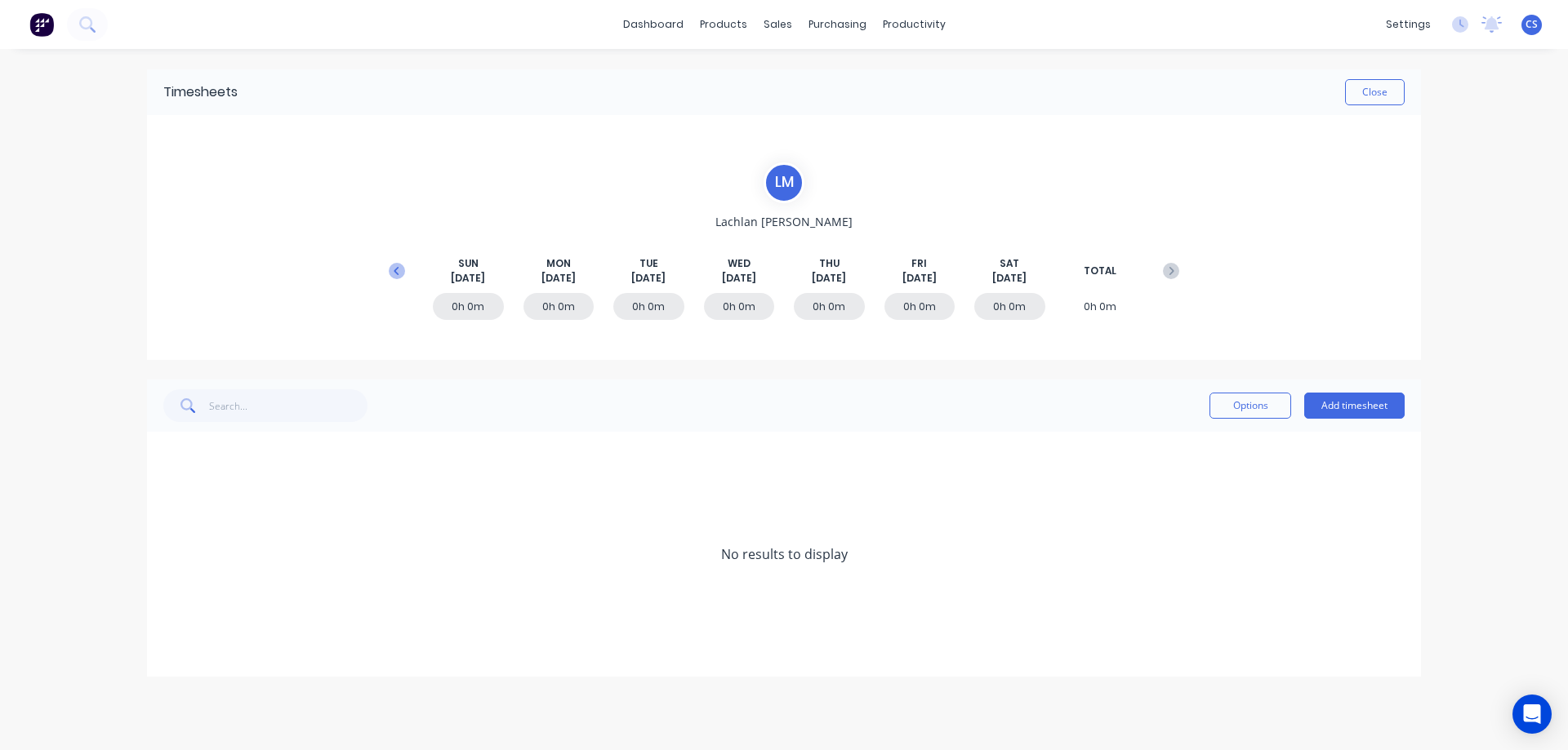
click at [391, 275] on icon at bounding box center [396, 270] width 16 height 16
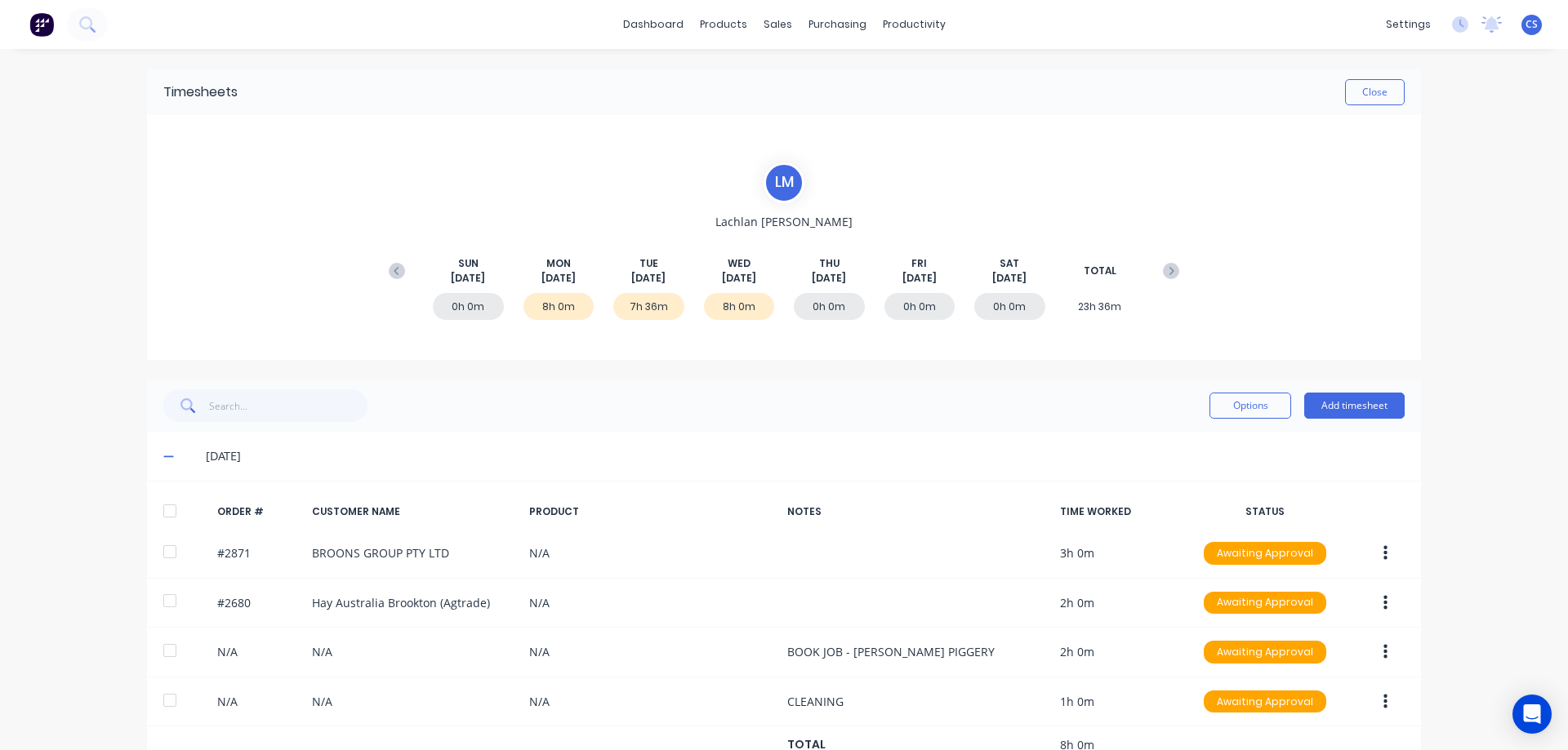
click at [391, 275] on icon at bounding box center [396, 270] width 16 height 16
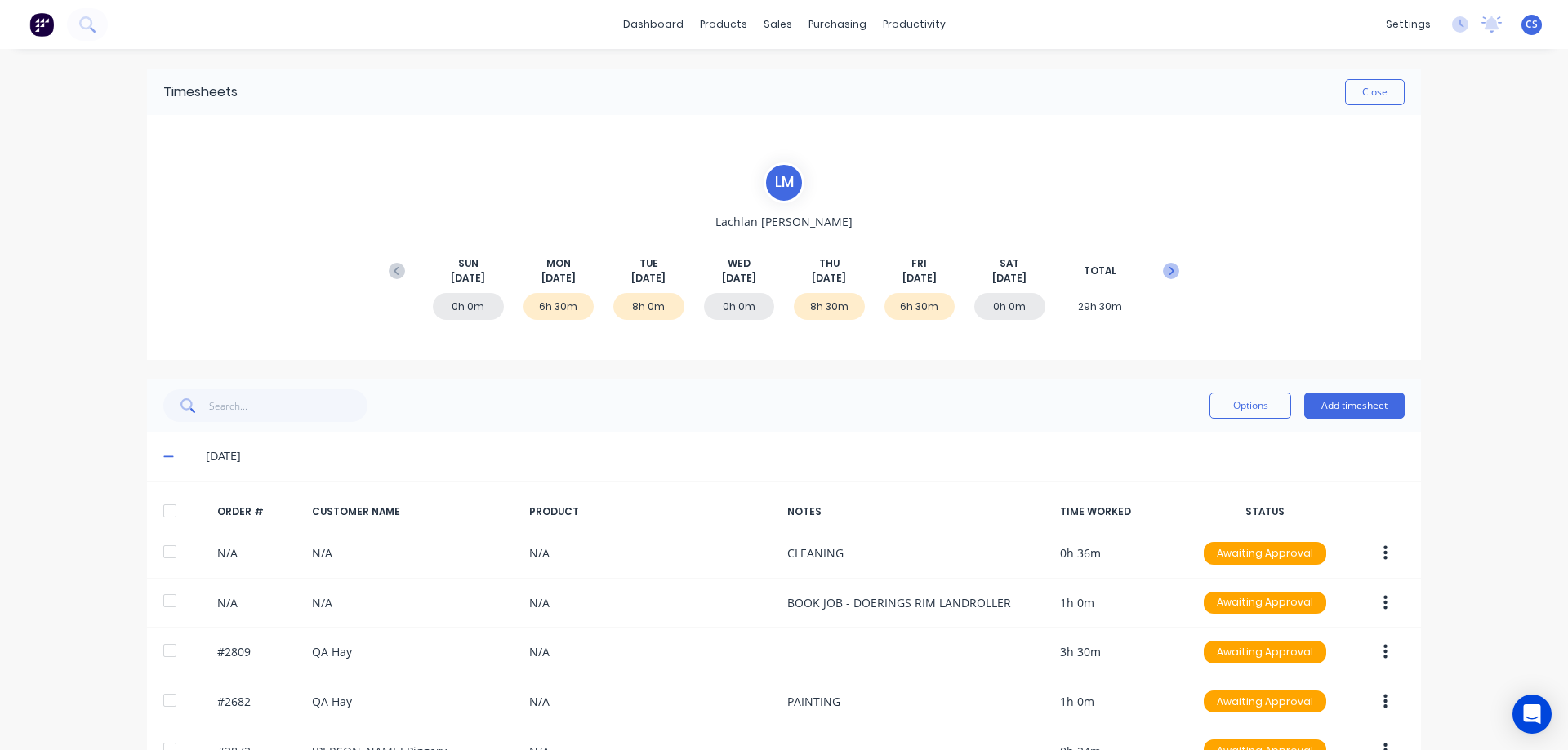
click at [1169, 274] on icon at bounding box center [1171, 271] width 5 height 9
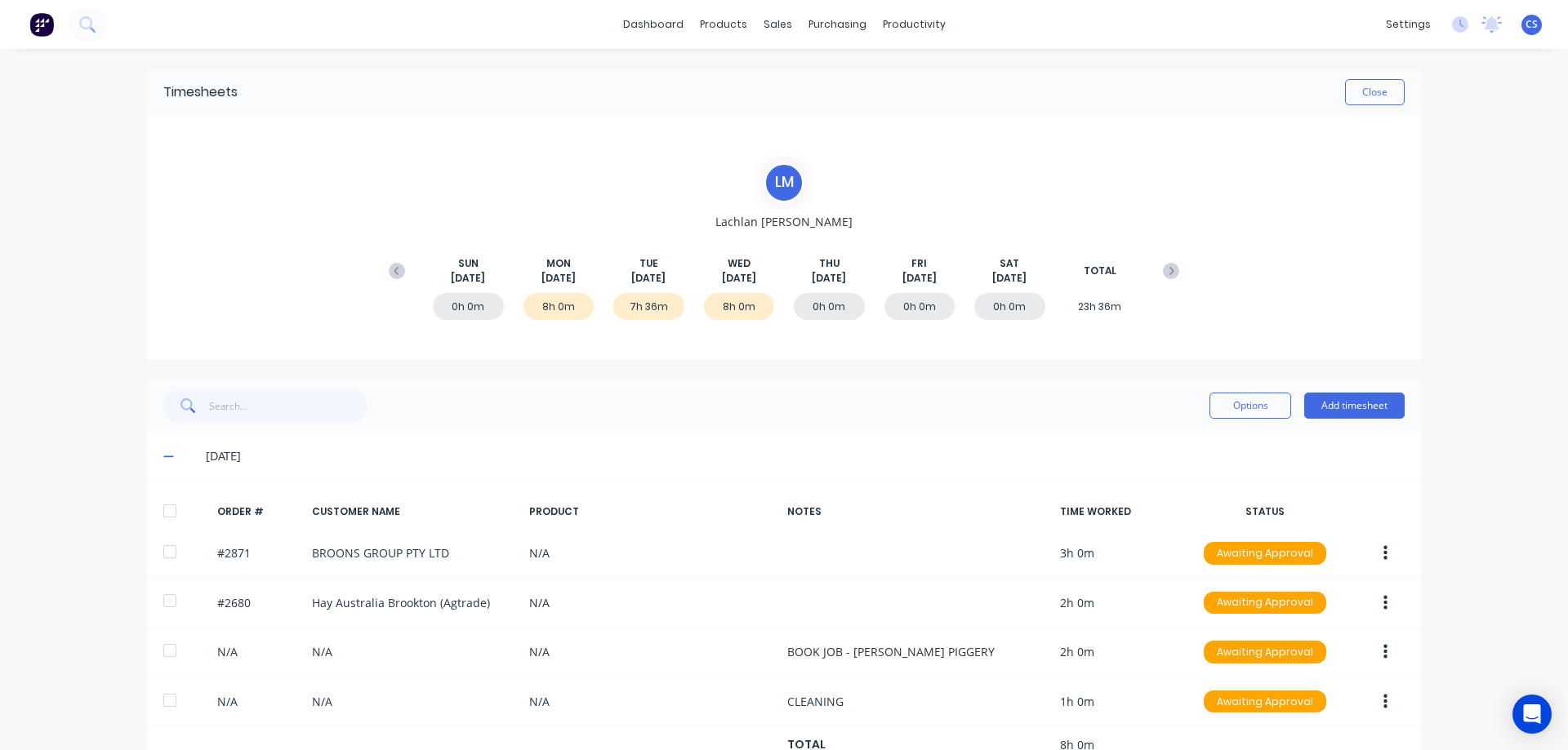
click at [1163, 275] on g at bounding box center [1170, 270] width 16 height 16
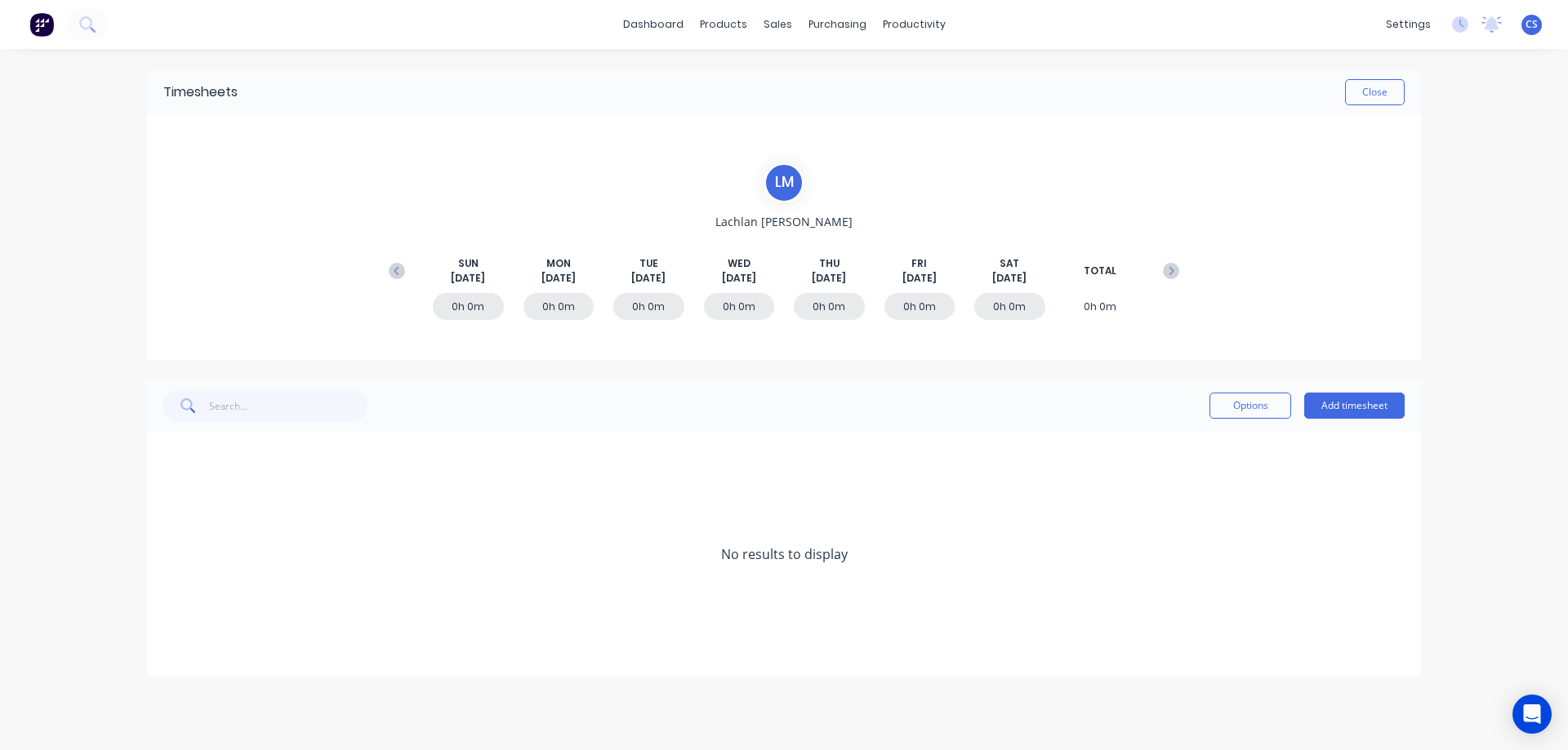
click at [34, 38] on button at bounding box center [42, 25] width 34 height 33
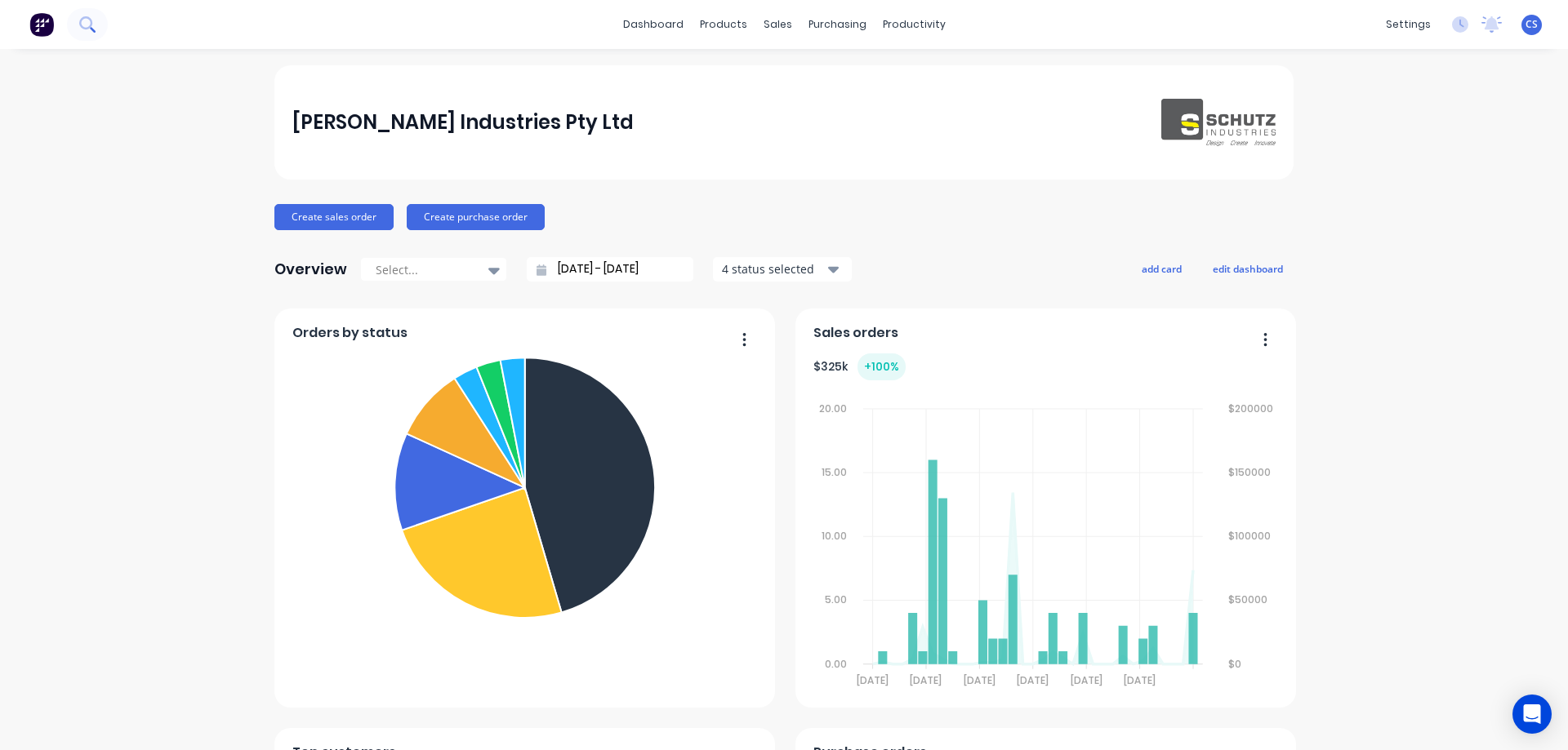
click at [90, 21] on icon at bounding box center [86, 23] width 13 height 13
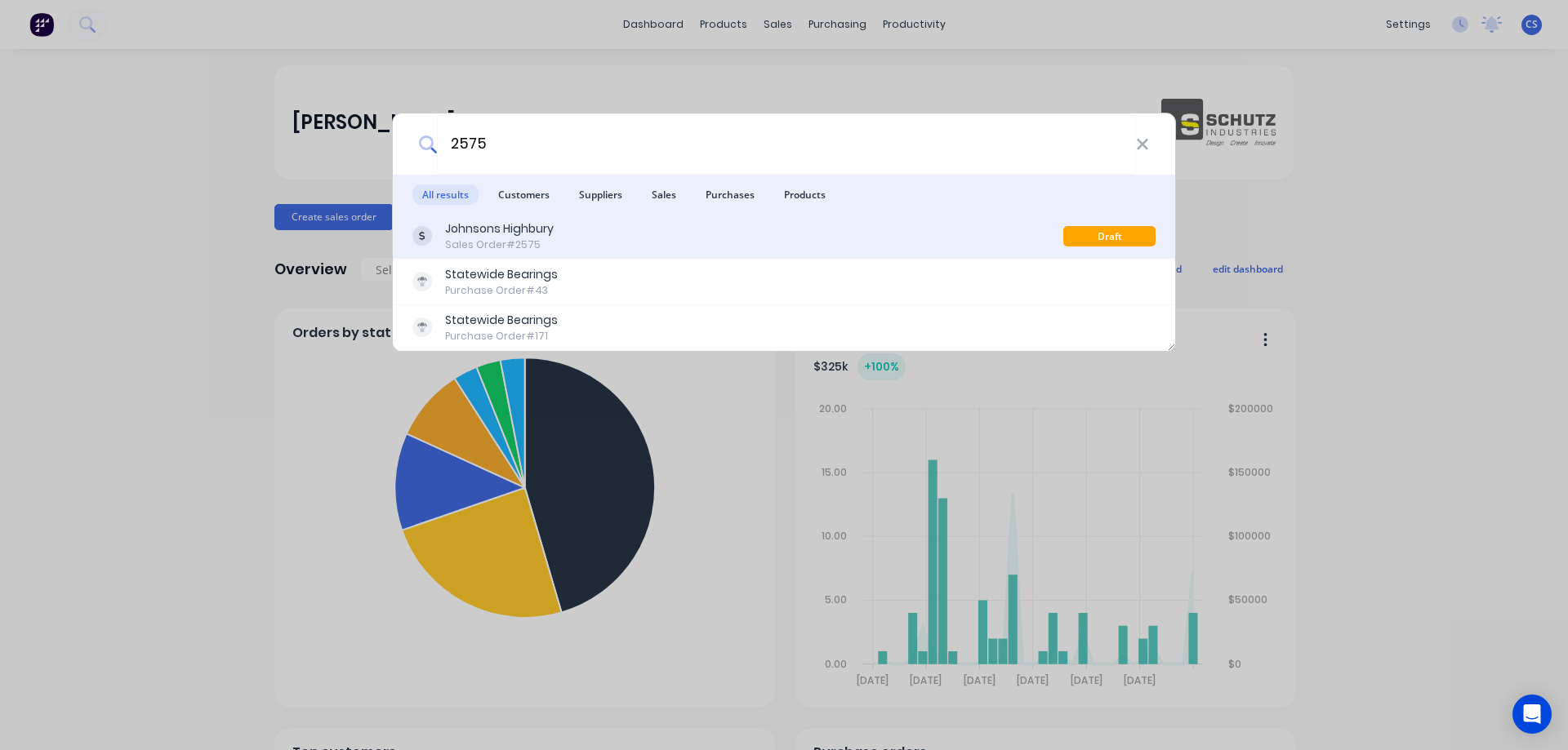
type input "2575"
click at [556, 231] on div "Johnsons Highbury Sales Order #2575" at bounding box center [737, 236] width 651 height 32
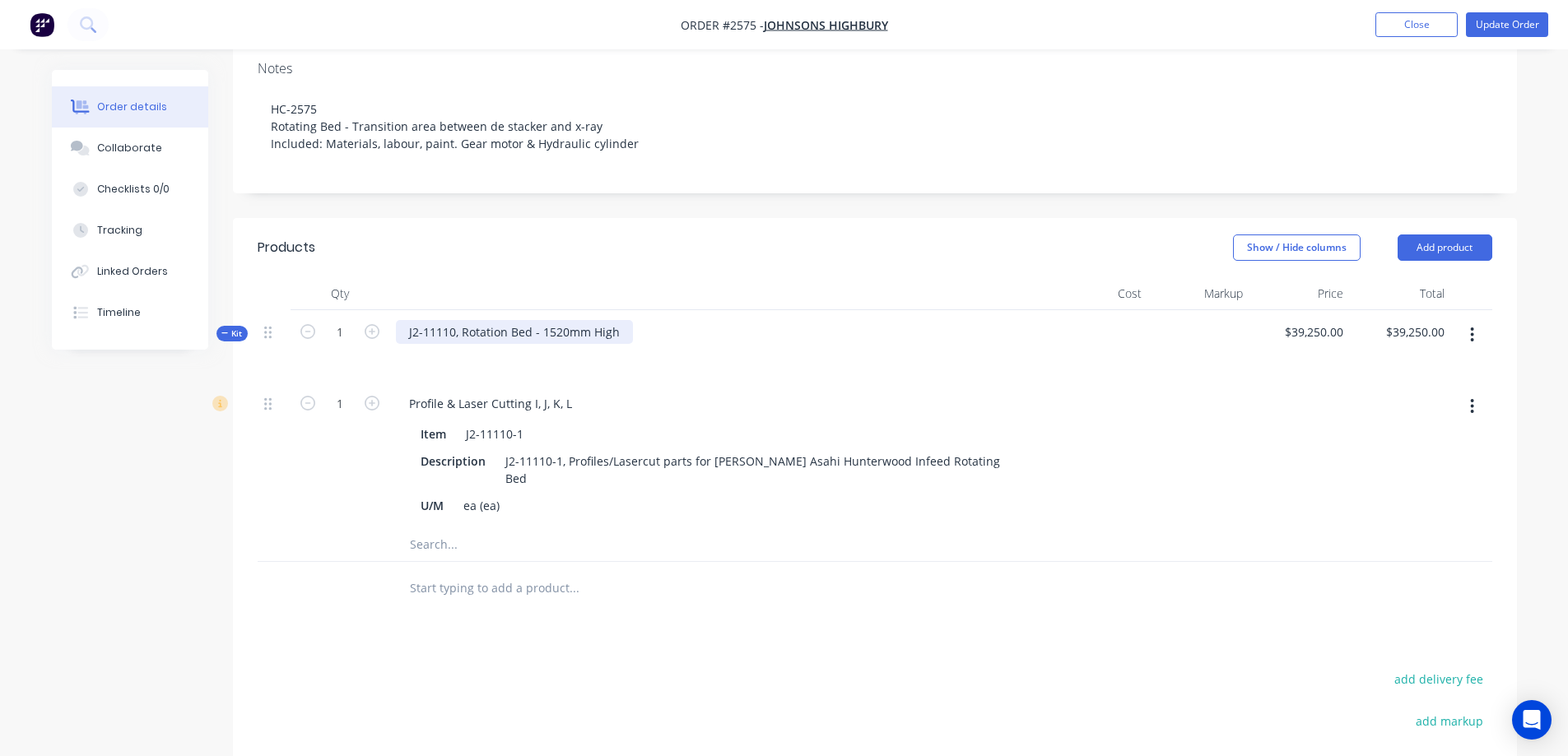
scroll to position [329, 0]
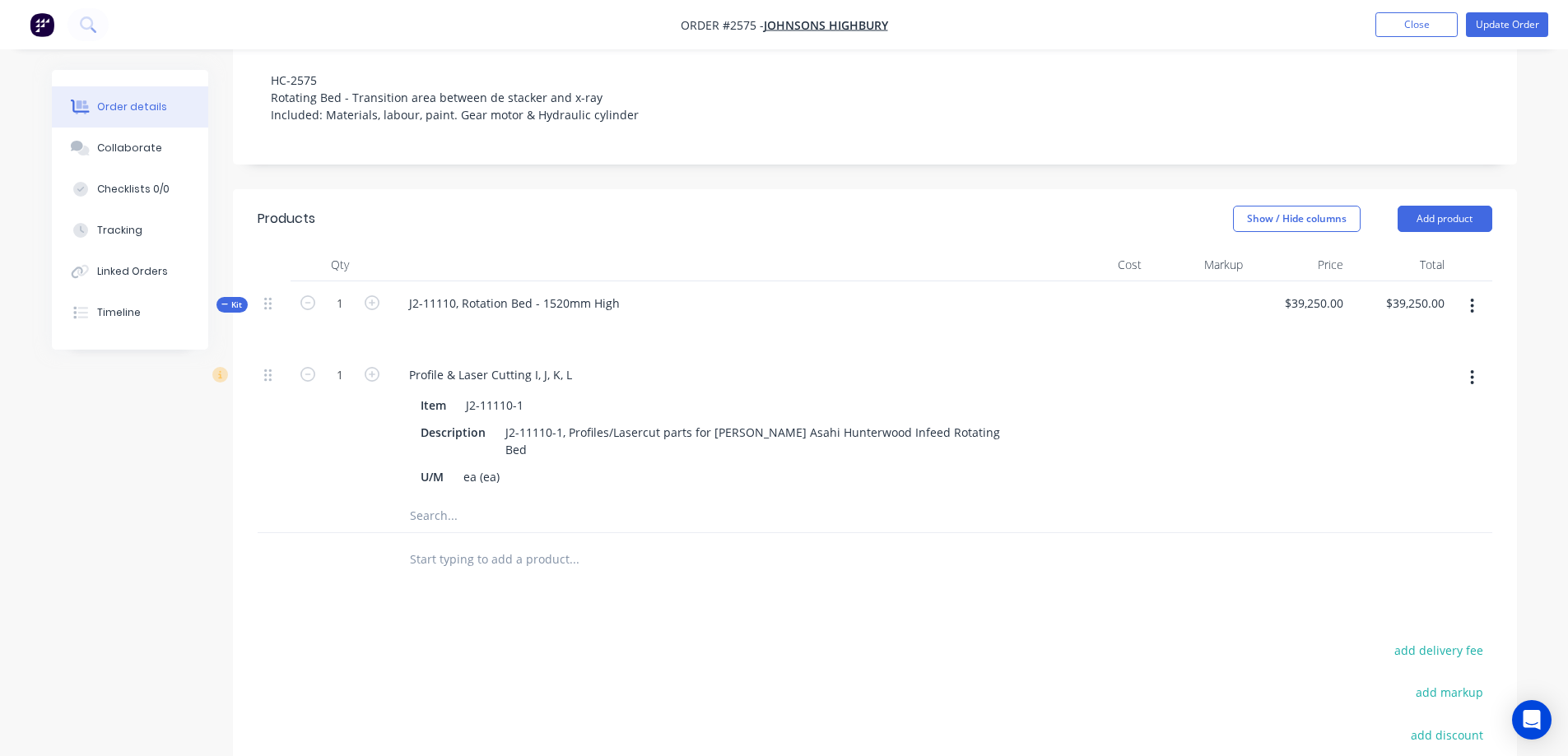
click at [478, 543] on input "text" at bounding box center [573, 559] width 330 height 33
type input "2"
click at [478, 543] on input "text" at bounding box center [573, 559] width 330 height 33
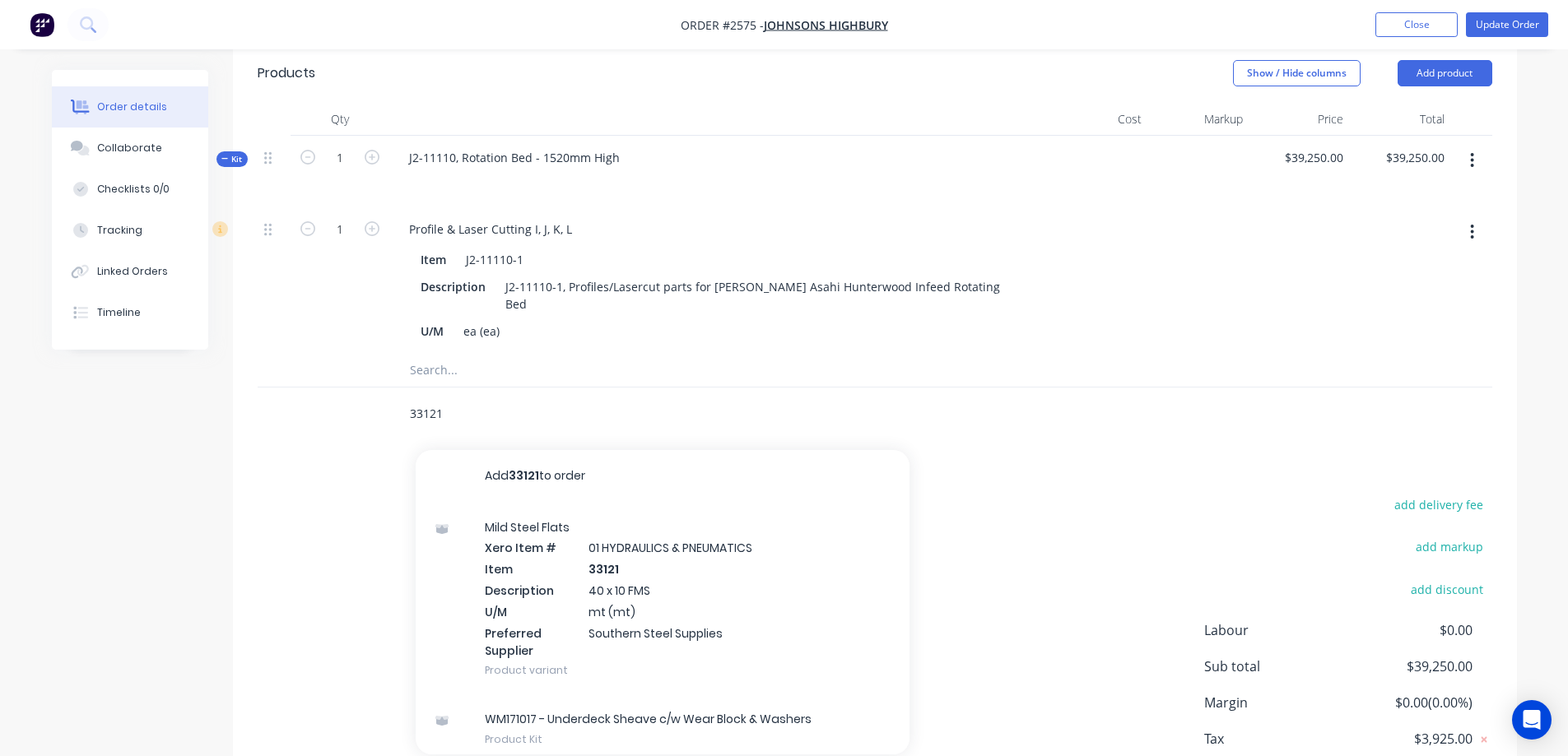
scroll to position [493, 0]
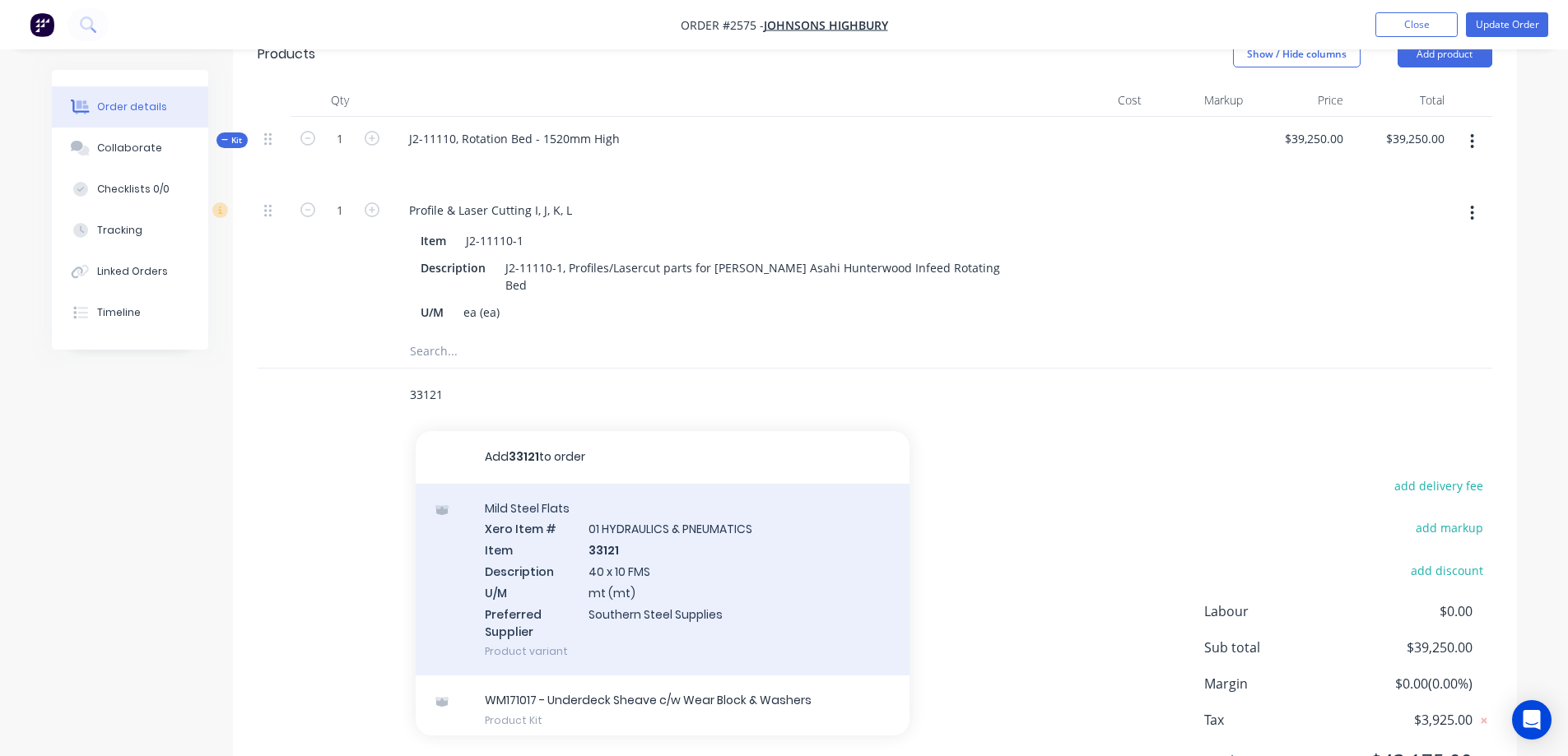
type input "33121"
click at [748, 573] on div "Mild Steel Flats Xero Item # 01 HYDRAULICS & PNEUMATICS Item 33121 Description …" at bounding box center [662, 580] width 493 height 192
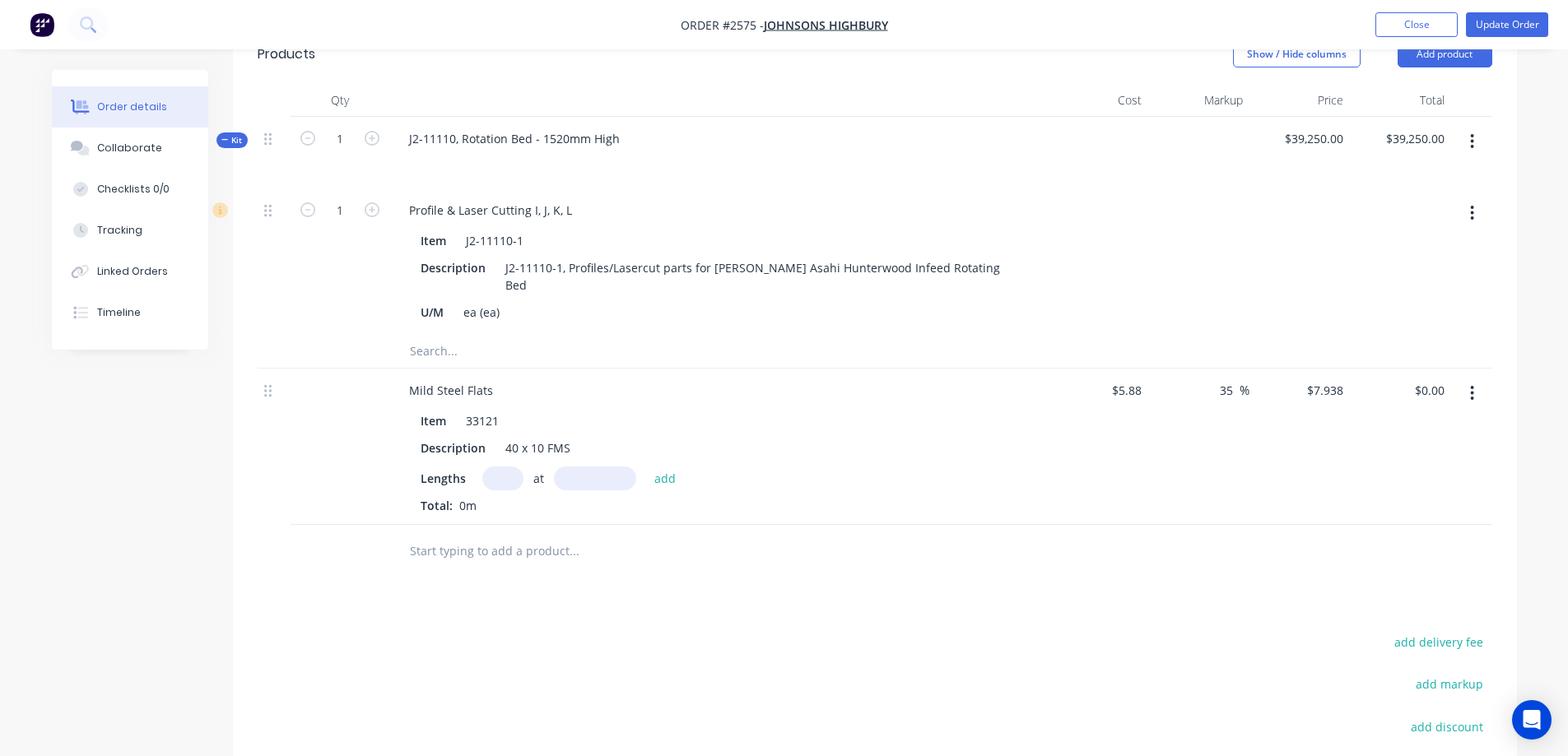
click at [501, 467] on input "text" at bounding box center [502, 478] width 41 height 24
type input "1"
type input "8115mm"
click at [664, 467] on button "add" at bounding box center [665, 477] width 39 height 22
type input "$64.42"
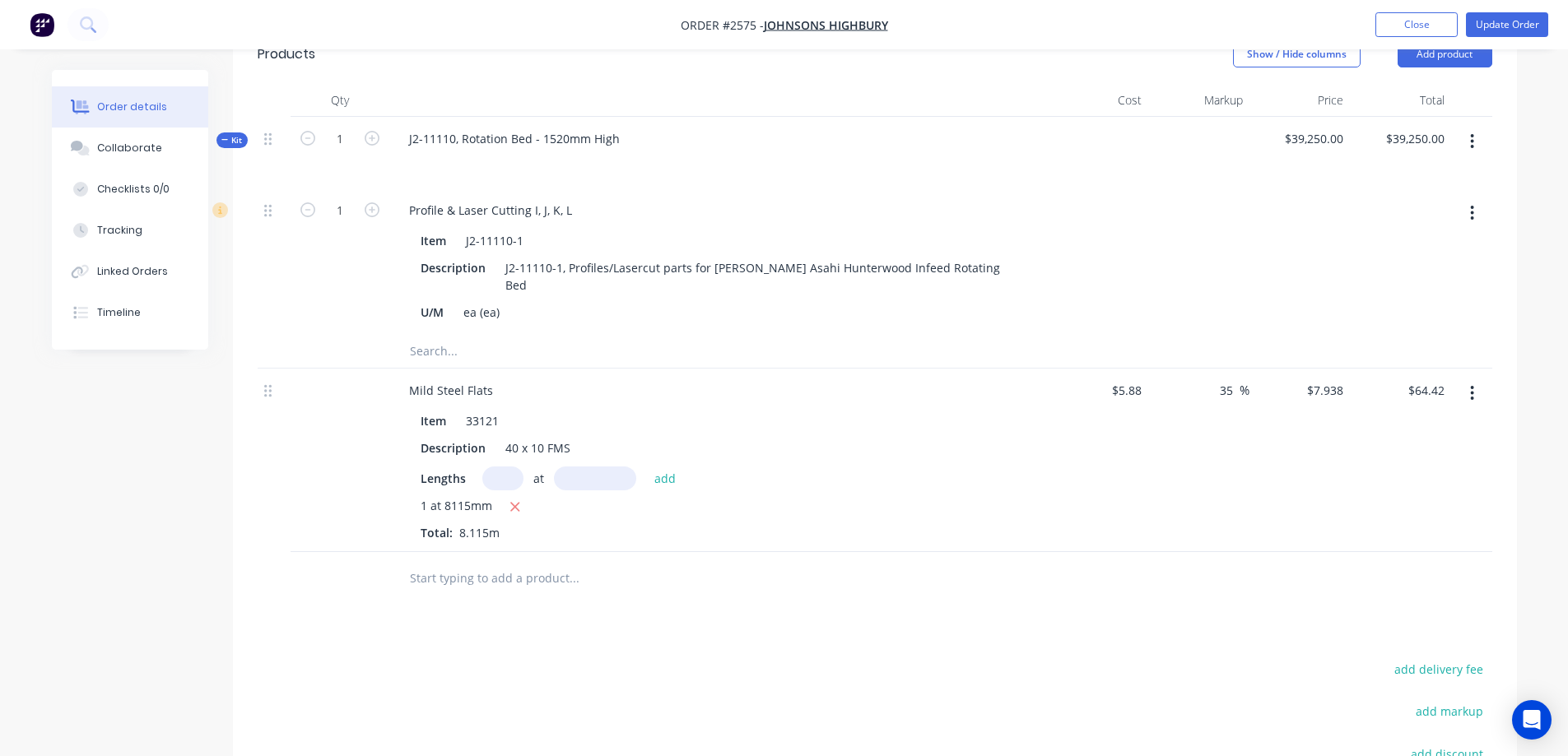
click at [479, 562] on input "text" at bounding box center [573, 578] width 330 height 33
click at [471, 562] on input "text" at bounding box center [573, 578] width 330 height 33
type input "22119"
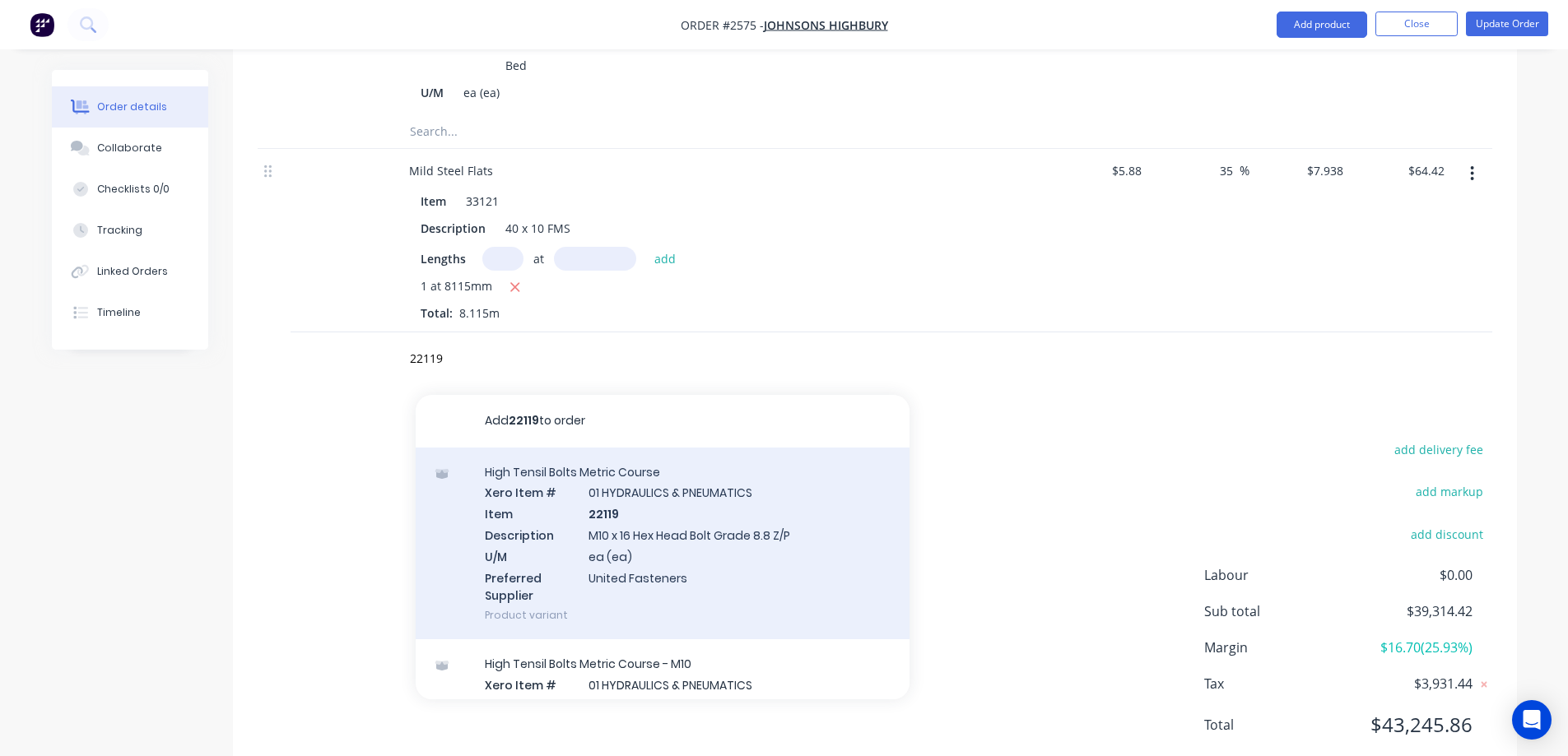
scroll to position [723, 0]
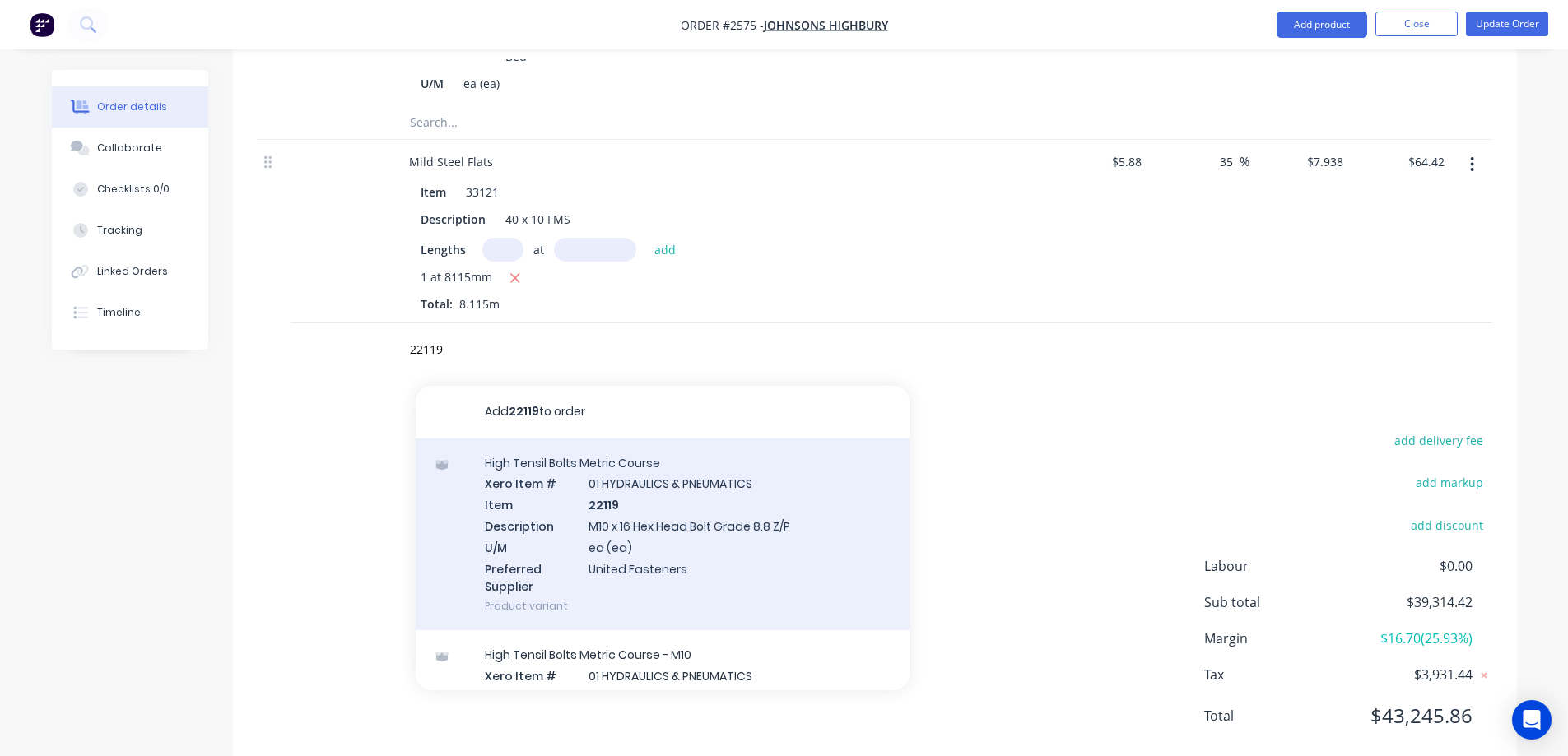
click at [767, 523] on div "High Tensil Bolts Metric Course Xero Item # 01 HYDRAULICS & PNEUMATICS Item 221…" at bounding box center [662, 535] width 493 height 192
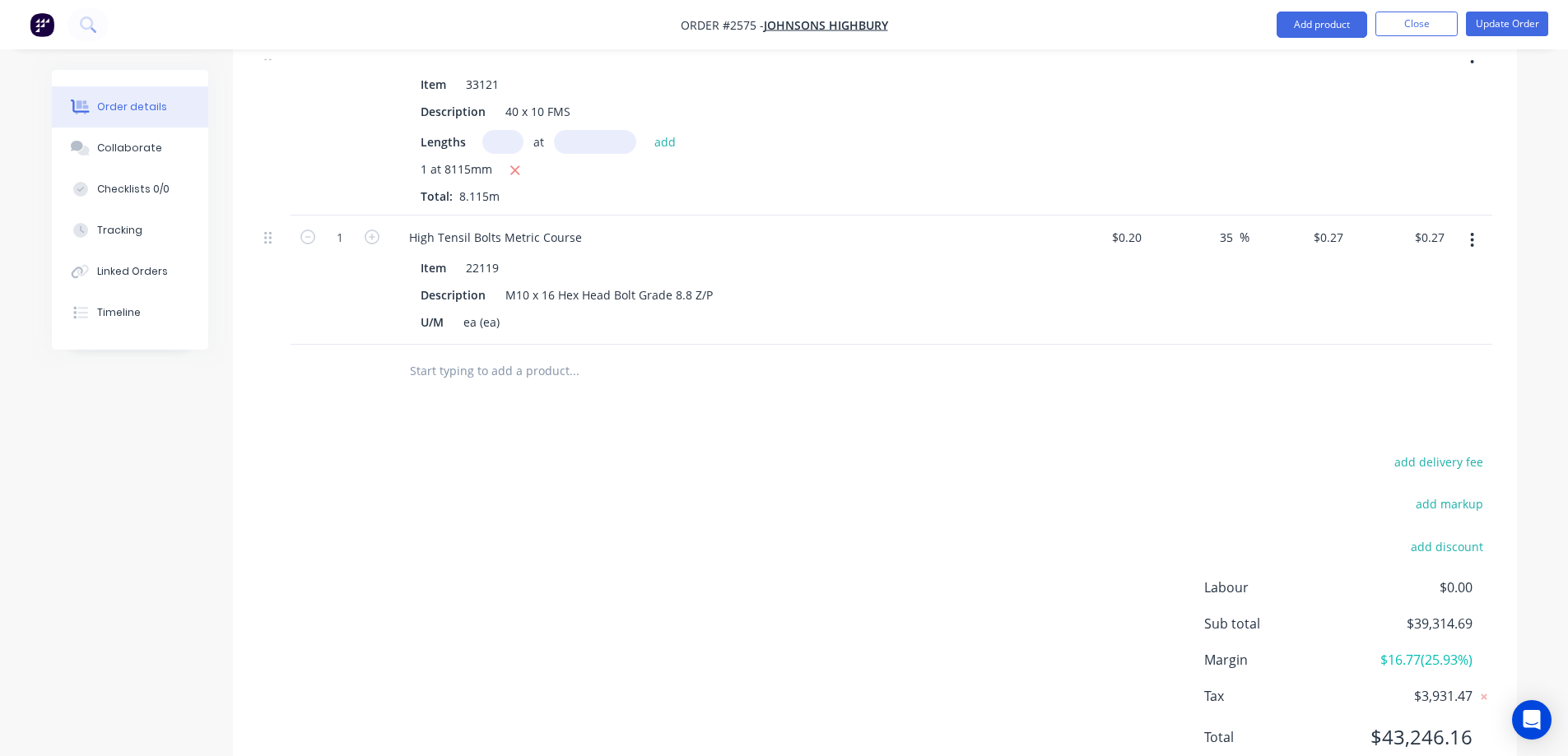
scroll to position [851, 0]
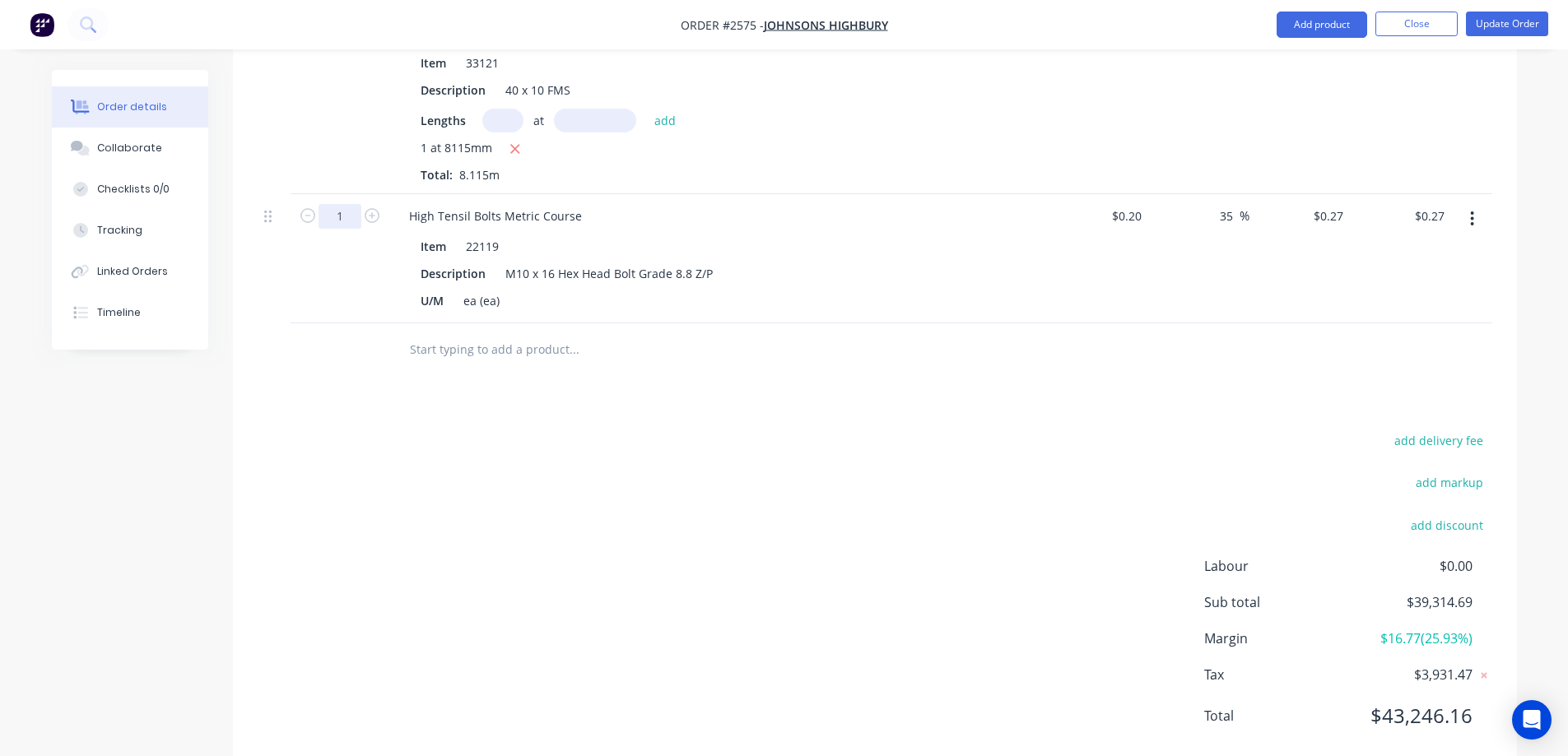
type input "15"
type input "$4.05"
click at [492, 333] on input "text" at bounding box center [573, 349] width 330 height 33
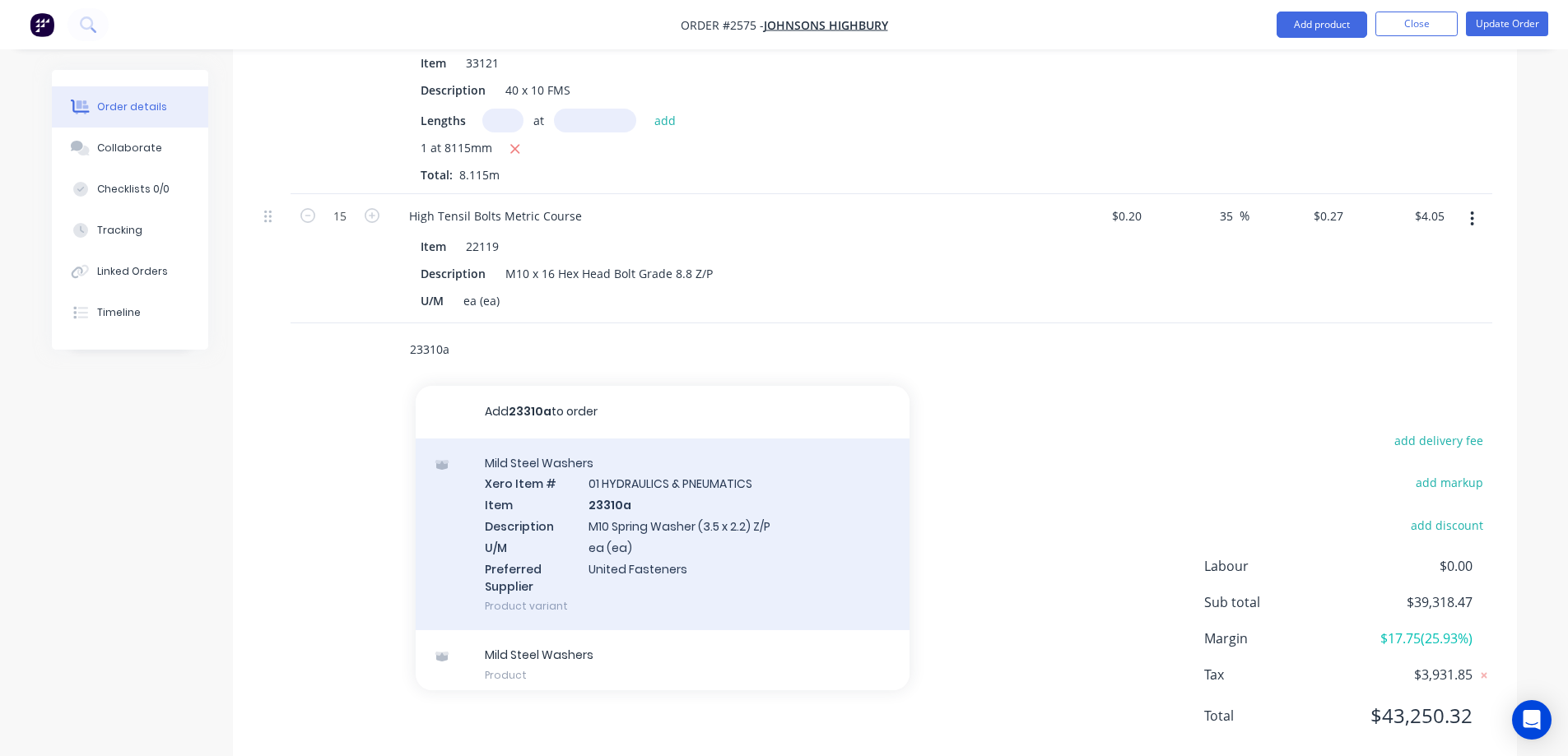
type input "23310a"
click at [680, 493] on div "Mild Steel Washers Xero Item # 01 HYDRAULICS & PNEUMATICS Item 23310a Descripti…" at bounding box center [662, 535] width 493 height 192
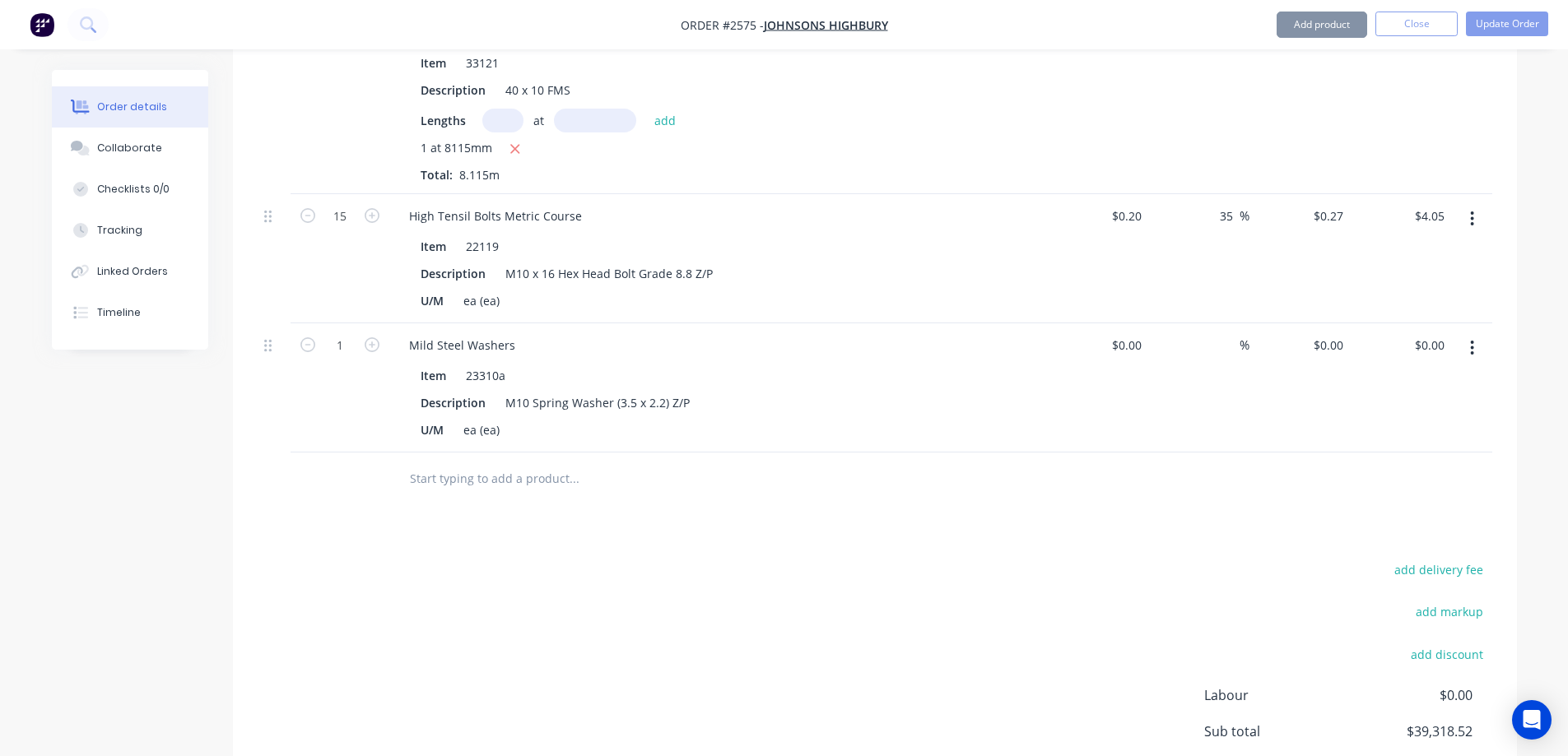
type input "$0.0393"
type input "35.11"
type input "$0.0531"
type input "$0.05"
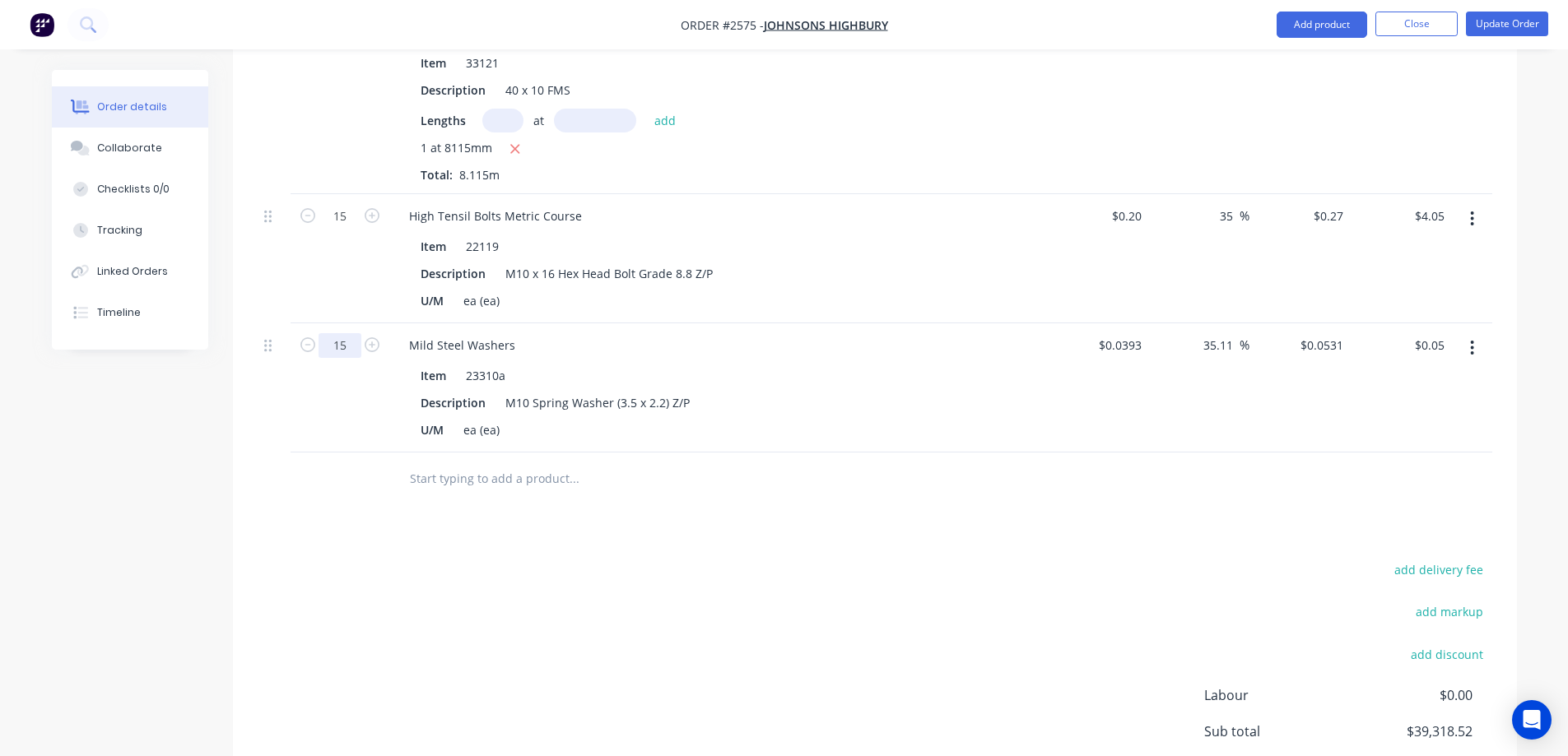
type input "15"
type input "$0.80"
click at [535, 463] on input "text" at bounding box center [573, 479] width 330 height 33
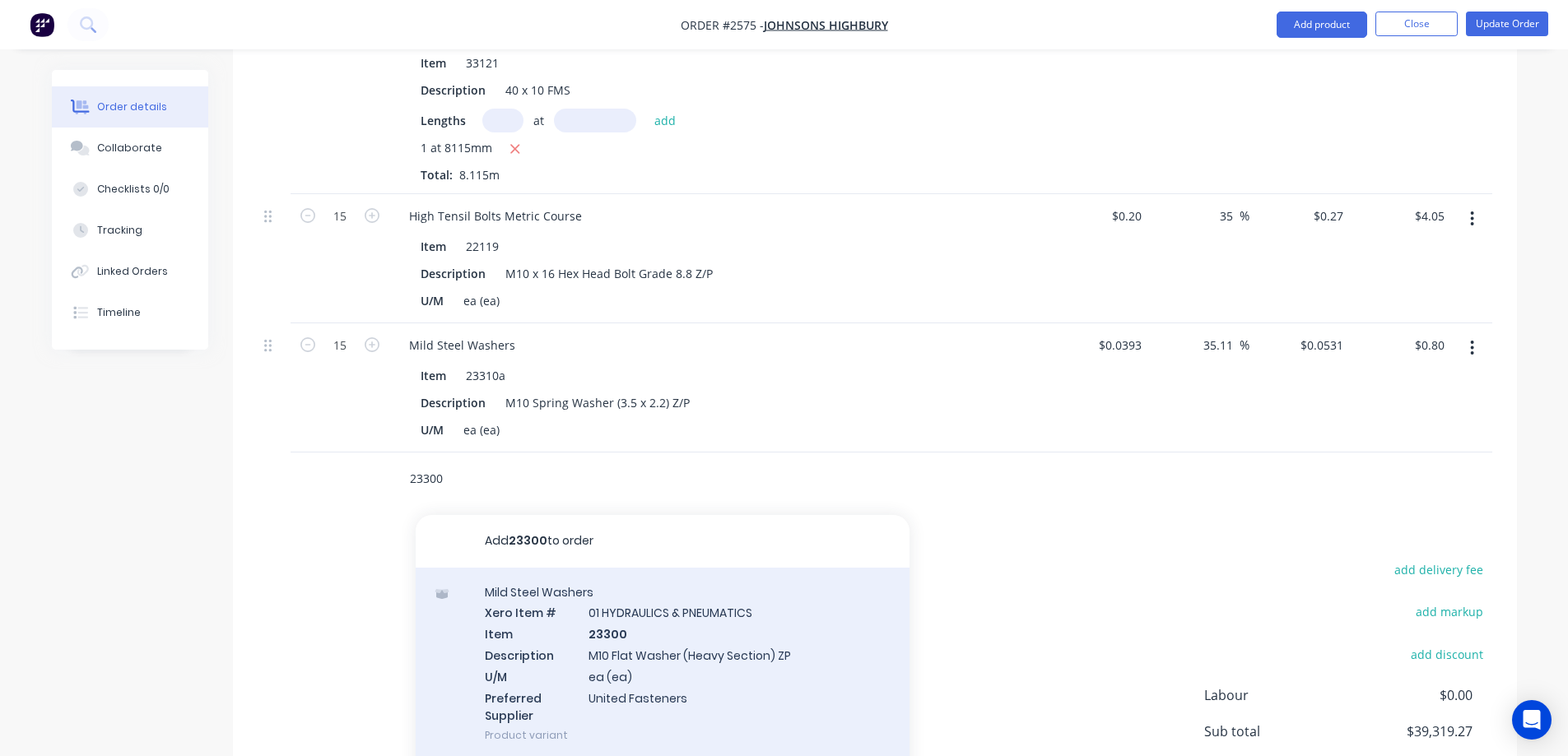
type input "23300"
click at [679, 597] on div "Mild Steel Washers Xero Item # 01 HYDRAULICS & PNEUMATICS Item 23300 Descriptio…" at bounding box center [662, 664] width 493 height 192
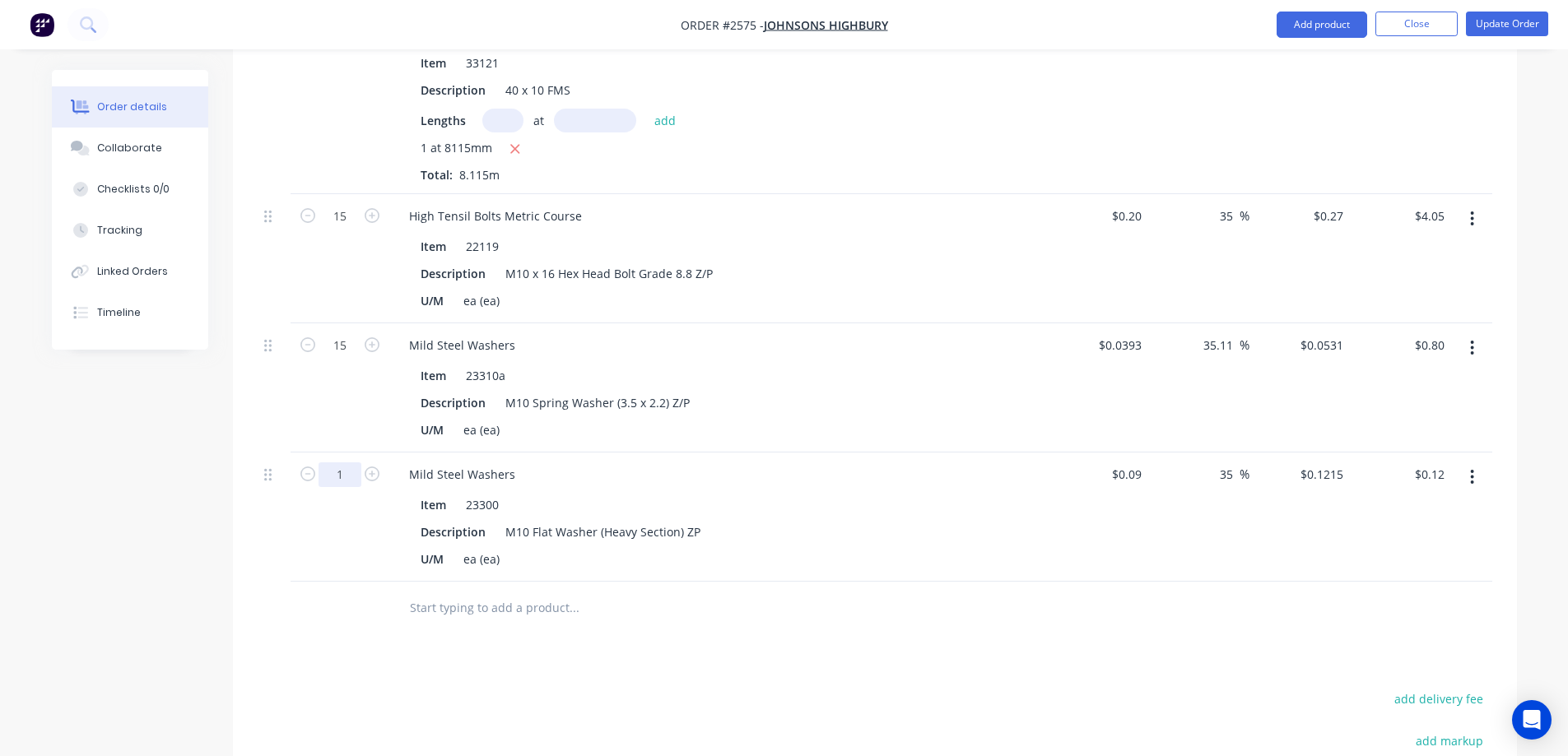
type input "15"
click at [93, 511] on div "Created by Maricar Created 15/04/25 Required 21/08/25 Assigned to Add team memb…" at bounding box center [784, 136] width 1465 height 1836
type input "$1.82"
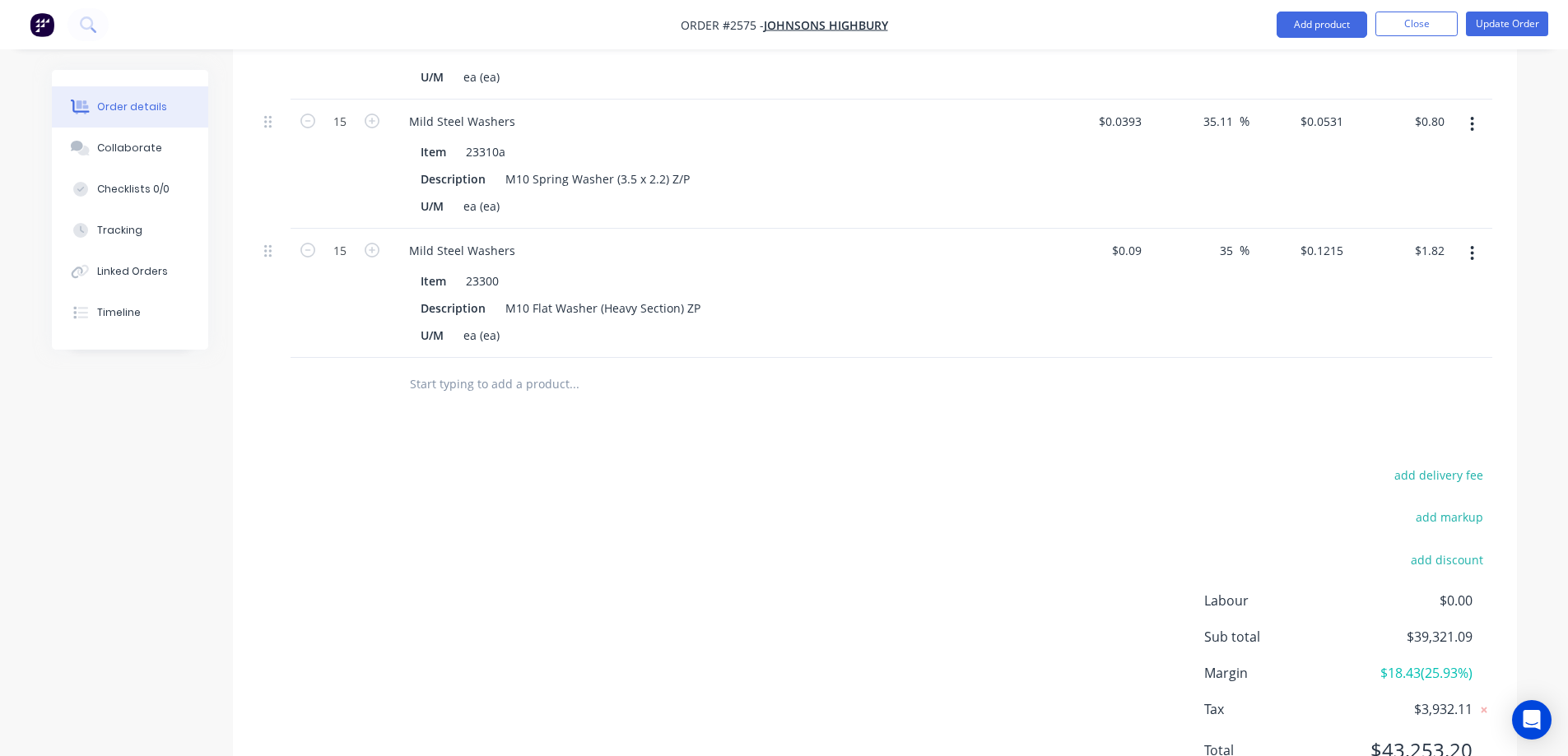
scroll to position [1110, 0]
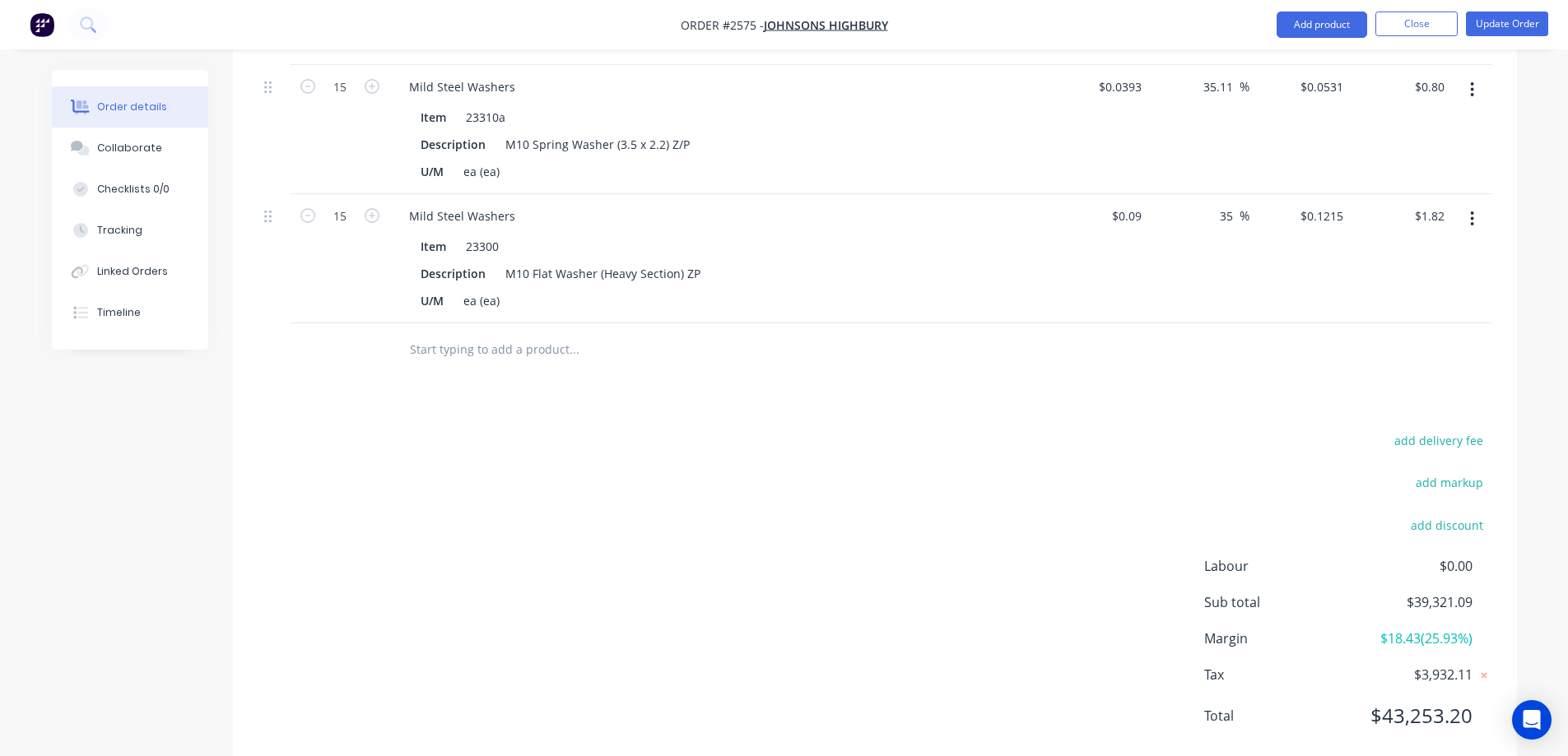
click at [472, 333] on input "text" at bounding box center [573, 349] width 330 height 33
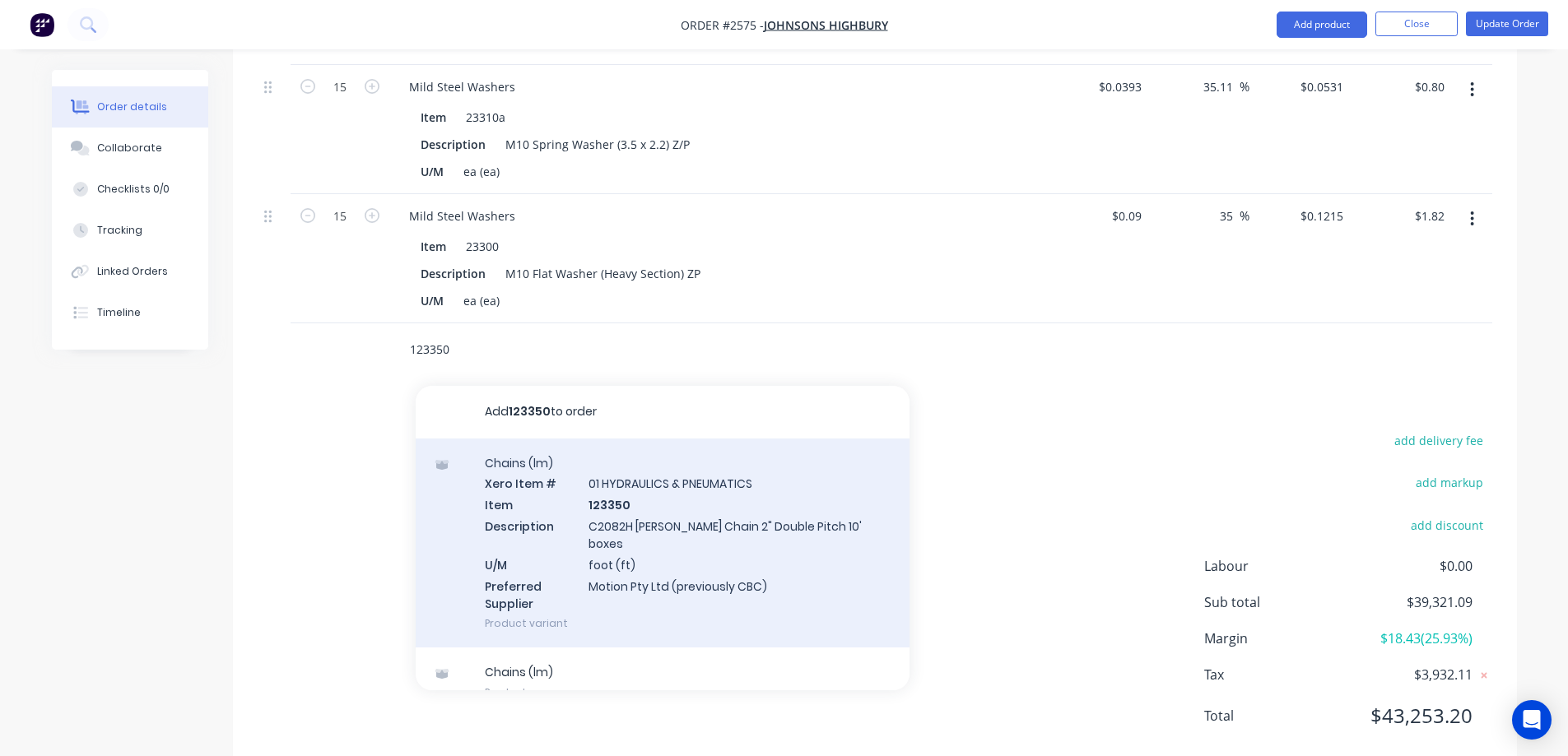
type input "123350"
click at [732, 501] on div "Chains (lm) Xero Item # 01 HYDRAULICS & PNEUMATICS Item 123350 Description C208…" at bounding box center [662, 544] width 493 height 209
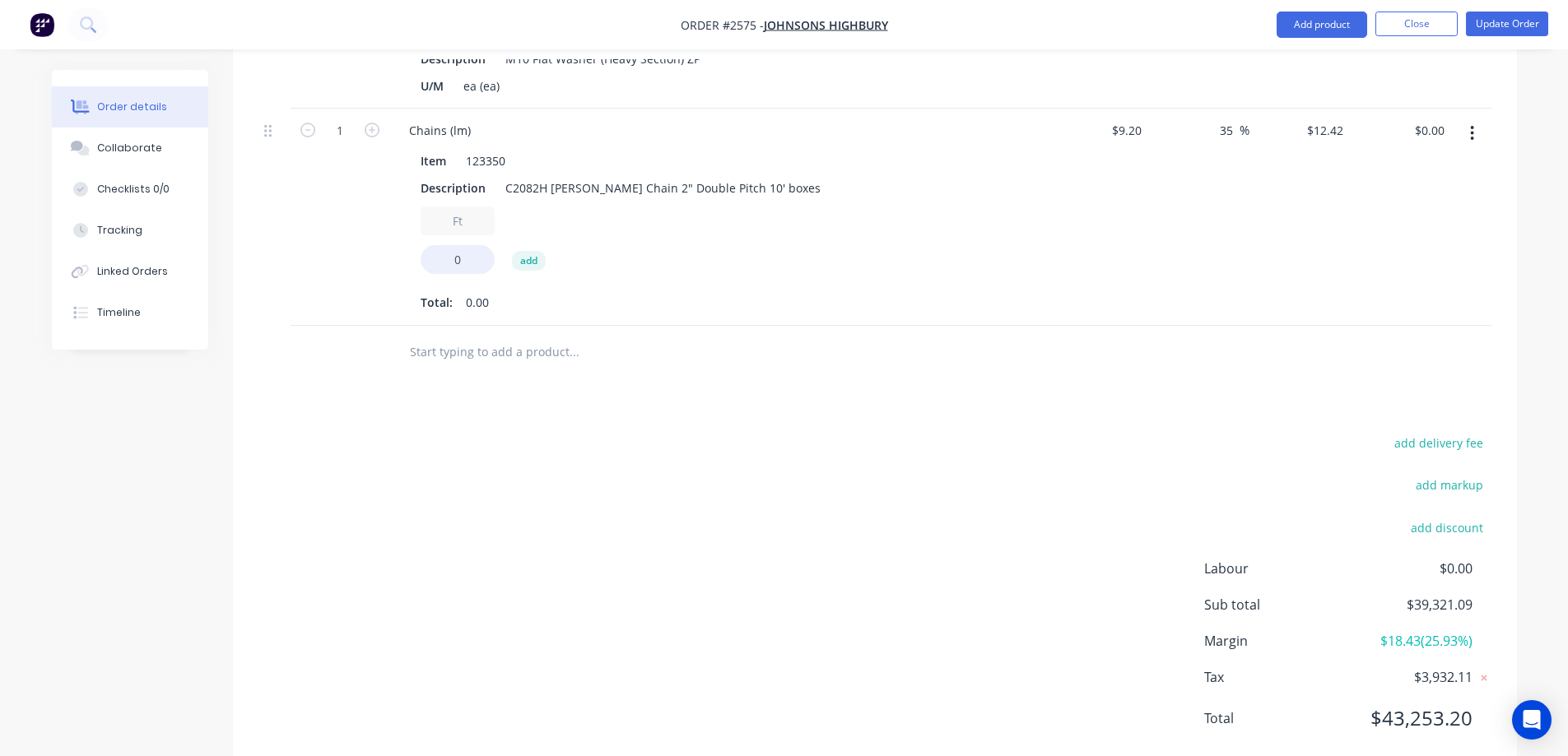
scroll to position [1327, 0]
click at [465, 204] on input "Ft" at bounding box center [458, 218] width 74 height 29
drag, startPoint x: 475, startPoint y: 178, endPoint x: 436, endPoint y: 168, distance: 40.3
click at [435, 204] on input "Ft" at bounding box center [458, 218] width 74 height 29
type input "69"
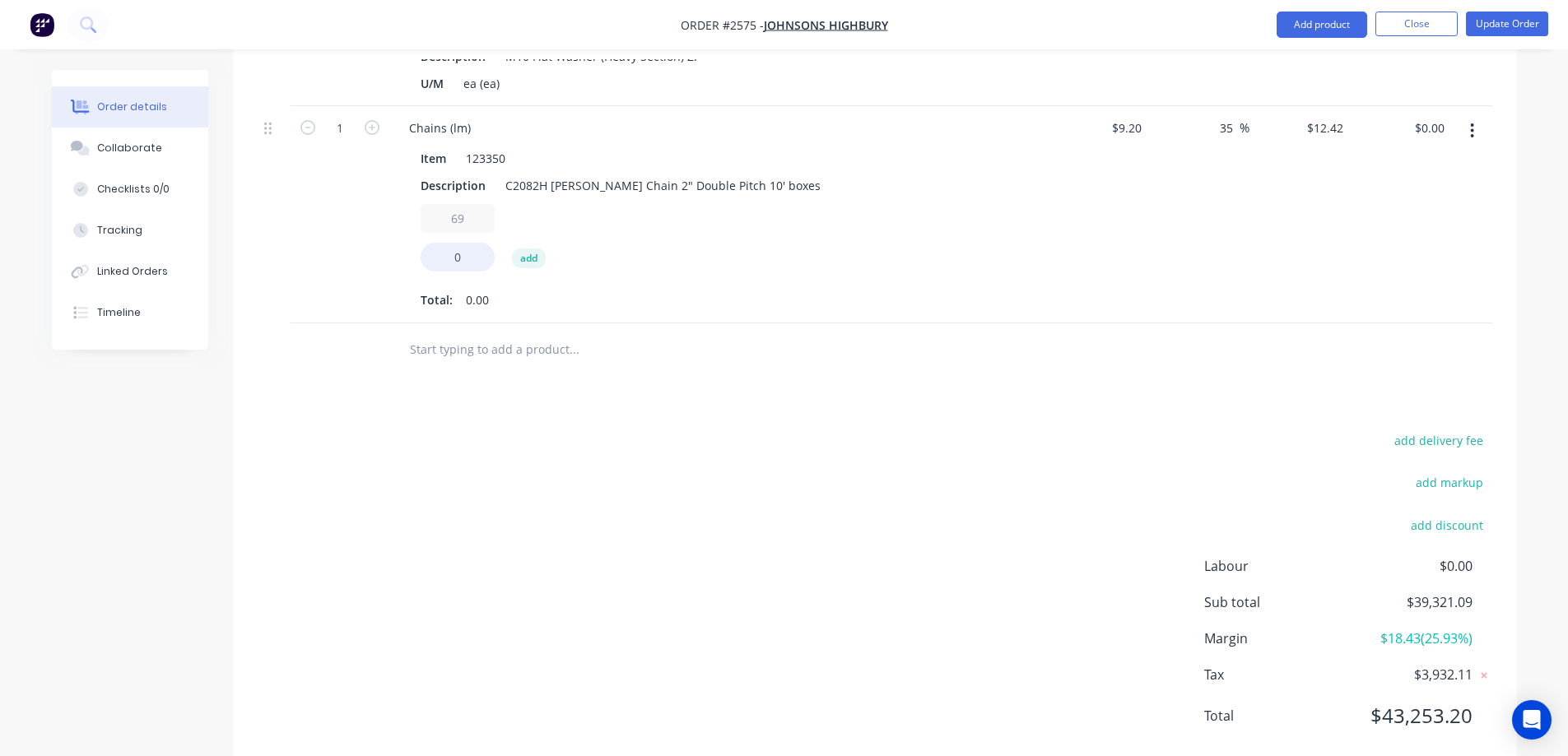
click at [527, 249] on button "add" at bounding box center [528, 258] width 33 height 20
click at [589, 201] on icon "button" at bounding box center [591, 208] width 13 height 13
drag, startPoint x: 477, startPoint y: 175, endPoint x: 439, endPoint y: 175, distance: 38.0
click at [439, 204] on input "69" at bounding box center [458, 218] width 74 height 29
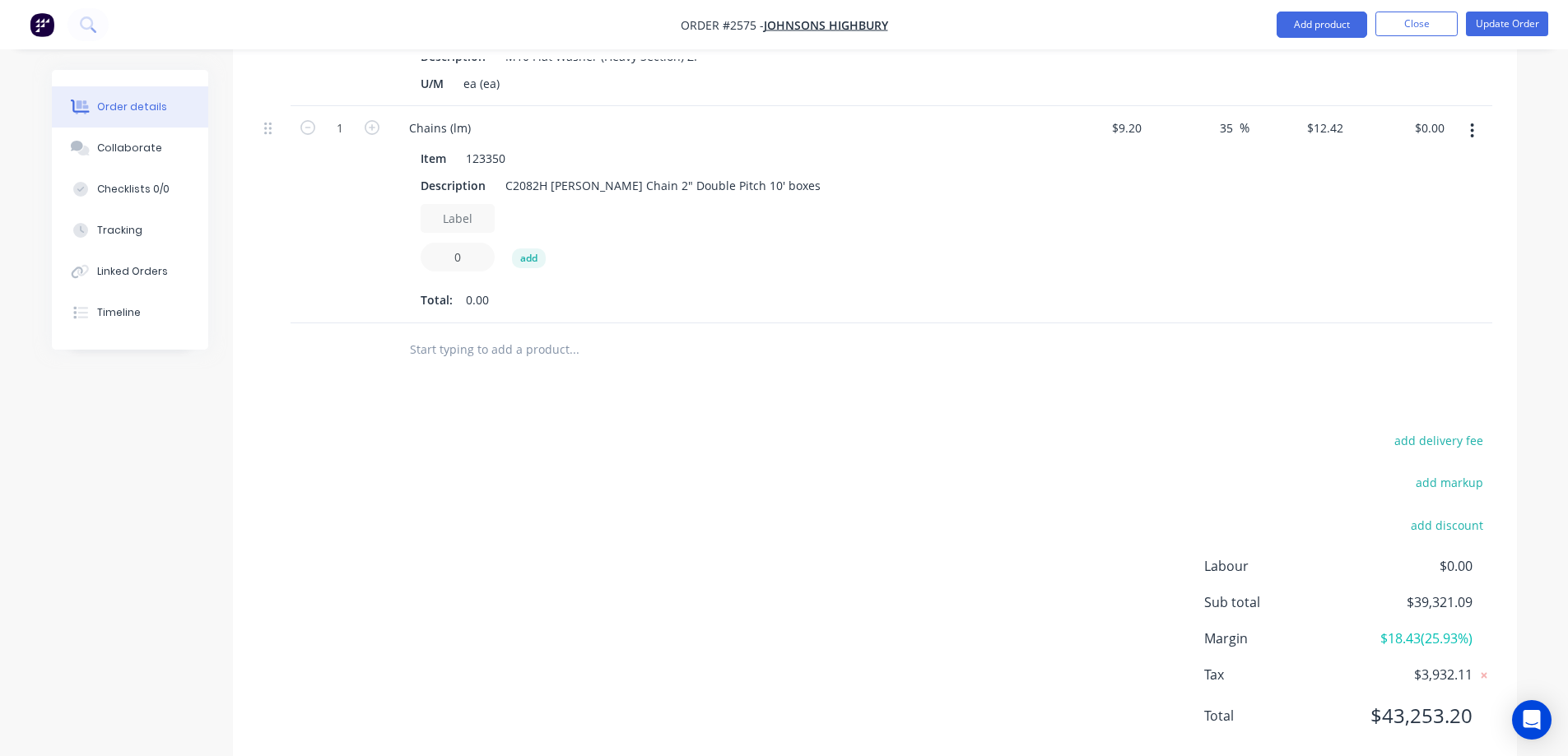
type input "0"
drag, startPoint x: 465, startPoint y: 218, endPoint x: 449, endPoint y: 216, distance: 16.1
click at [449, 243] on input "0" at bounding box center [458, 257] width 74 height 29
type input "69"
click at [542, 249] on button "add" at bounding box center [528, 258] width 33 height 20
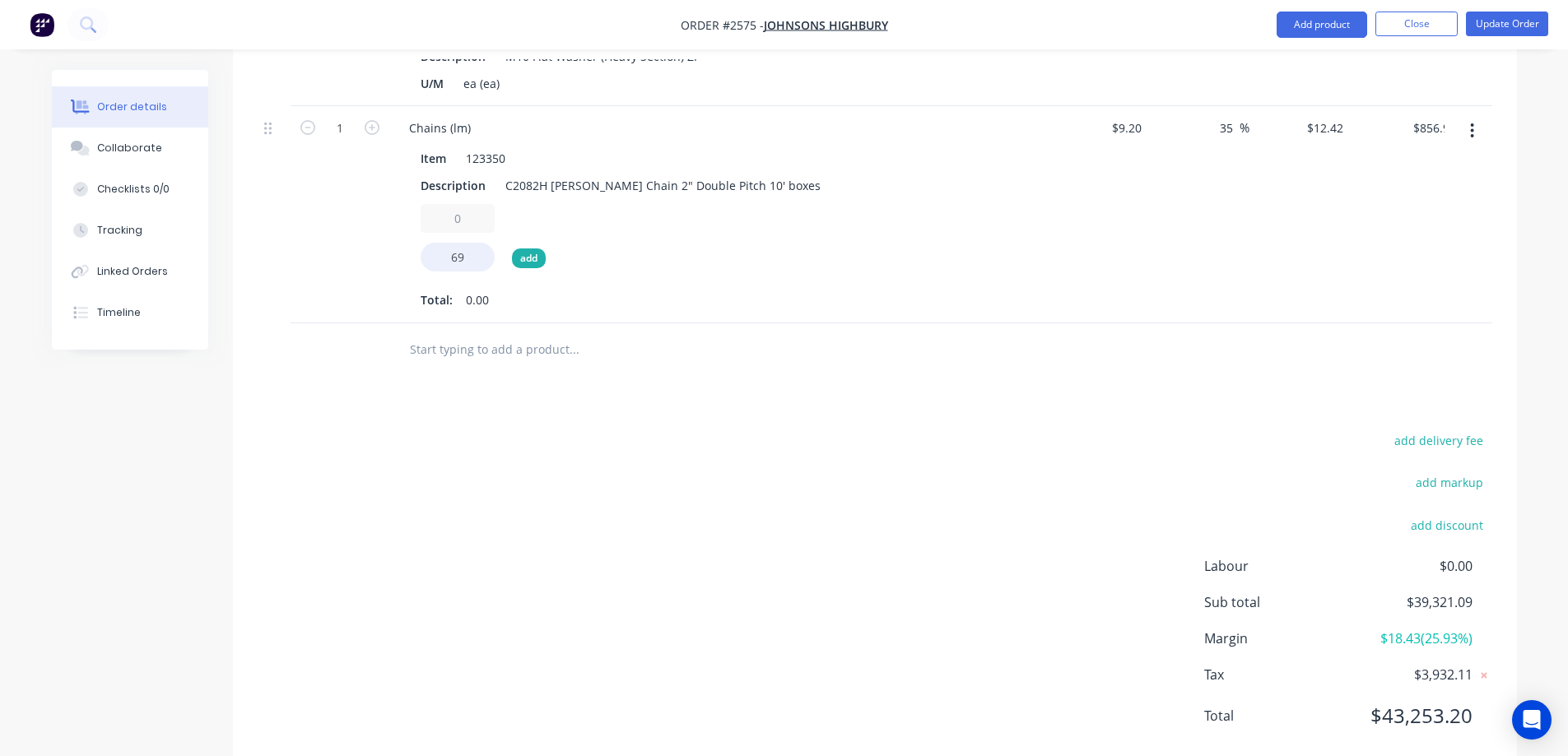
type input "$0.00"
click at [493, 201] on icon "button" at bounding box center [492, 208] width 13 height 13
click at [1468, 116] on button "button" at bounding box center [1472, 130] width 39 height 30
click at [1403, 261] on div "Delete" at bounding box center [1414, 272] width 127 height 24
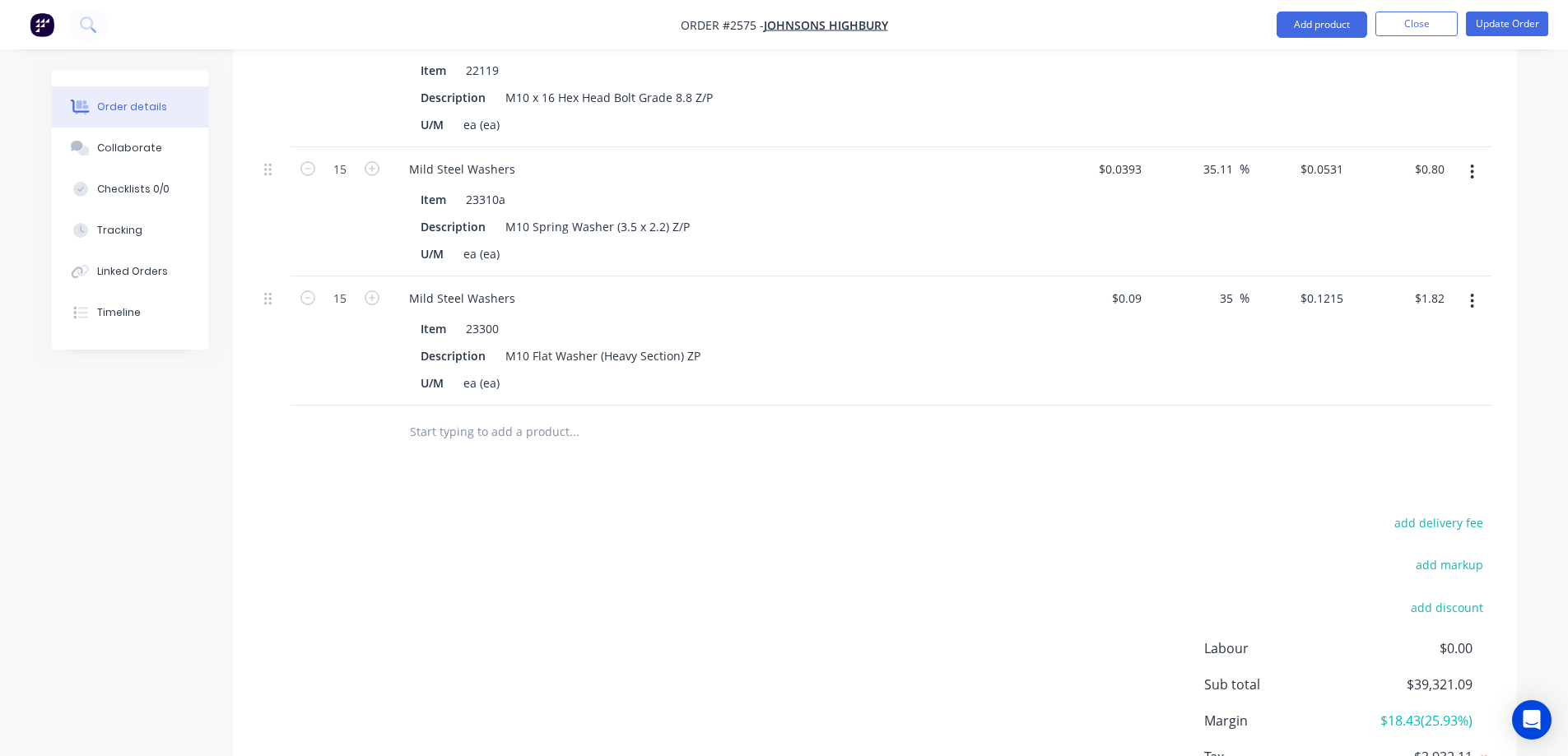
scroll to position [1110, 0]
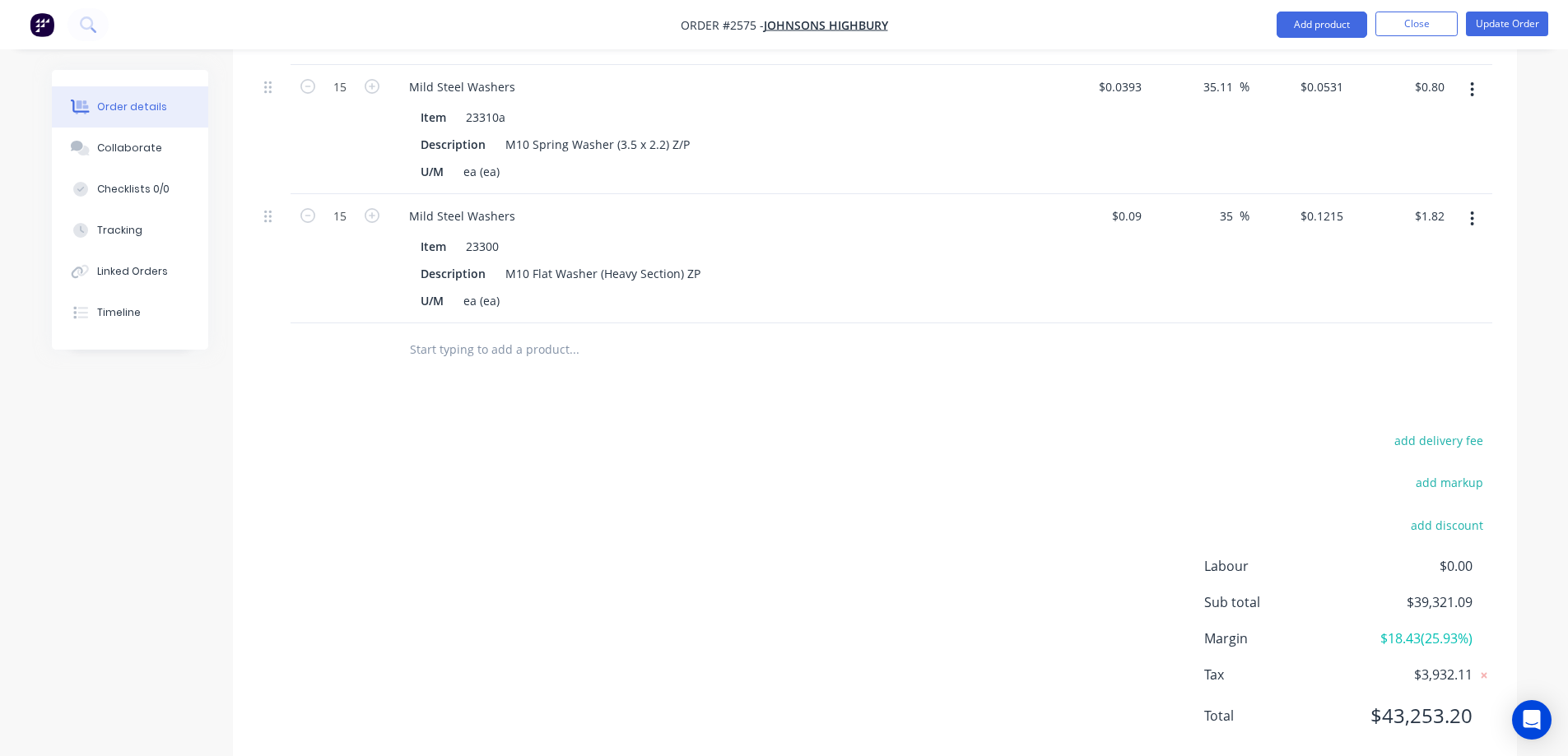
click at [502, 333] on input "text" at bounding box center [573, 349] width 330 height 33
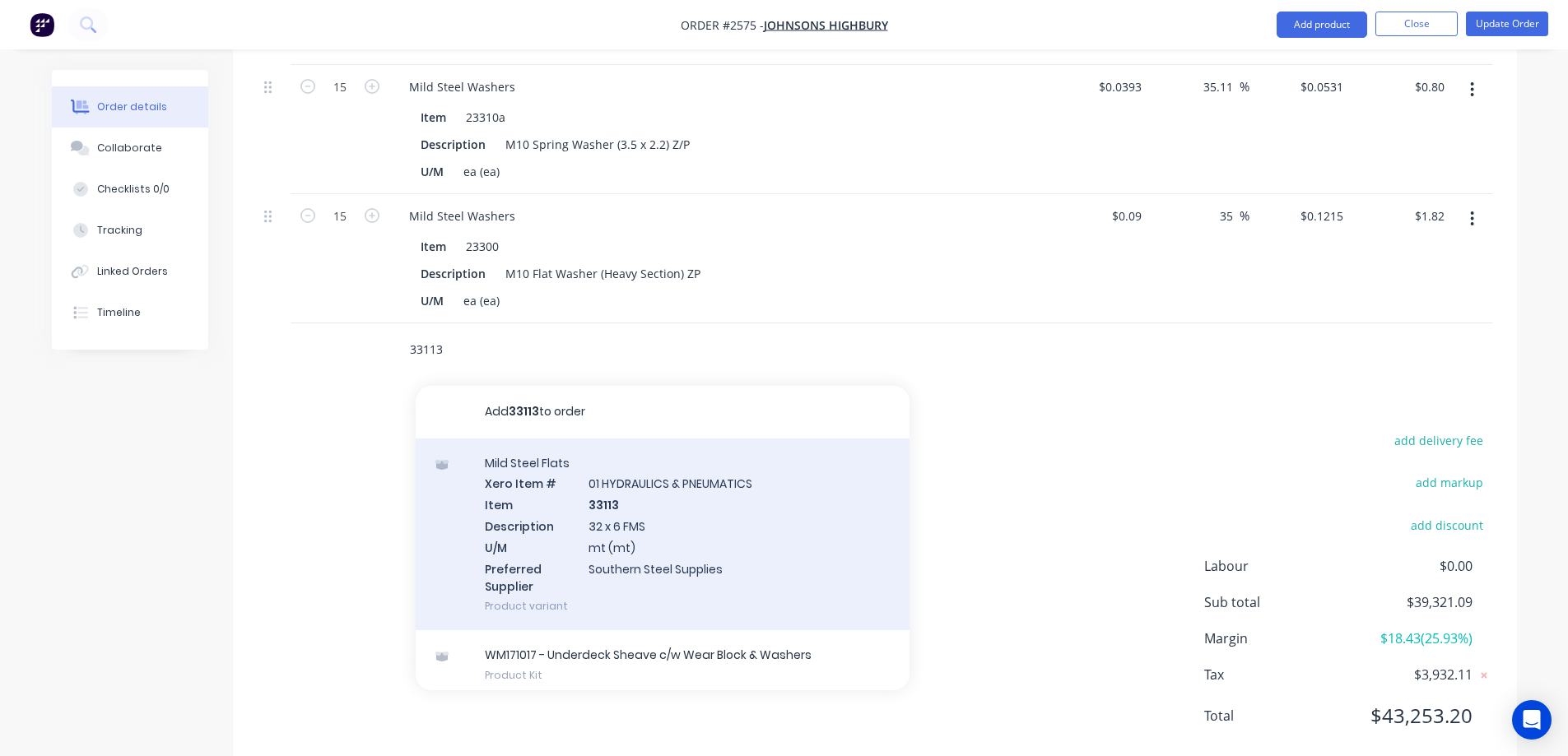
type input "33113"
click at [777, 547] on div "Mild Steel Flats Xero Item # 01 HYDRAULICS & PNEUMATICS Item 33113 Description …" at bounding box center [662, 535] width 493 height 192
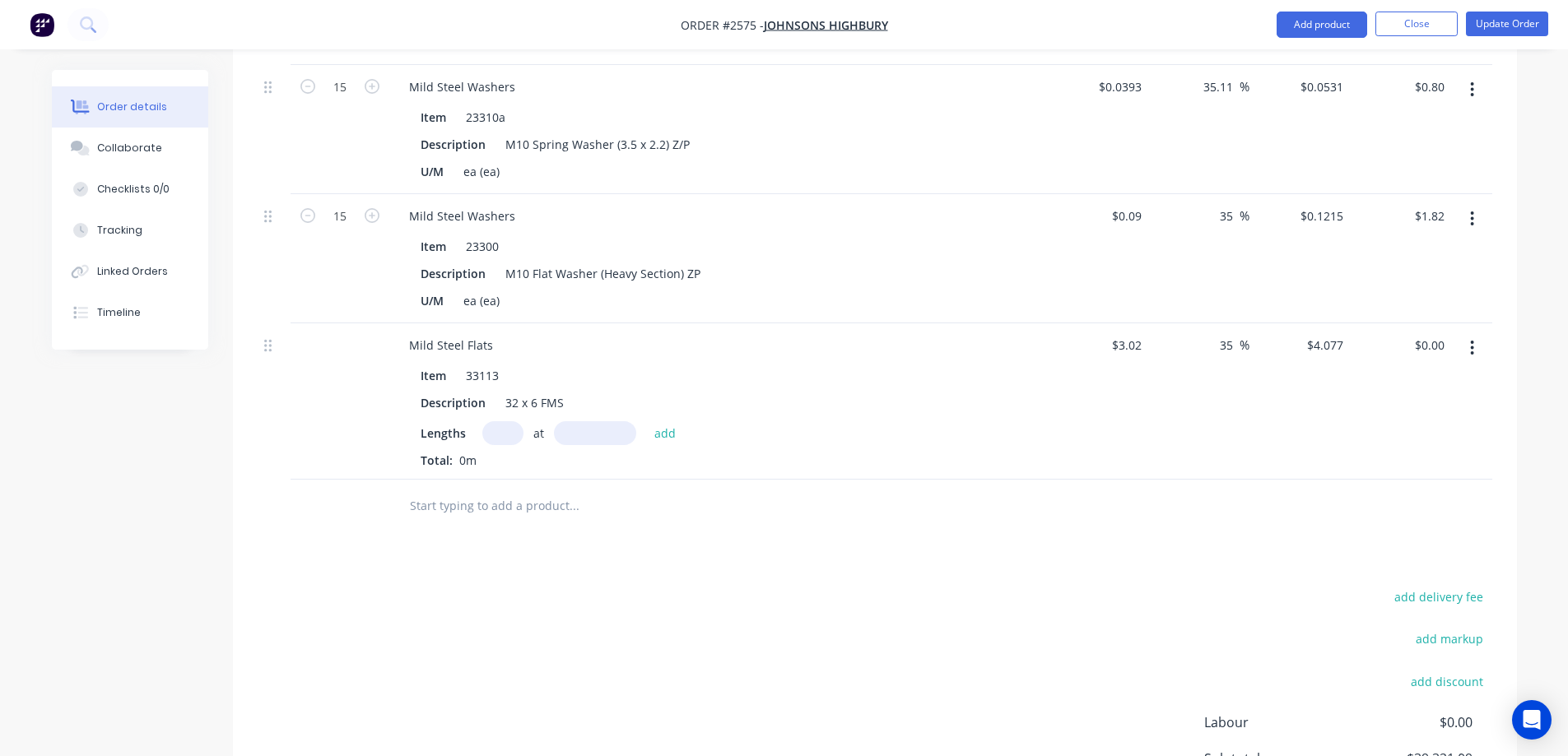
click at [492, 421] on input "text" at bounding box center [502, 432] width 41 height 24
type input "1"
type input "4680mm"
click at [661, 421] on button "add" at bounding box center [665, 431] width 39 height 22
type input "$19.08"
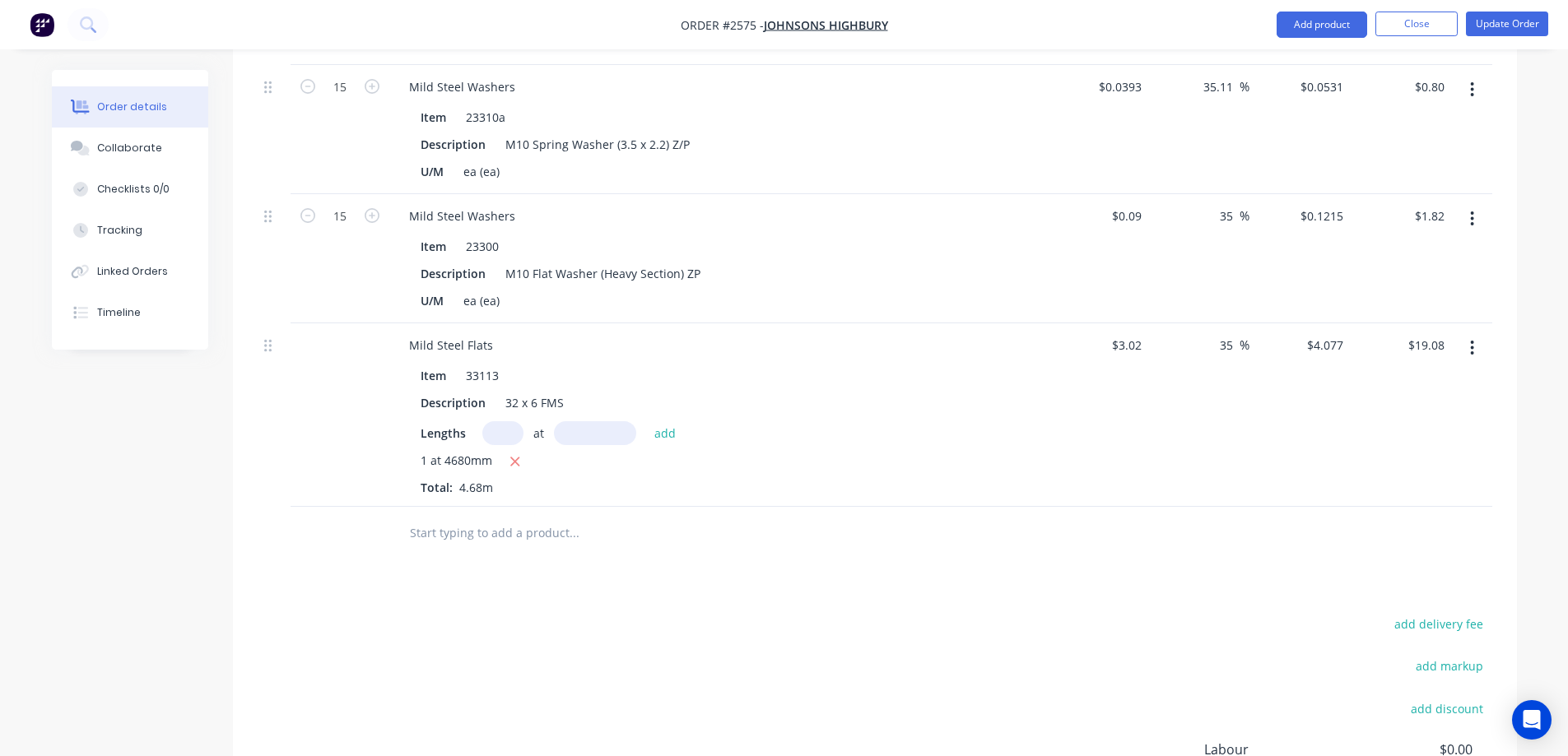
click at [488, 517] on input "text" at bounding box center [573, 533] width 330 height 33
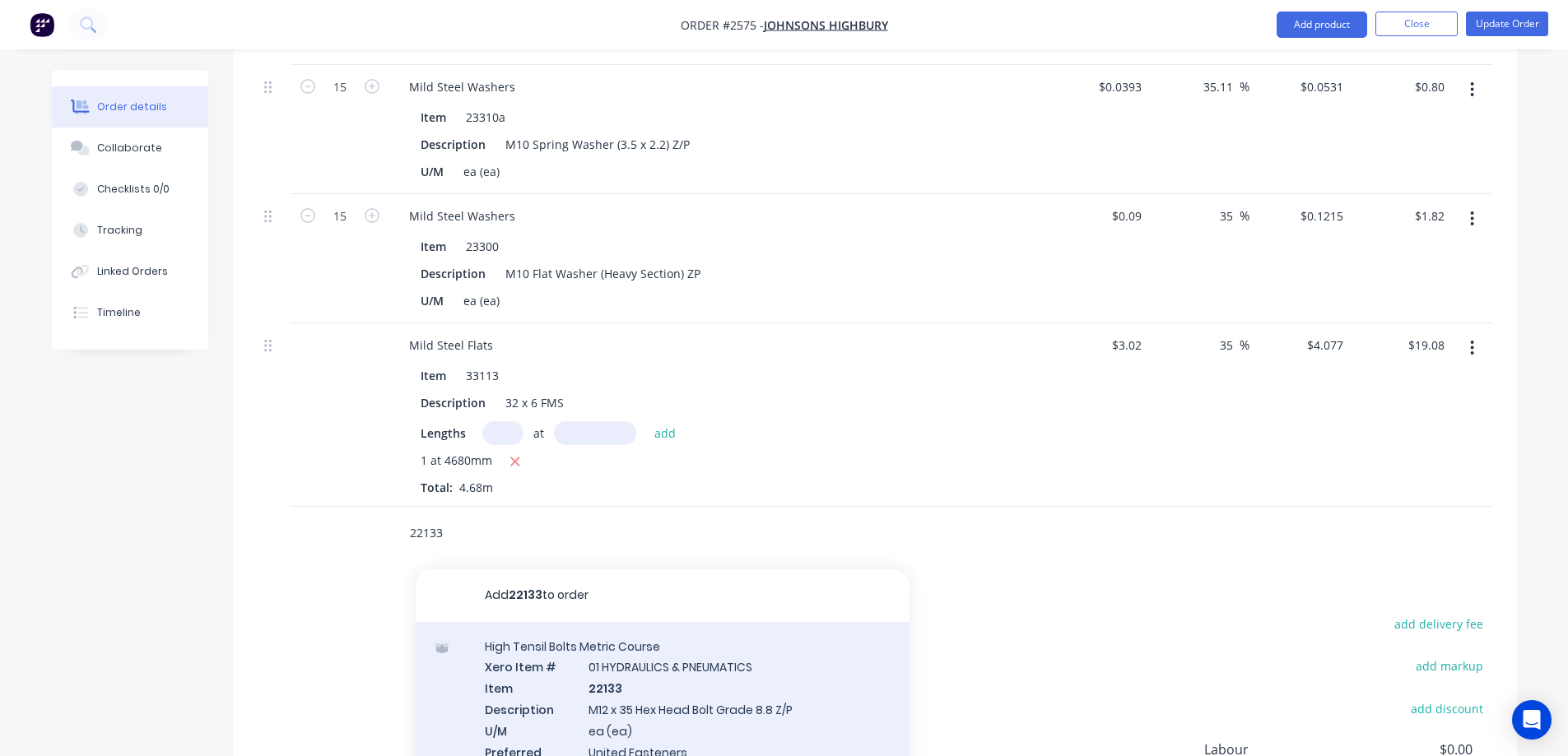
type input "22133"
click at [834, 670] on div "High Tensil Bolts Metric Course Xero Item # 01 HYDRAULICS & PNEUMATICS Item 221…" at bounding box center [662, 718] width 493 height 192
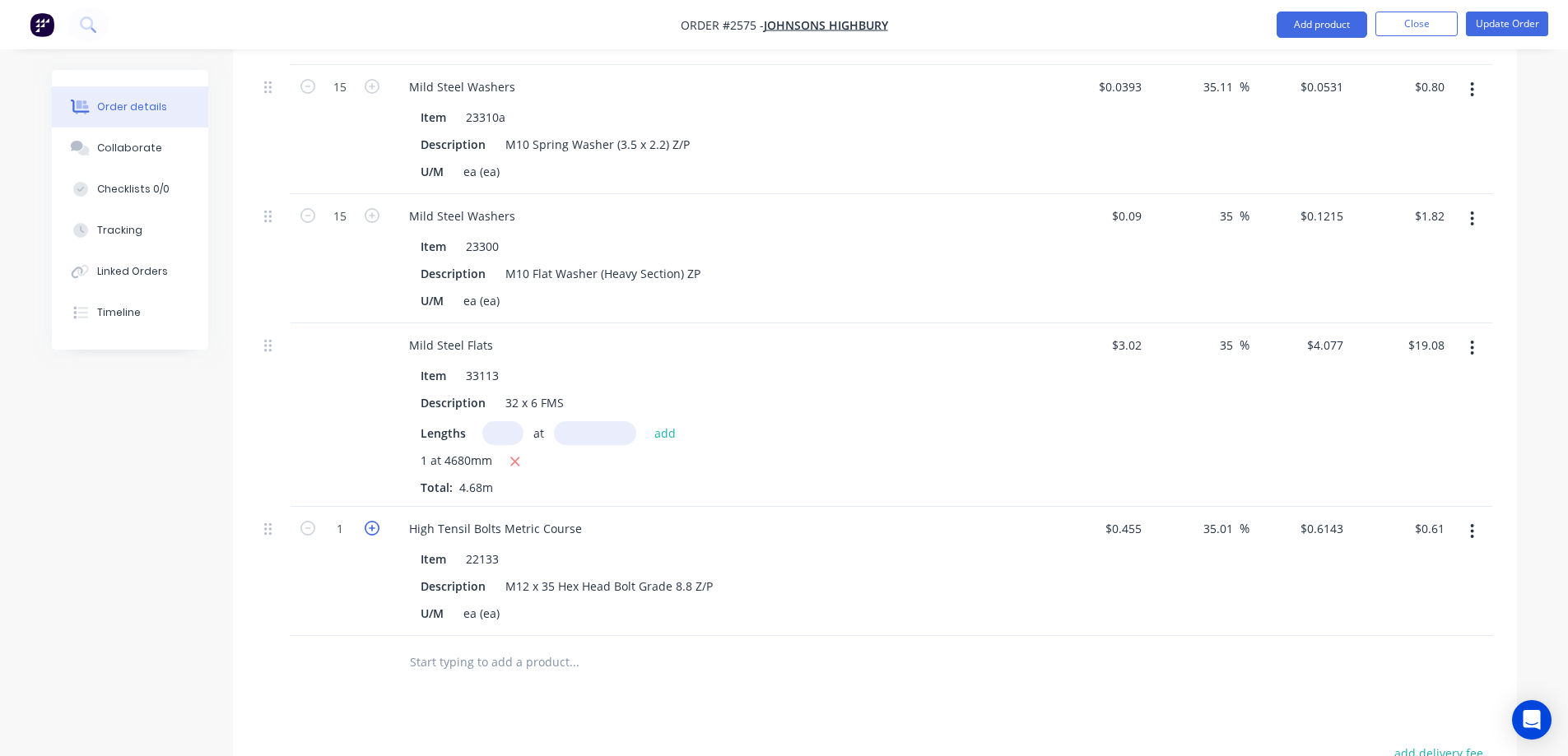
click at [372, 521] on icon "button" at bounding box center [372, 528] width 15 height 15
type input "2"
type input "$1.23"
click at [372, 521] on icon "button" at bounding box center [372, 528] width 15 height 15
type input "3"
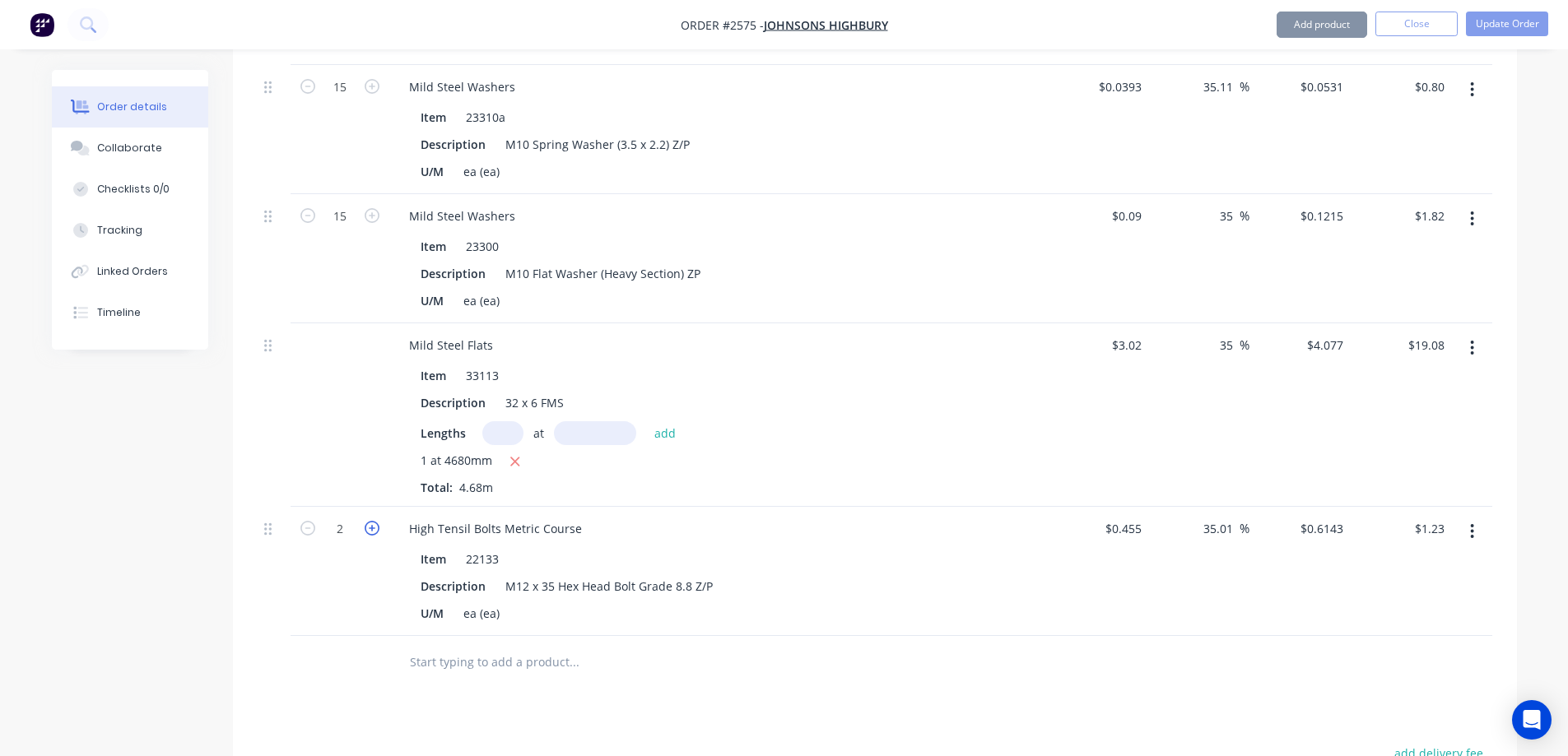
type input "$1.84"
click at [372, 521] on icon "button" at bounding box center [372, 528] width 15 height 15
type input "4"
type input "$2.46"
click at [372, 521] on icon "button" at bounding box center [372, 528] width 15 height 15
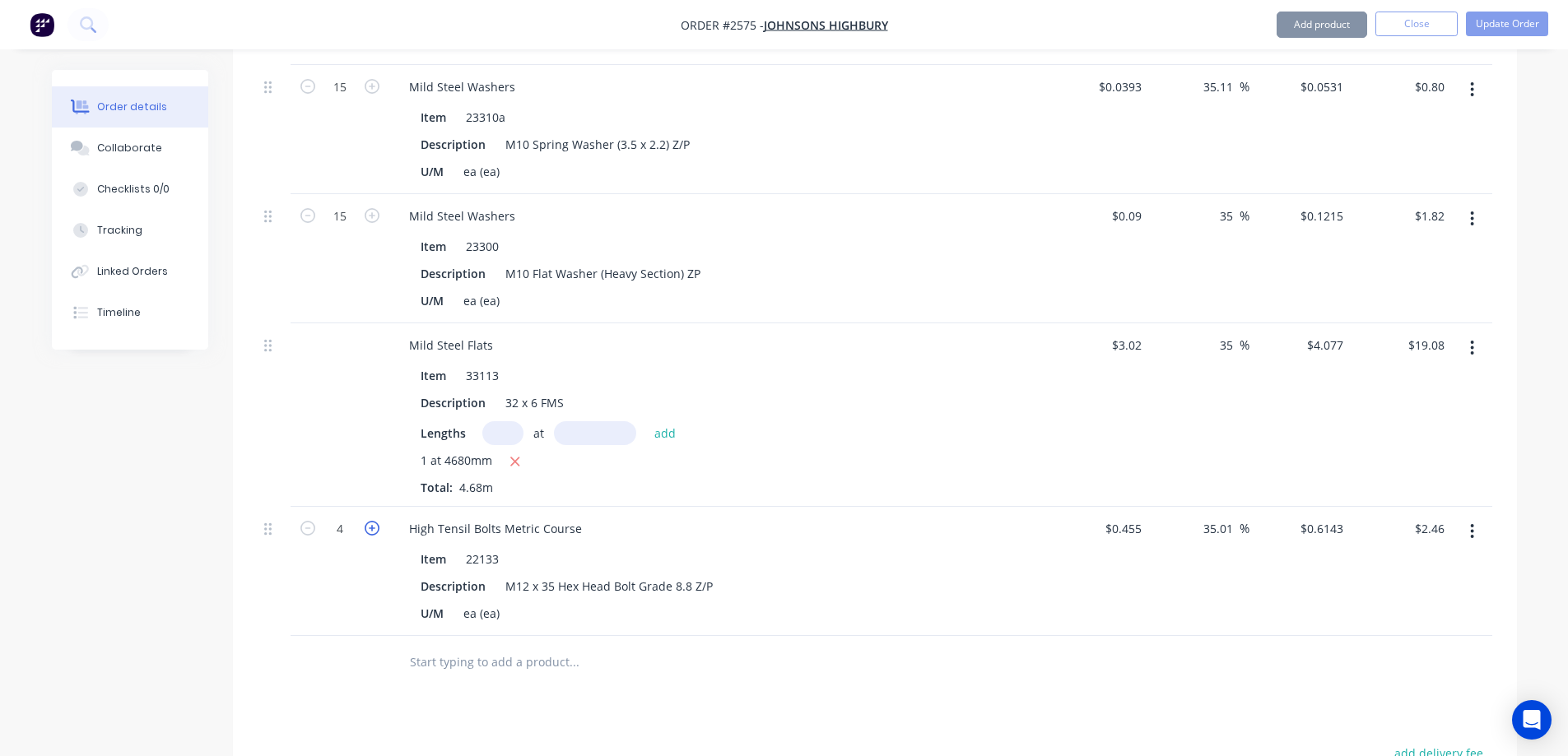
type input "5"
type input "$3.07"
click at [372, 521] on icon "button" at bounding box center [372, 528] width 15 height 15
type input "6"
type input "$3.69"
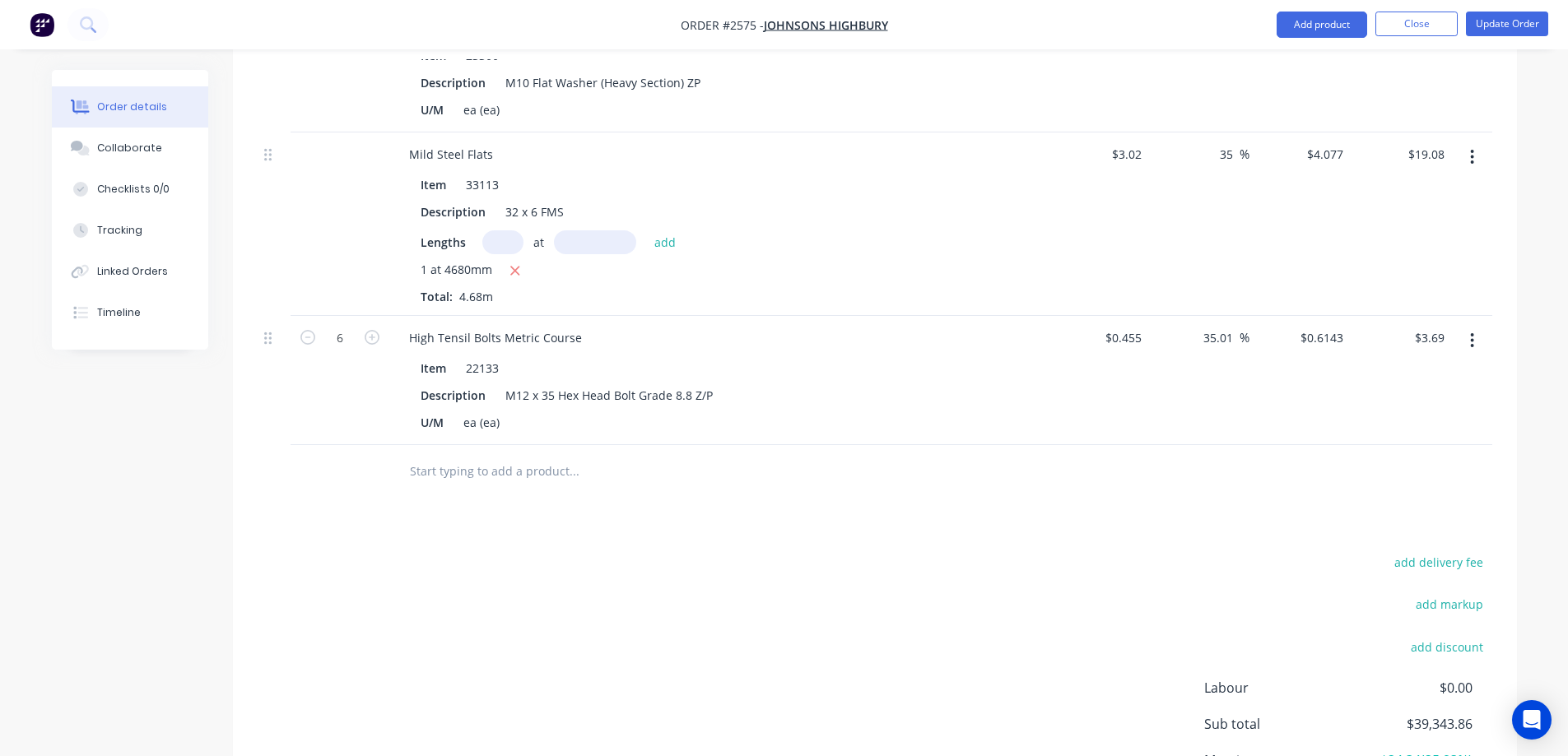
scroll to position [1422, 0]
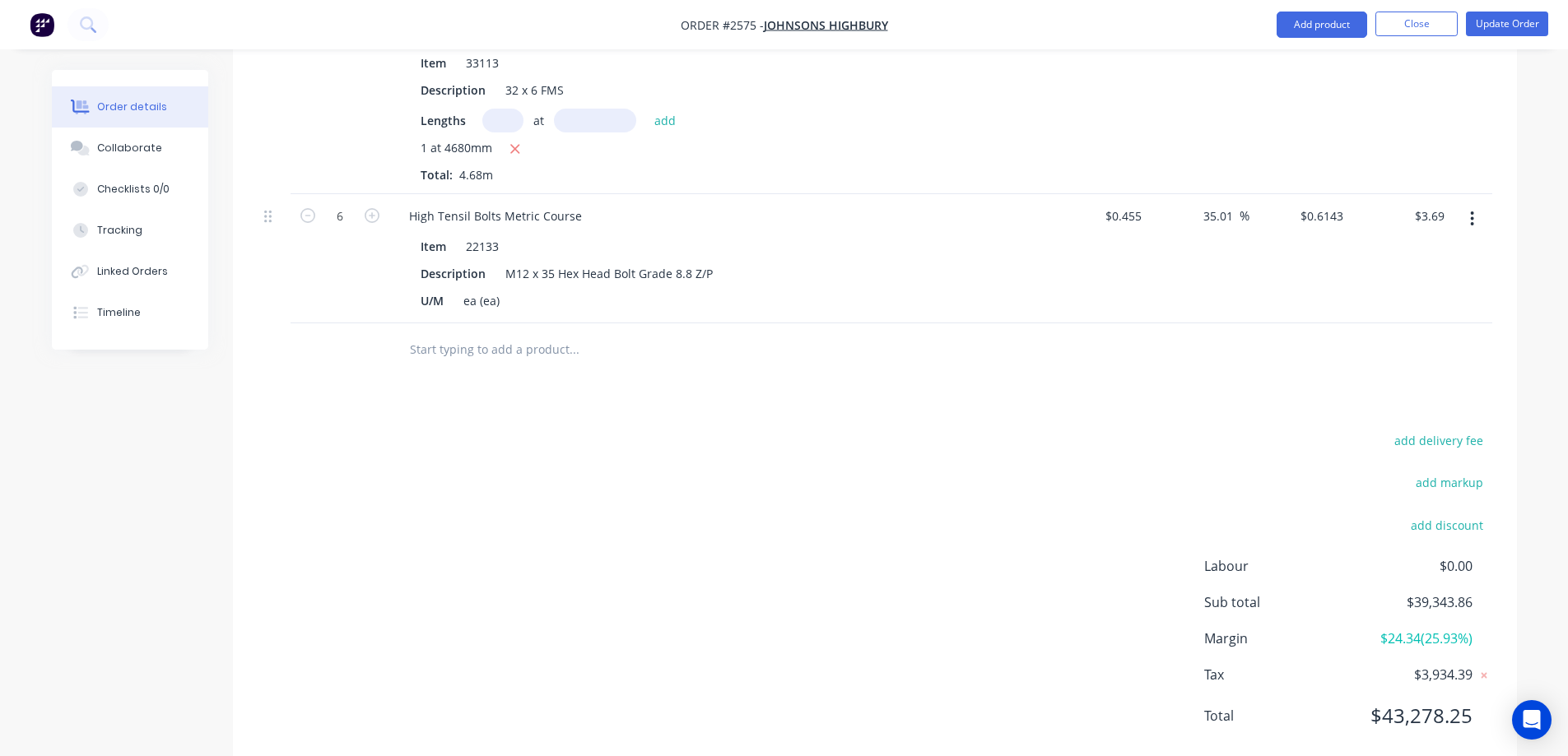
click at [479, 333] on input "text" at bounding box center [573, 349] width 330 height 33
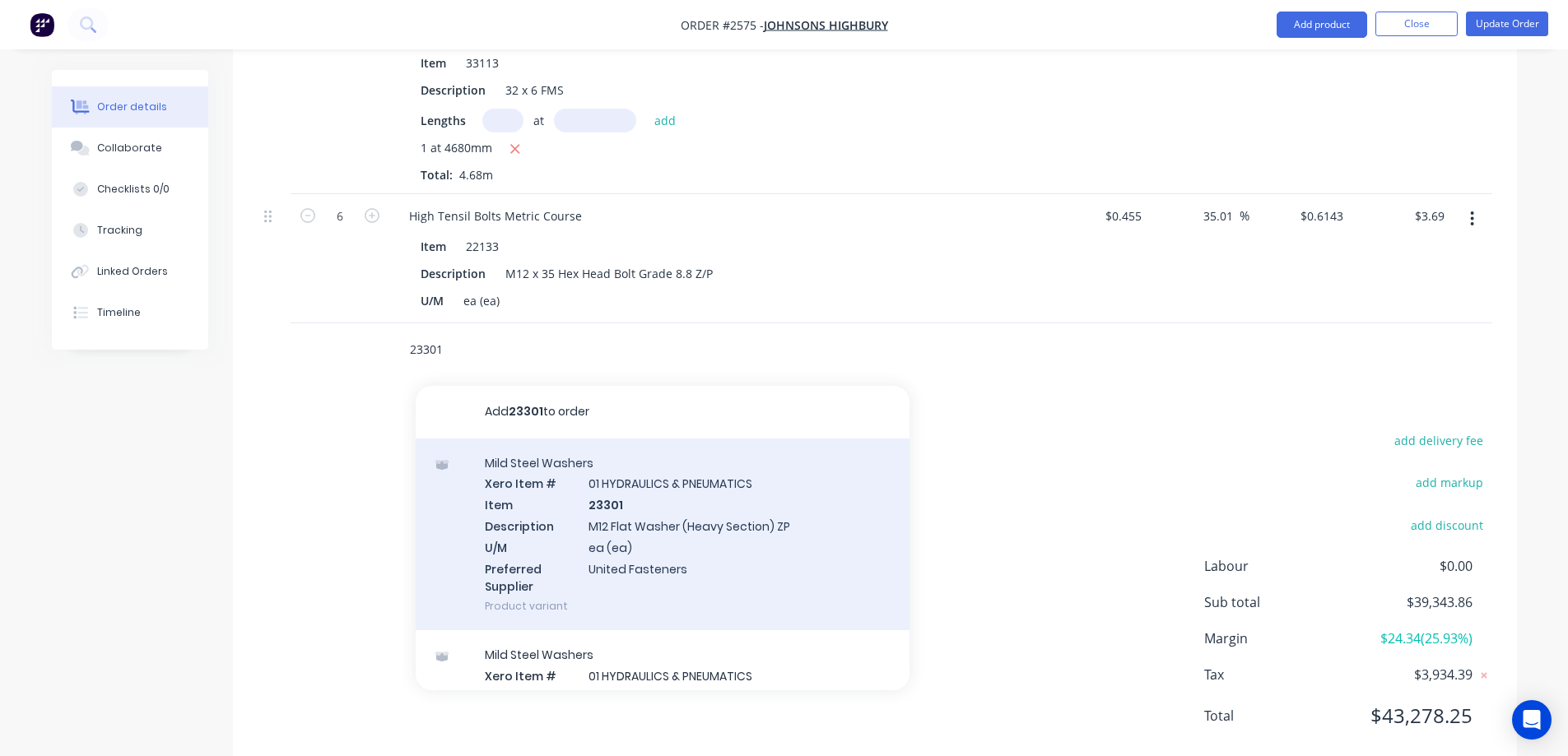
type input "23301"
click at [645, 508] on div "Mild Steel Washers Xero Item # 01 HYDRAULICS & PNEUMATICS Item 23301 Descriptio…" at bounding box center [662, 535] width 493 height 192
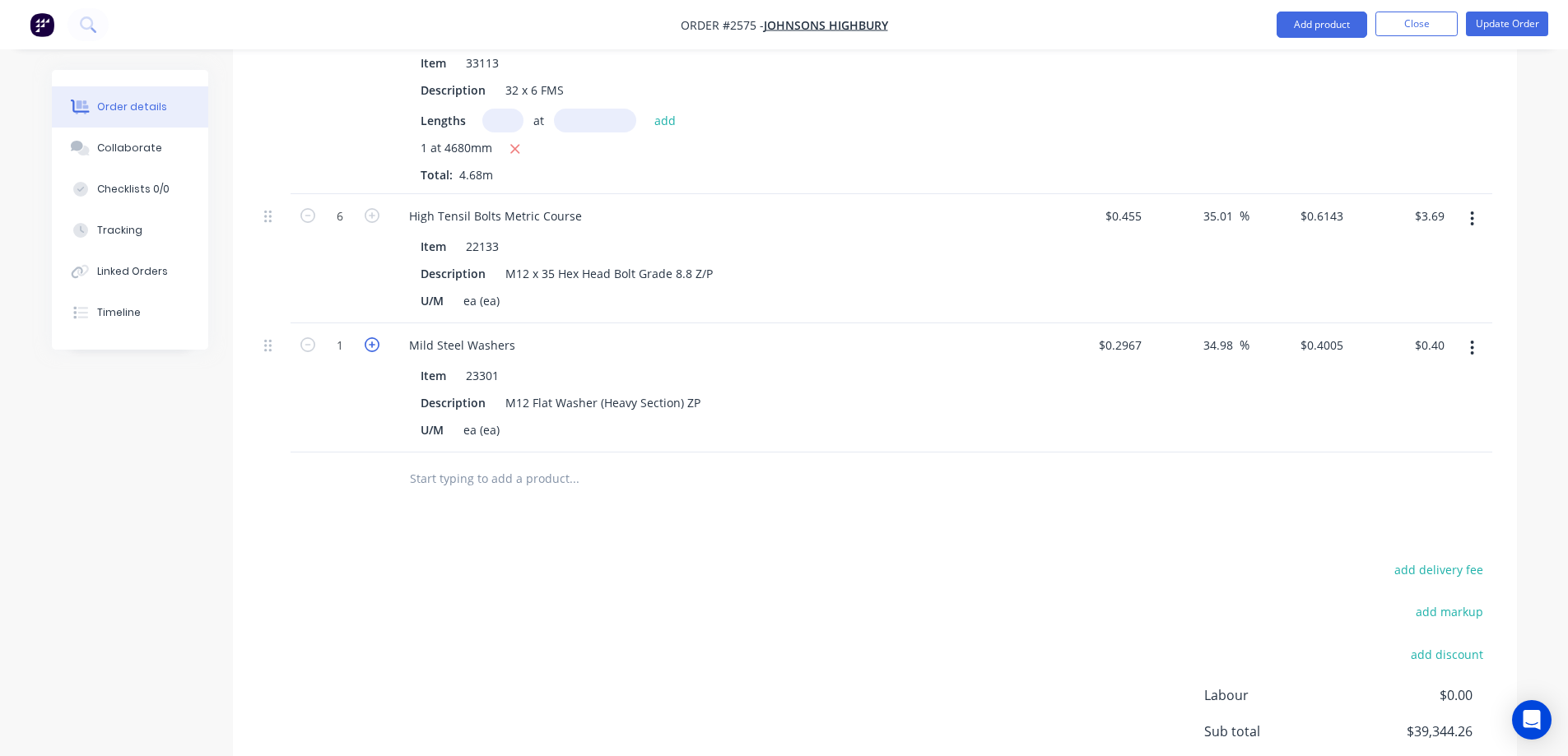
click at [377, 337] on icon "button" at bounding box center [372, 345] width 15 height 15
type input "2"
type input "$0.80"
click at [377, 337] on icon "button" at bounding box center [372, 345] width 15 height 15
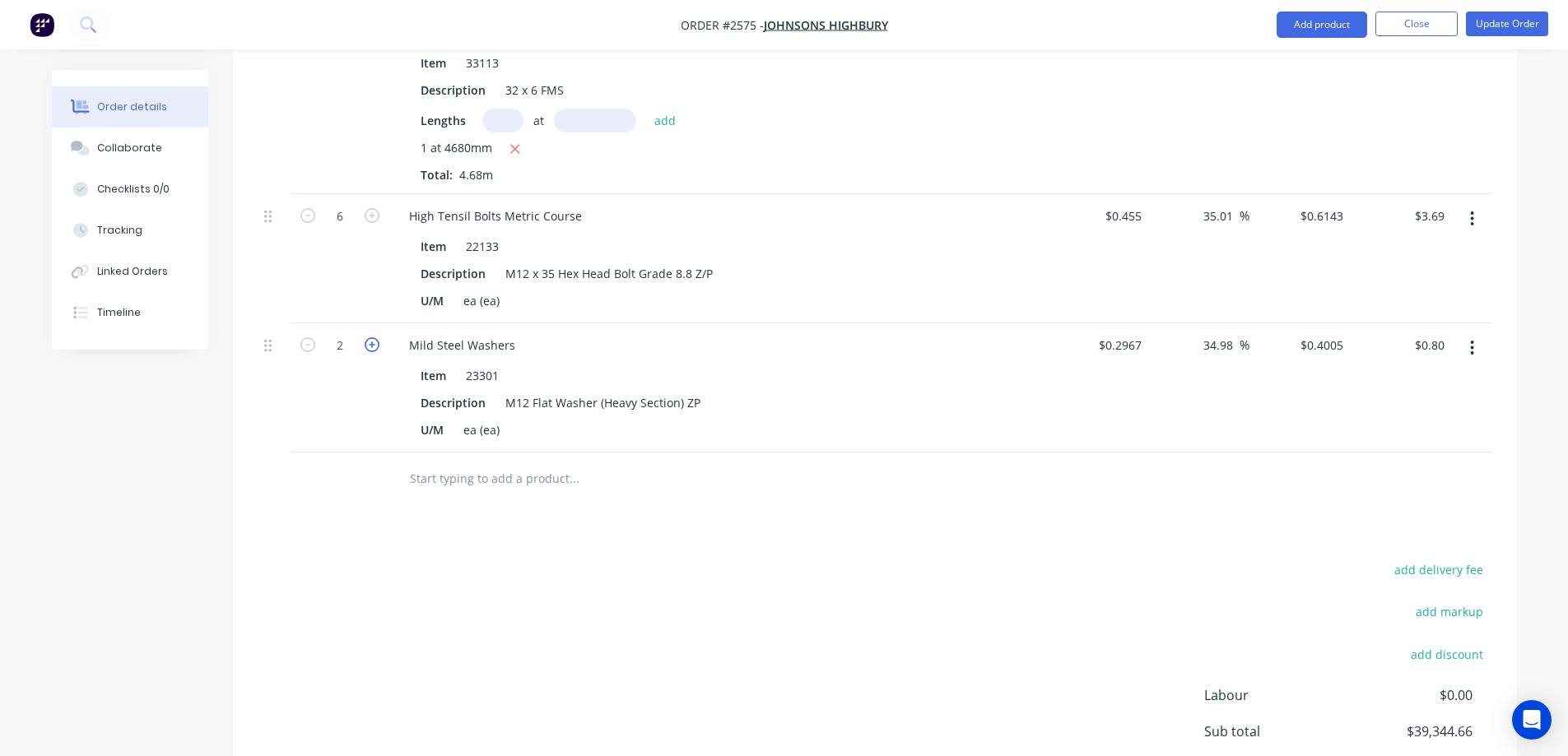
type input "4"
type input "$1.60"
click at [377, 337] on icon "button" at bounding box center [372, 345] width 15 height 15
type input "5"
type input "$2.00"
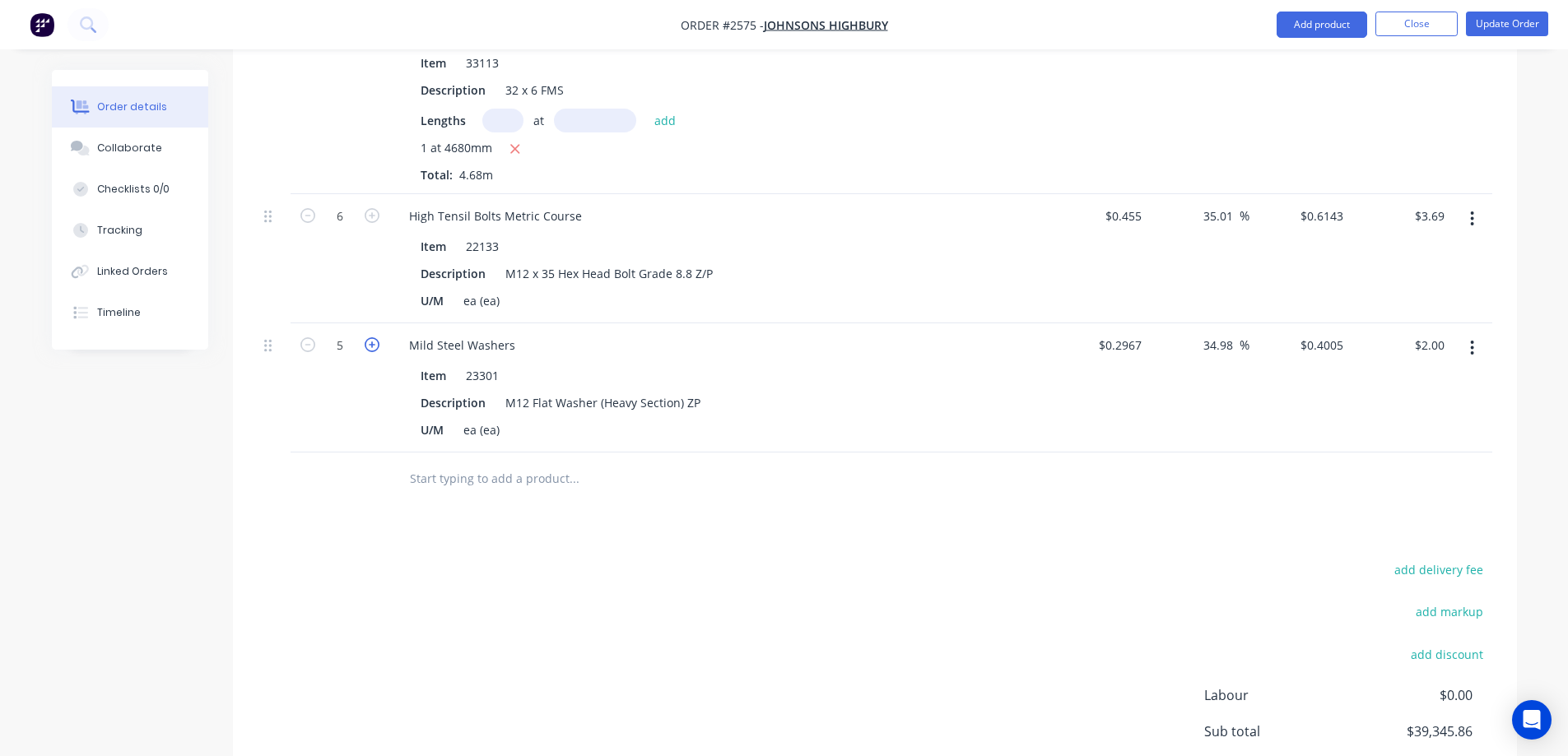
click at [377, 337] on icon "button" at bounding box center [372, 345] width 15 height 15
type input "6"
type input "$2.40"
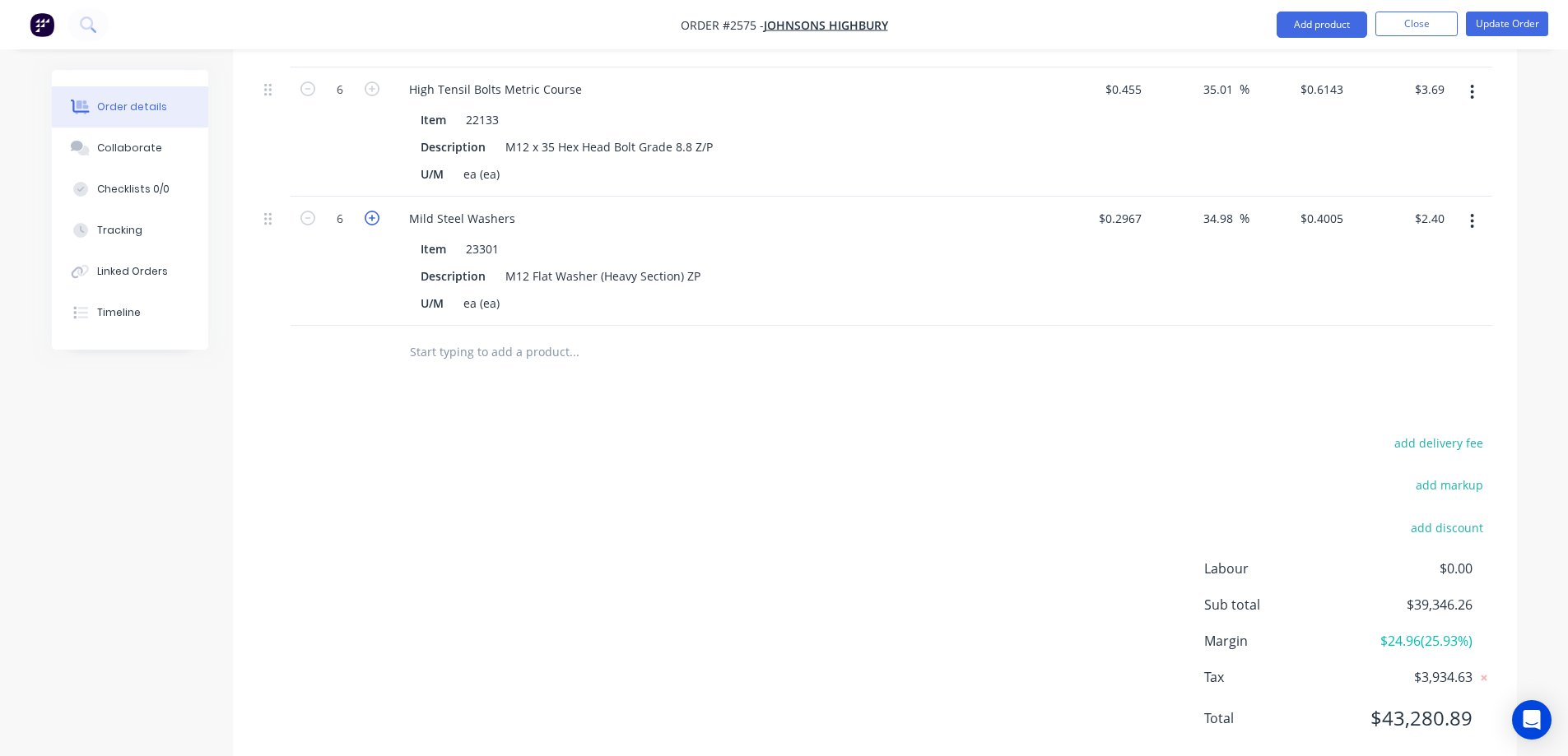
scroll to position [1552, 0]
click at [495, 333] on input "text" at bounding box center [573, 349] width 330 height 33
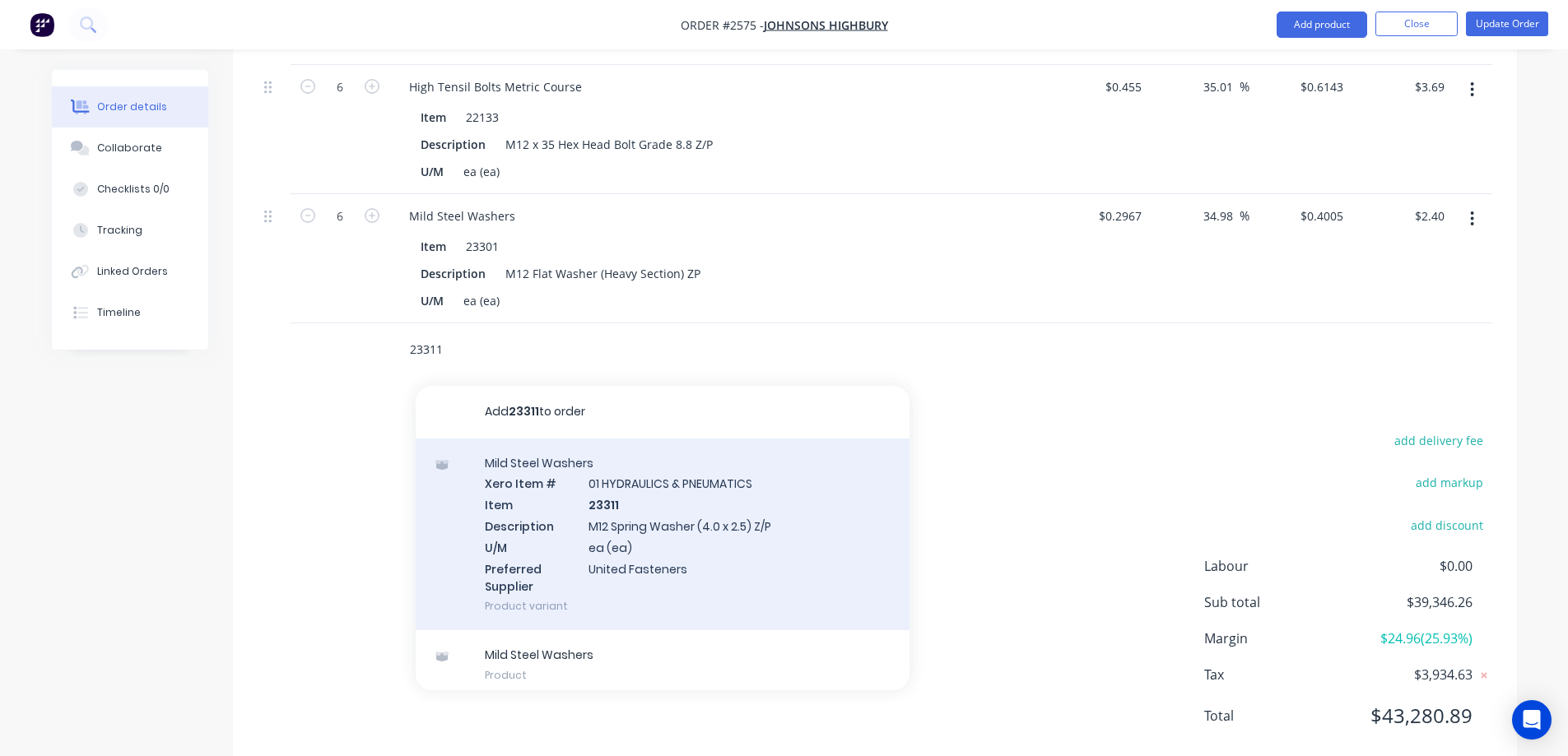
type input "23311"
click at [647, 439] on div "Mild Steel Washers Xero Item # 01 HYDRAULICS & PNEUMATICS Item 23311 Descriptio…" at bounding box center [662, 535] width 493 height 192
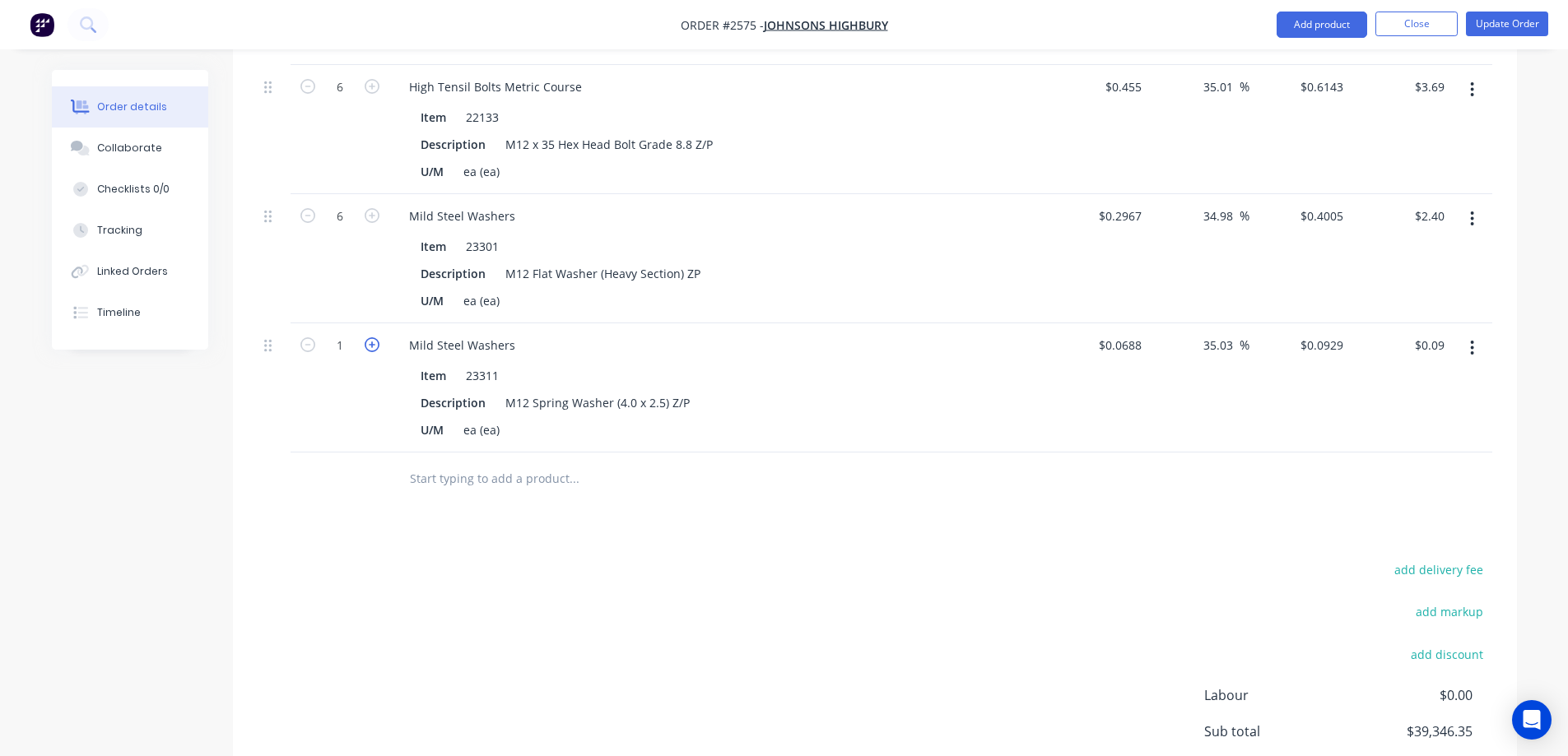
click at [368, 337] on icon "button" at bounding box center [372, 345] width 15 height 15
type input "2"
type input "$0.19"
click at [368, 337] on icon "button" at bounding box center [372, 345] width 15 height 15
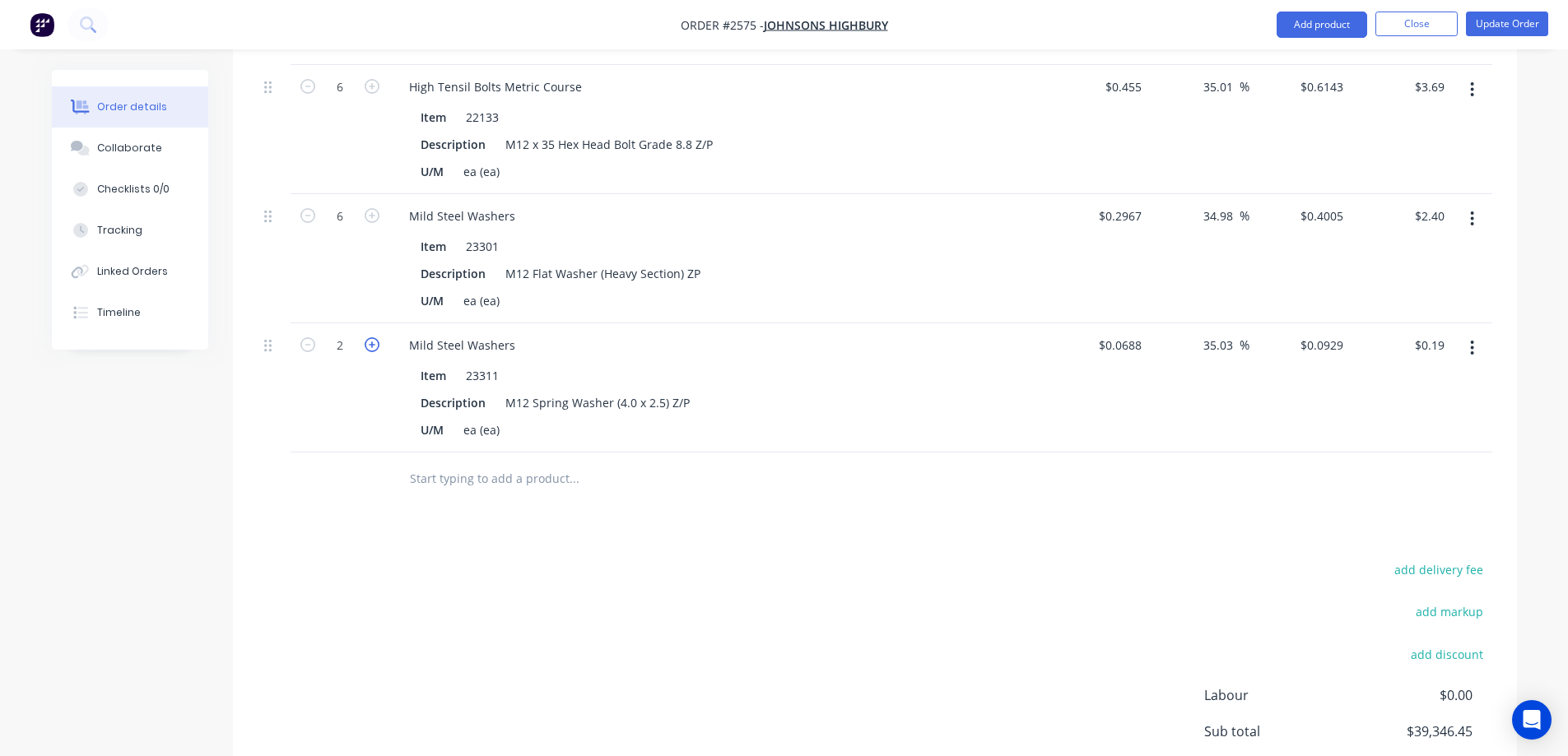
type input "4"
type input "$0.37"
click at [368, 337] on icon "button" at bounding box center [372, 345] width 15 height 15
type input "5"
type input "$0.46"
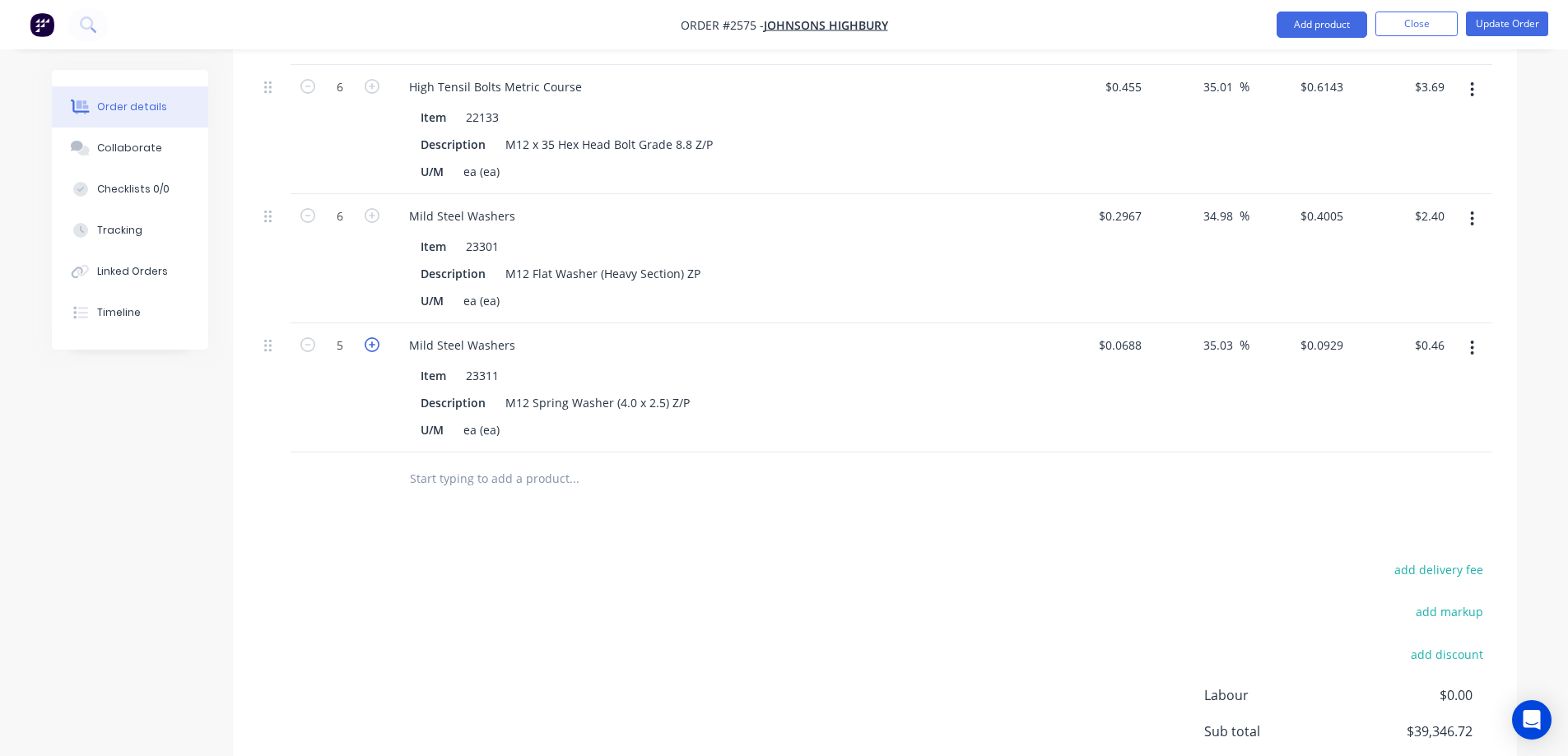
click at [368, 337] on icon "button" at bounding box center [372, 345] width 15 height 15
type input "6"
type input "$0.56"
click at [451, 463] on input "text" at bounding box center [573, 479] width 330 height 33
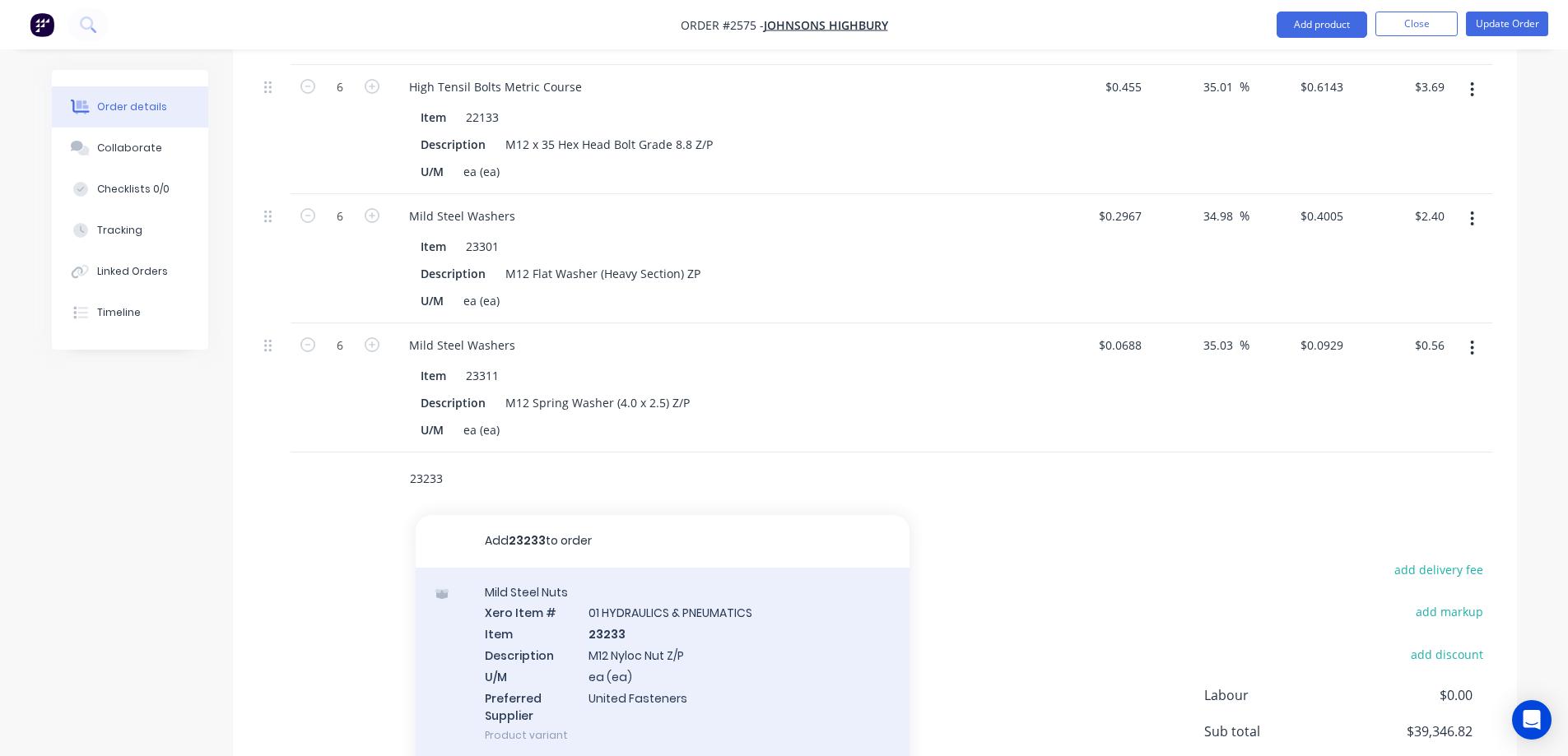
type input "23233"
click at [788, 629] on div "Mild Steel Nuts Xero Item # 01 HYDRAULICS & PNEUMATICS Item 23233 Description M…" at bounding box center [662, 664] width 493 height 192
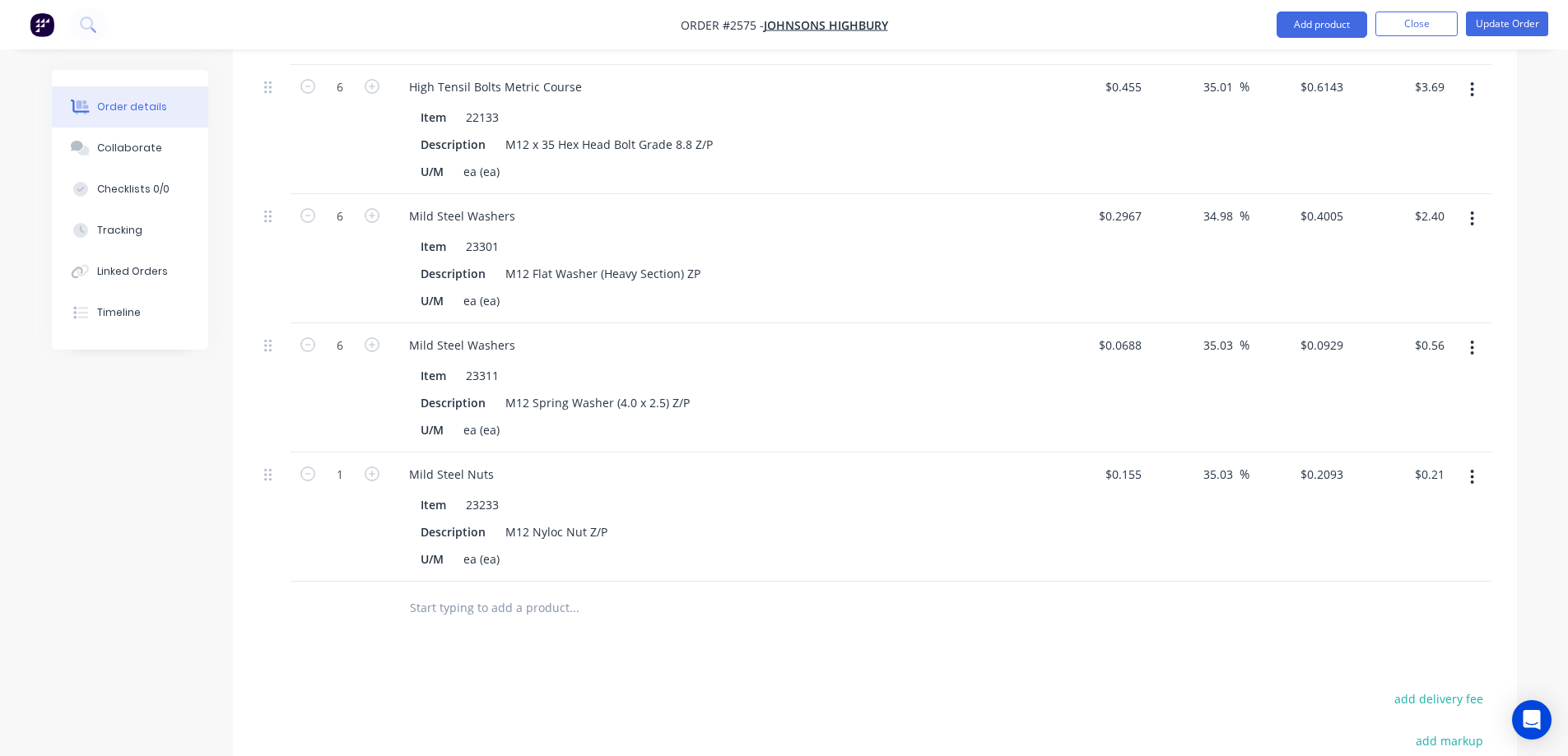
scroll to position [1810, 0]
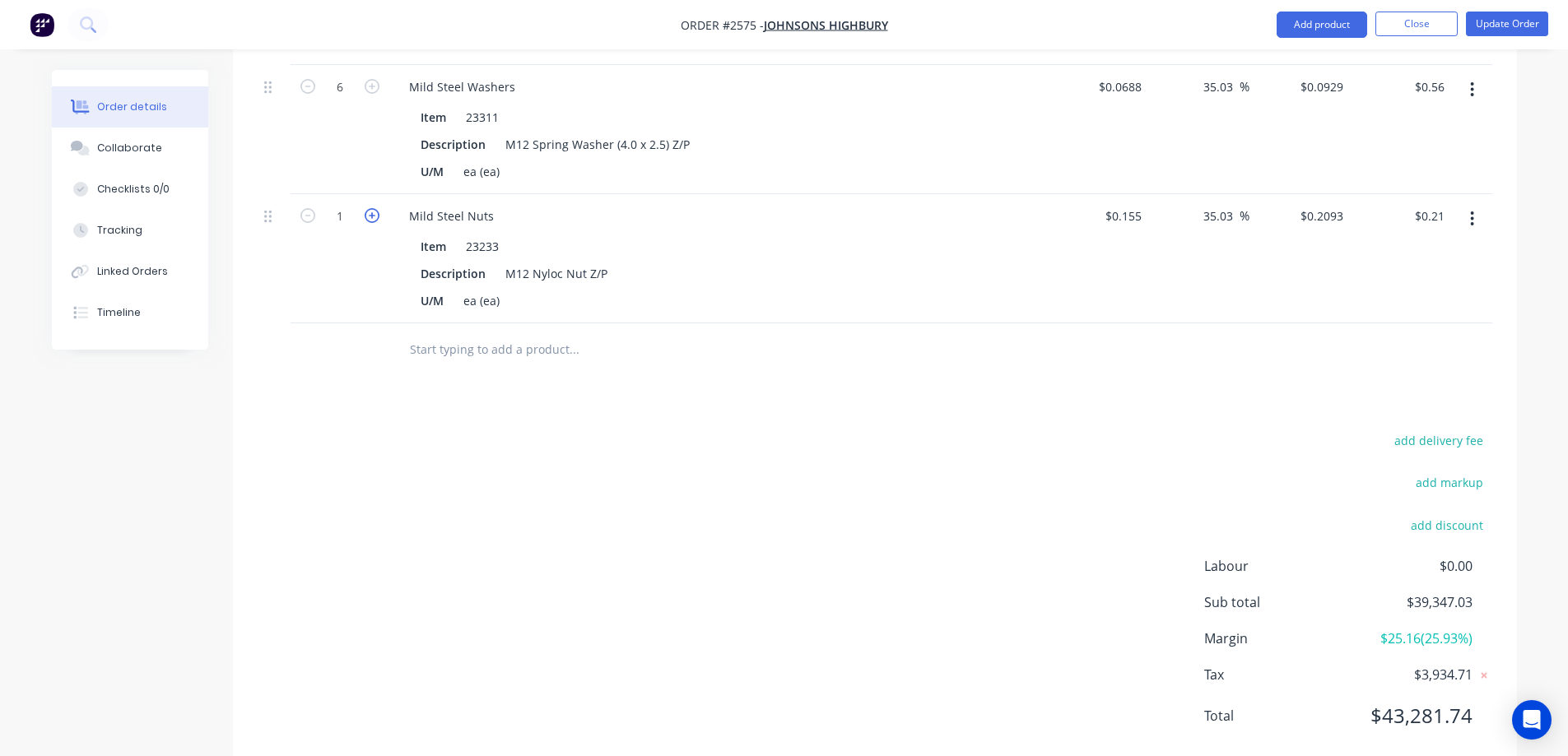
click at [366, 209] on icon "button" at bounding box center [372, 216] width 15 height 15
type input "2"
type input "$0.42"
click at [366, 209] on icon "button" at bounding box center [372, 216] width 15 height 15
type input "3"
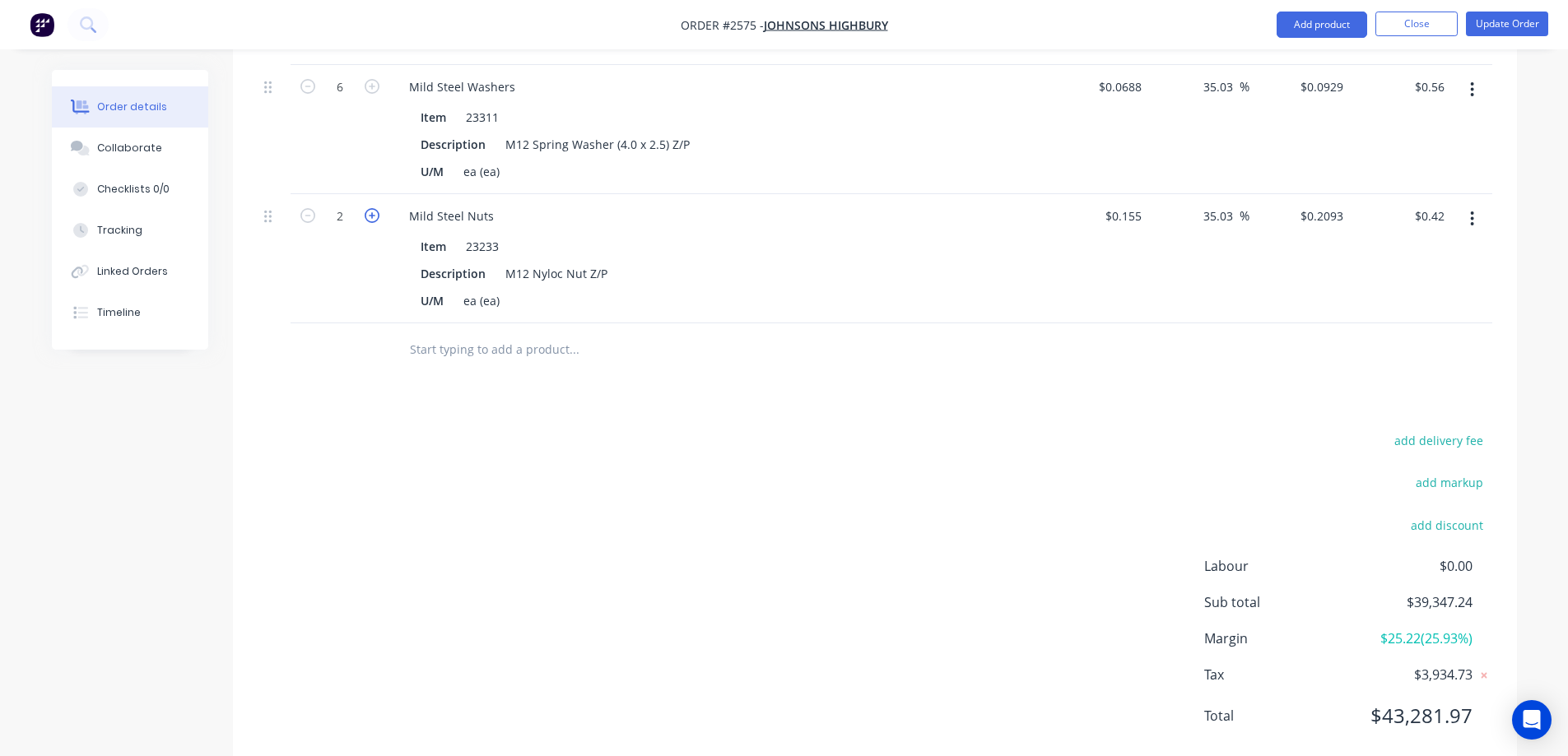
type input "$0.63"
click at [366, 209] on icon "button" at bounding box center [372, 216] width 15 height 15
type input "5"
type input "$1.05"
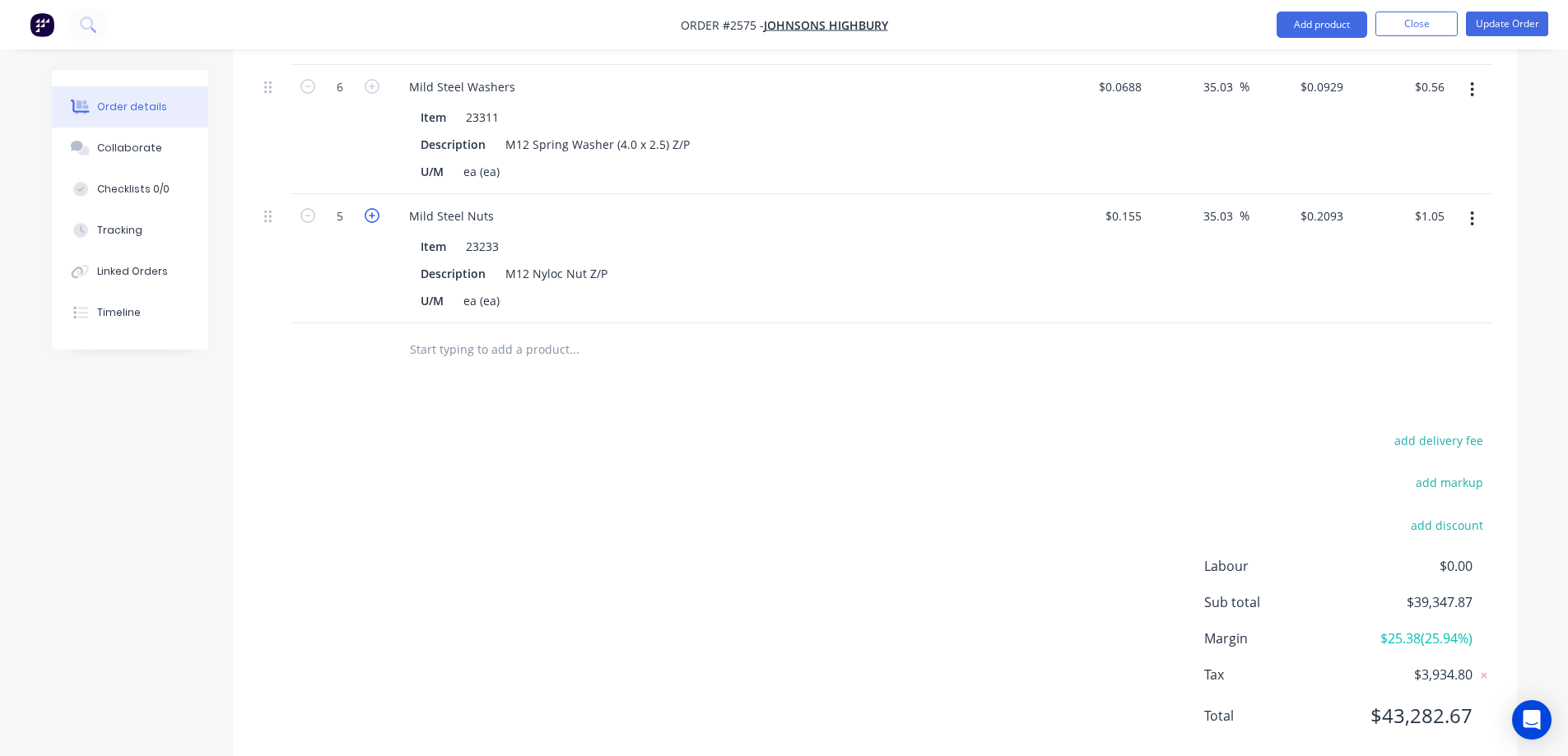
click at [366, 209] on icon "button" at bounding box center [372, 216] width 15 height 15
type input "6"
type input "$1.26"
click at [509, 333] on input "text" at bounding box center [573, 349] width 330 height 33
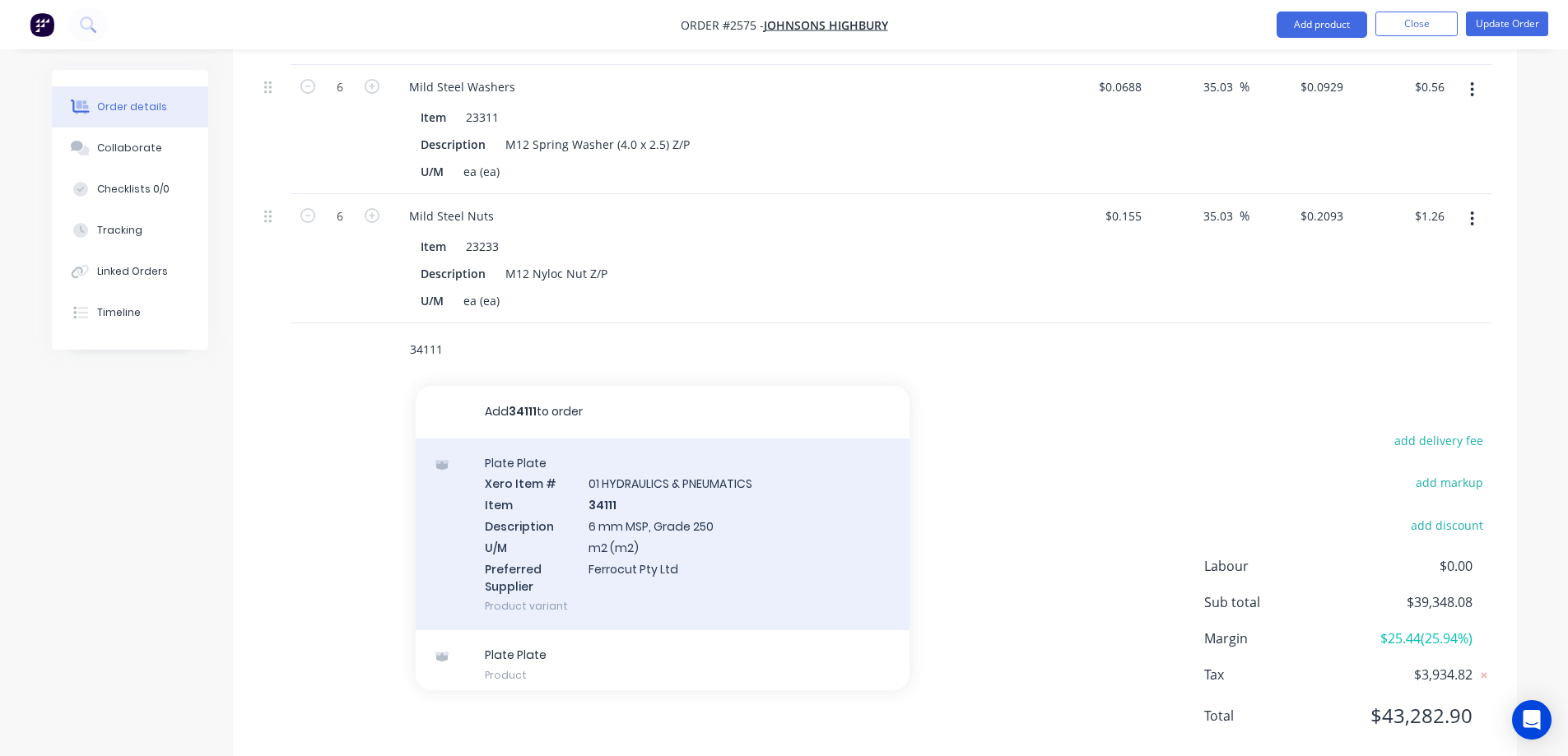
type input "34111"
click at [724, 534] on div "Plate Plate Xero Item # 01 HYDRAULICS & PNEUMATICS Item 34111 Description 6 mm …" at bounding box center [662, 535] width 493 height 192
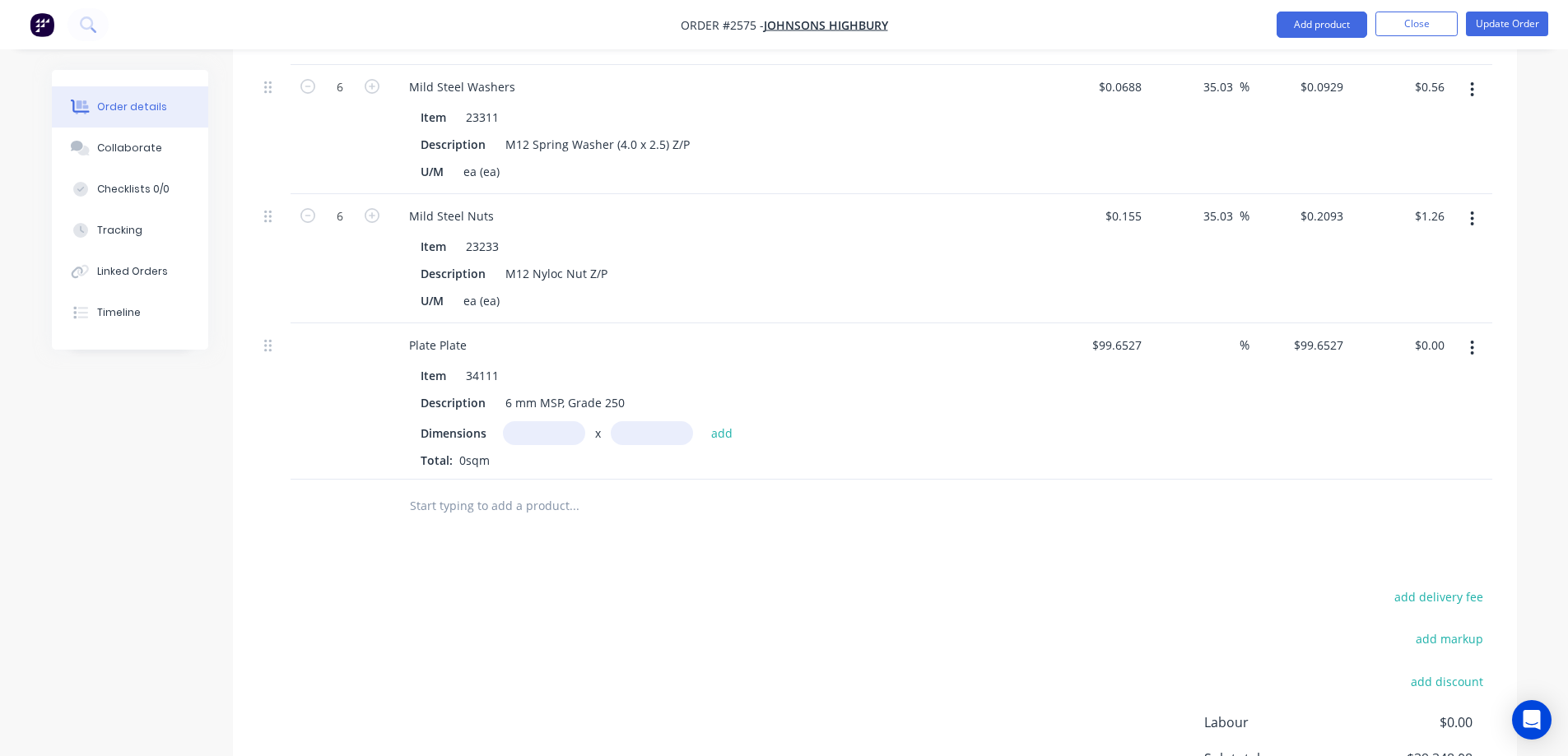
click at [519, 421] on input "text" at bounding box center [544, 432] width 82 height 24
type input "0.001m"
type input "2734m"
click at [670, 489] on input "text" at bounding box center [573, 506] width 330 height 33
click at [714, 421] on button "add" at bounding box center [722, 431] width 39 height 22
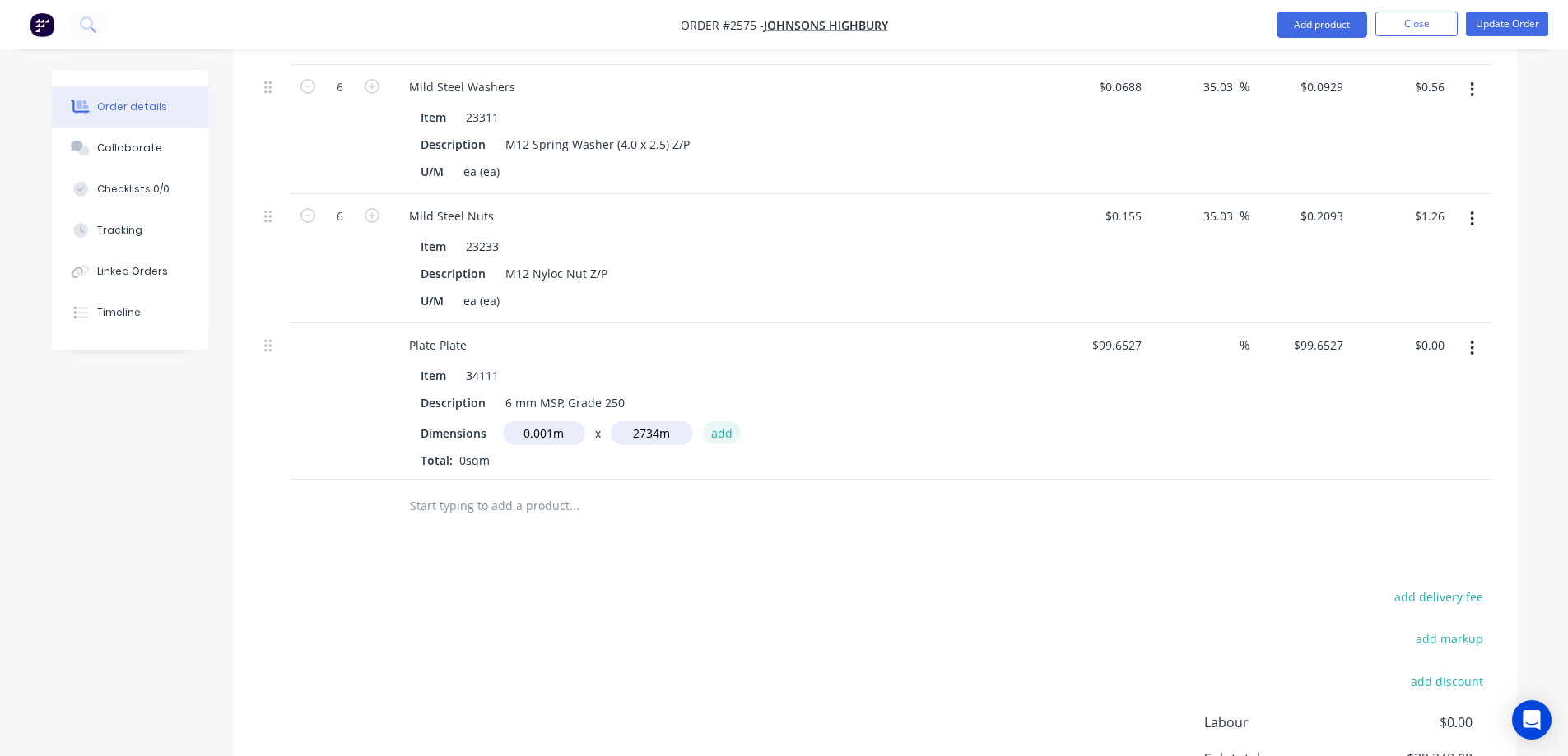
type input "$272.45"
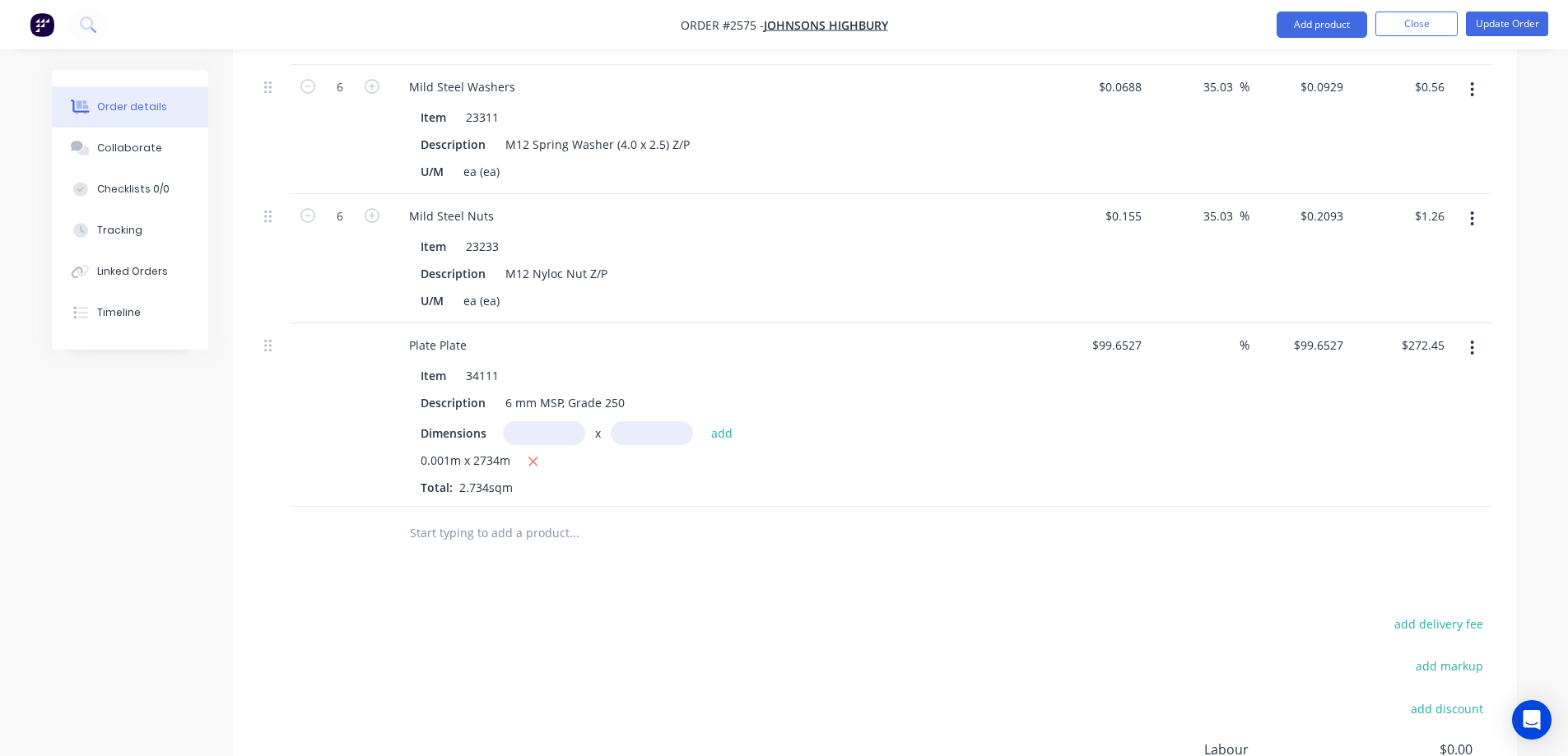
click at [489, 517] on input "text" at bounding box center [573, 533] width 330 height 33
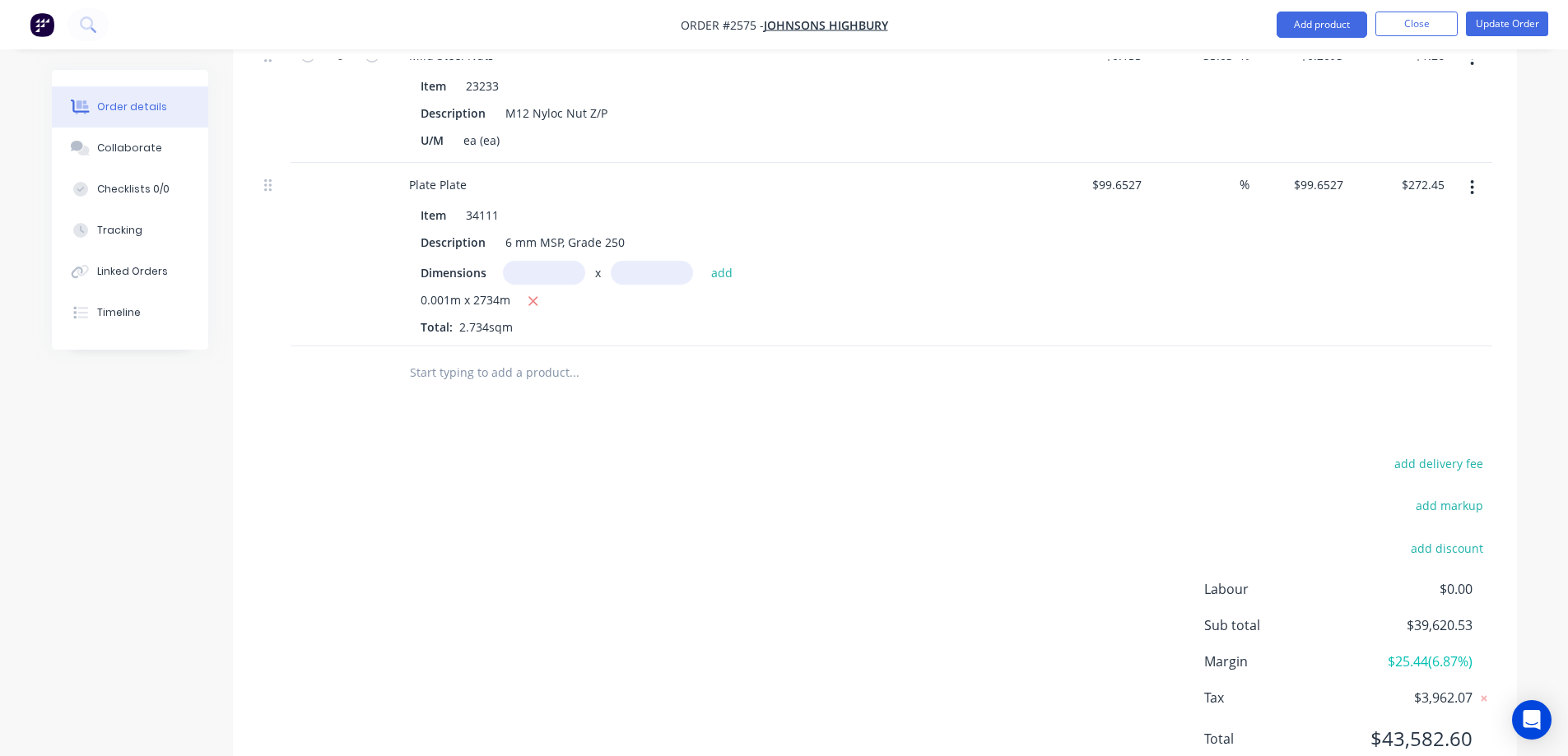
scroll to position [1993, 0]
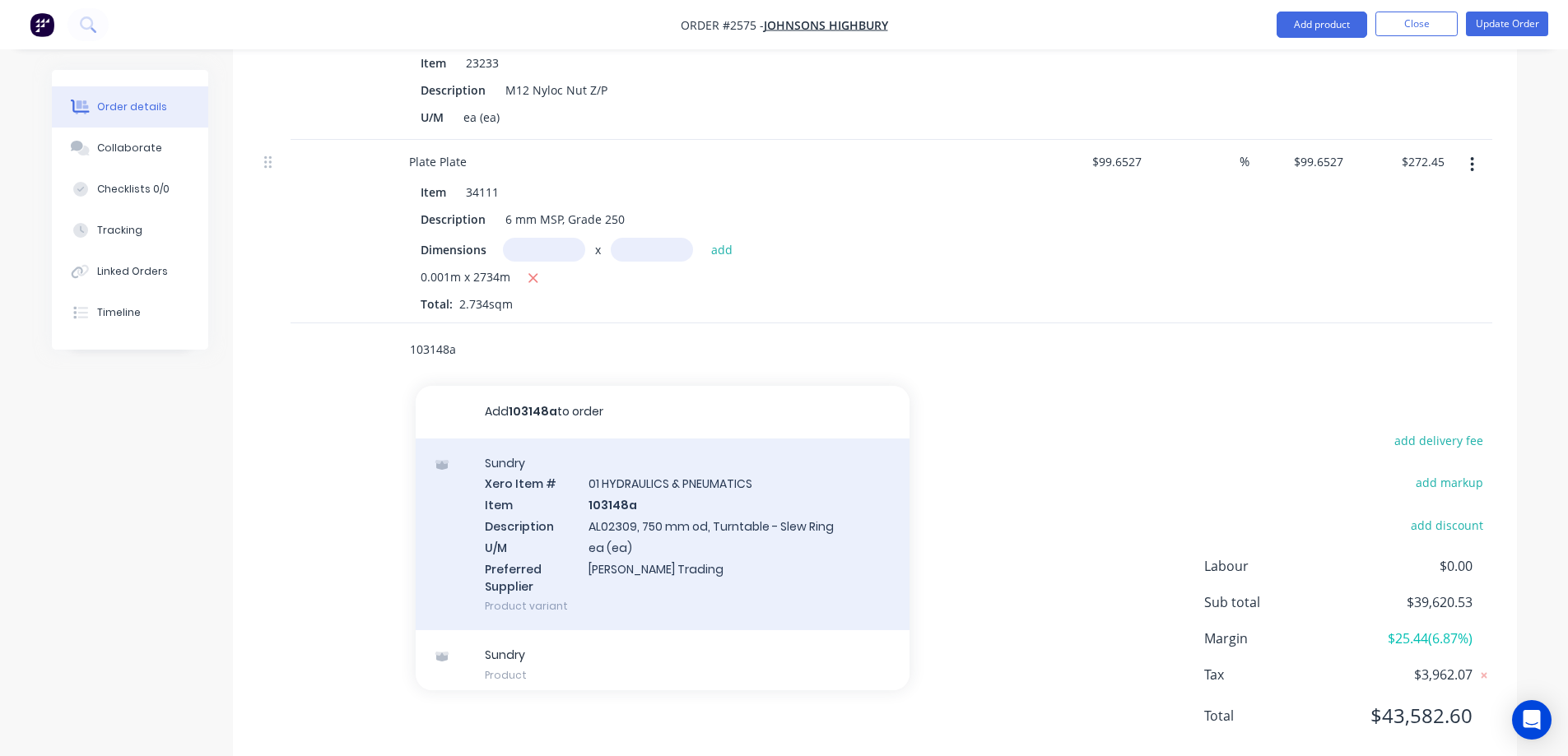
type input "103148a"
click at [554, 487] on div "Sundry Xero Item # 01 HYDRAULICS & PNEUMATICS Item 103148a Description AL02309,…" at bounding box center [662, 535] width 493 height 192
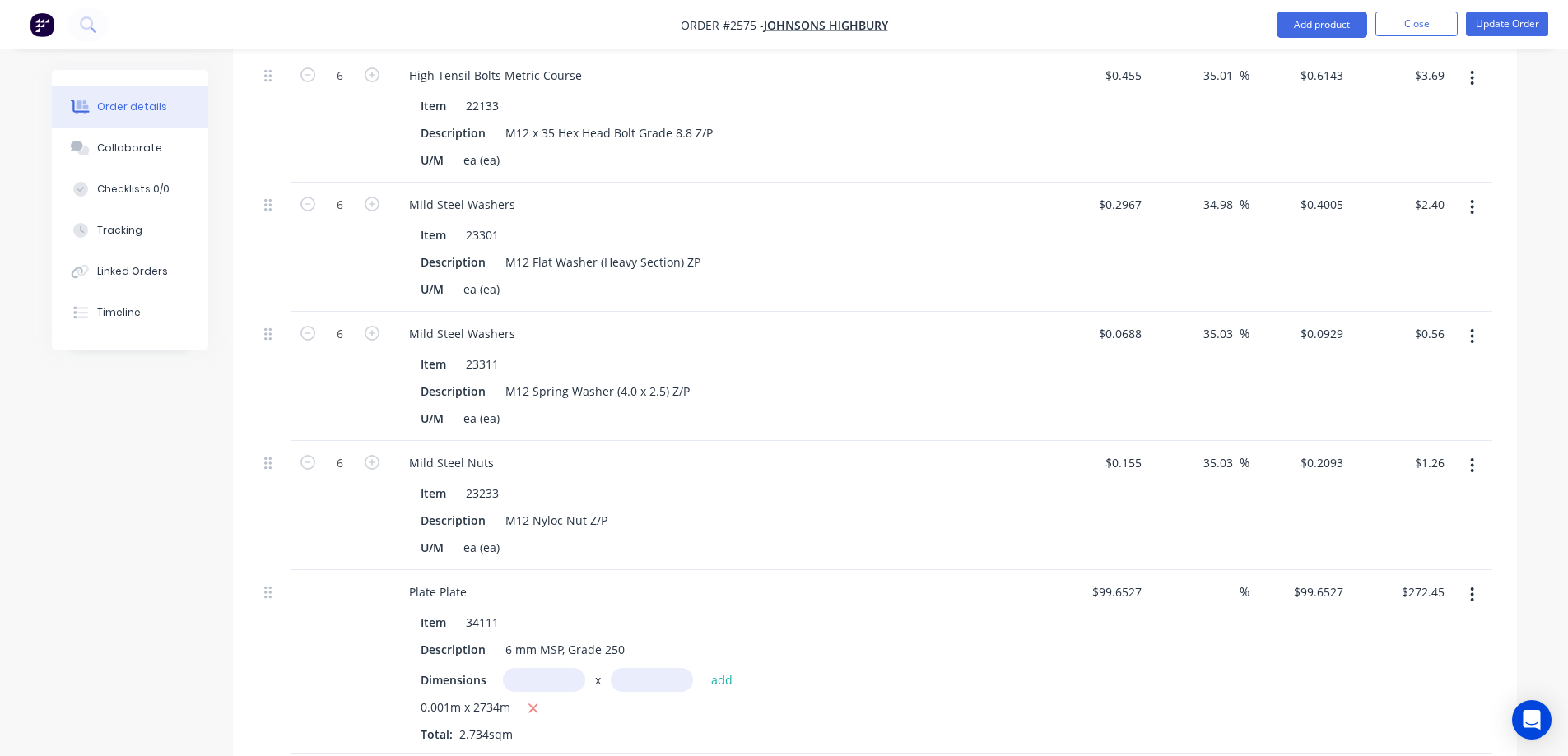
scroll to position [2122, 0]
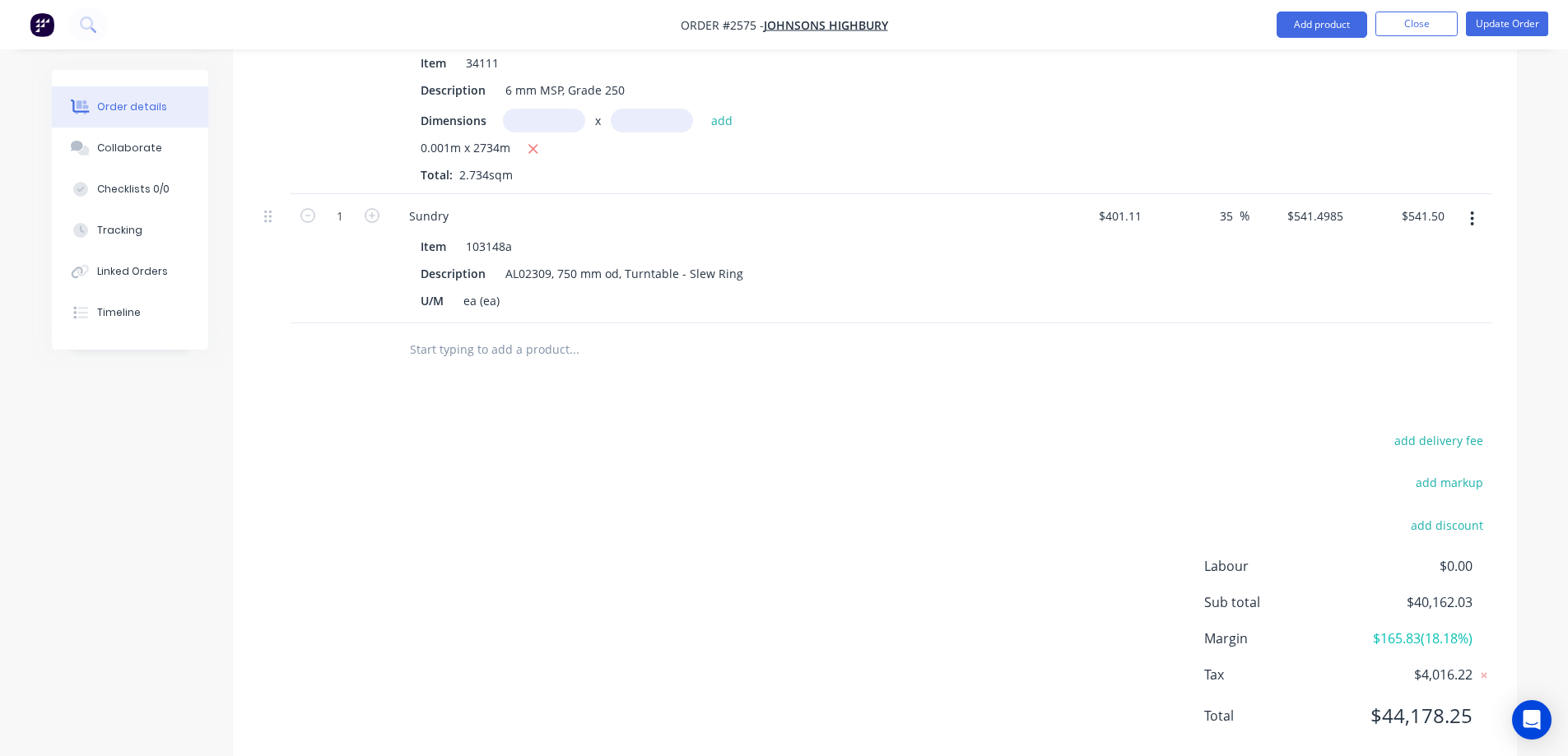
click at [483, 333] on input "text" at bounding box center [573, 349] width 330 height 33
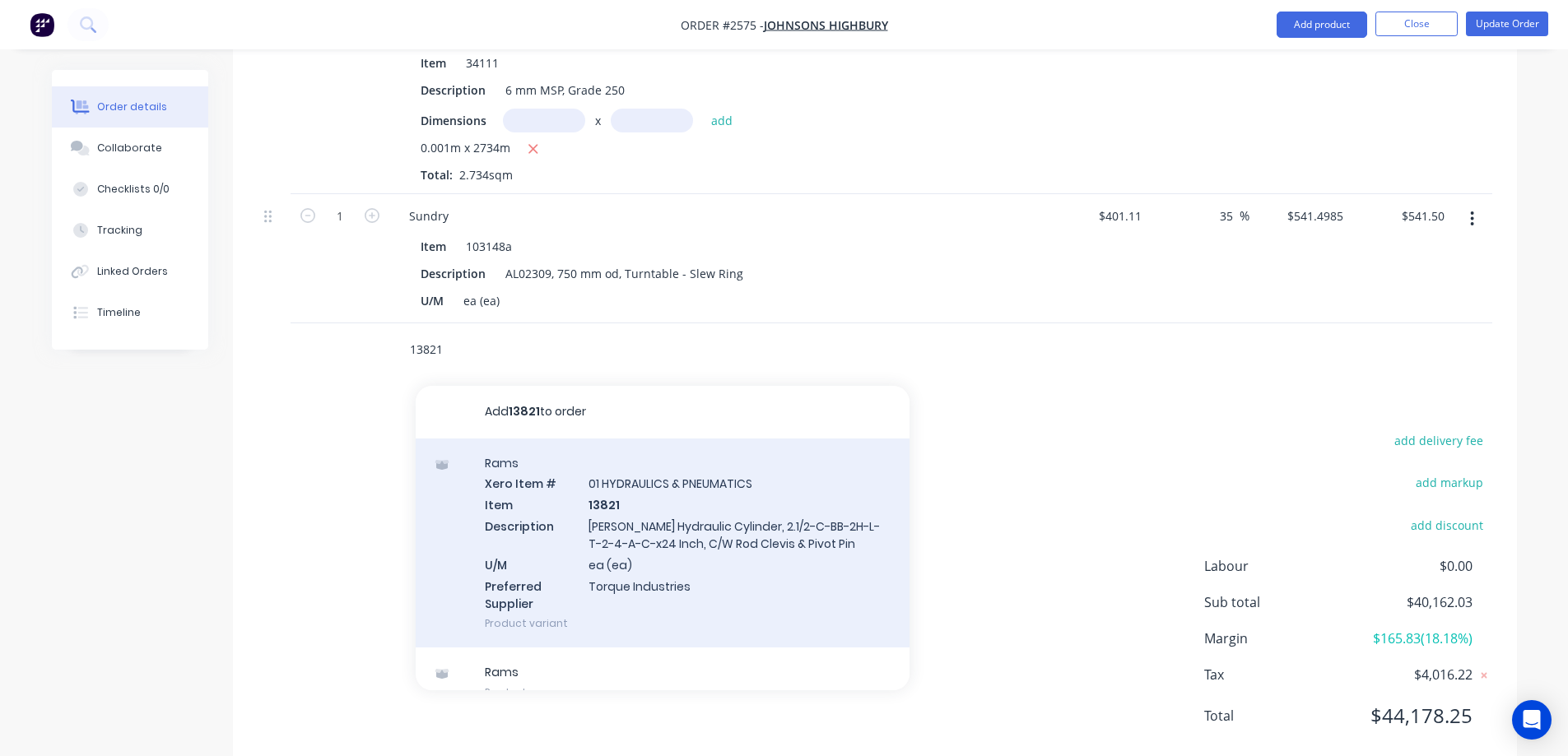
type input "13821"
click at [808, 460] on div "Rams Xero Item # 01 HYDRAULICS & PNEUMATICS Item 13821 Description Parker Hydra…" at bounding box center [662, 544] width 493 height 209
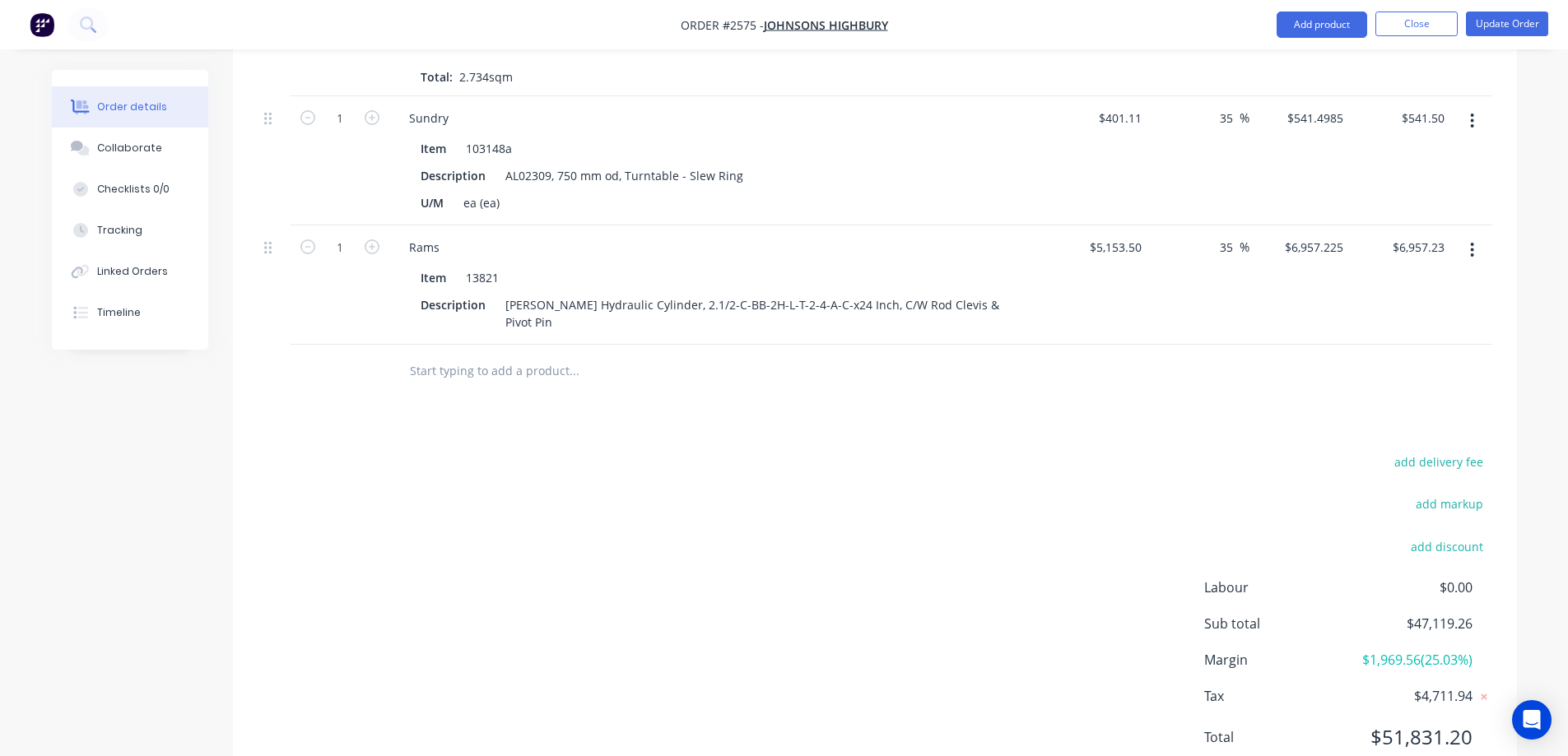
scroll to position [2224, 0]
click at [530, 350] on input "text" at bounding box center [573, 367] width 330 height 33
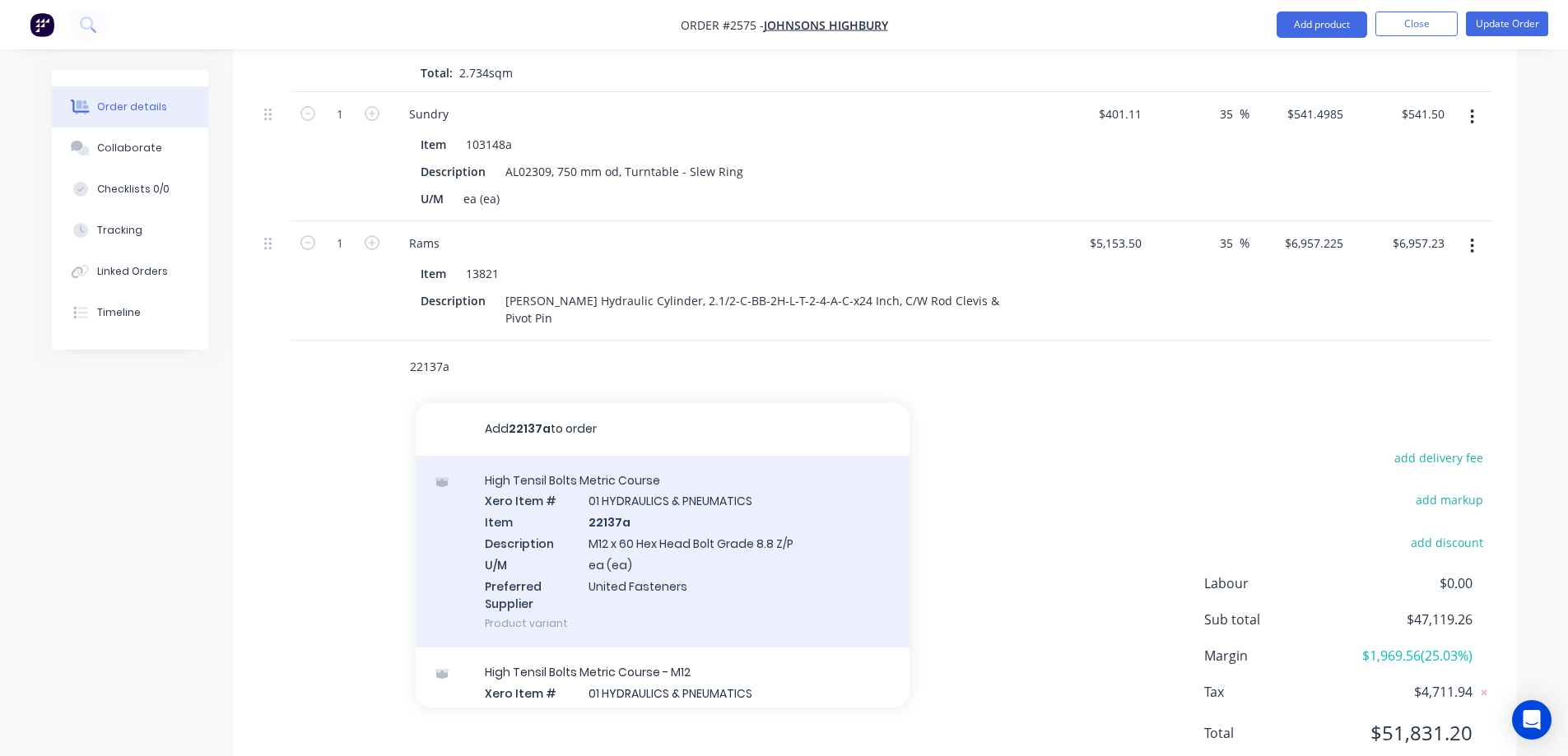
type input "22137a"
click at [718, 515] on div "High Tensil Bolts Metric Course Xero Item # 01 HYDRAULICS & PNEUMATICS Item 221…" at bounding box center [662, 552] width 493 height 192
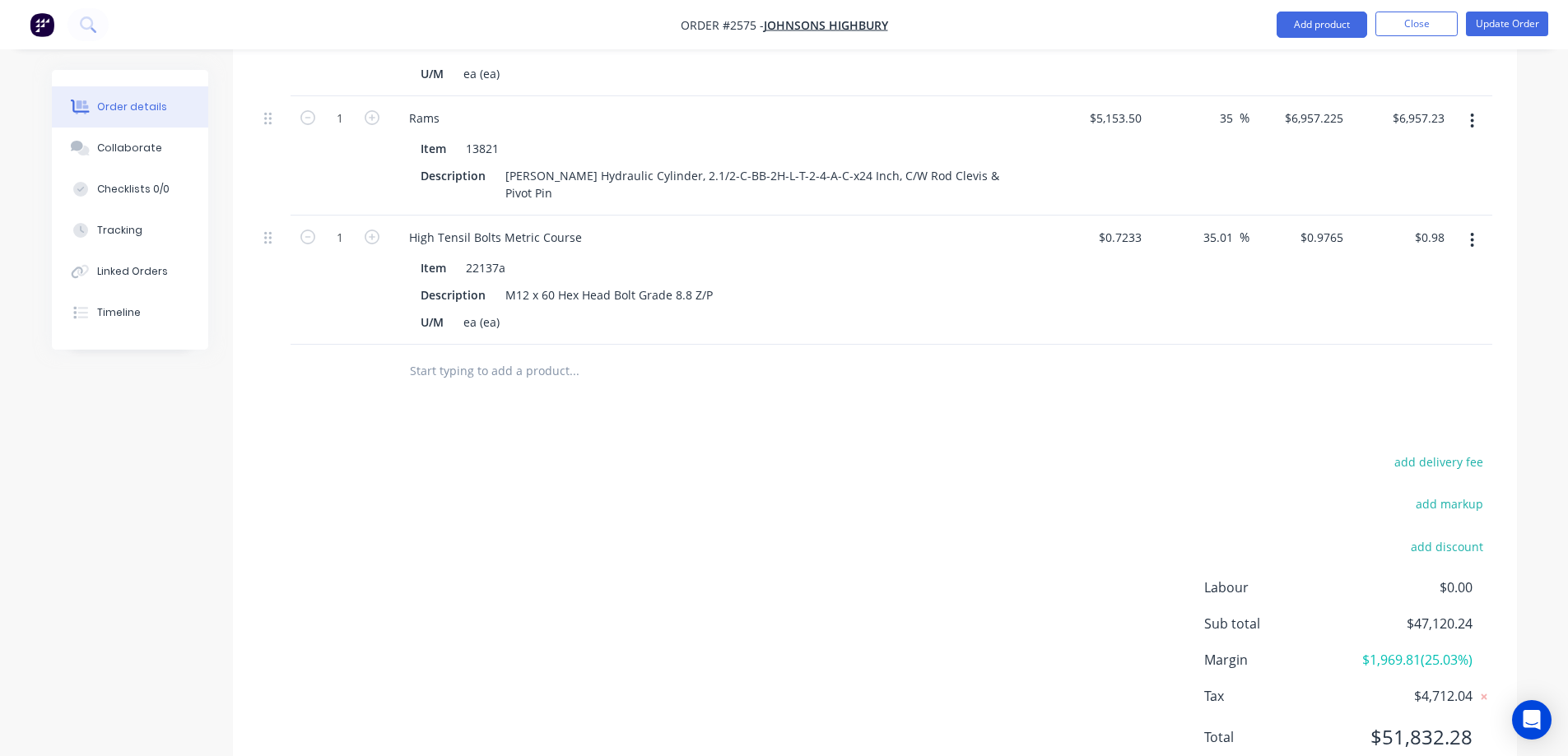
scroll to position [2354, 0]
click at [371, 223] on button "button" at bounding box center [372, 231] width 21 height 17
type input "2"
type input "$1.95"
click at [371, 223] on button "button" at bounding box center [372, 231] width 21 height 17
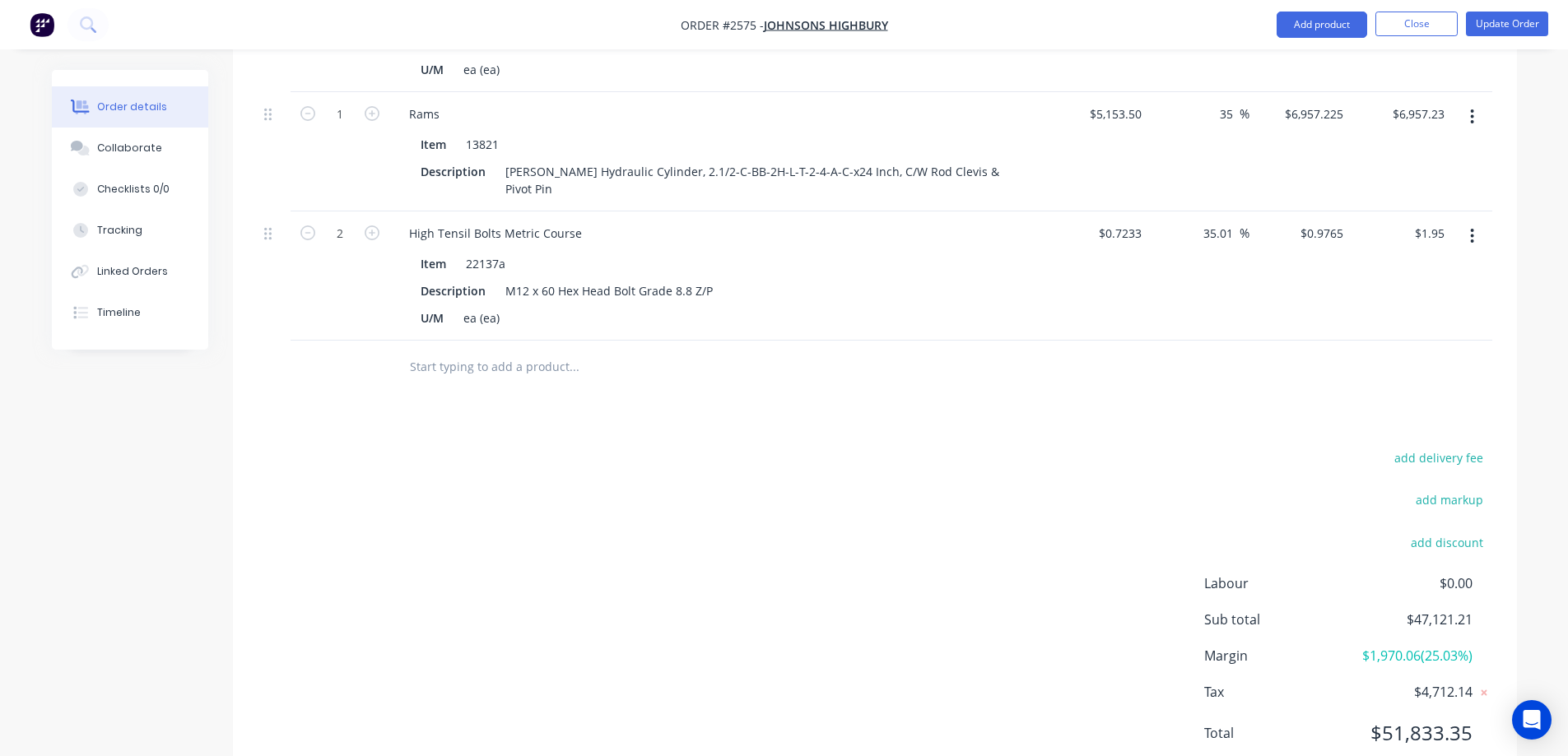
type input "3"
type input "$2.93"
click at [472, 350] on input "text" at bounding box center [573, 367] width 330 height 33
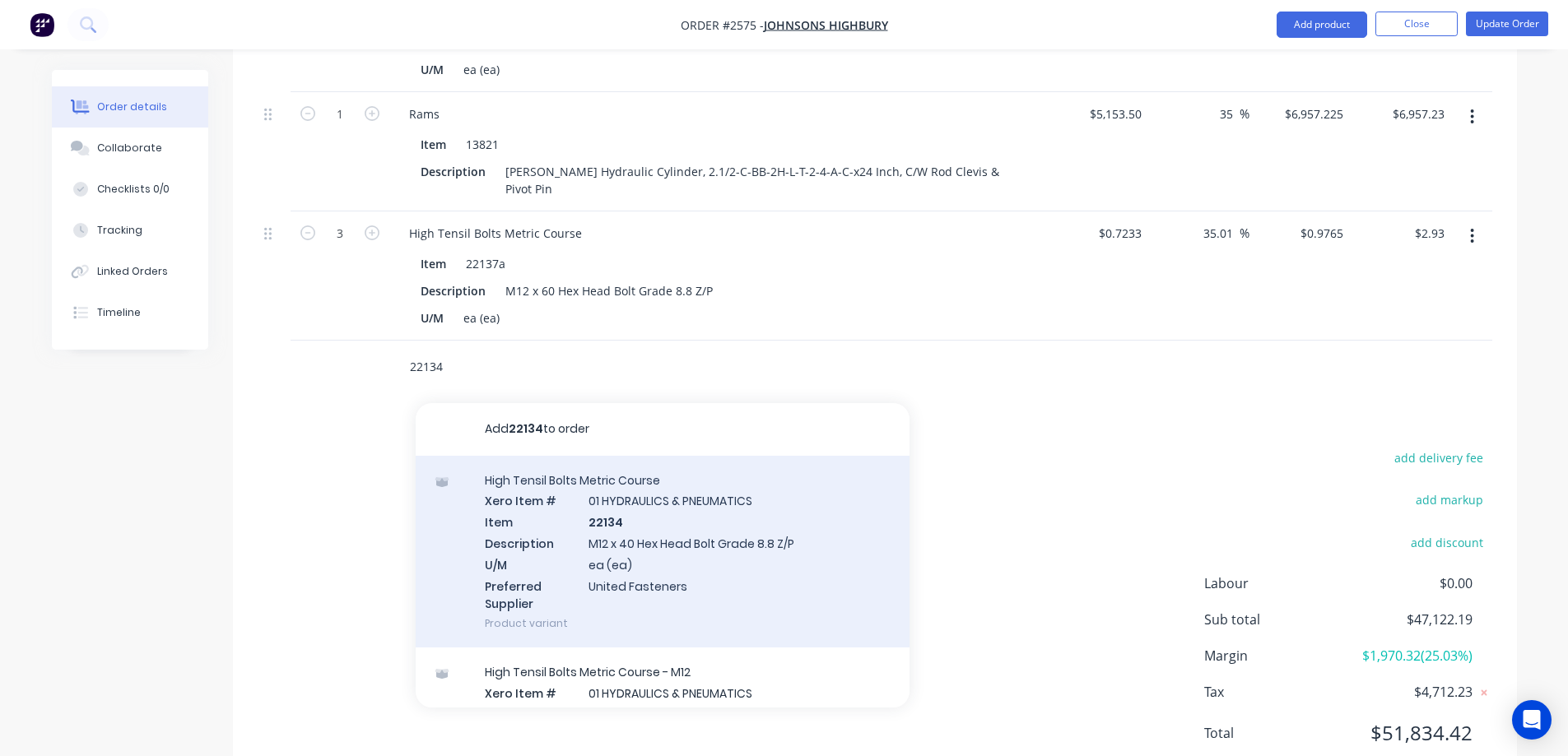
type input "22134"
click at [714, 461] on div "High Tensil Bolts Metric Course Xero Item # 01 HYDRAULICS & PNEUMATICS Item 221…" at bounding box center [662, 552] width 493 height 192
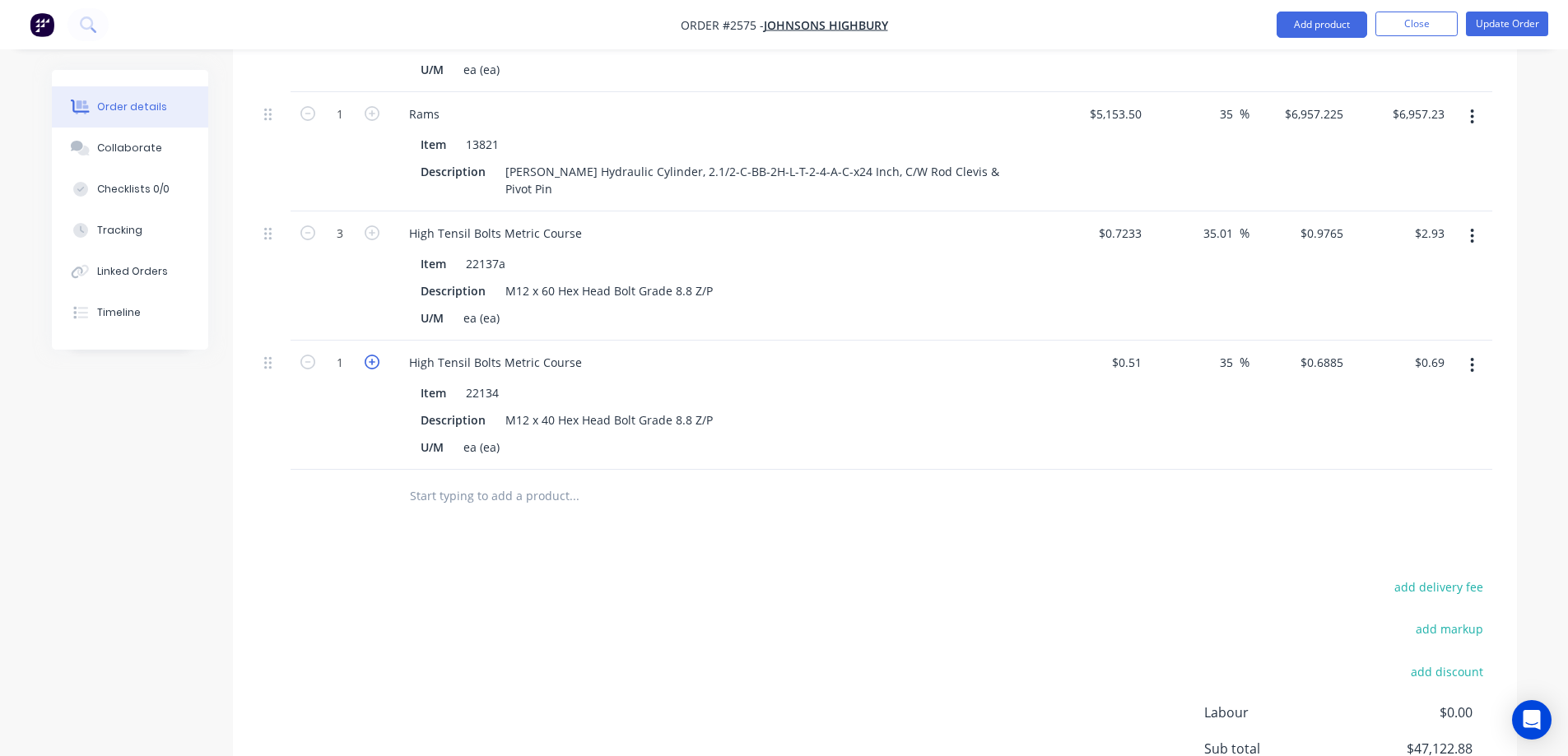
click at [377, 354] on icon "button" at bounding box center [372, 362] width 15 height 15
type input "2"
type input "$1.38"
click at [377, 354] on icon "button" at bounding box center [372, 362] width 15 height 15
type input "3"
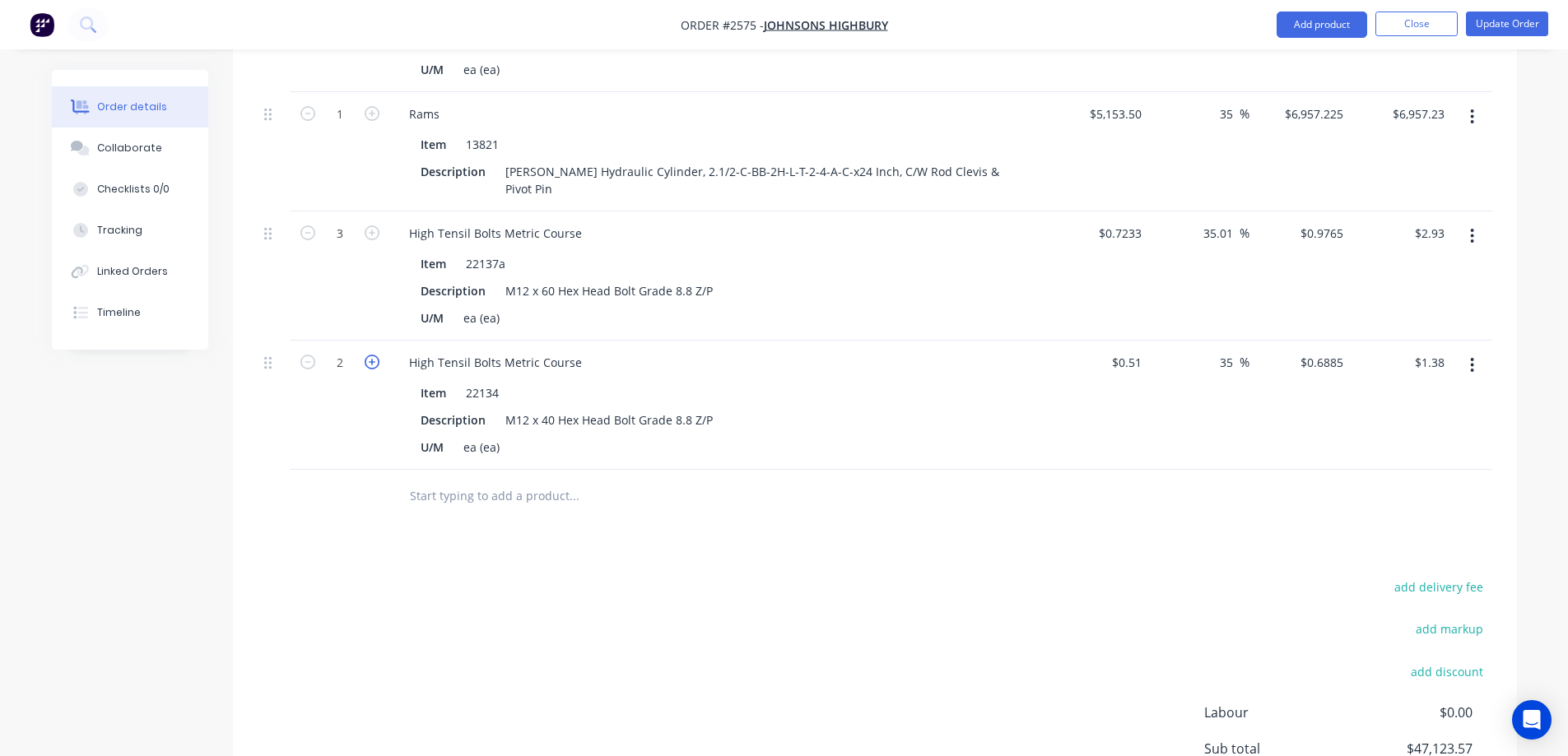
type input "$2.07"
click at [377, 354] on icon "button" at bounding box center [372, 362] width 15 height 15
type input "4"
type input "$2.75"
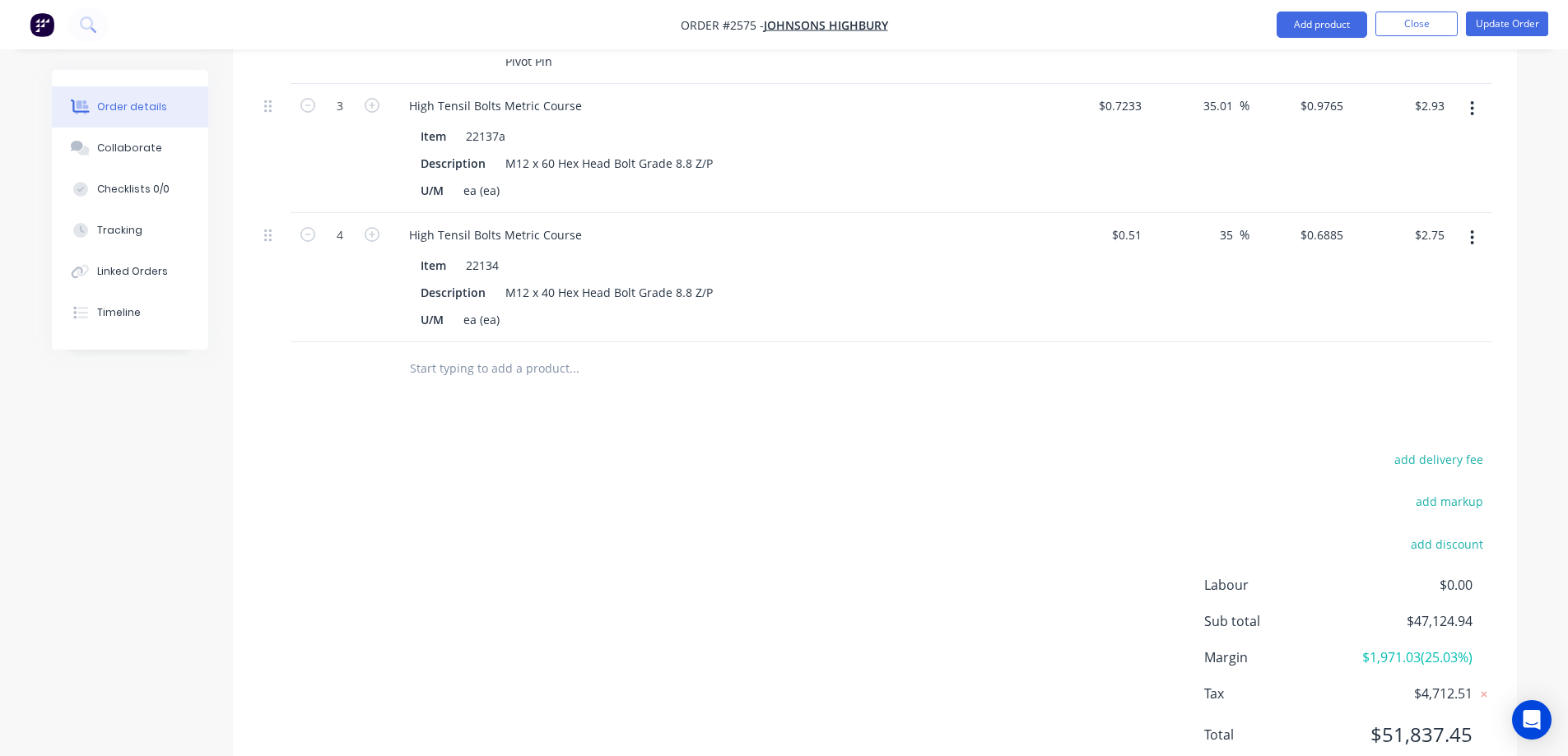
scroll to position [2483, 0]
click at [469, 350] on input "text" at bounding box center [573, 367] width 330 height 33
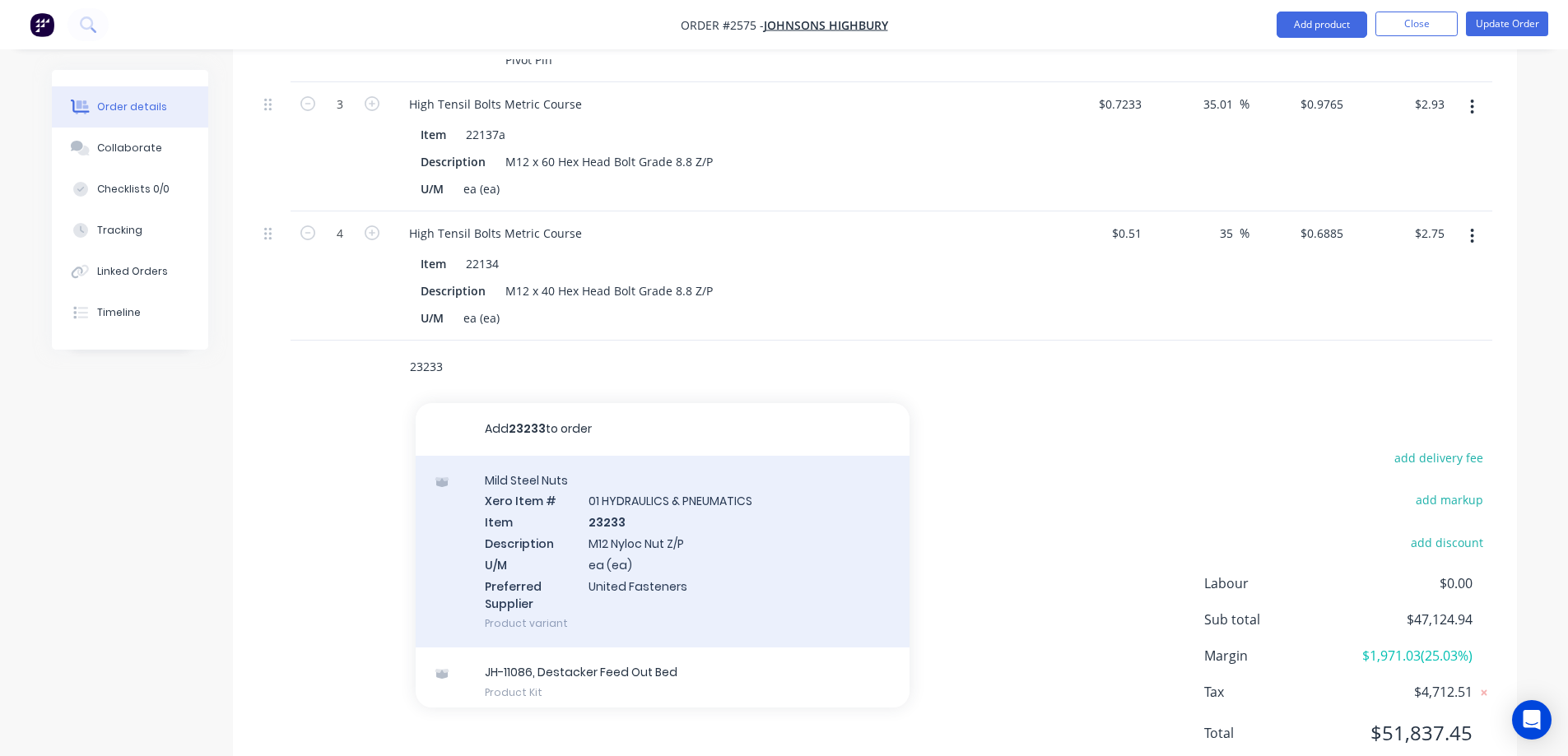
type input "23233"
click at [775, 530] on div "Mild Steel Nuts Xero Item # 01 HYDRAULICS & PNEUMATICS Item 23233 Description M…" at bounding box center [662, 552] width 493 height 192
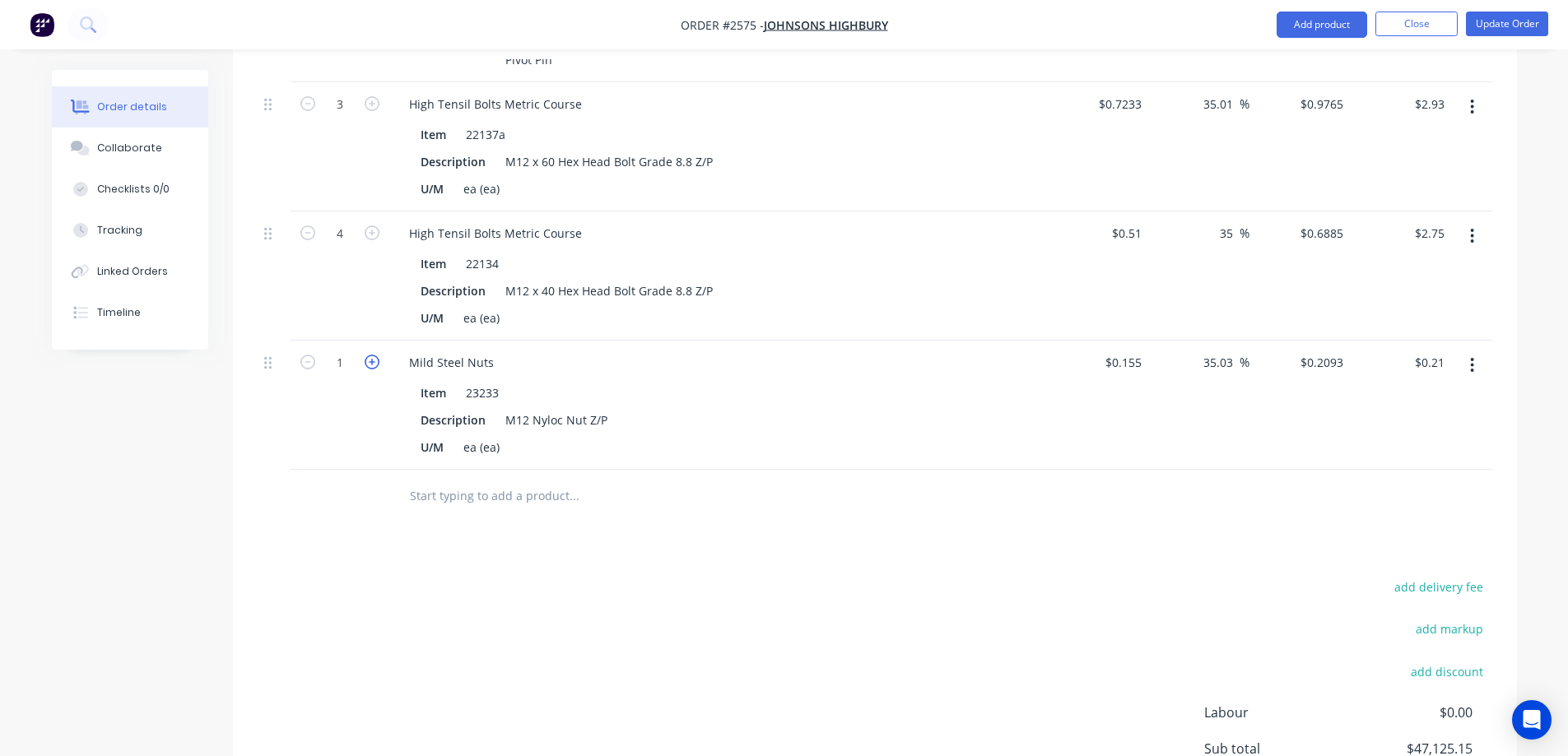
click at [378, 354] on icon "button" at bounding box center [372, 362] width 15 height 15
type input "2"
type input "$0.42"
click at [378, 354] on icon "button" at bounding box center [372, 362] width 15 height 15
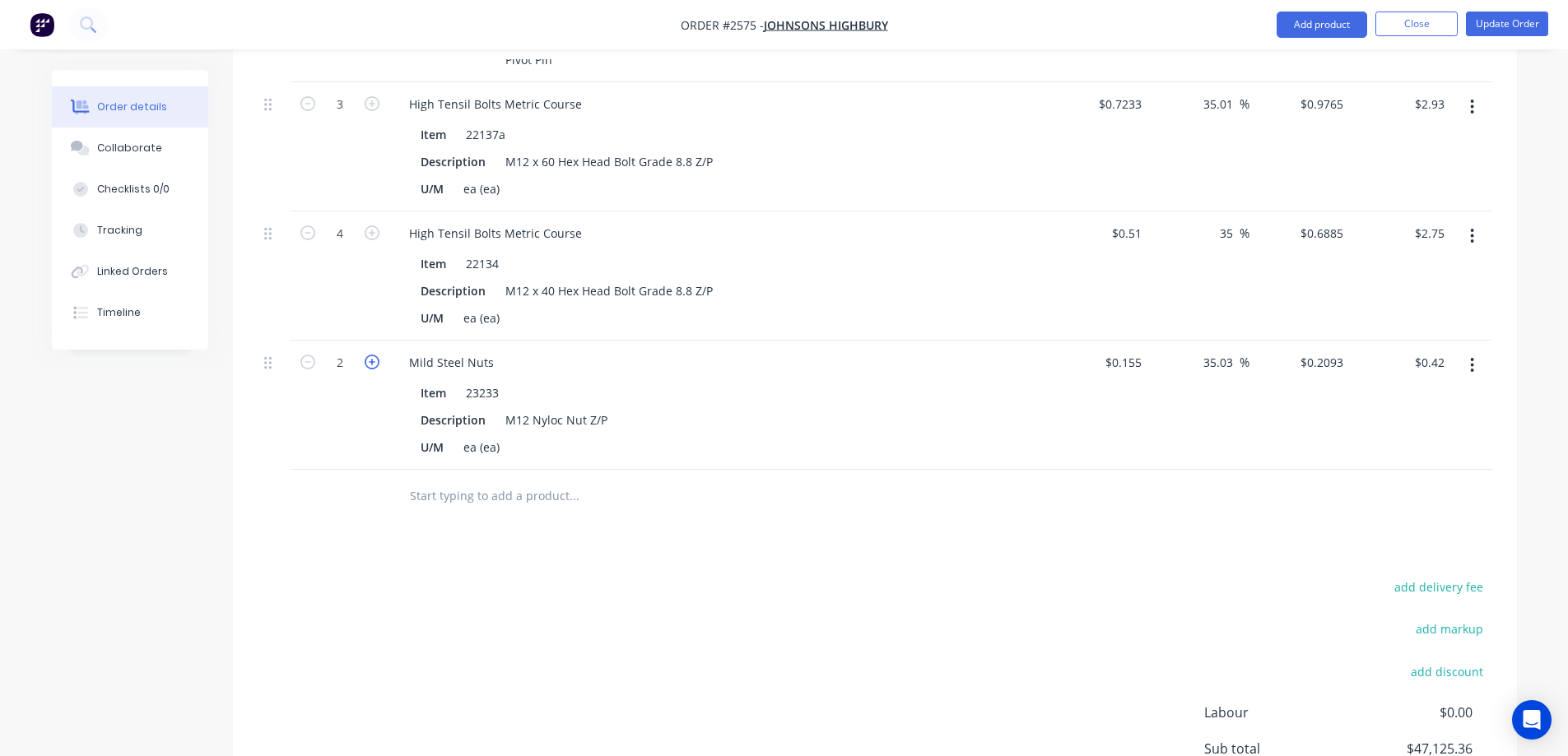
type input "4"
type input "$0.84"
click at [378, 354] on icon "button" at bounding box center [372, 362] width 15 height 15
type input "5"
type input "$1.05"
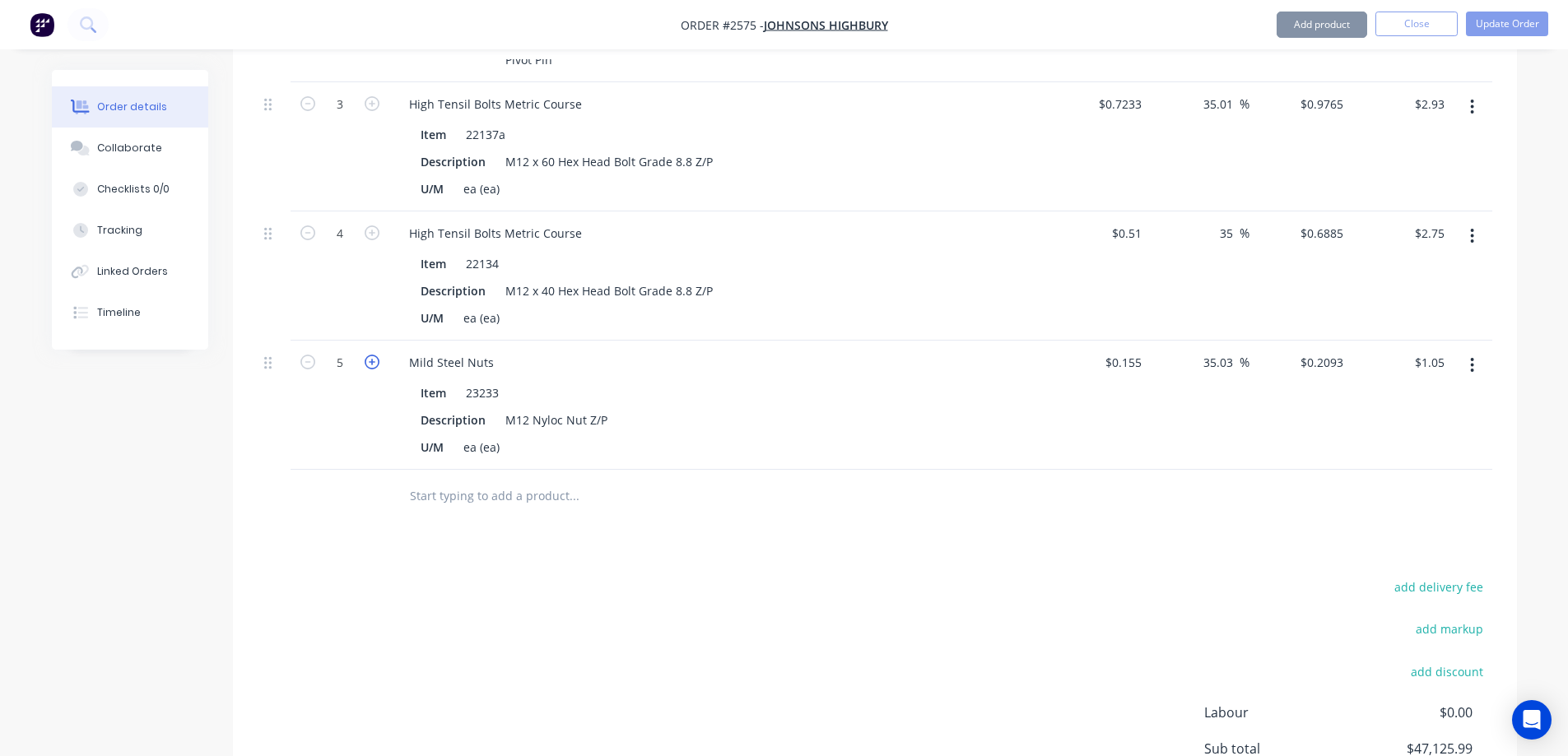
click at [378, 354] on icon "button" at bounding box center [372, 362] width 15 height 15
type input "7"
type input "$1.47"
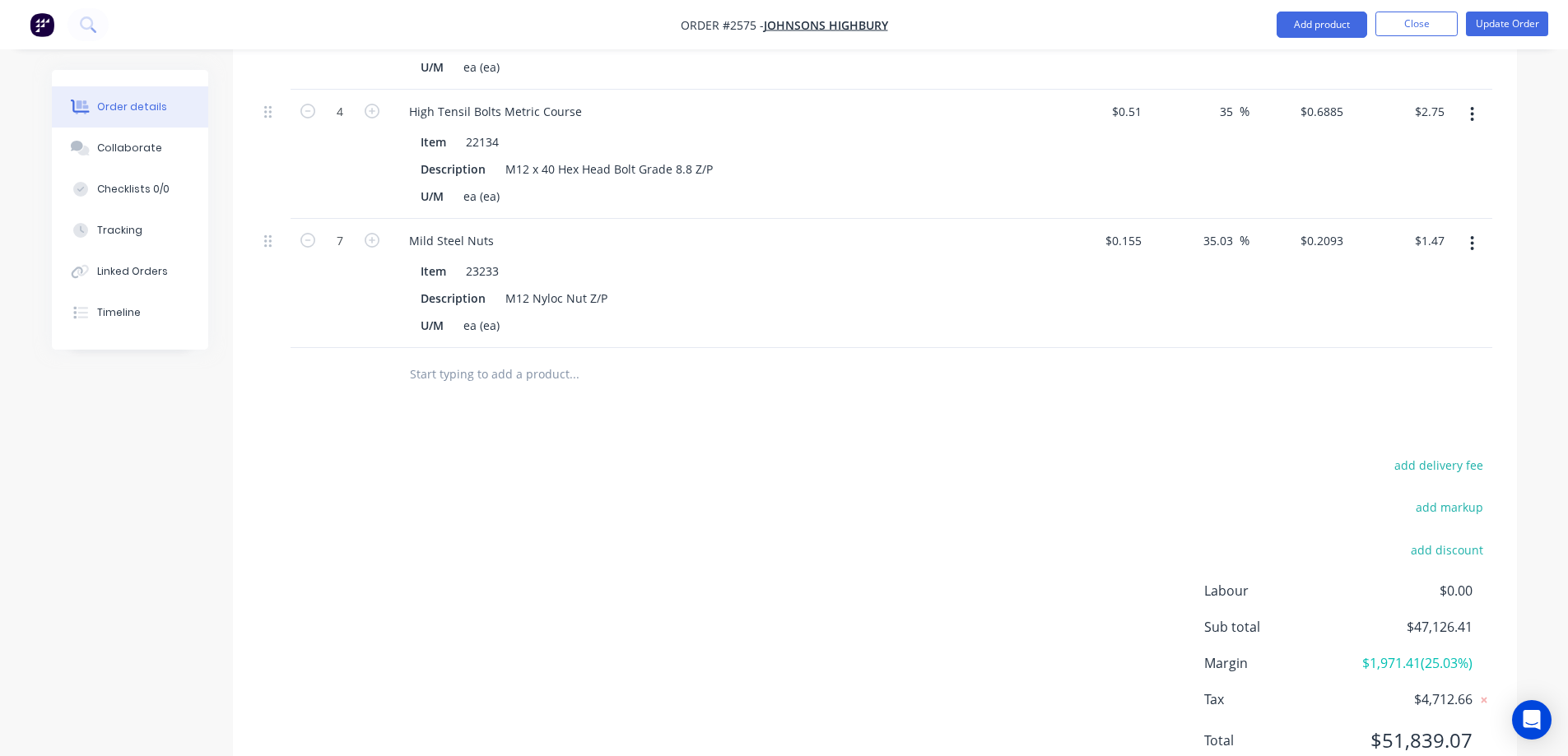
scroll to position [2612, 0]
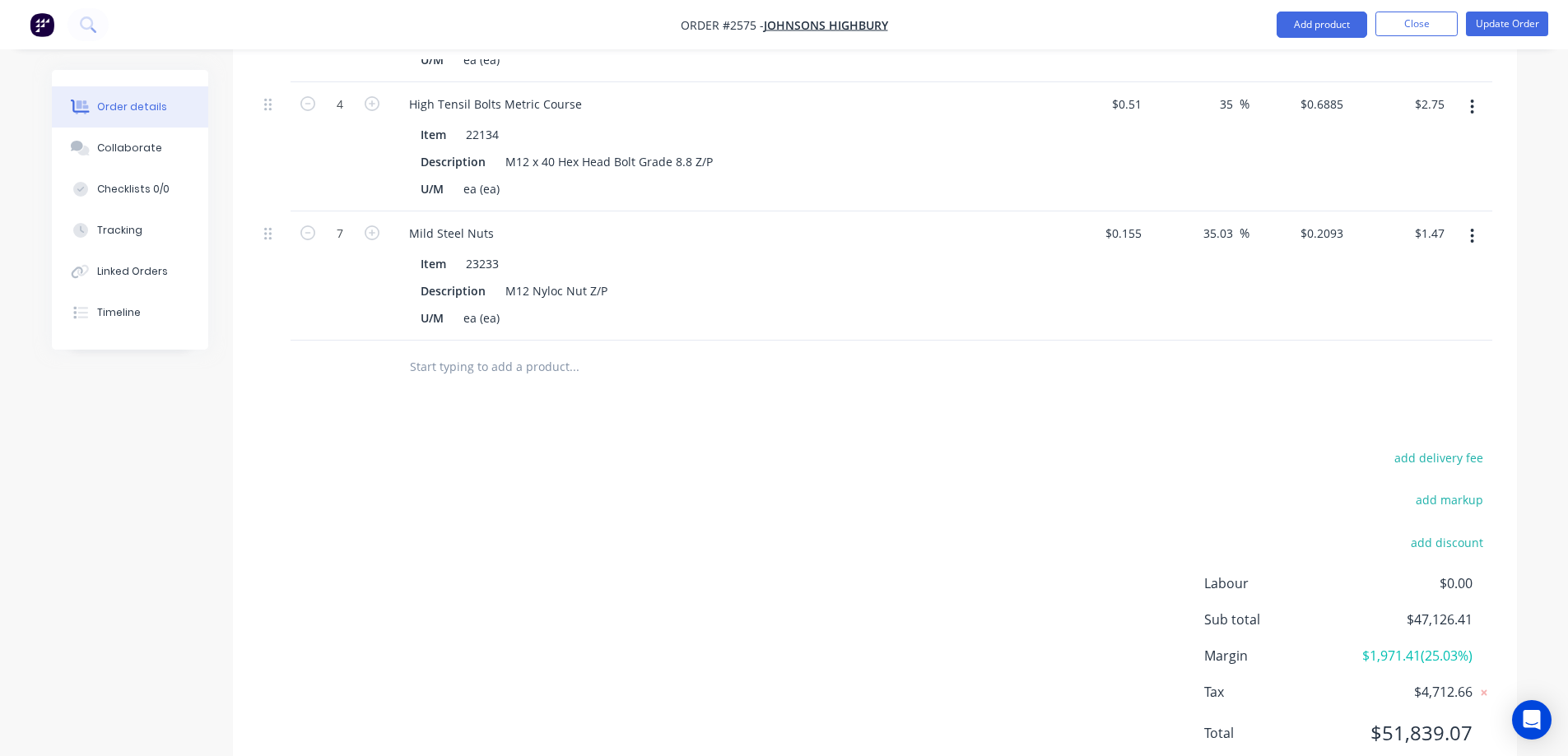
click at [497, 350] on input "text" at bounding box center [573, 367] width 330 height 33
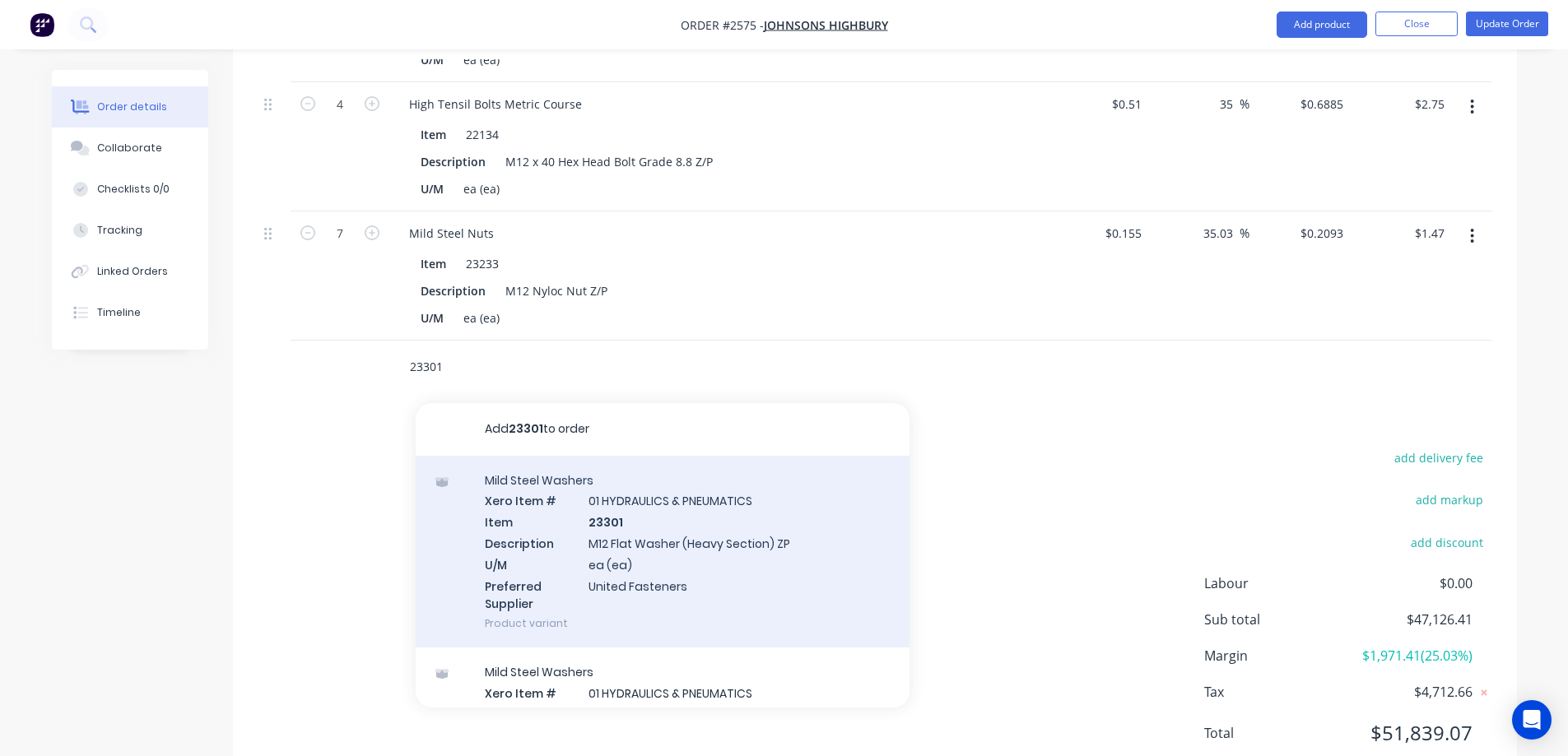
type input "23301"
click at [683, 533] on div "Mild Steel Washers Xero Item # 01 HYDRAULICS & PNEUMATICS Item 23301 Descriptio…" at bounding box center [662, 552] width 493 height 192
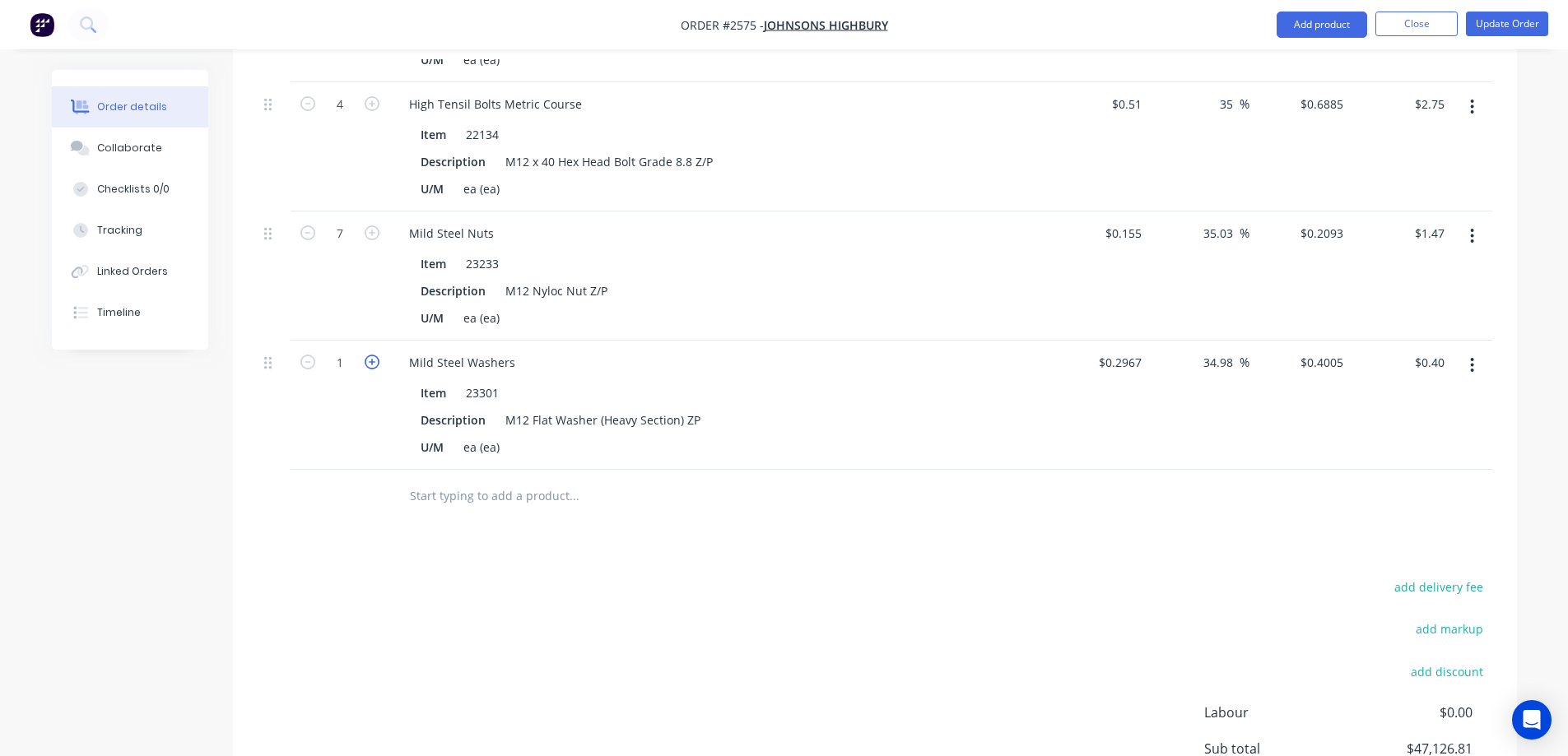
click at [369, 354] on icon "button" at bounding box center [372, 362] width 15 height 15
type input "2"
type input "$0.80"
click at [369, 354] on icon "button" at bounding box center [372, 362] width 15 height 15
type input "3"
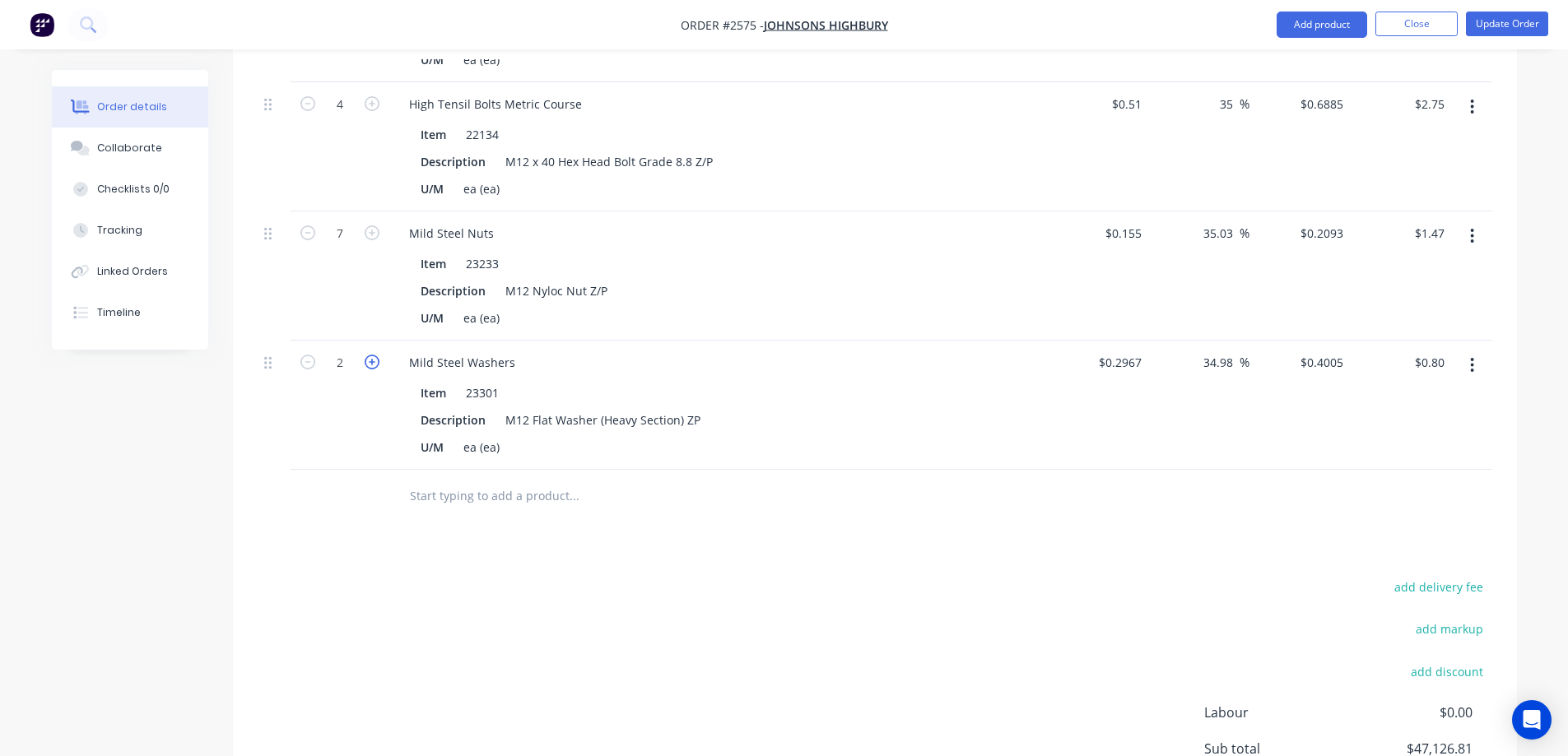
type input "$1.20"
click at [369, 354] on icon "button" at bounding box center [372, 362] width 15 height 15
type input "4"
type input "$1.60"
click at [369, 354] on icon "button" at bounding box center [372, 362] width 15 height 15
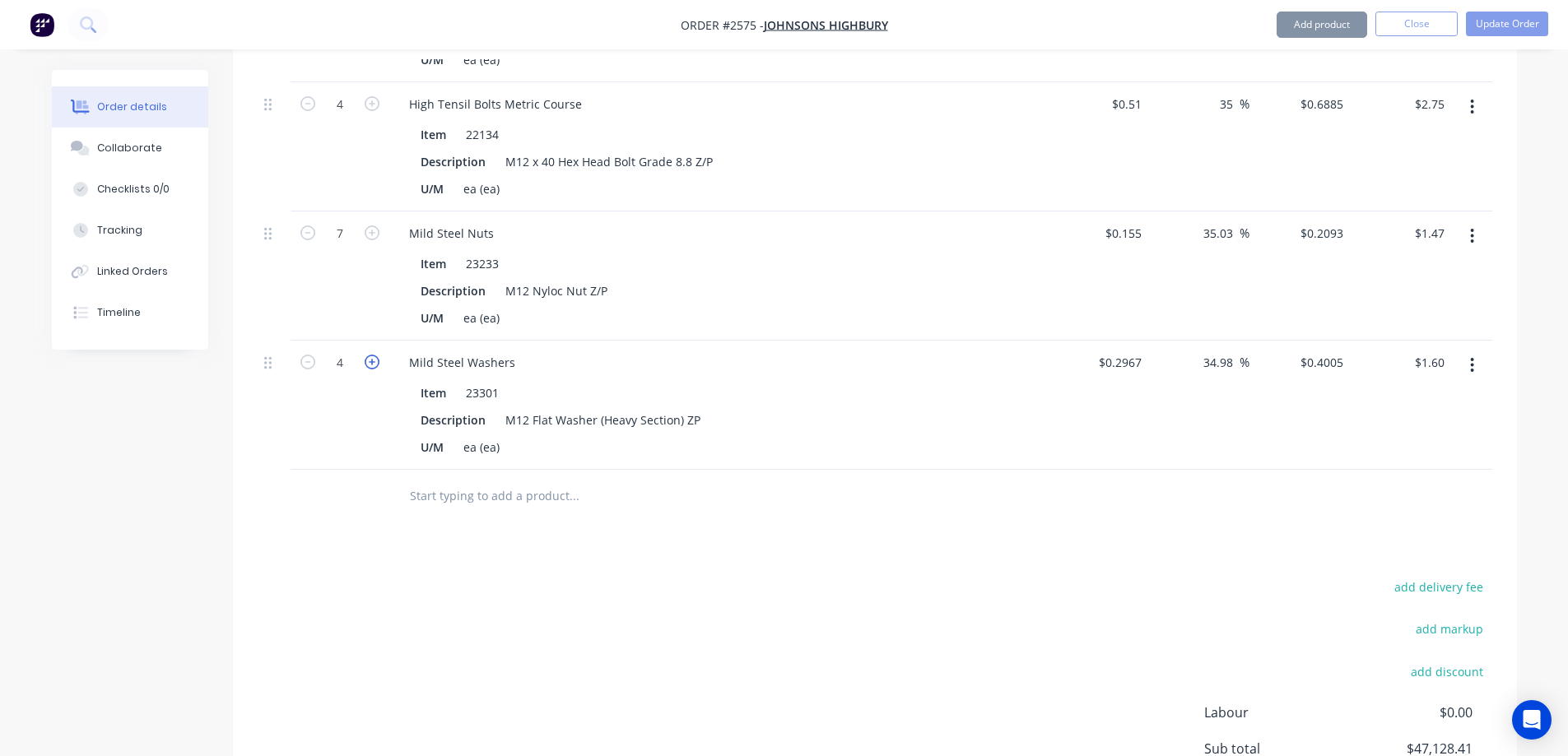
type input "5"
type input "$2.00"
click at [369, 354] on icon "button" at bounding box center [372, 362] width 15 height 15
type input "6"
type input "$2.40"
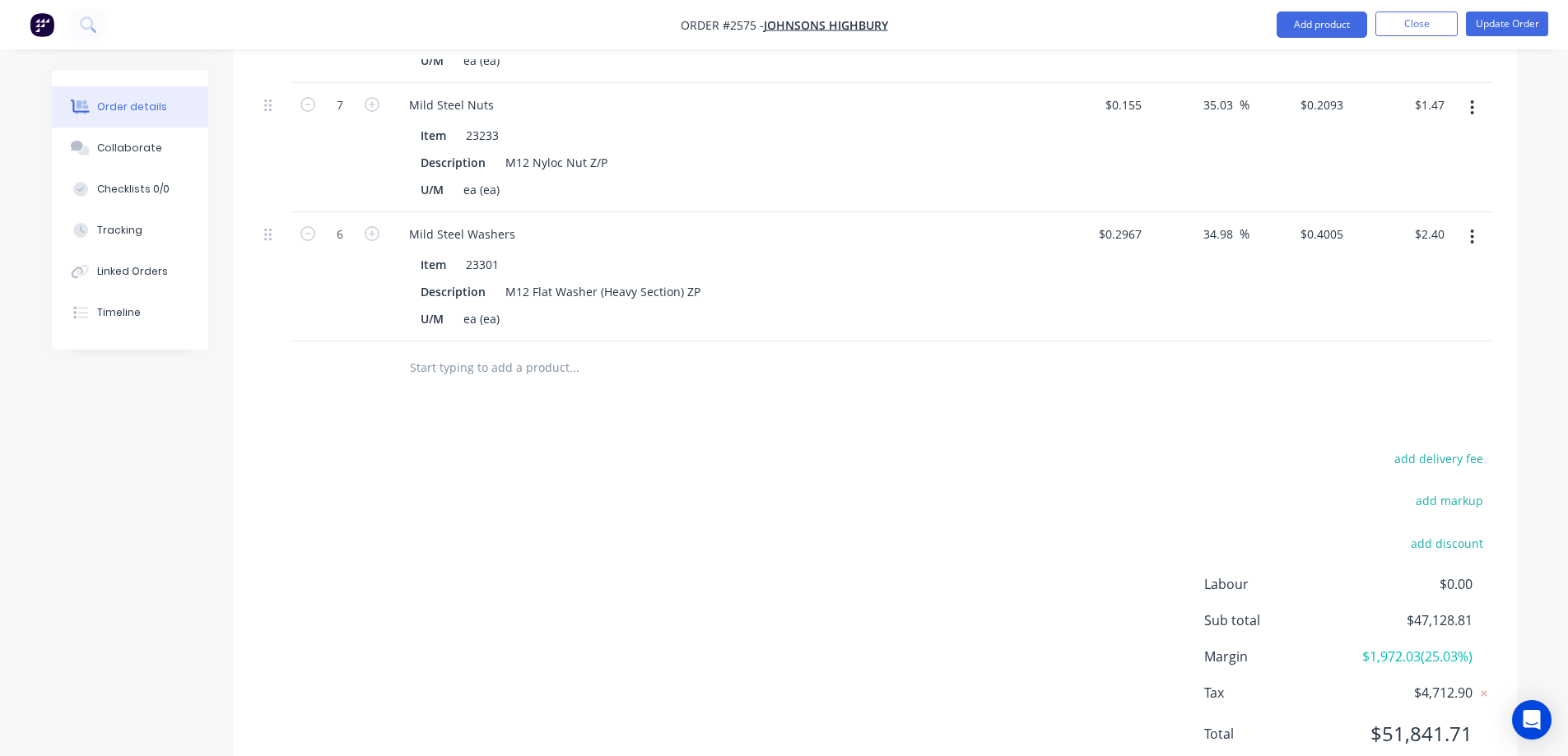
scroll to position [2741, 0]
click at [456, 350] on input "text" at bounding box center [573, 367] width 330 height 33
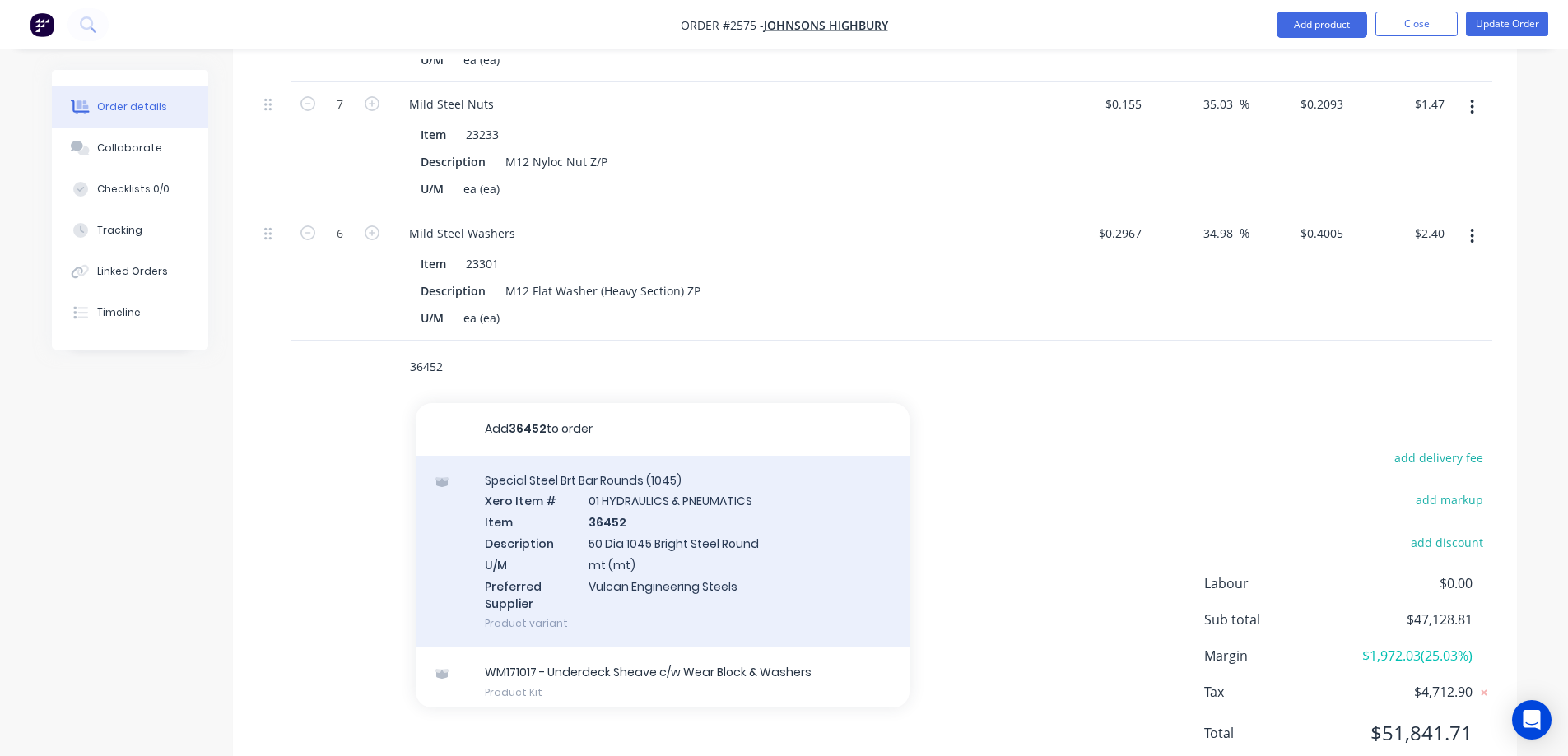
type input "36452"
click at [739, 510] on div "Special Steel Brt Bar Rounds (1045) Xero Item # 01 HYDRAULICS & PNEUMATICS Item…" at bounding box center [662, 552] width 493 height 192
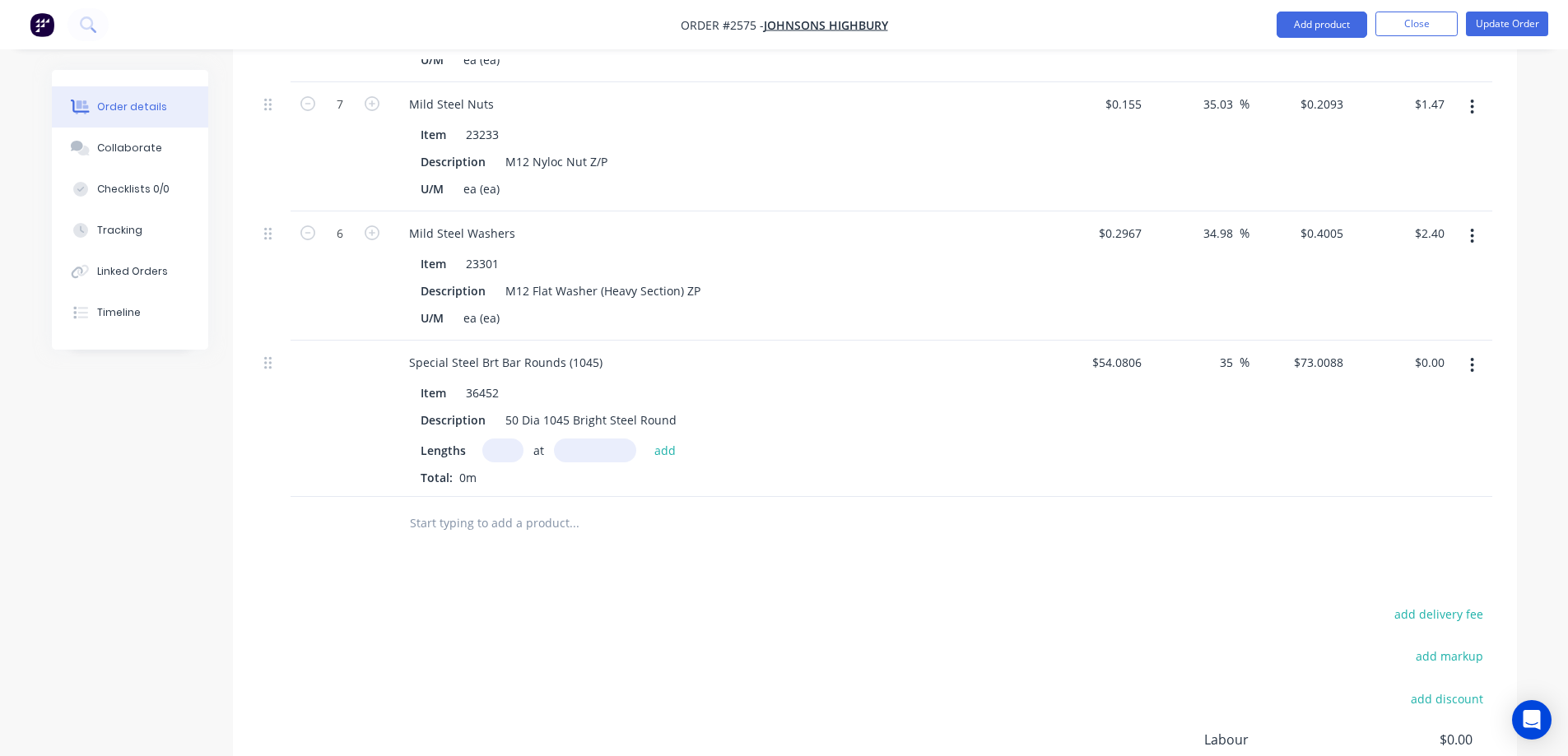
click at [502, 439] on input "text" at bounding box center [502, 450] width 41 height 24
type input "1"
type input "50mm"
click at [666, 439] on button "add" at bounding box center [665, 449] width 39 height 22
type input "$3.65"
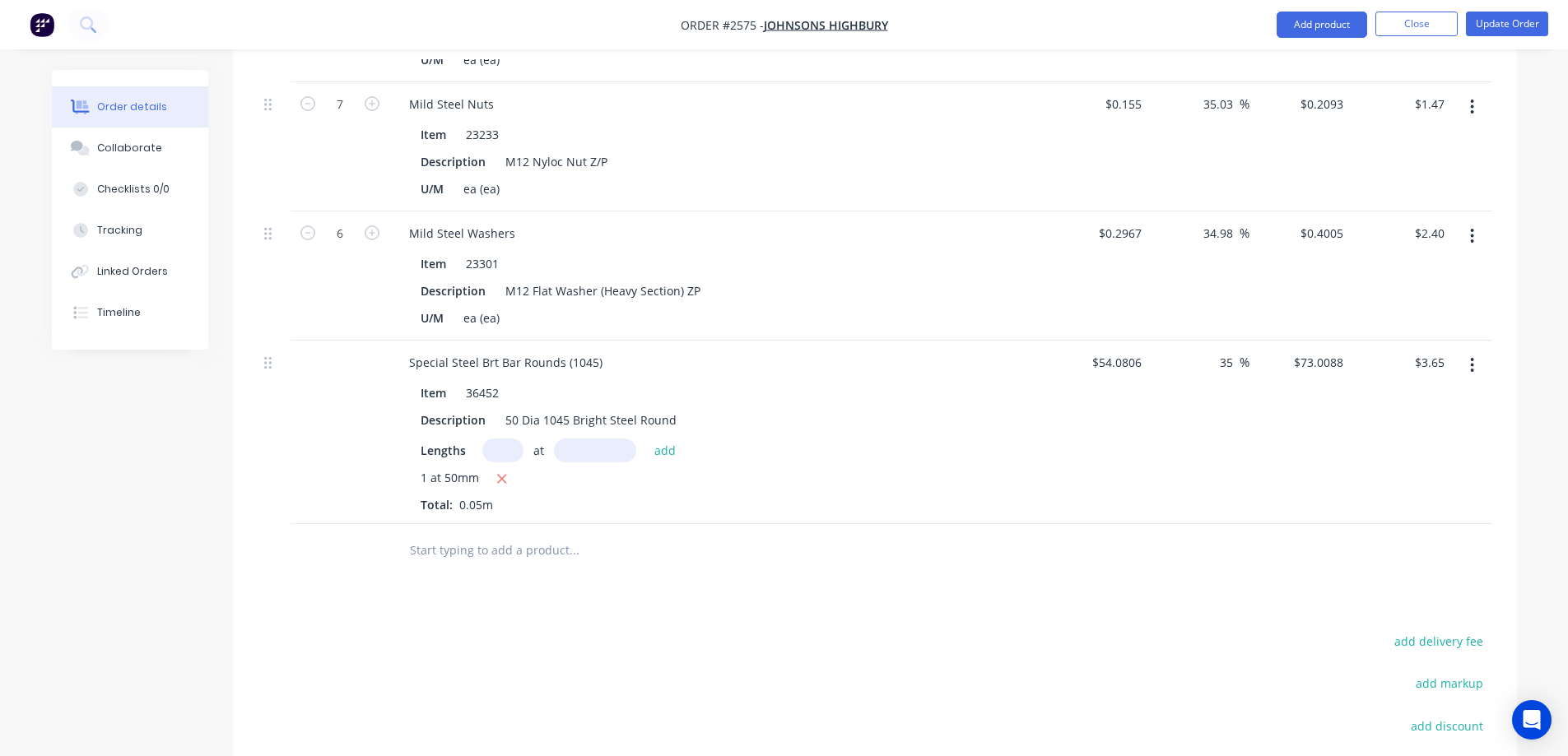
click at [483, 534] on input "text" at bounding box center [573, 550] width 330 height 33
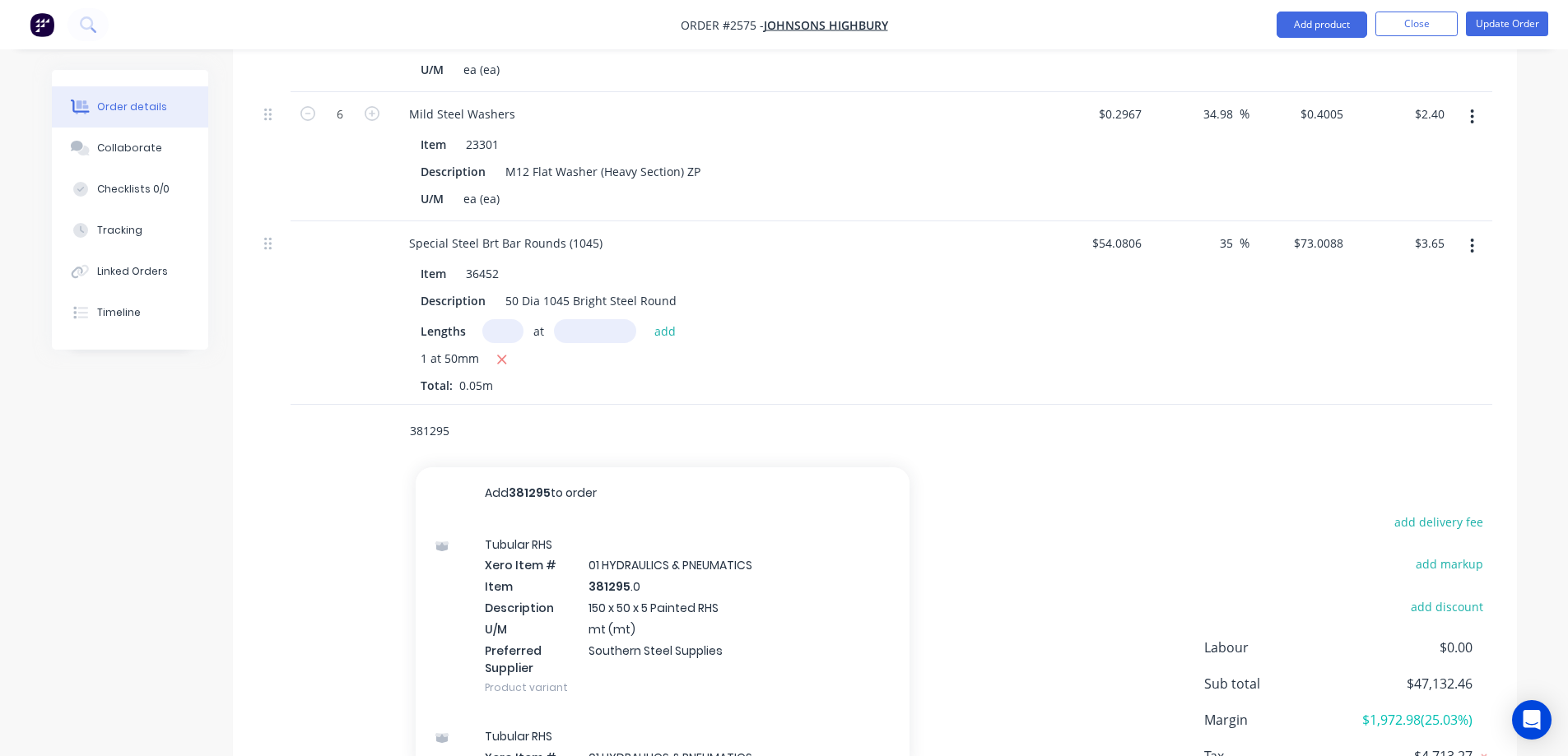
scroll to position [2906, 0]
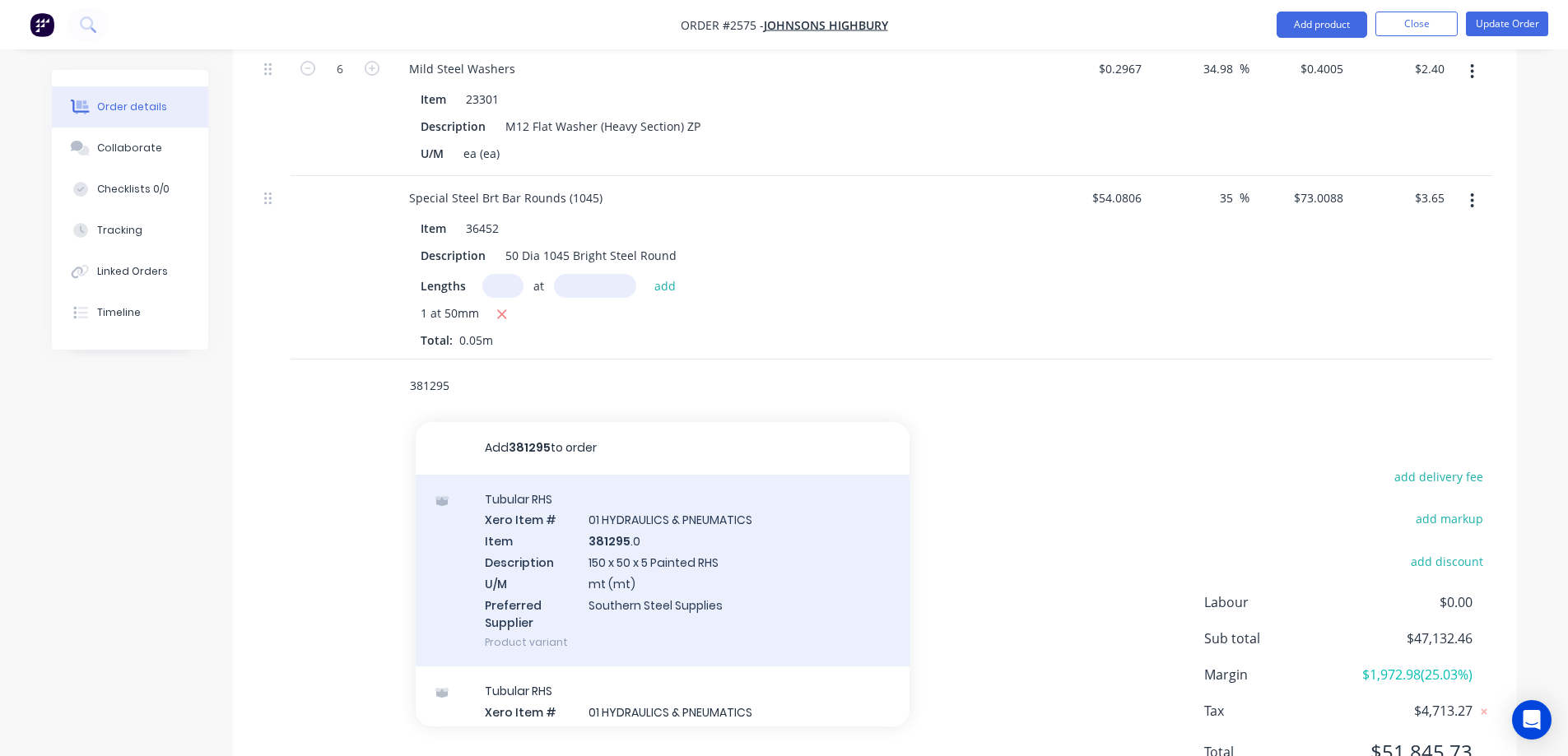
type input "381295"
click at [755, 560] on div "Tubular RHS Xero Item # 01 HYDRAULICS & PNEUMATICS Item 381295 .0 Description 1…" at bounding box center [662, 571] width 493 height 192
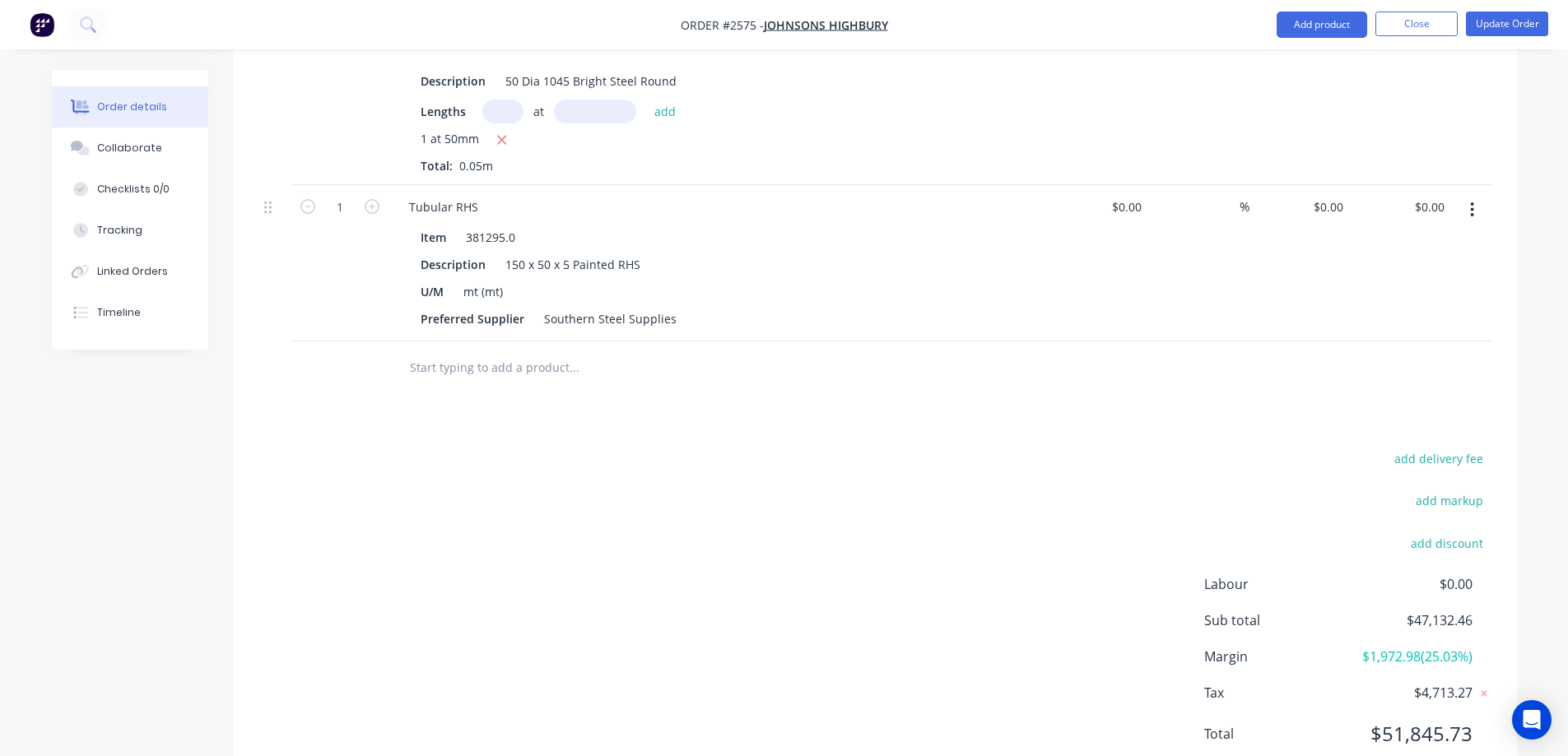
scroll to position [3081, 0]
click at [1477, 194] on button "button" at bounding box center [1472, 209] width 39 height 30
click at [1408, 339] on div "Delete" at bounding box center [1414, 350] width 127 height 24
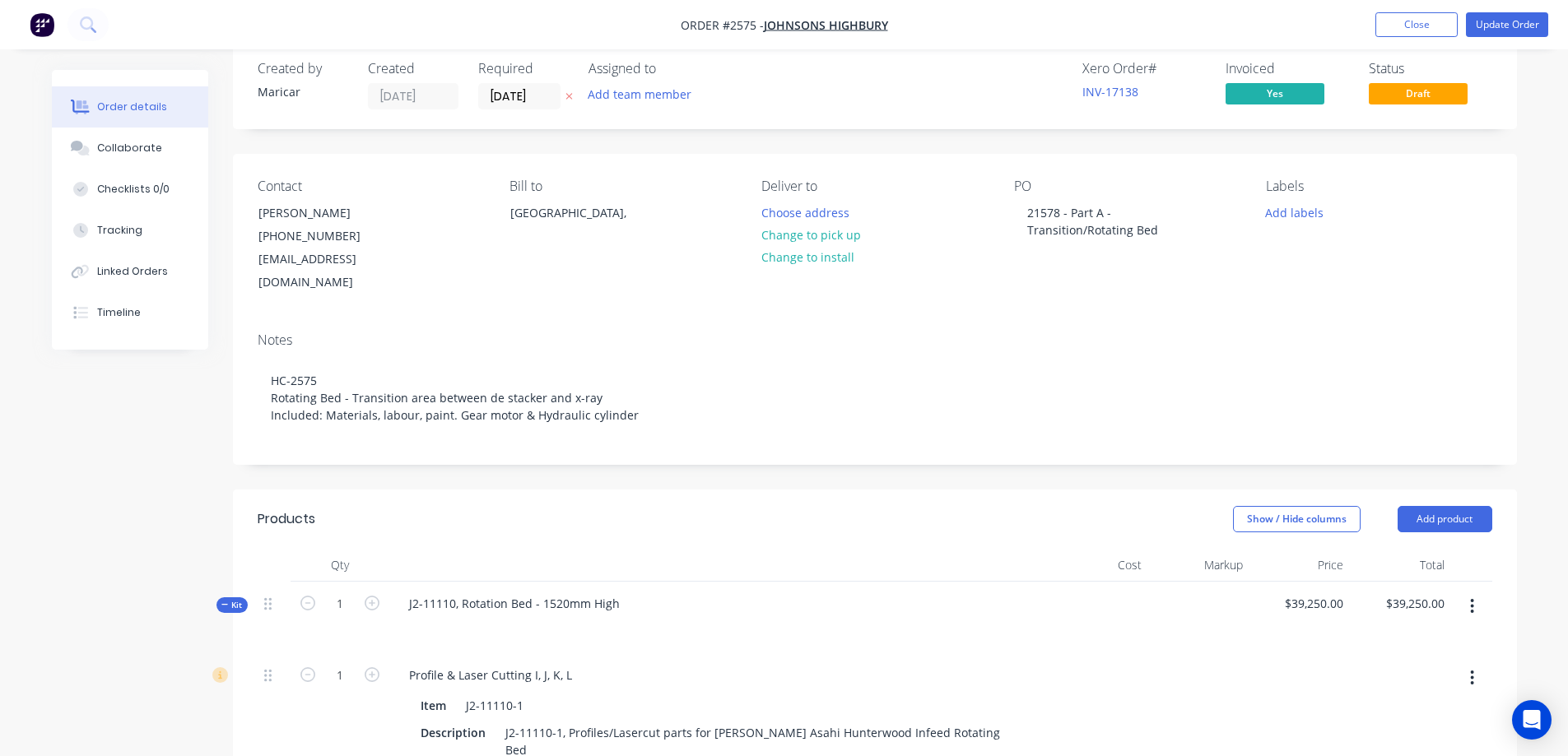
scroll to position [0, 0]
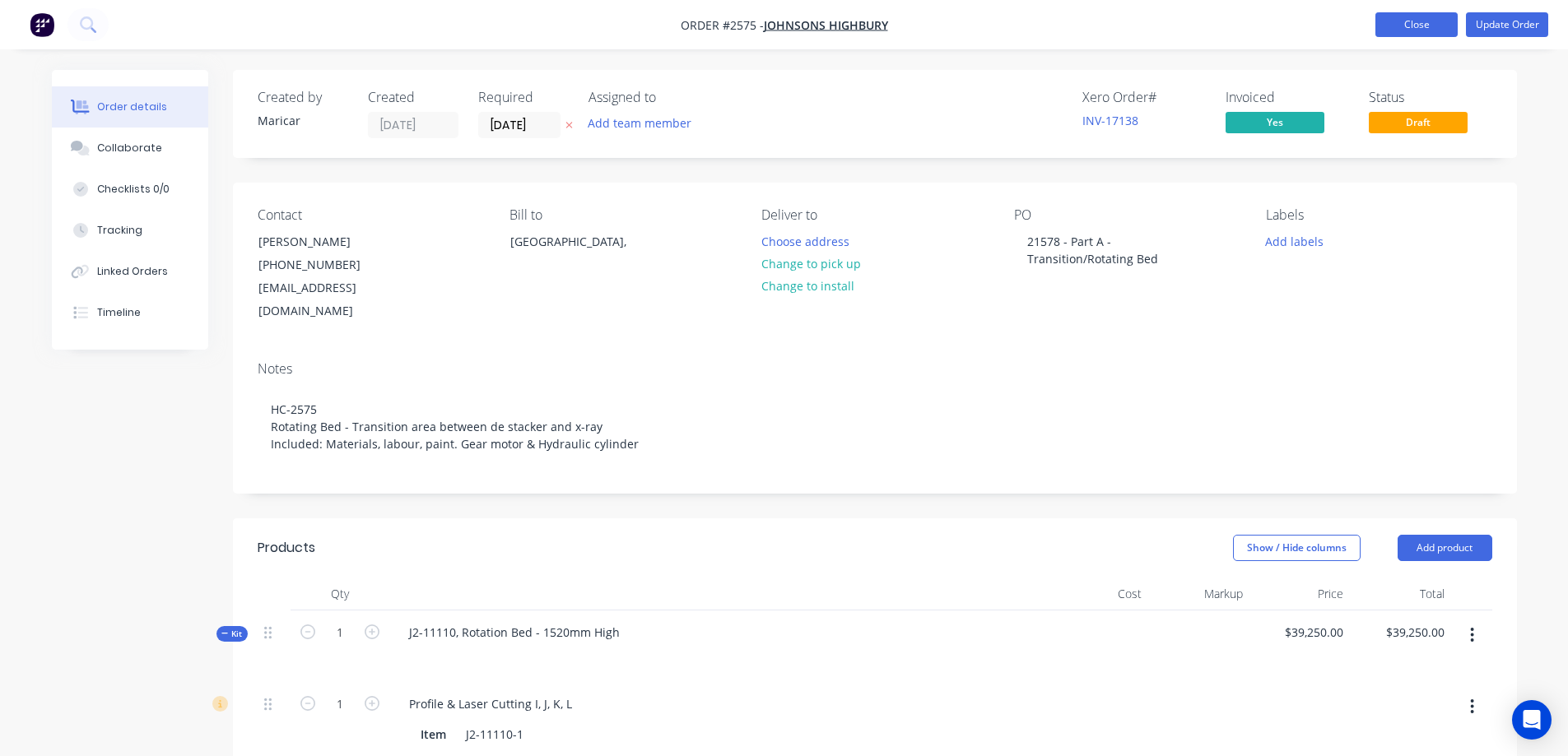
click at [1420, 28] on button "Close" at bounding box center [1417, 25] width 82 height 25
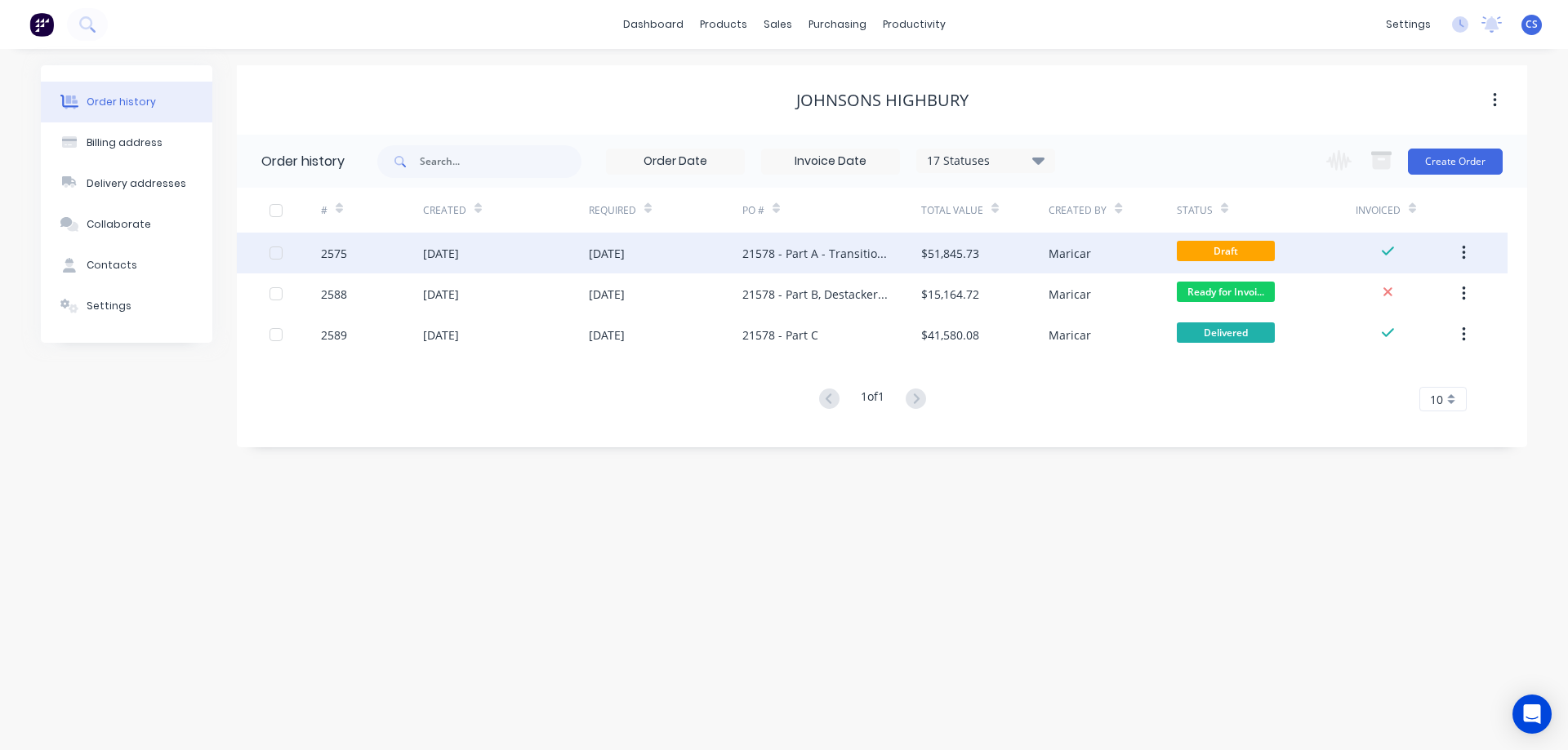
click at [882, 262] on div "21578 - Part A - Transition/Rotating Bed" at bounding box center [831, 252] width 179 height 41
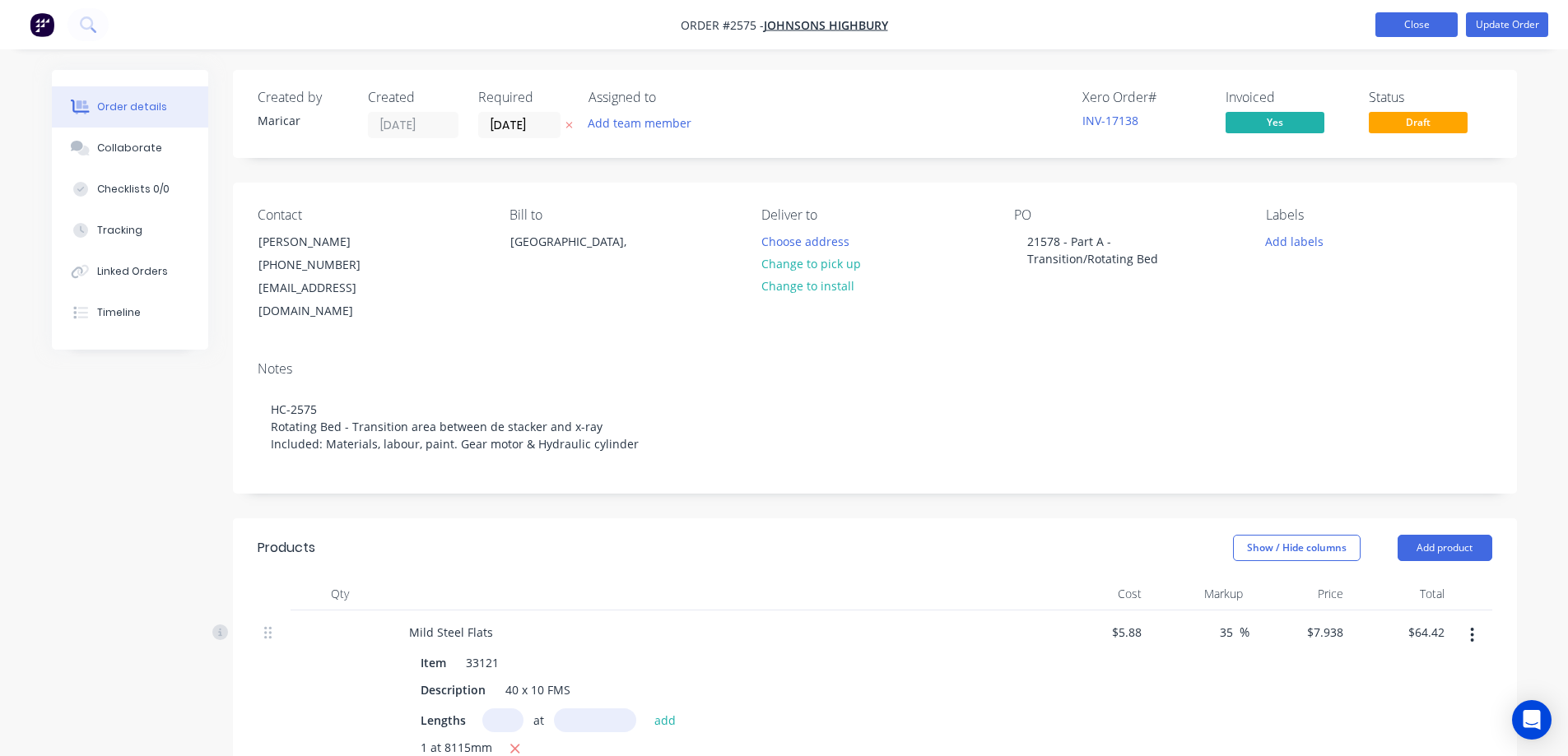
click at [1437, 14] on button "Close" at bounding box center [1417, 25] width 82 height 25
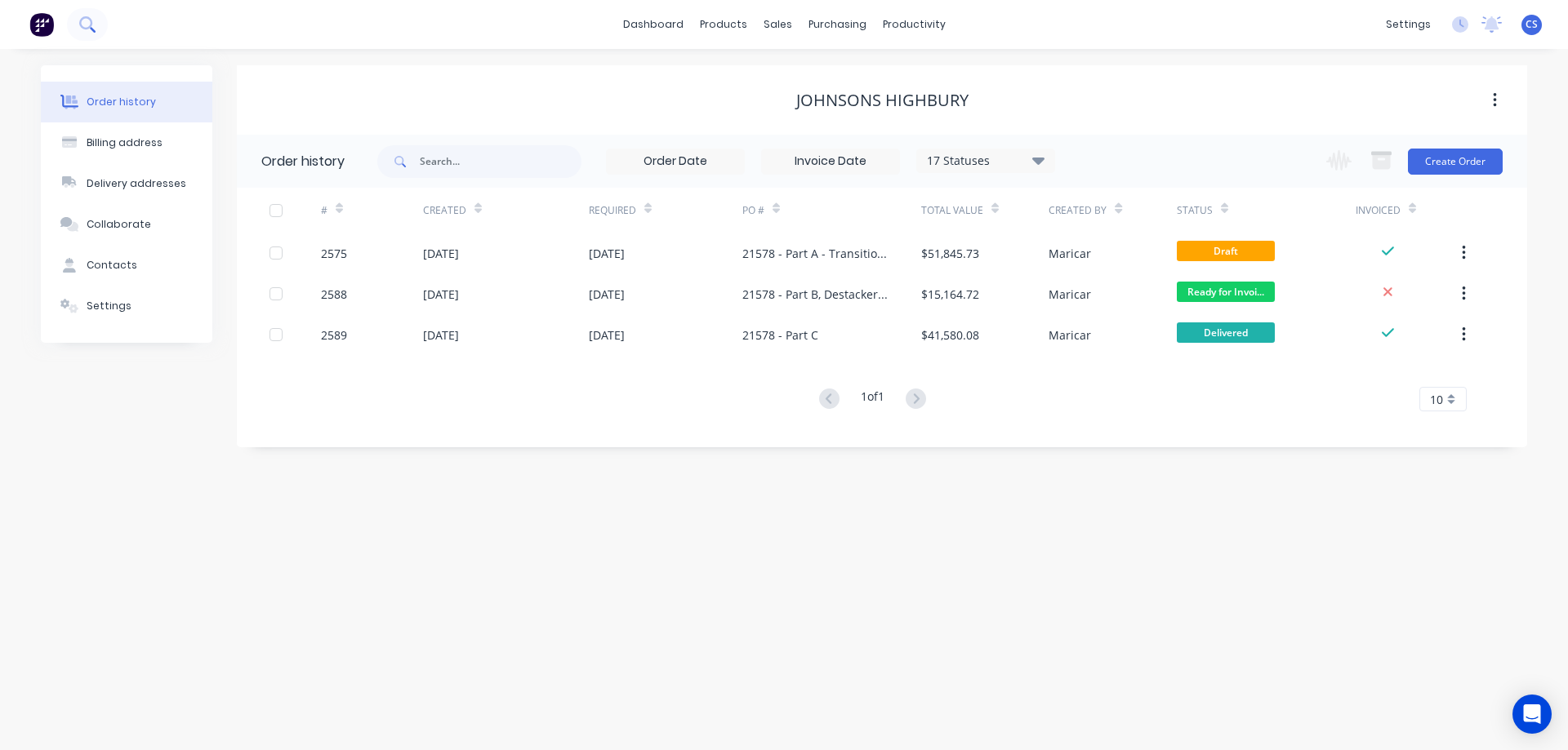
click at [101, 33] on button at bounding box center [87, 25] width 41 height 33
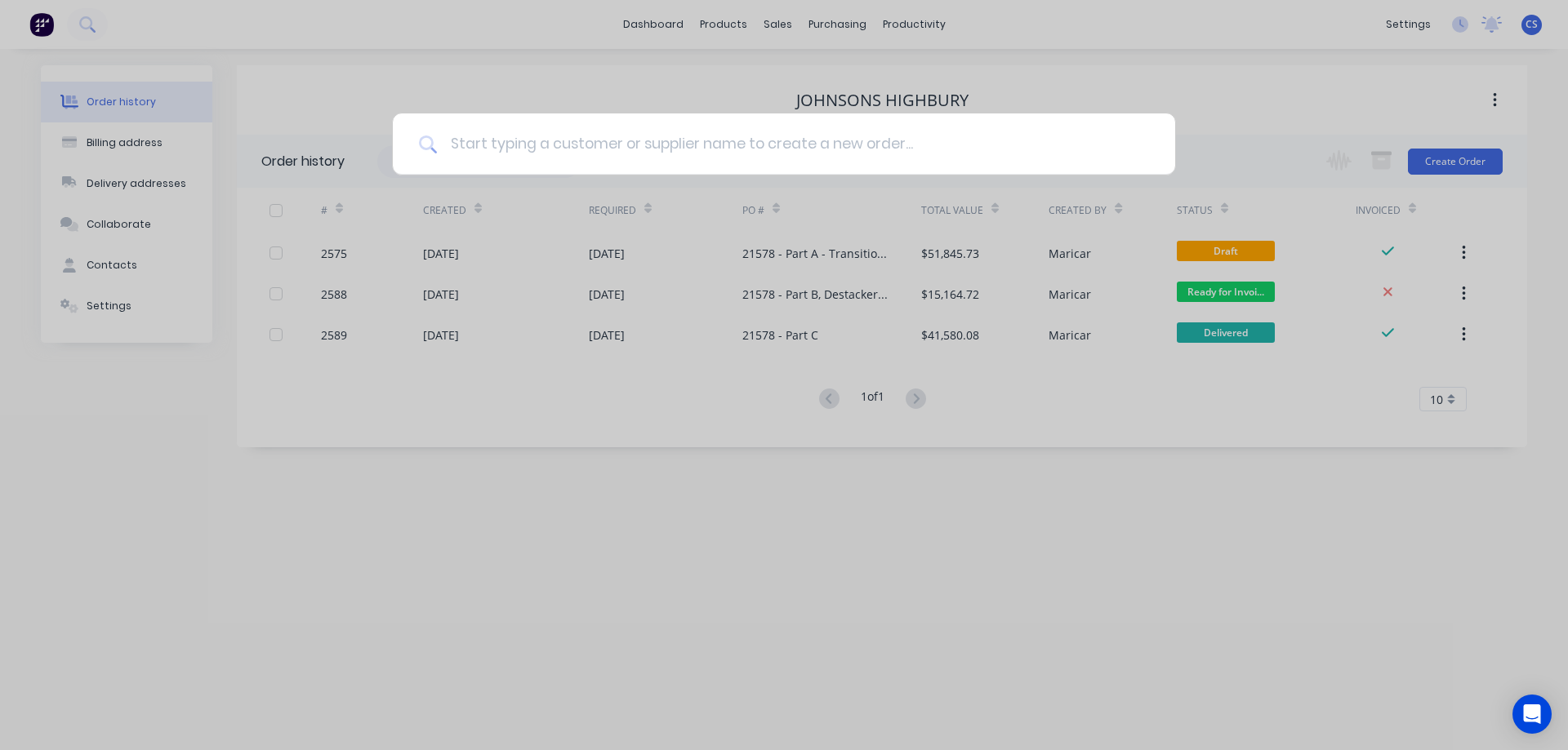
click at [657, 145] on input at bounding box center [792, 144] width 712 height 61
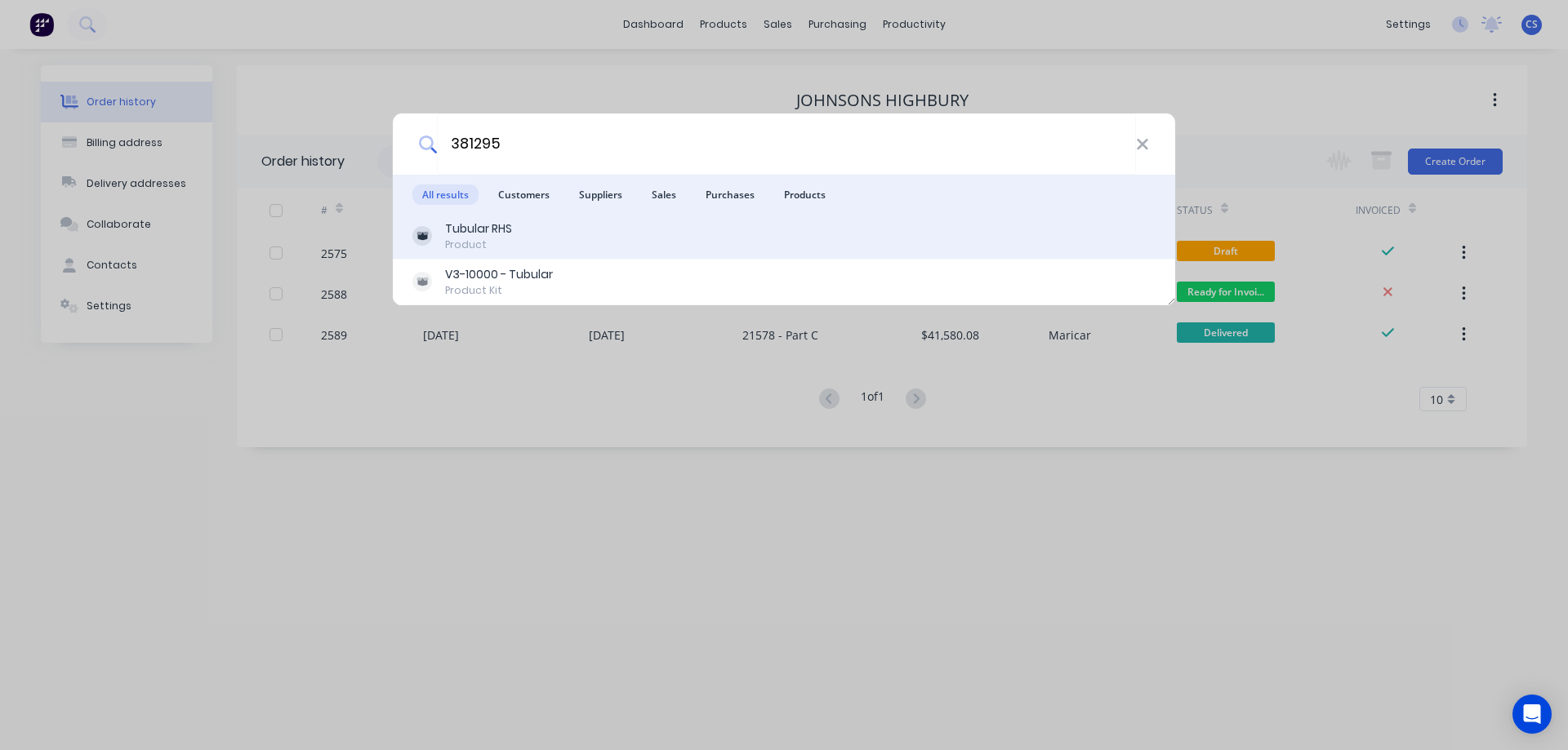
type input "381295"
click at [646, 232] on div "Tubular RHS Product" at bounding box center [784, 236] width 743 height 32
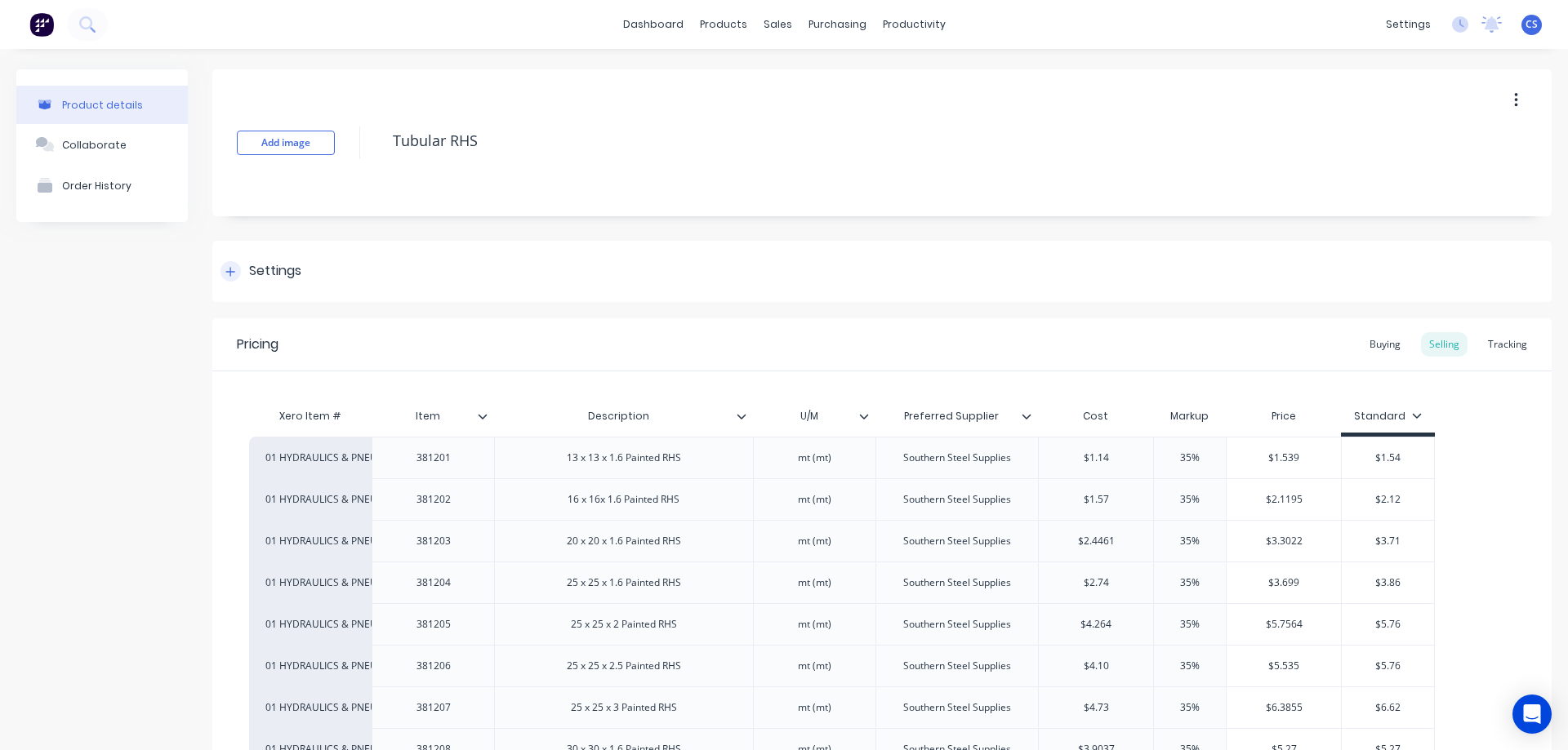
click at [302, 269] on div "Settings" at bounding box center [275, 271] width 52 height 21
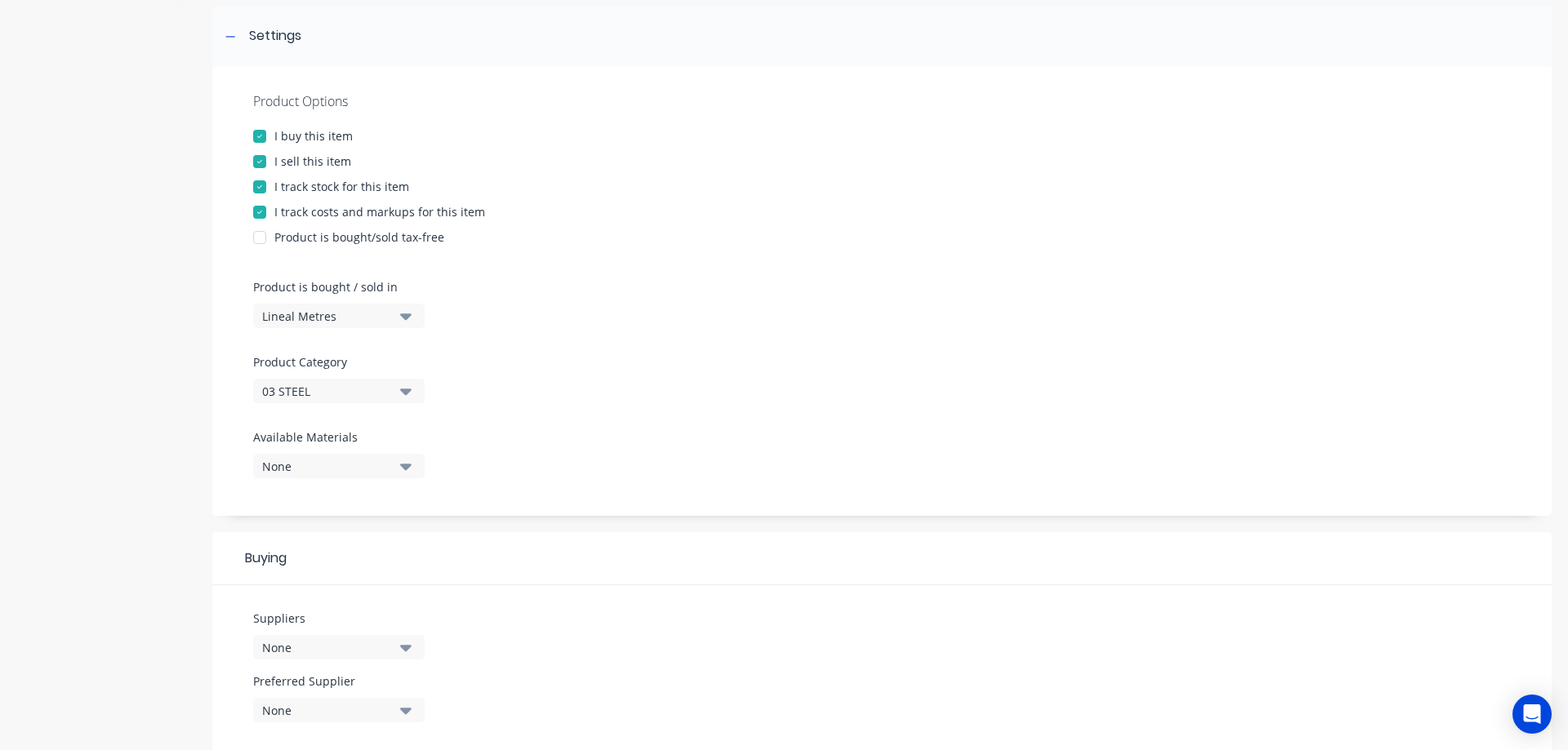
scroll to position [245, 0]
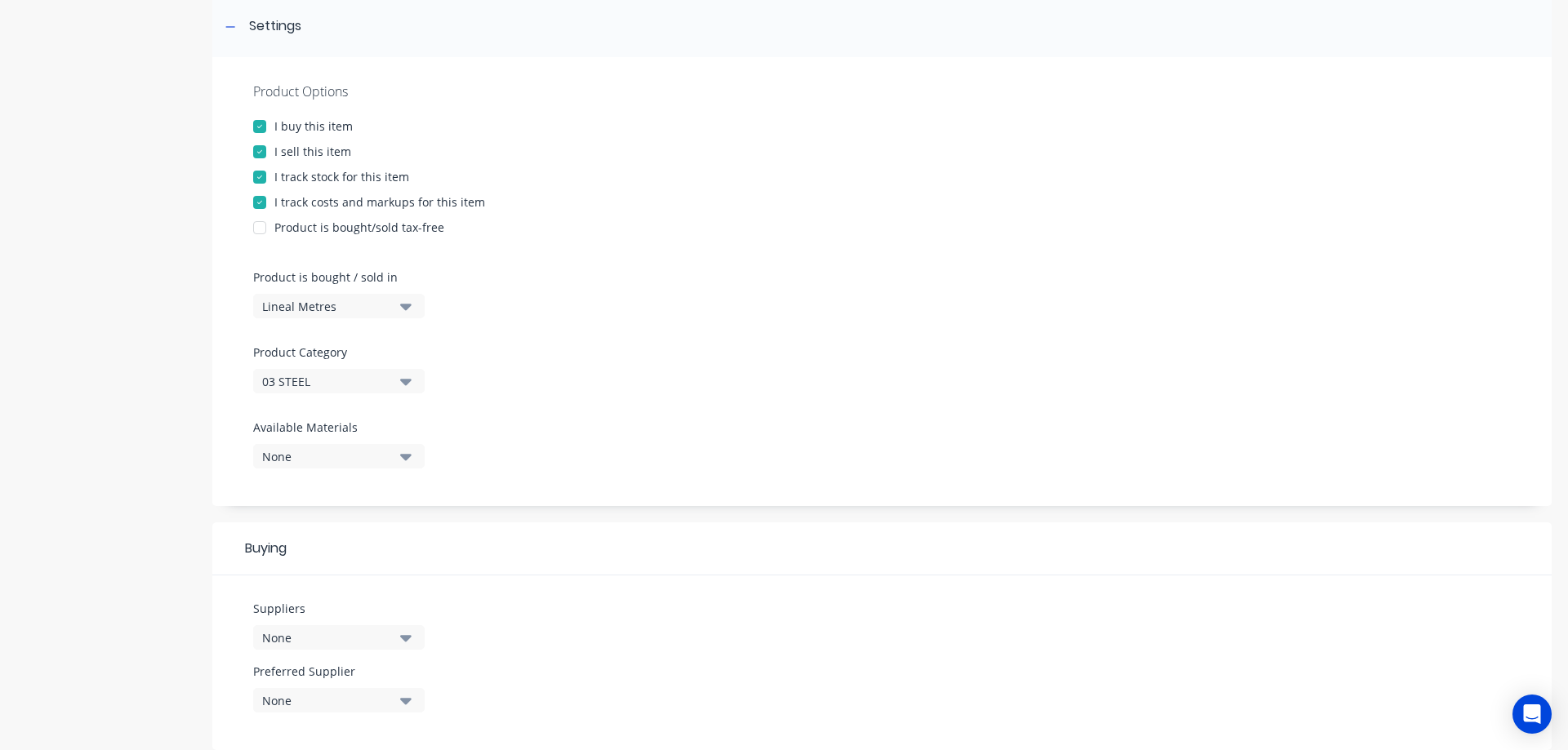
click at [405, 453] on icon "button" at bounding box center [405, 455] width 11 height 18
click at [653, 394] on div "Product Options I buy this item I sell this item I track stock for this item I …" at bounding box center [882, 281] width 1339 height 449
click at [390, 309] on div "Lineal Metres" at bounding box center [327, 306] width 130 height 17
click at [506, 291] on div "Product Options I buy this item I sell this item I track stock for this item I …" at bounding box center [882, 281] width 1339 height 449
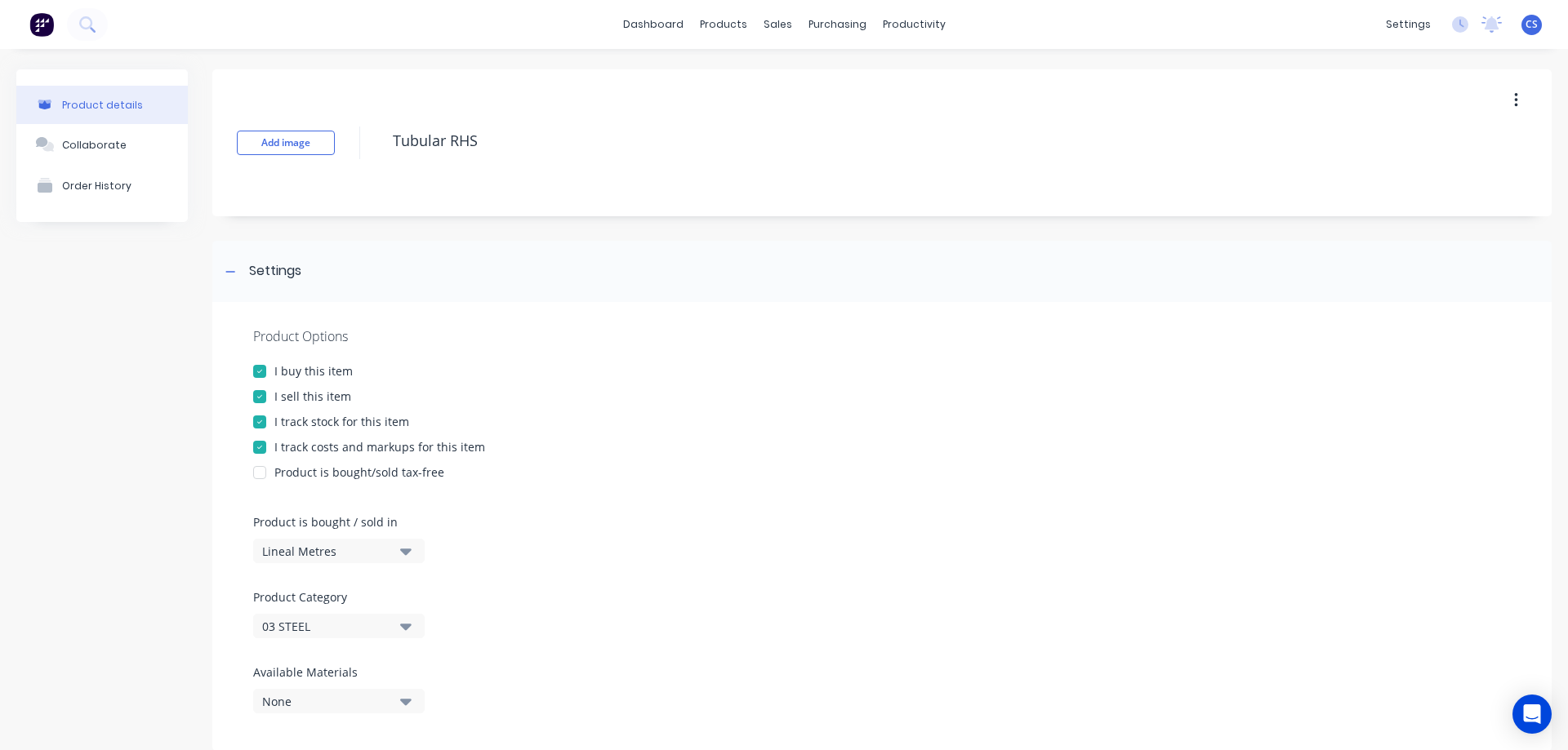
scroll to position [81, 0]
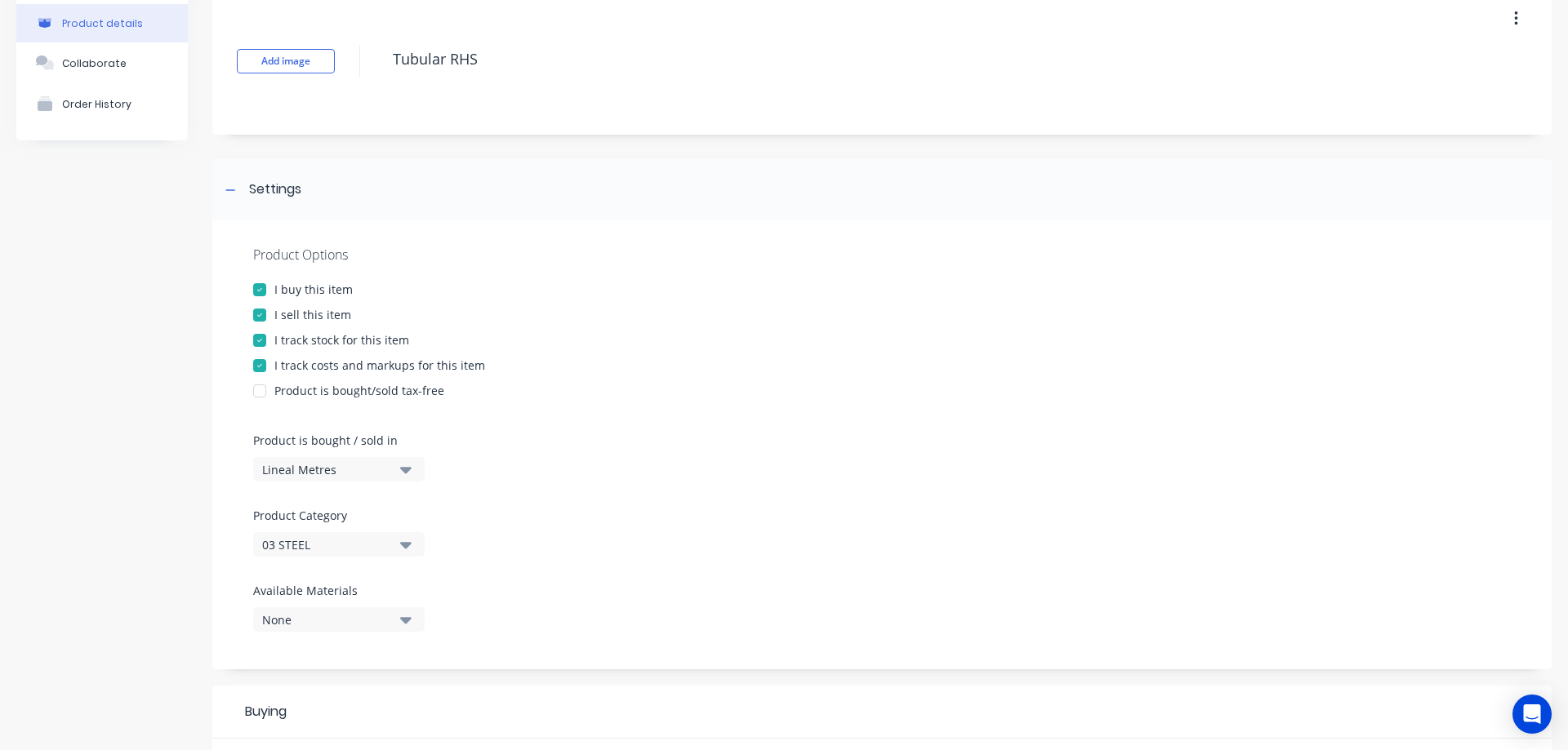
click at [370, 480] on button "Lineal Metres" at bounding box center [338, 469] width 171 height 25
click at [697, 439] on div "Product Options I buy this item I sell this item I track stock for this item I …" at bounding box center [882, 444] width 1339 height 449
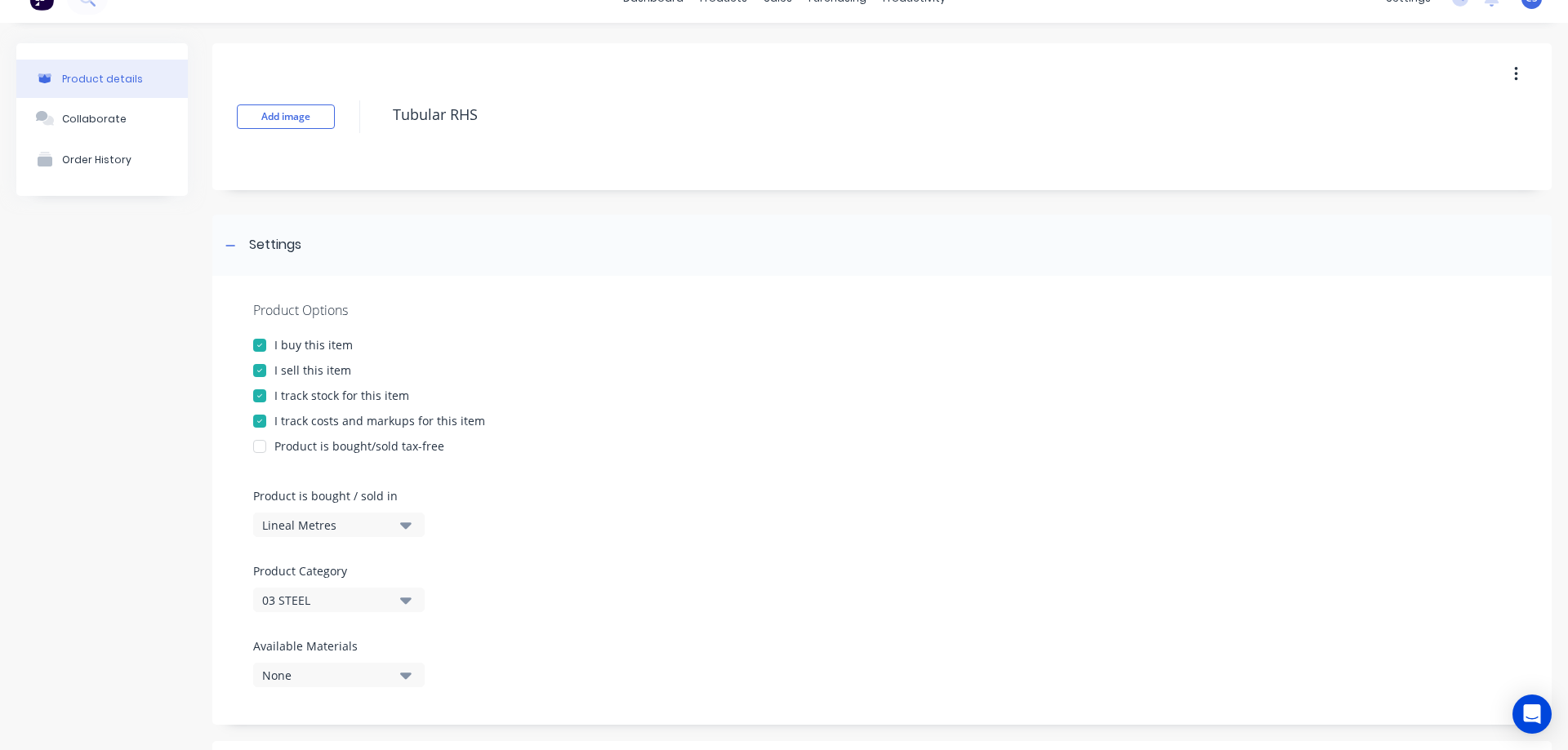
scroll to position [0, 0]
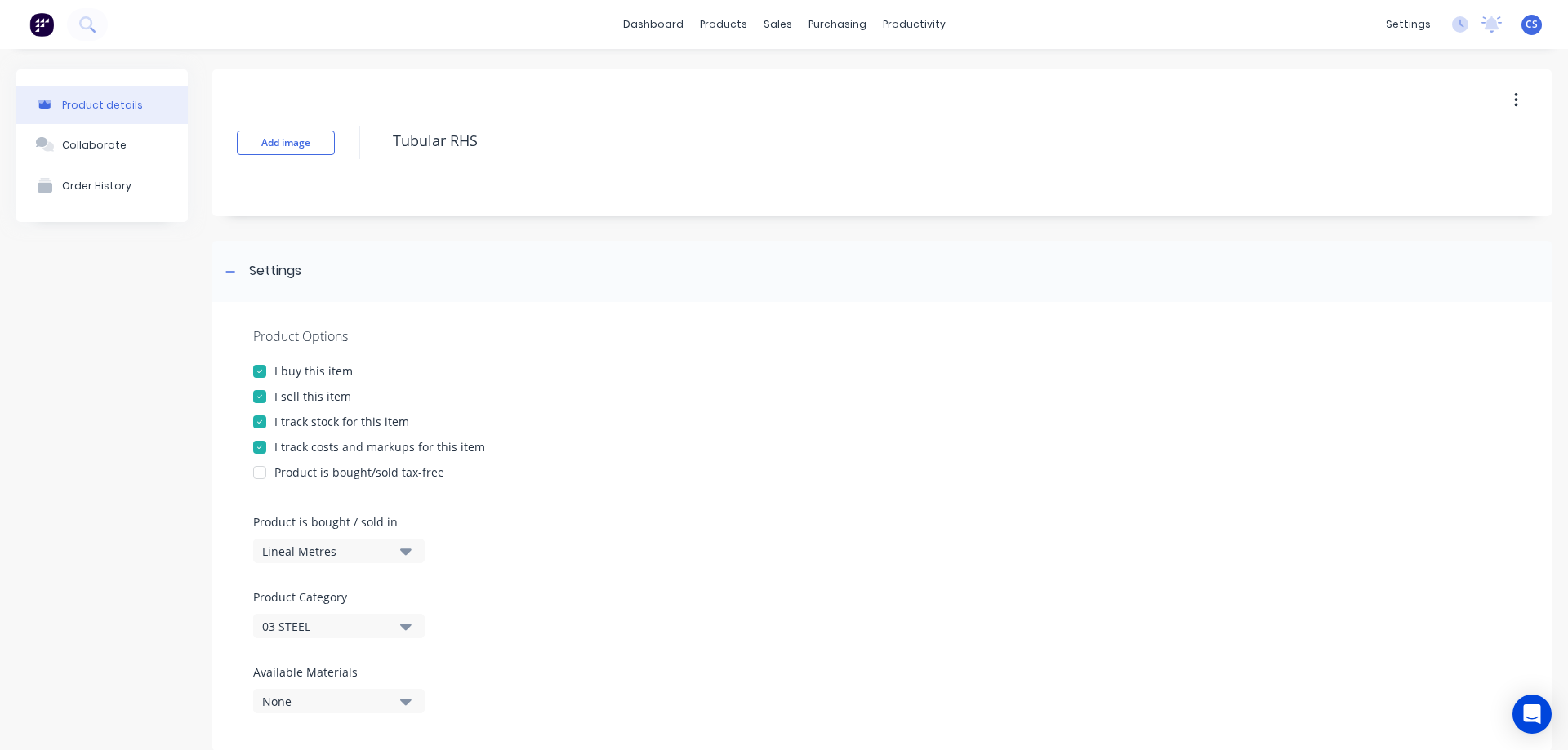
click at [38, 23] on img at bounding box center [42, 25] width 25 height 25
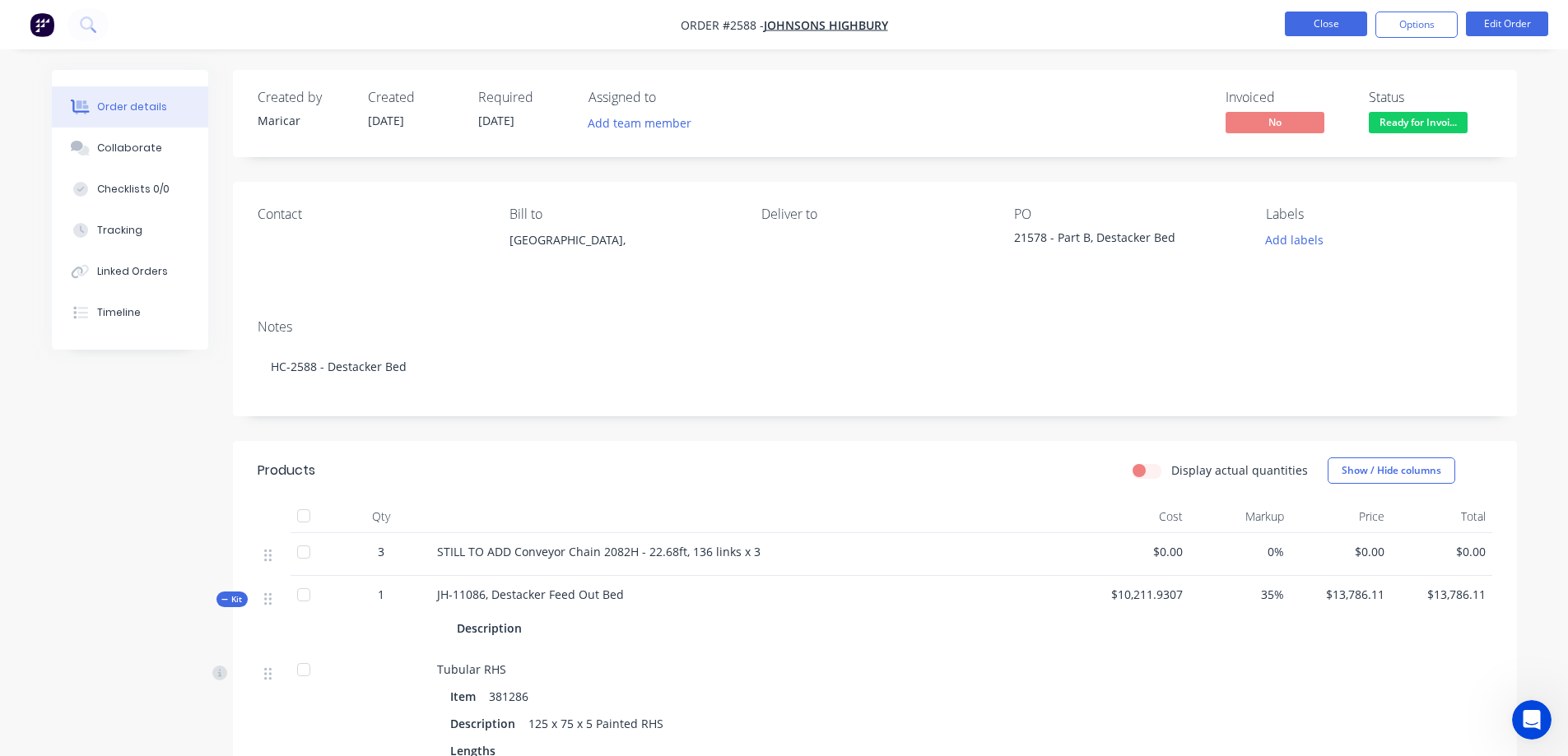
click at [1346, 26] on button "Close" at bounding box center [1326, 24] width 82 height 25
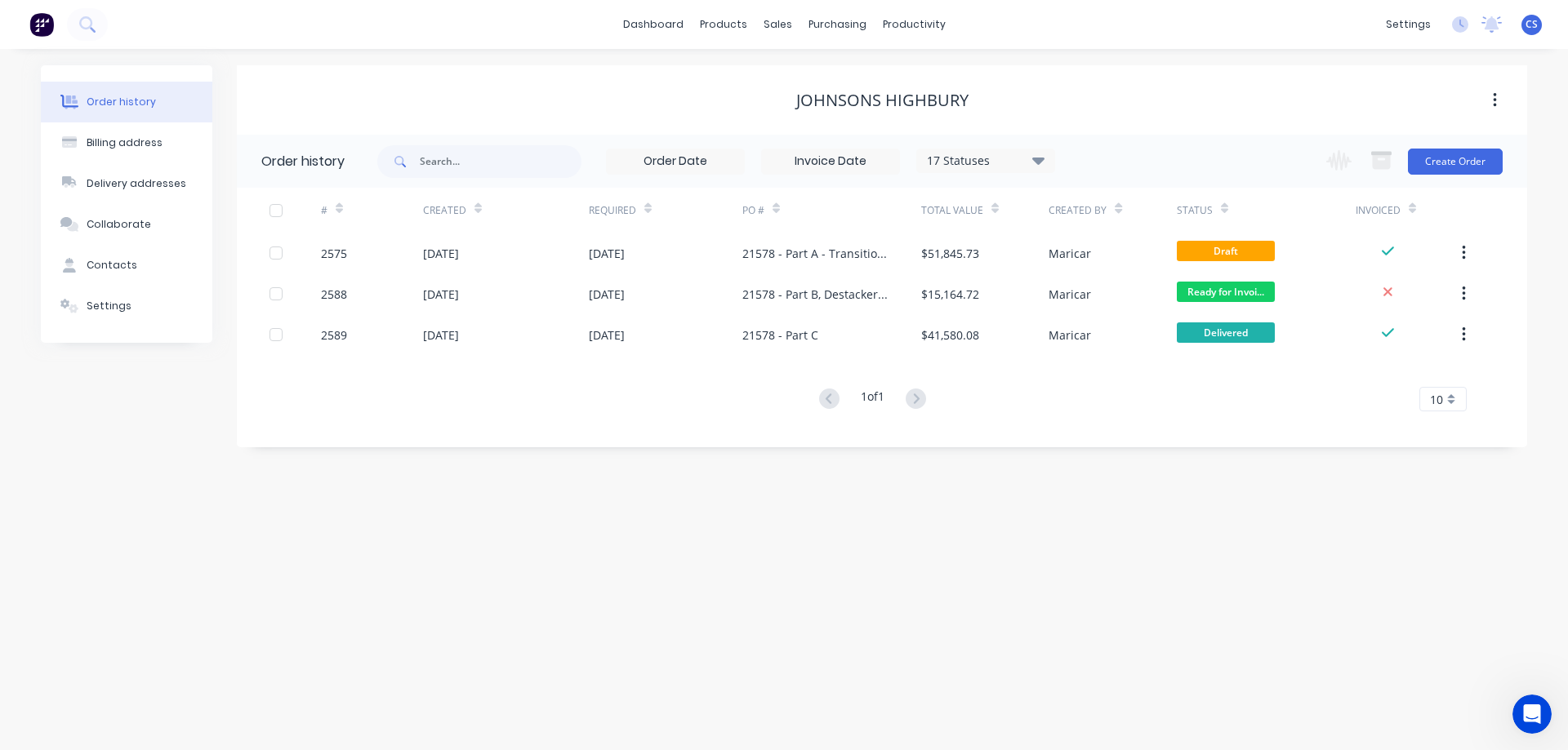
click at [1537, 29] on span "CS" at bounding box center [1531, 25] width 12 height 15
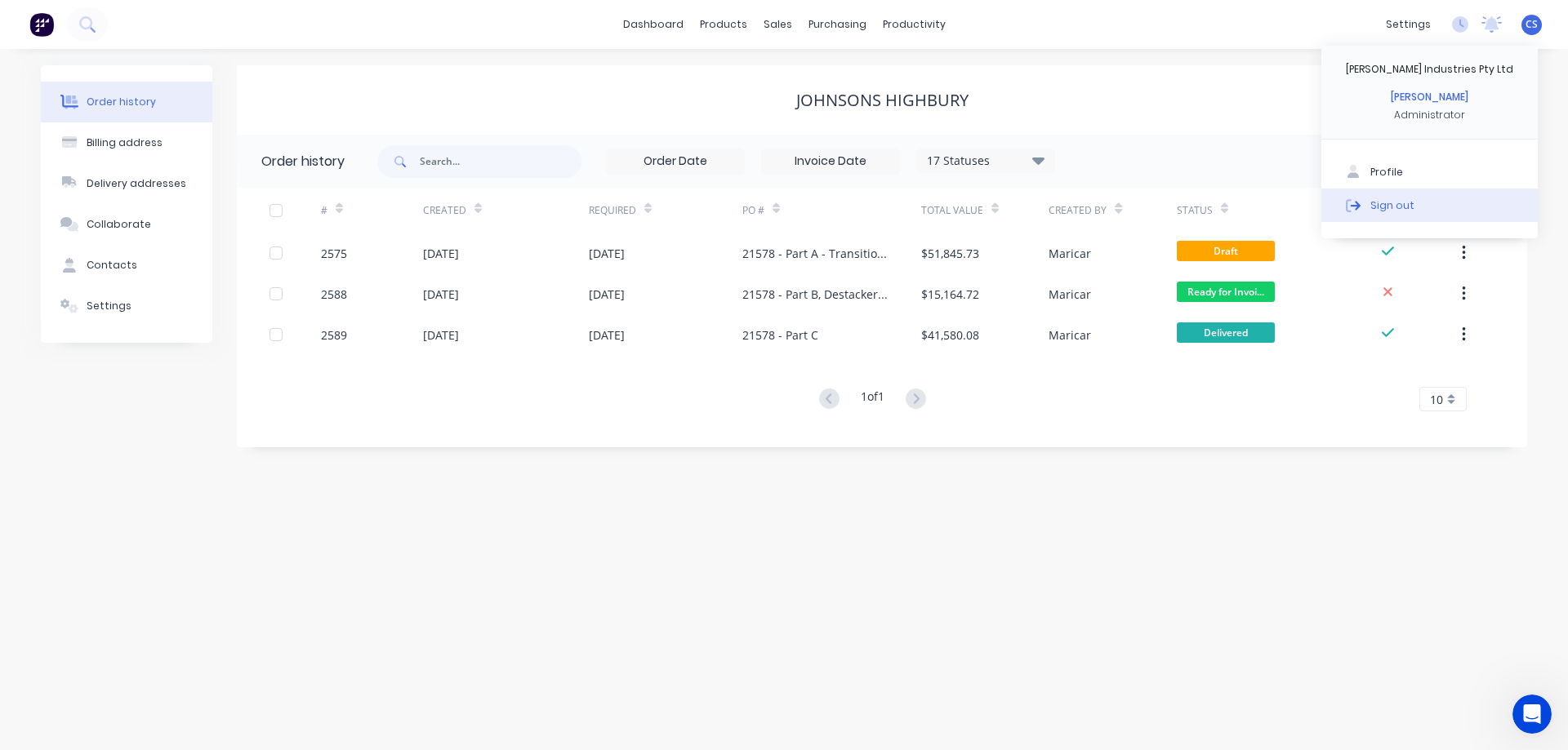
click at [1383, 201] on div "Sign out" at bounding box center [1392, 205] width 44 height 15
